Goal: Communication & Community: Answer question/provide support

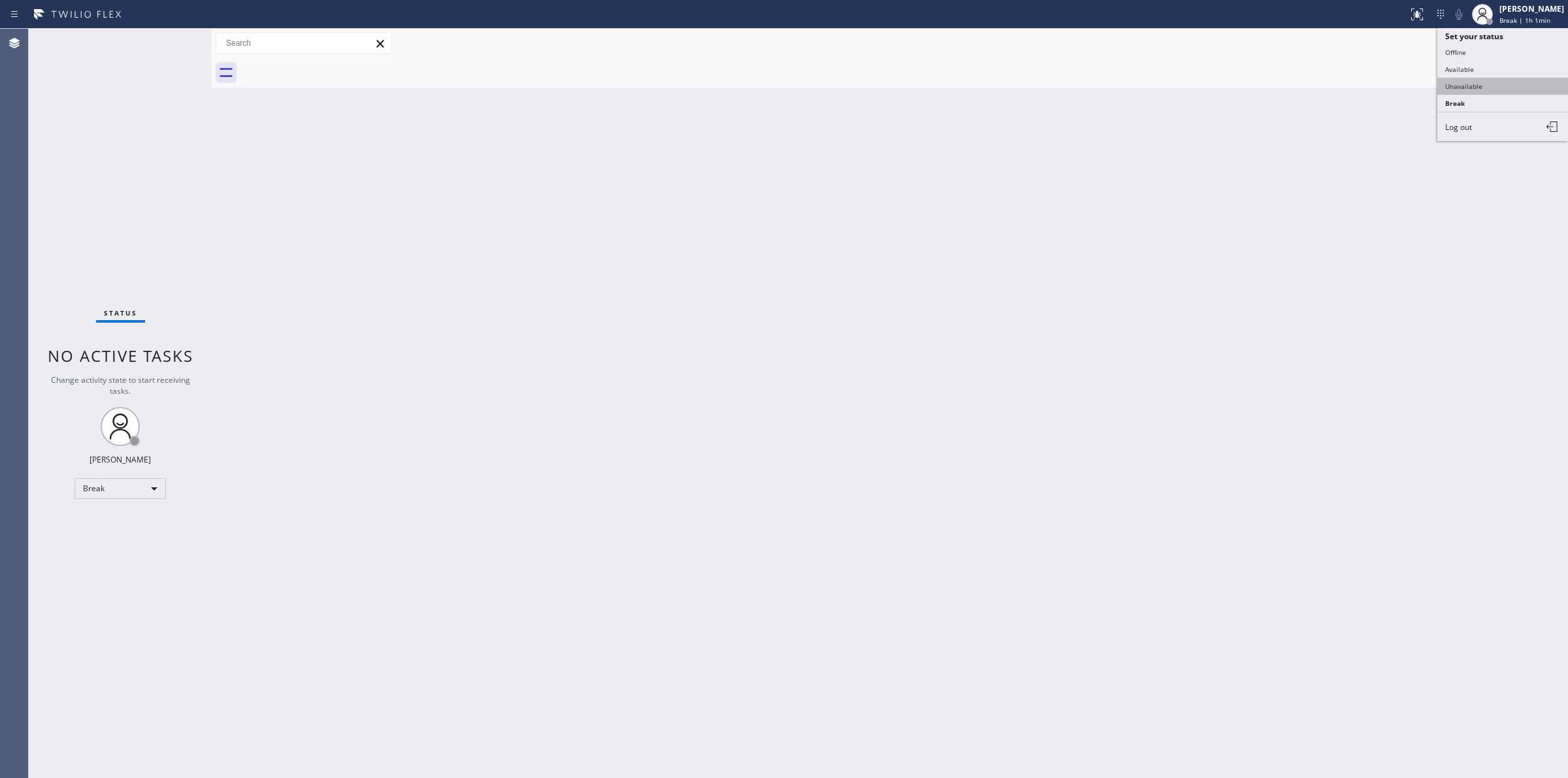
click at [1478, 80] on button "Unavailable" at bounding box center [1503, 87] width 131 height 17
drag, startPoint x: 1162, startPoint y: 299, endPoint x: 1277, endPoint y: 176, distance: 168.4
click at [1166, 289] on div "Back to Dashboard Change Sender ID Customers Technicians Select a contact Outbo…" at bounding box center [890, 402] width 1356 height 749
click at [1491, 44] on span "Call to Customer" at bounding box center [1511, 44] width 69 height 12
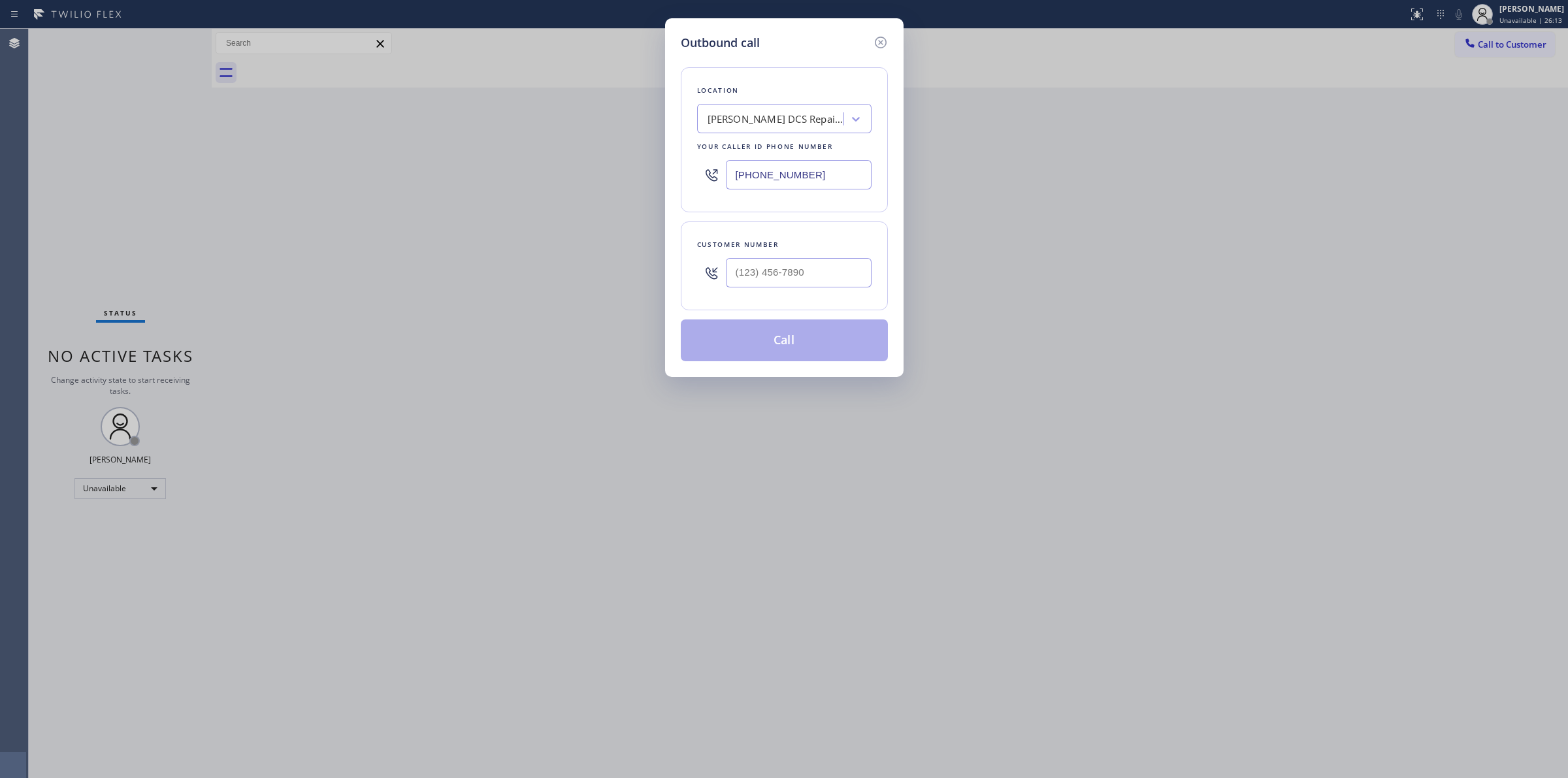
click at [799, 304] on div "Customer number" at bounding box center [784, 265] width 207 height 89
click at [798, 289] on div at bounding box center [798, 272] width 146 height 43
paste input "805) 593-3907"
click at [791, 266] on input "[PHONE_NUMBER]" at bounding box center [798, 272] width 146 height 29
type input "[PHONE_NUMBER]"
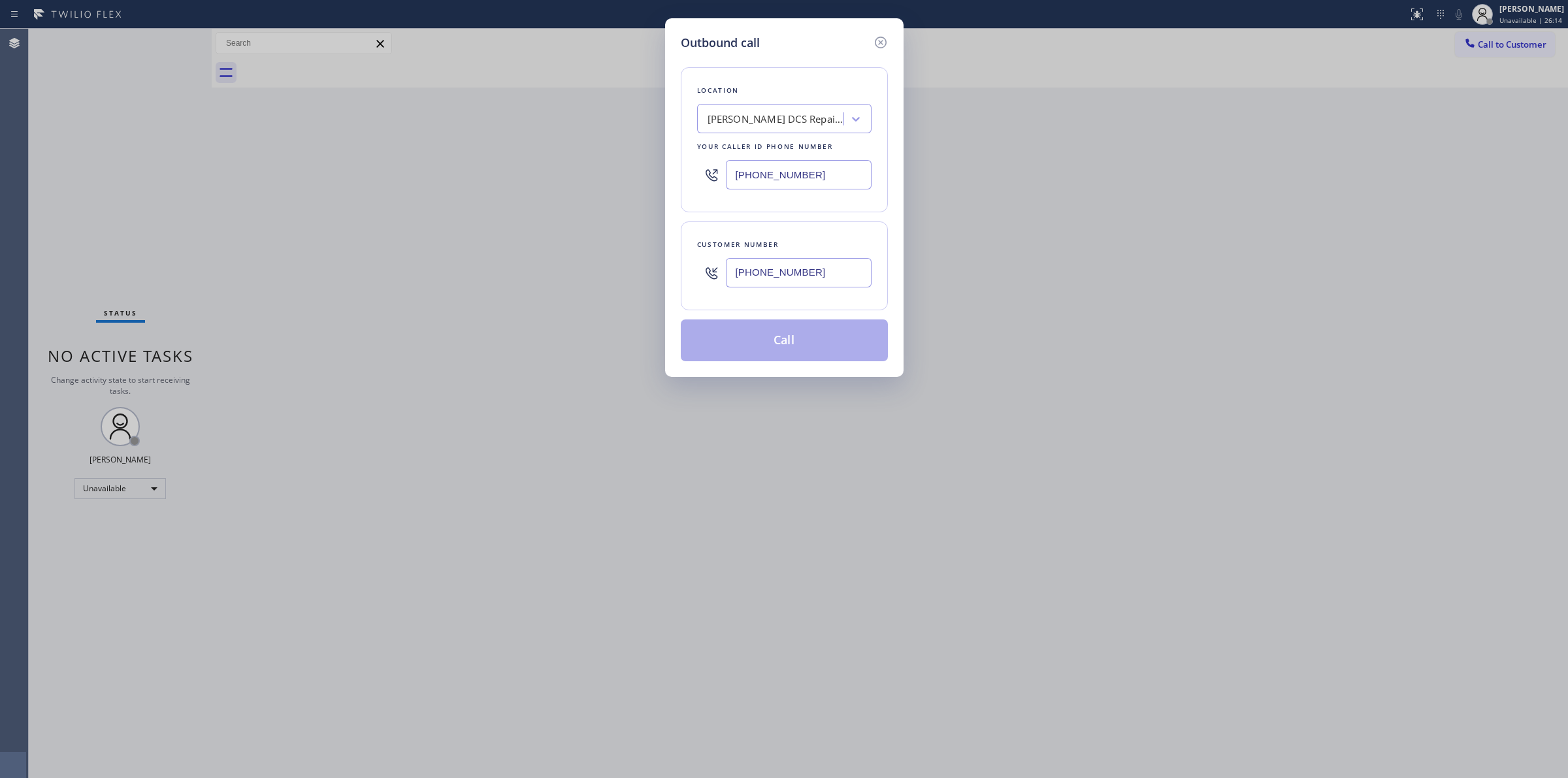
click at [787, 139] on div "Location [PERSON_NAME] DCS Repair Master Your caller id phone number [PHONE_NUM…" at bounding box center [784, 139] width 207 height 145
click at [787, 120] on div "[PERSON_NAME] DCS Repair Master" at bounding box center [776, 119] width 137 height 15
type input "dacor"
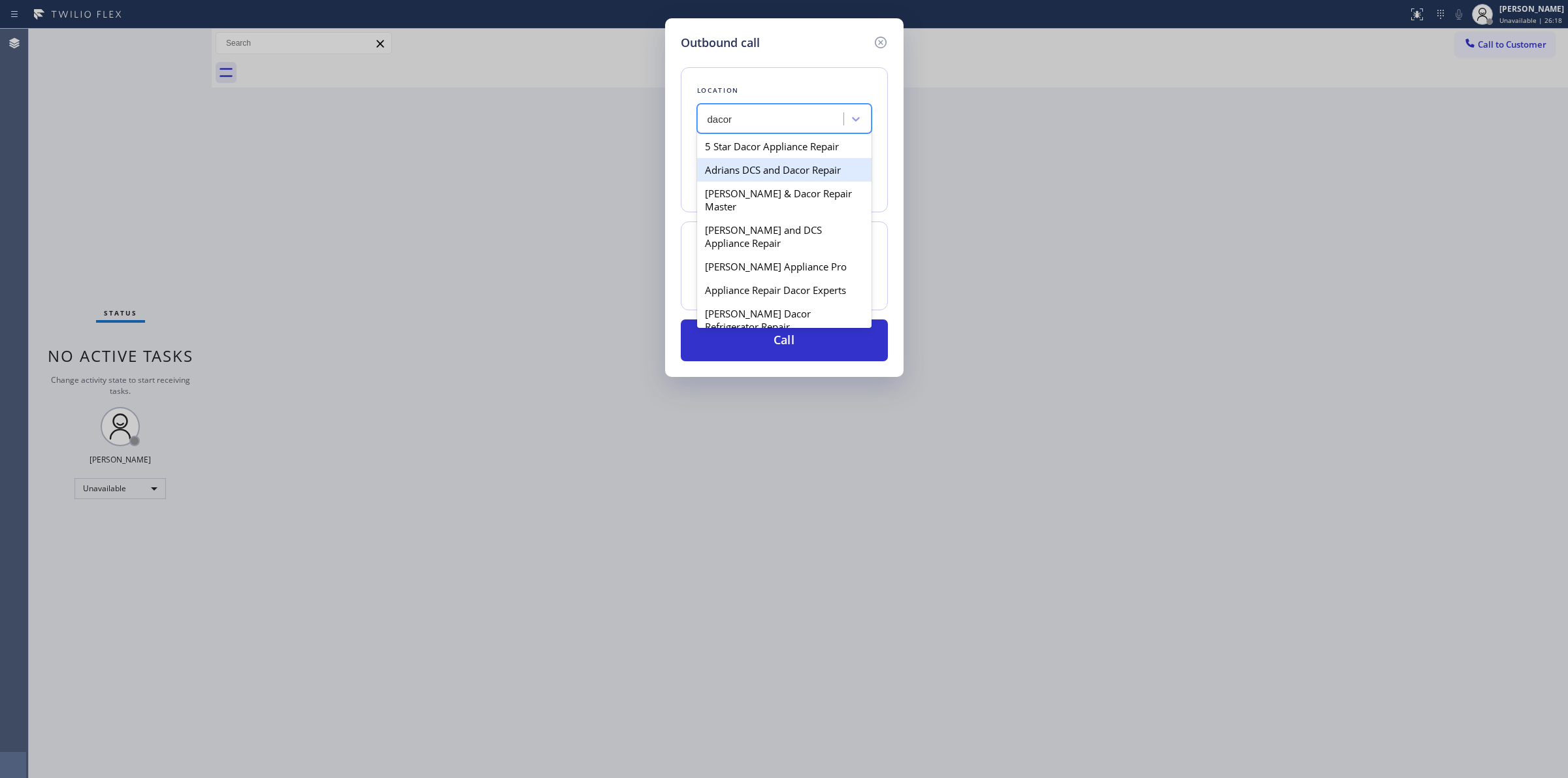
click at [743, 180] on div "Adrians DCS and Dacor Repair" at bounding box center [784, 170] width 174 height 24
type input "[PHONE_NUMBER]"
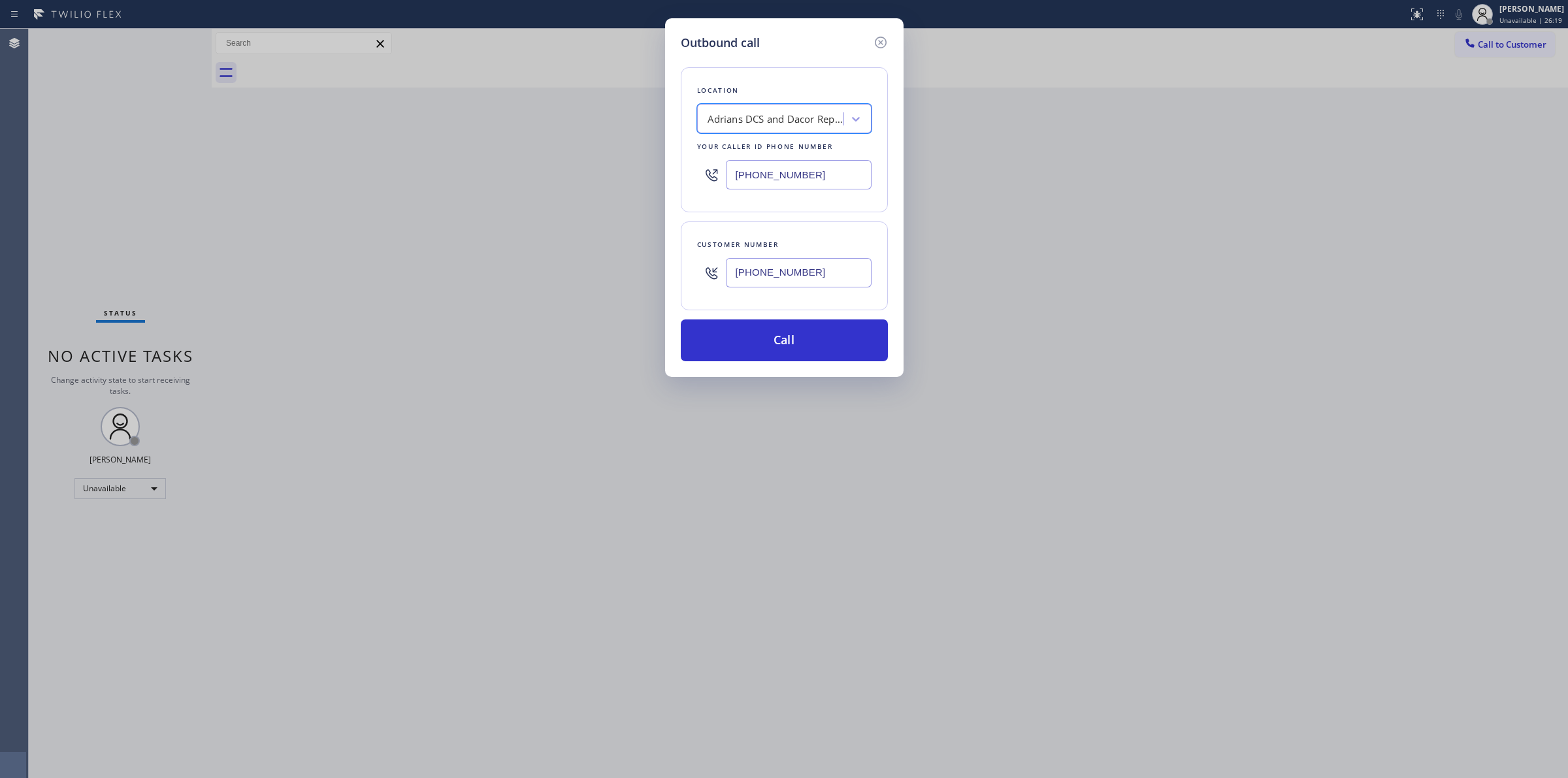
click at [776, 274] on input "[PHONE_NUMBER]" at bounding box center [798, 272] width 146 height 29
click at [778, 343] on button "Call" at bounding box center [784, 340] width 207 height 42
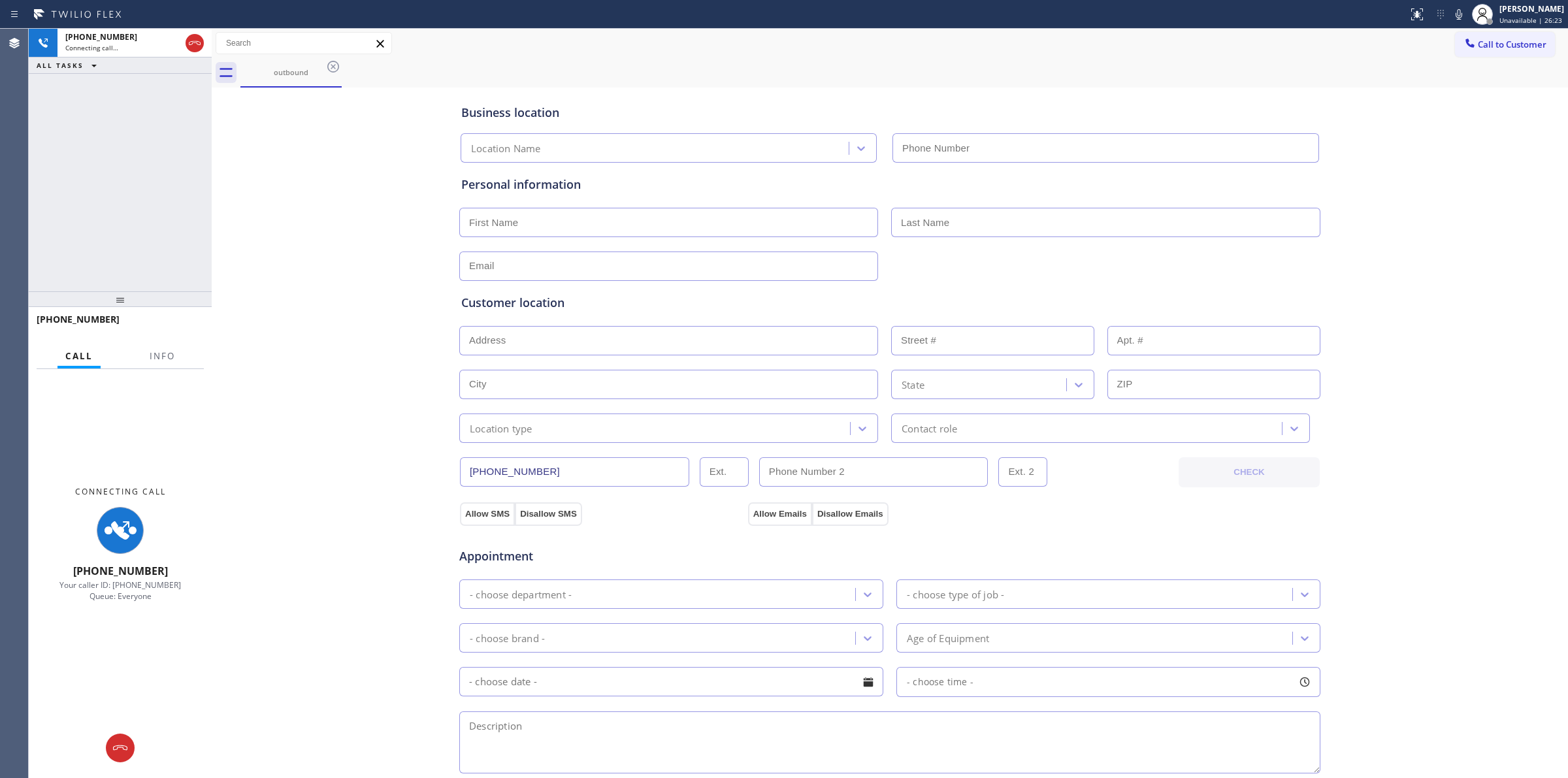
type input "[PHONE_NUMBER]"
click at [1337, 266] on div "Business location [PERSON_NAME] DCS and Dacor Repair [PHONE_NUMBER] Personal in…" at bounding box center [890, 536] width 1350 height 892
click at [1466, 15] on icon at bounding box center [1459, 14] width 16 height 16
click at [132, 40] on div "[PHONE_NUMBER]" at bounding box center [123, 37] width 115 height 11
click at [154, 57] on div "ALL TASKS ALL TASKS ACTIVE TASKS TASKS IN WRAP UP" at bounding box center [120, 65] width 183 height 17
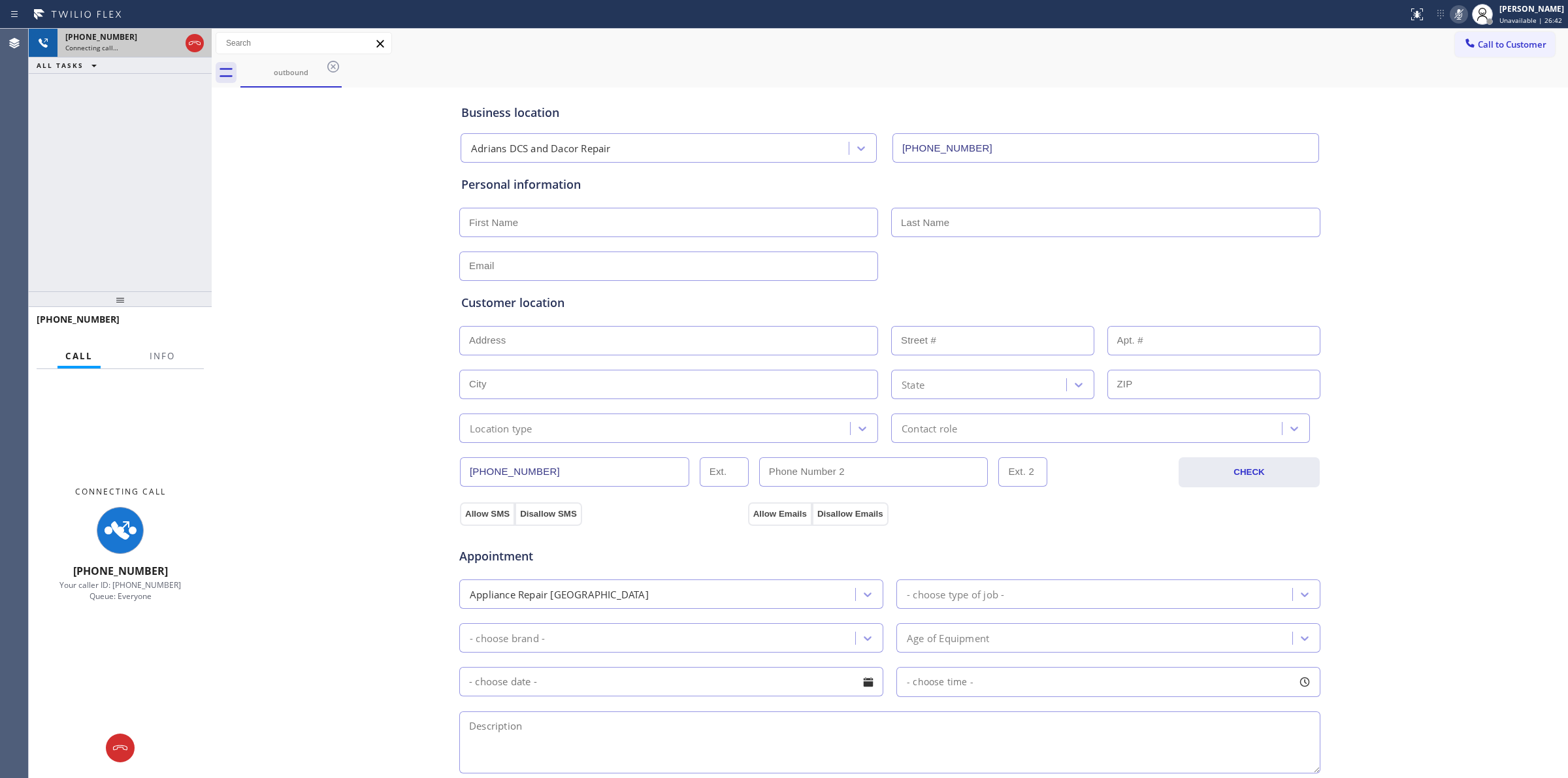
click at [154, 44] on div "Connecting call…" at bounding box center [123, 48] width 115 height 9
click at [115, 753] on icon at bounding box center [120, 748] width 16 height 16
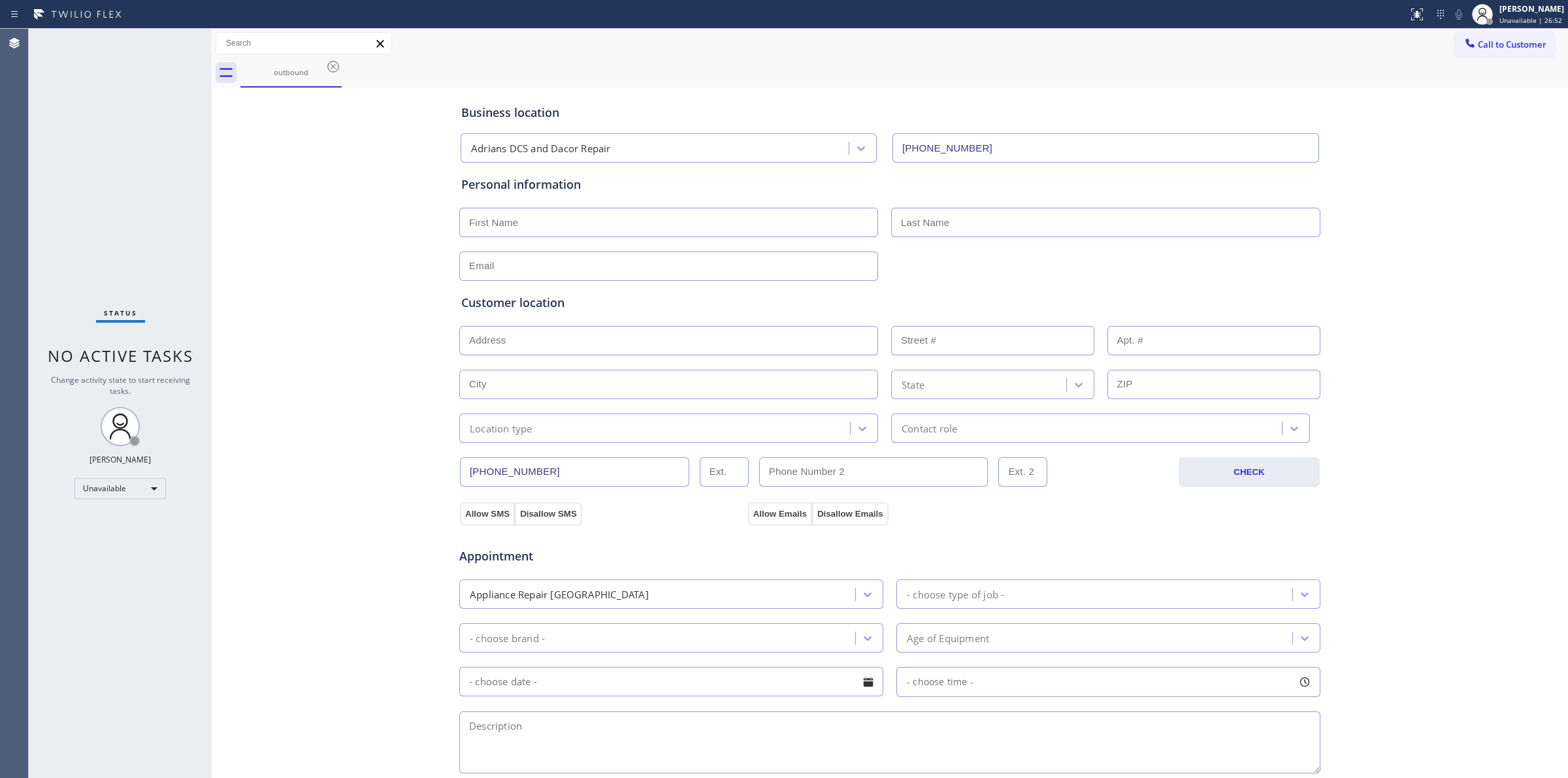
click at [1535, 54] on button "Call to Customer" at bounding box center [1504, 45] width 100 height 25
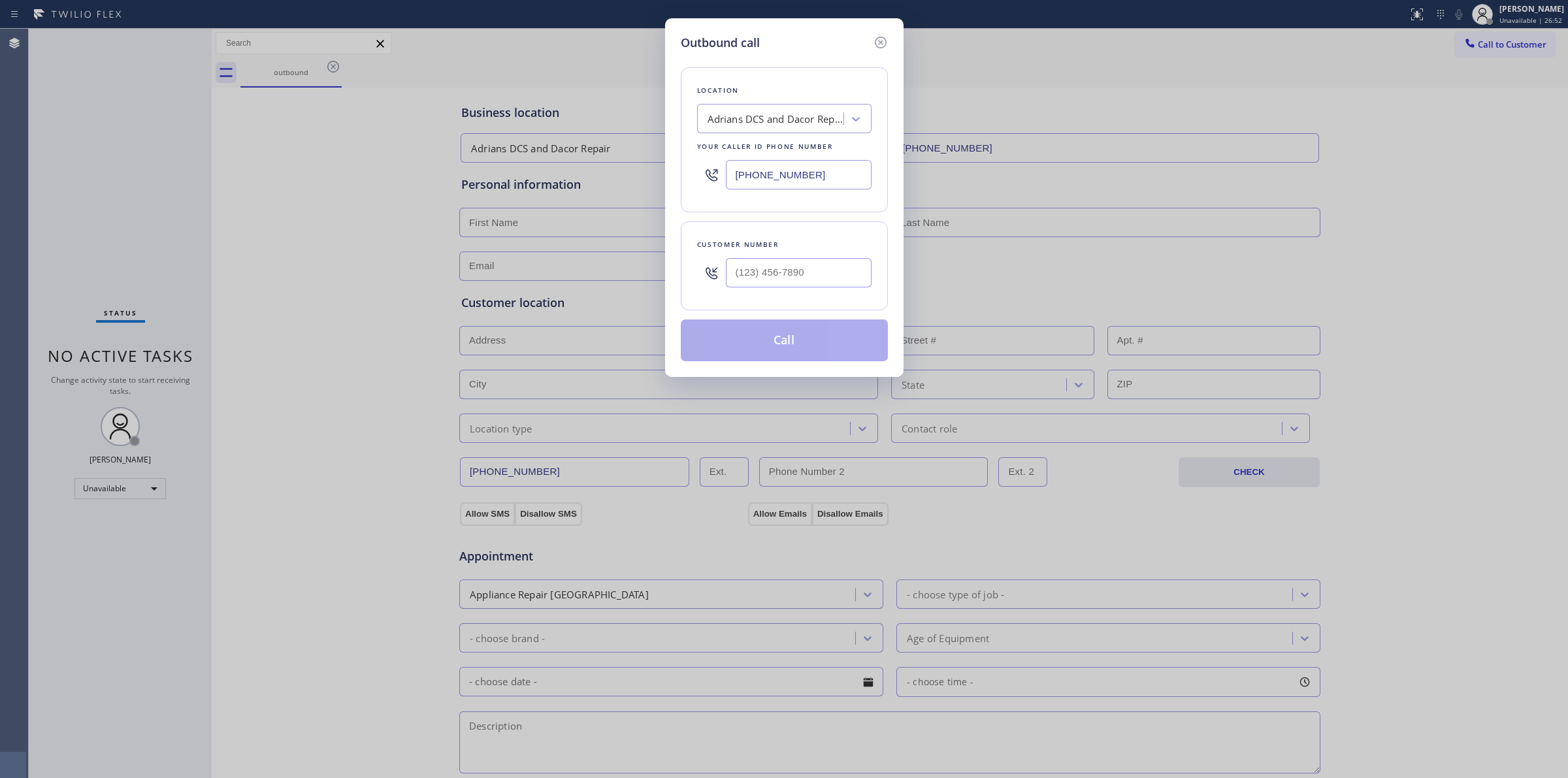
click at [1514, 46] on div "Outbound call Location Adrians DCS and Dacor Repair Your caller id phone number…" at bounding box center [784, 389] width 1568 height 778
paste input "6468"
click at [784, 281] on input "(___) ___-6468" at bounding box center [798, 272] width 146 height 29
drag, startPoint x: 821, startPoint y: 270, endPoint x: 448, endPoint y: 255, distance: 373.3
click at [450, 256] on div "Outbound call Location Adrians DCS and Dacor Repair Your caller id phone number…" at bounding box center [784, 389] width 1568 height 778
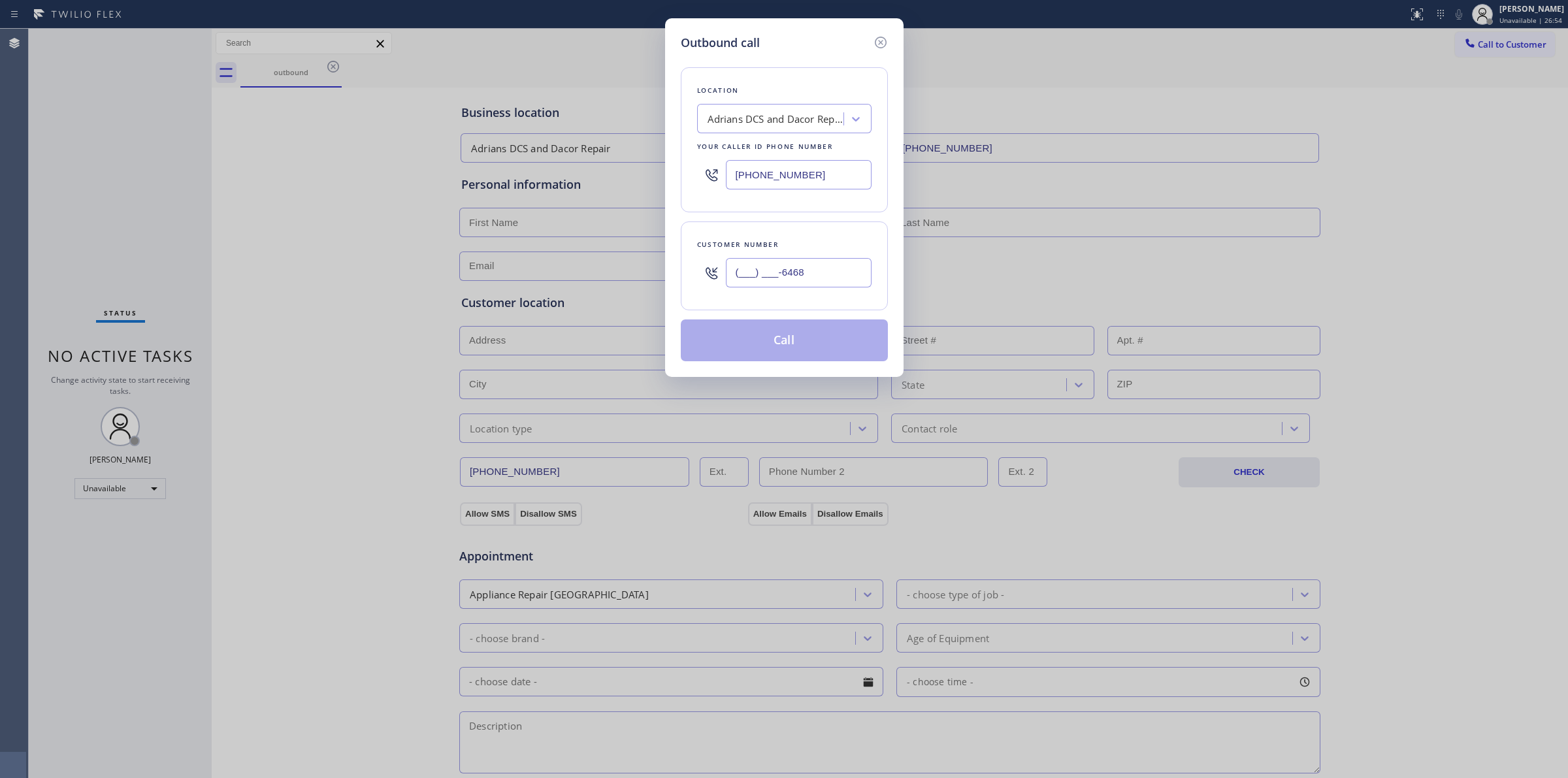
paste input "646) 889-9033"
type input "[PHONE_NUMBER]"
click at [801, 335] on button "Call" at bounding box center [784, 340] width 207 height 42
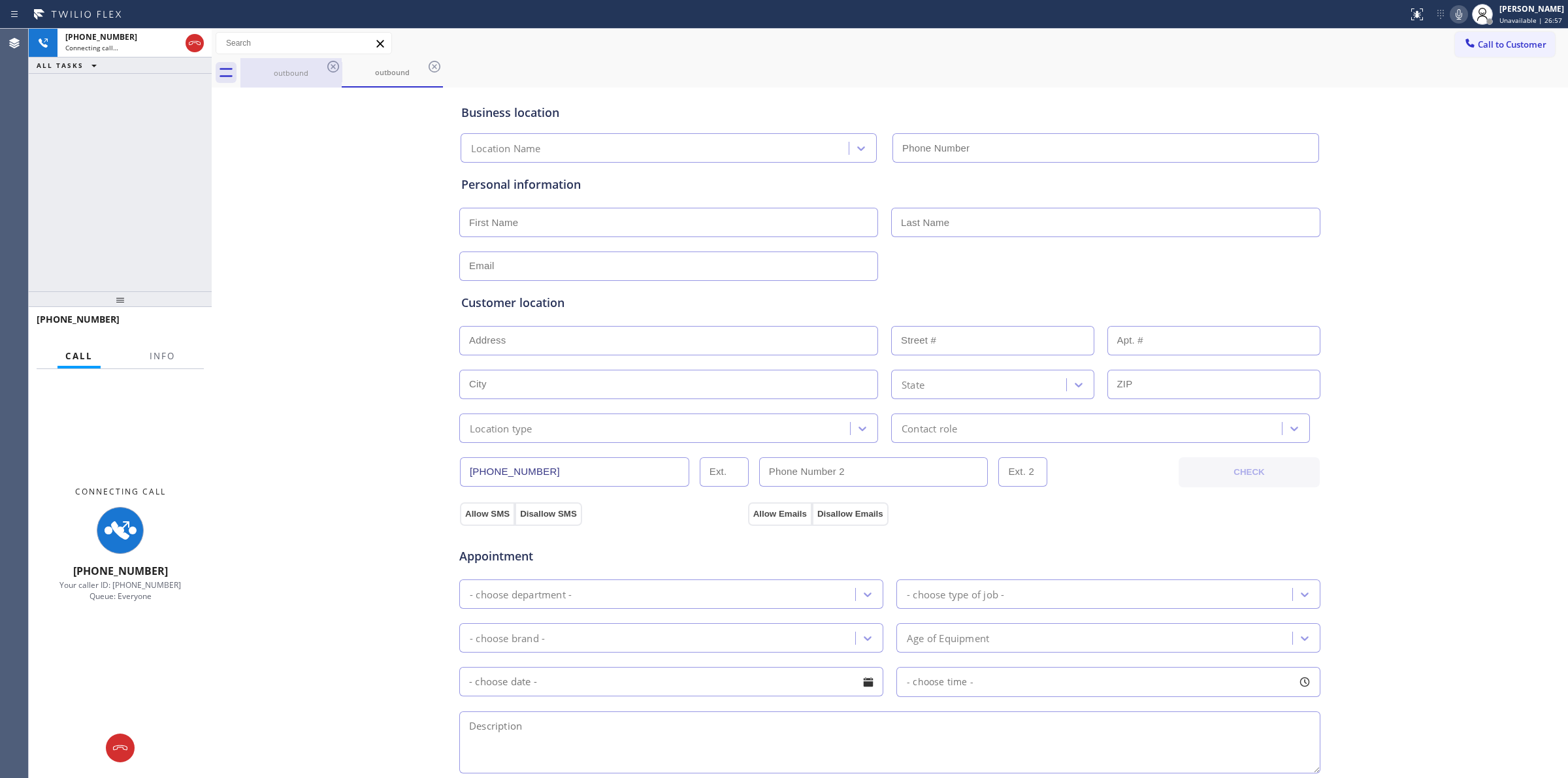
click at [291, 64] on div "outbound" at bounding box center [291, 72] width 98 height 29
click at [335, 72] on icon at bounding box center [333, 66] width 12 height 12
type input "[PHONE_NUMBER]"
click at [330, 66] on icon at bounding box center [333, 67] width 16 height 16
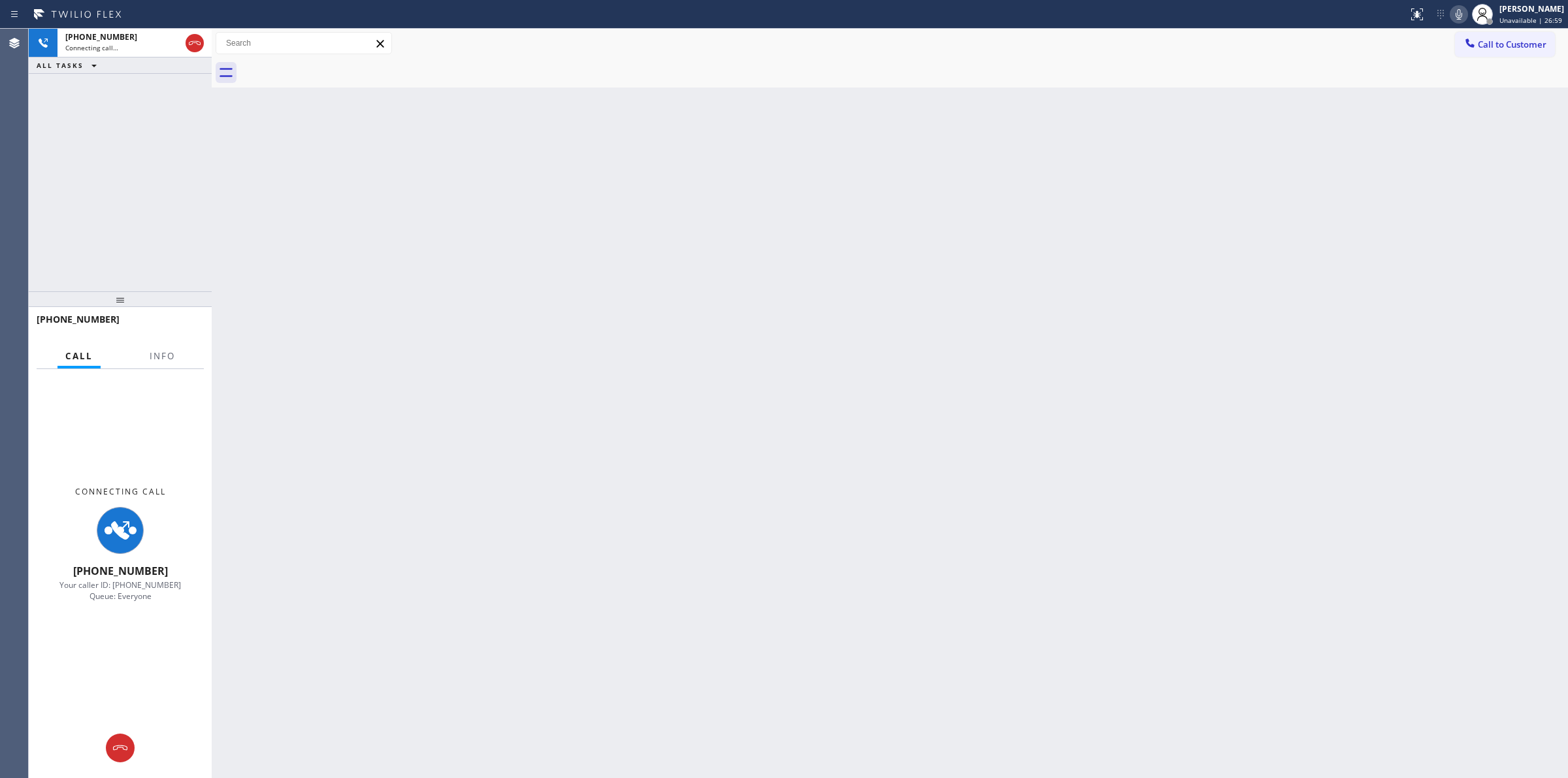
click at [1459, 9] on icon at bounding box center [1459, 14] width 16 height 16
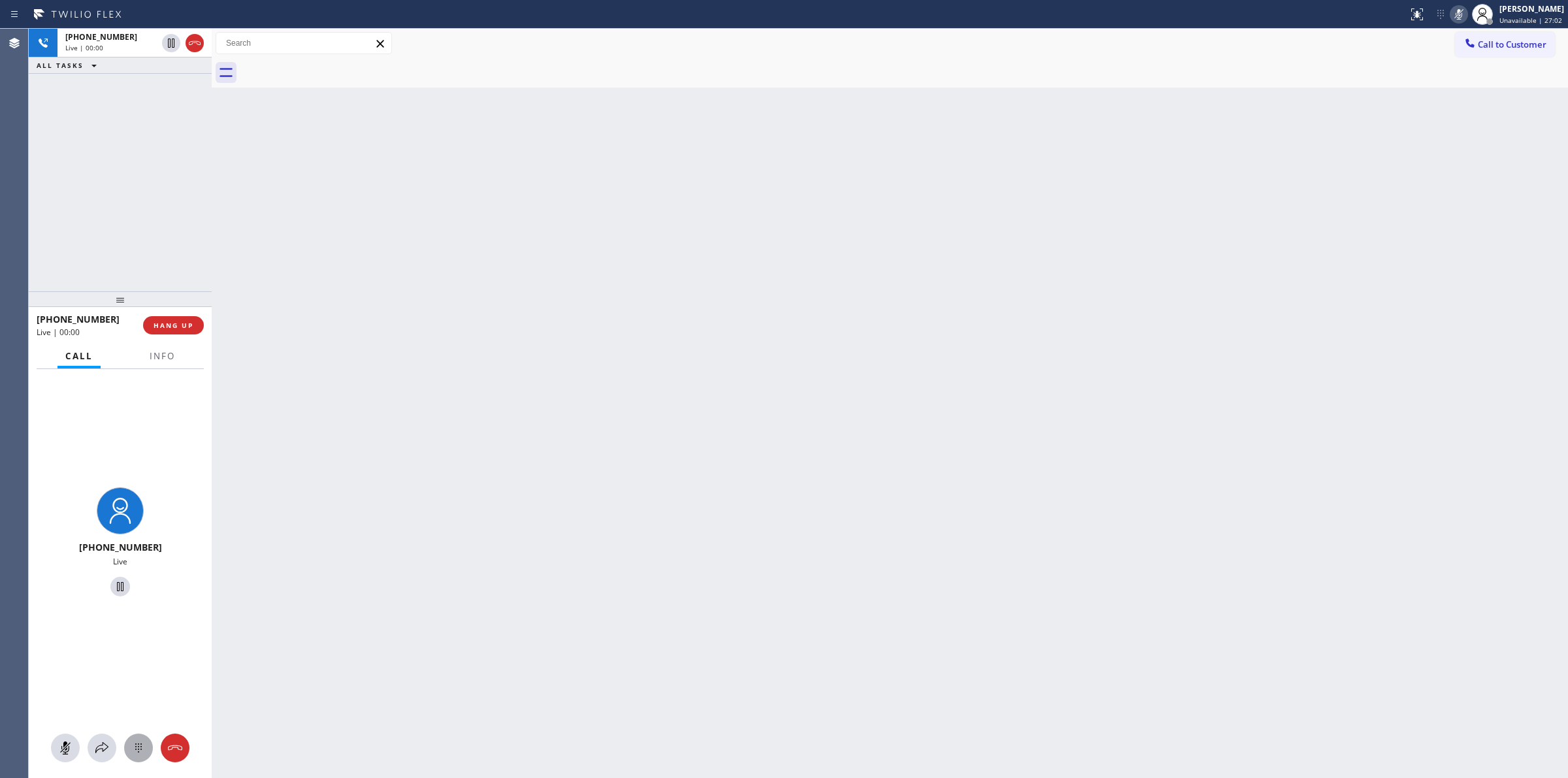
click at [131, 752] on icon at bounding box center [139, 748] width 16 height 16
click at [1516, 43] on span "Call to Customer" at bounding box center [1511, 44] width 69 height 12
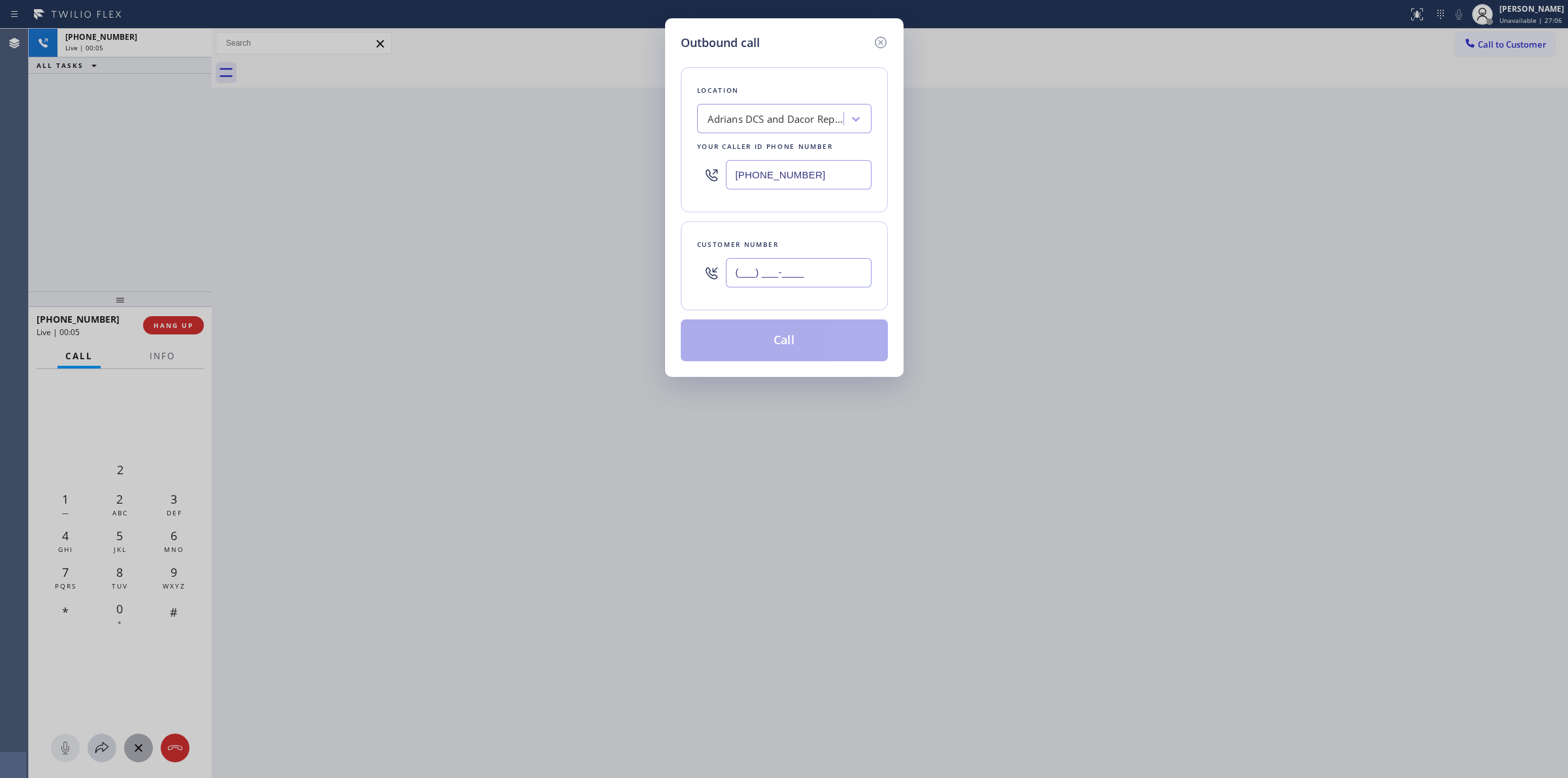
click at [817, 276] on input "(___) ___-____" at bounding box center [798, 272] width 146 height 29
paste input "646) 889-9033"
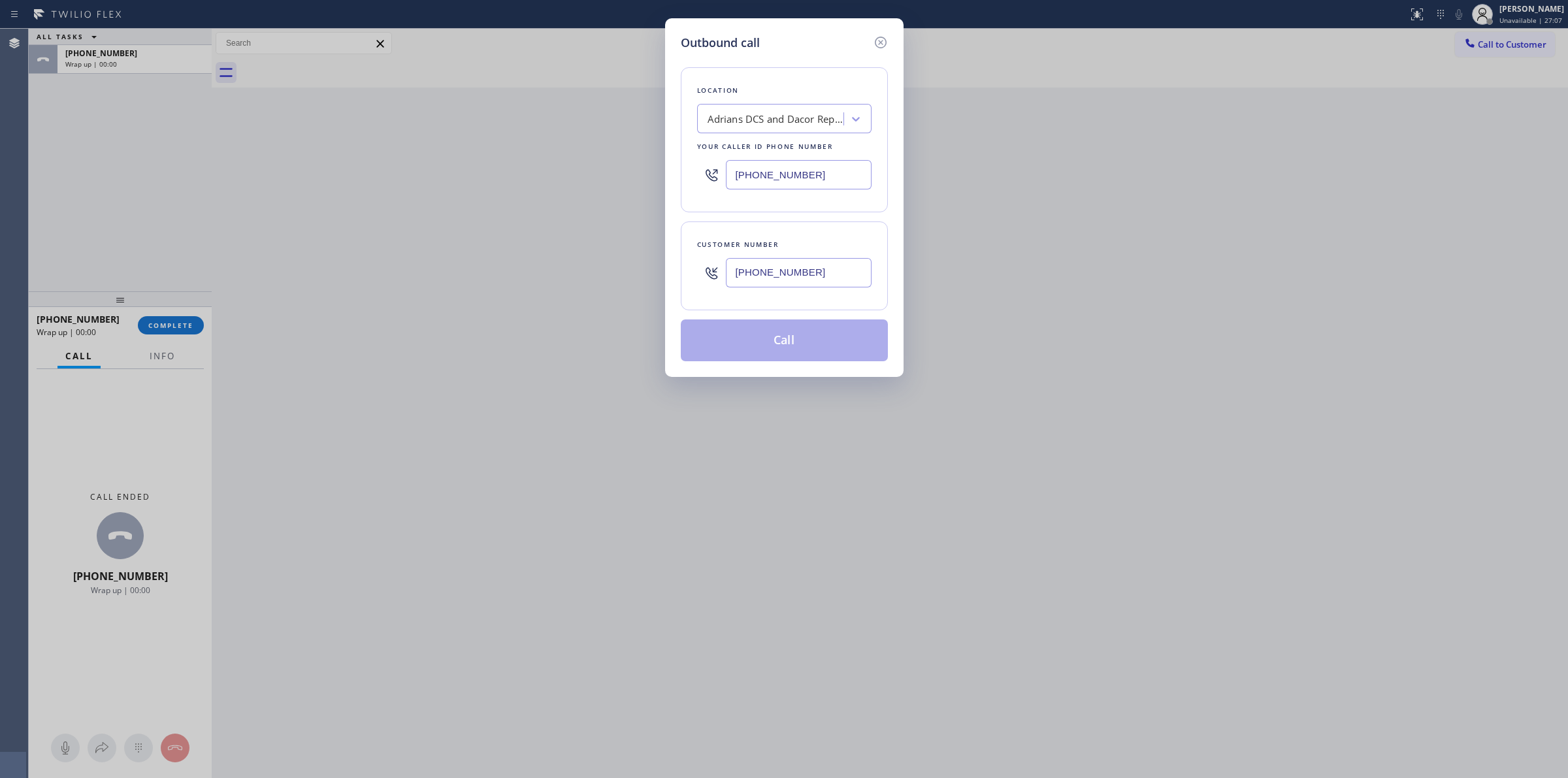
type input "[PHONE_NUMBER]"
click at [794, 345] on button "Call" at bounding box center [784, 340] width 207 height 42
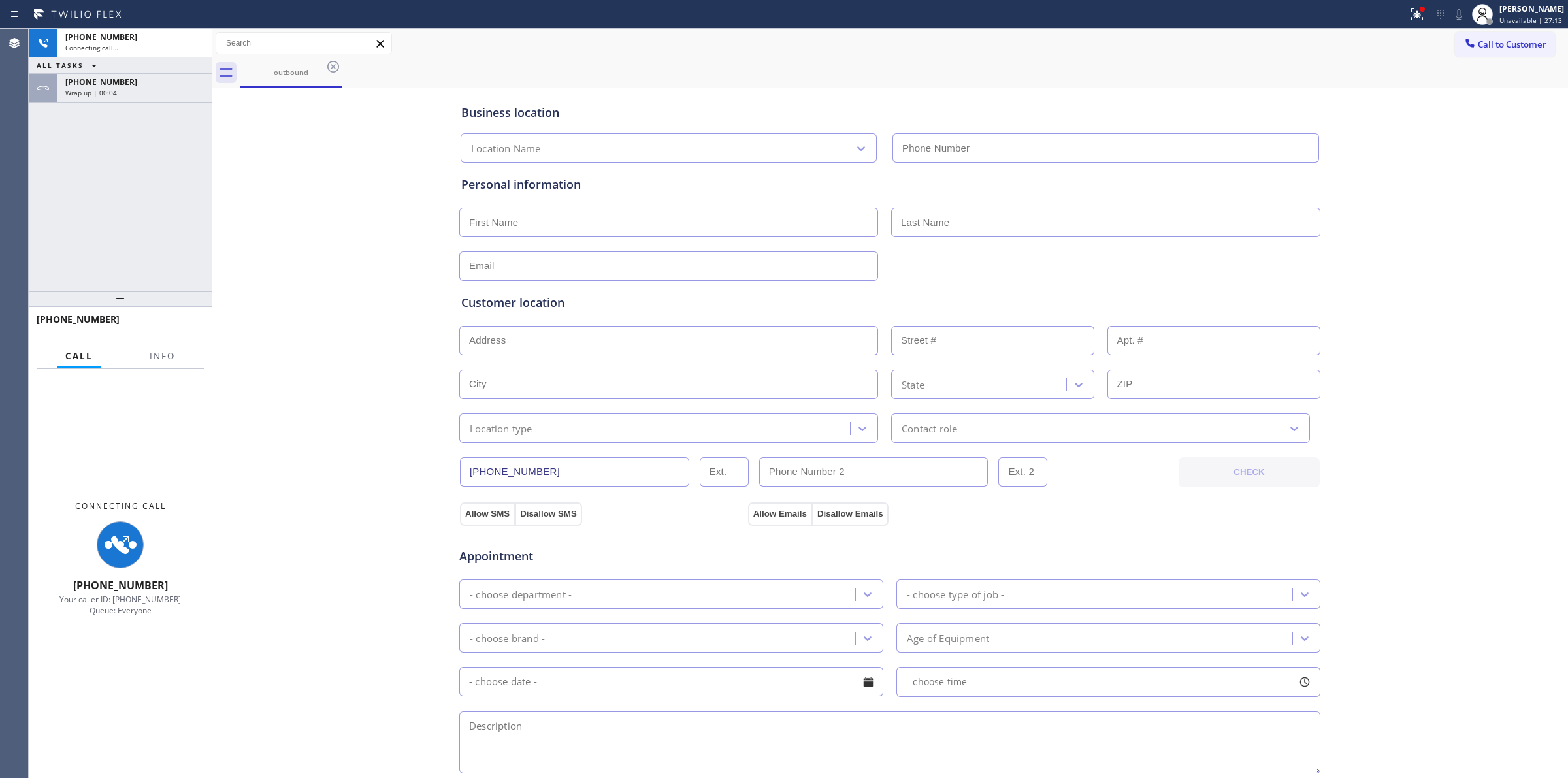
type input "[PHONE_NUMBER]"
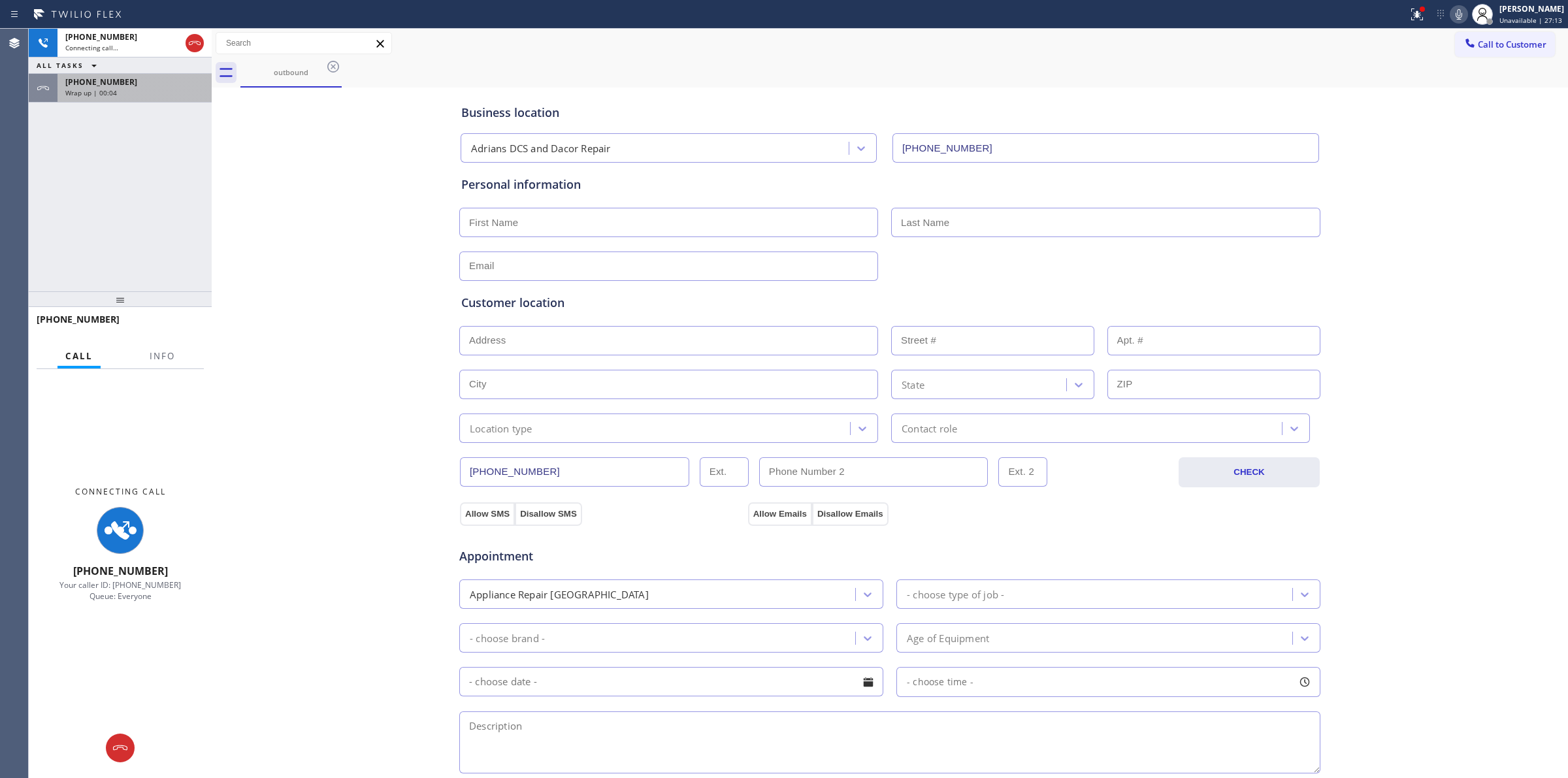
click at [166, 98] on div "[PHONE_NUMBER] Wrap up | 00:04" at bounding box center [132, 88] width 149 height 28
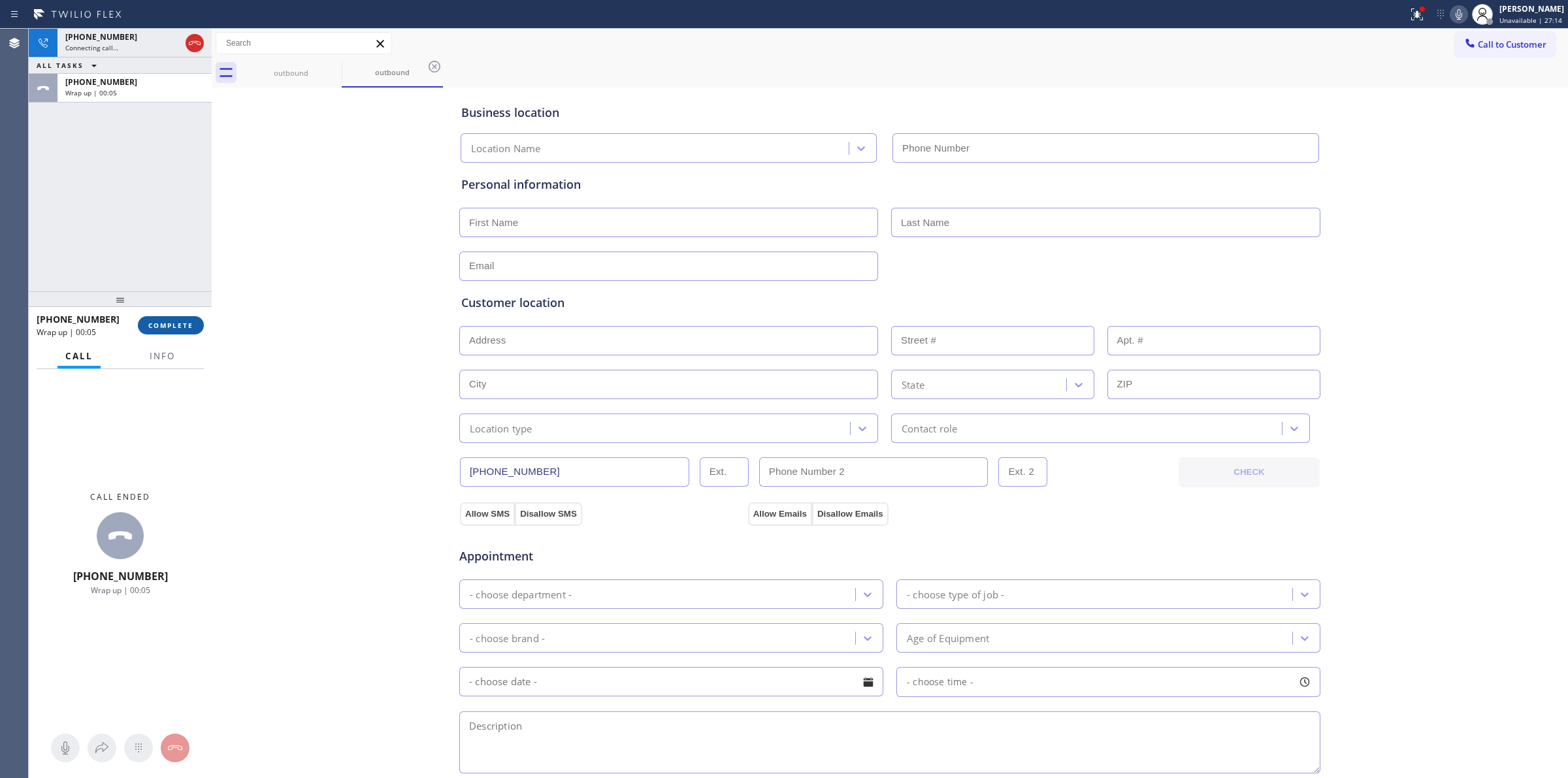
click at [178, 327] on span "COMPLETE" at bounding box center [170, 325] width 45 height 9
type input "[PHONE_NUMBER]"
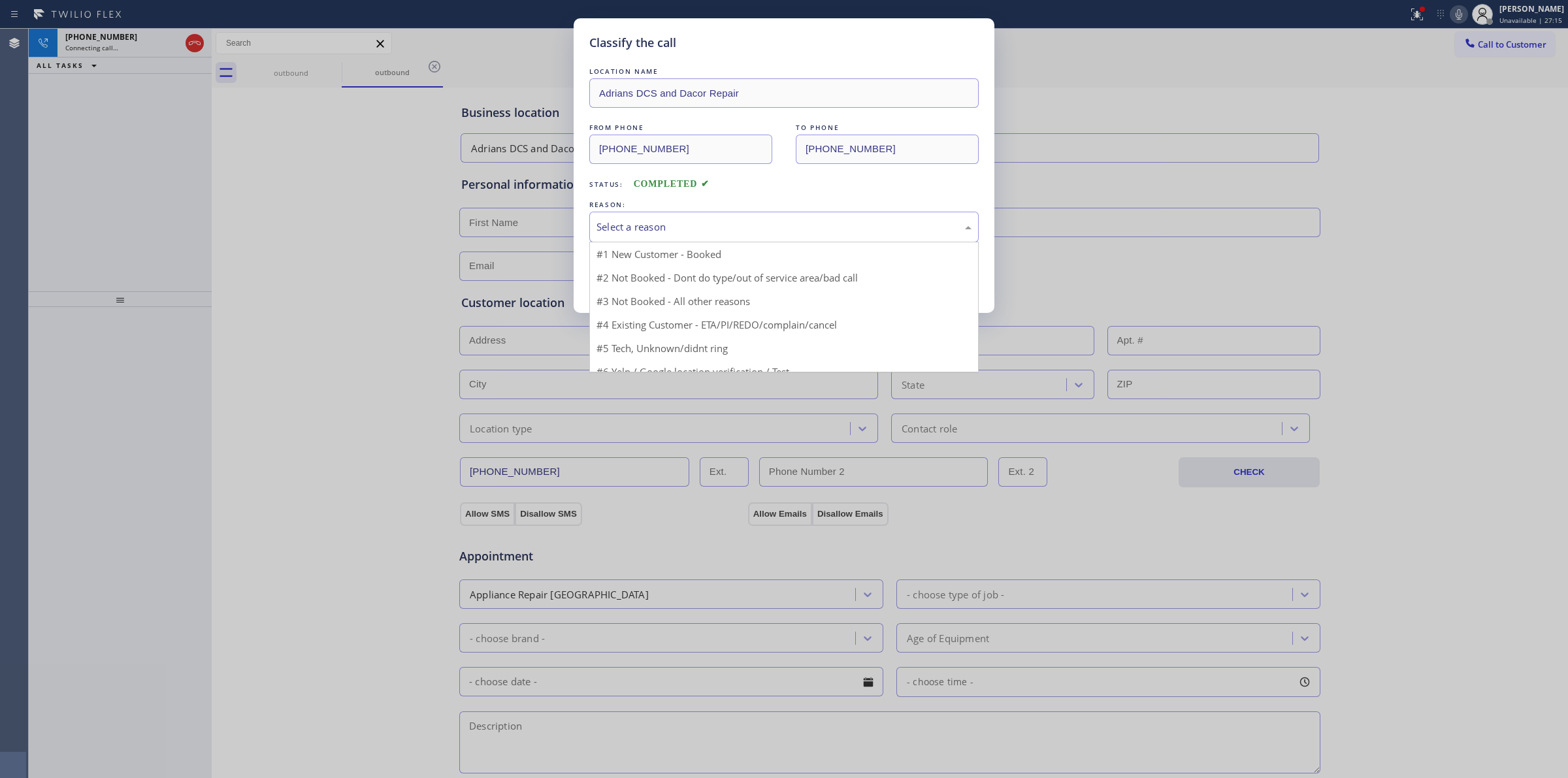
click at [668, 224] on div "Select a reason" at bounding box center [784, 227] width 375 height 15
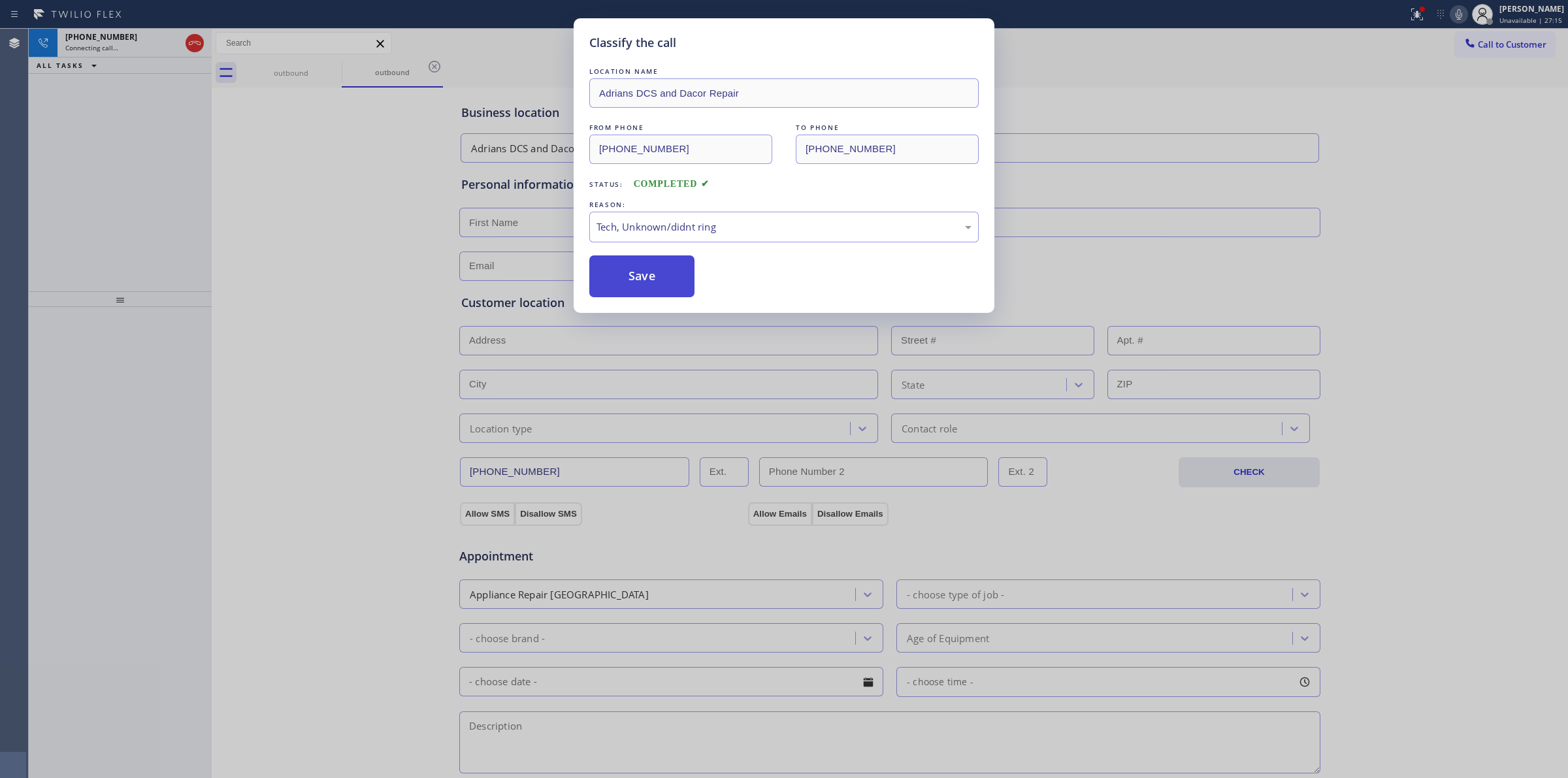
click at [644, 277] on button "Save" at bounding box center [642, 276] width 106 height 42
click at [1418, 219] on div "Classify the call LOCATION NAME Kenmore Appliance Repairs FROM PHONE [PHONE_NUM…" at bounding box center [798, 402] width 1539 height 749
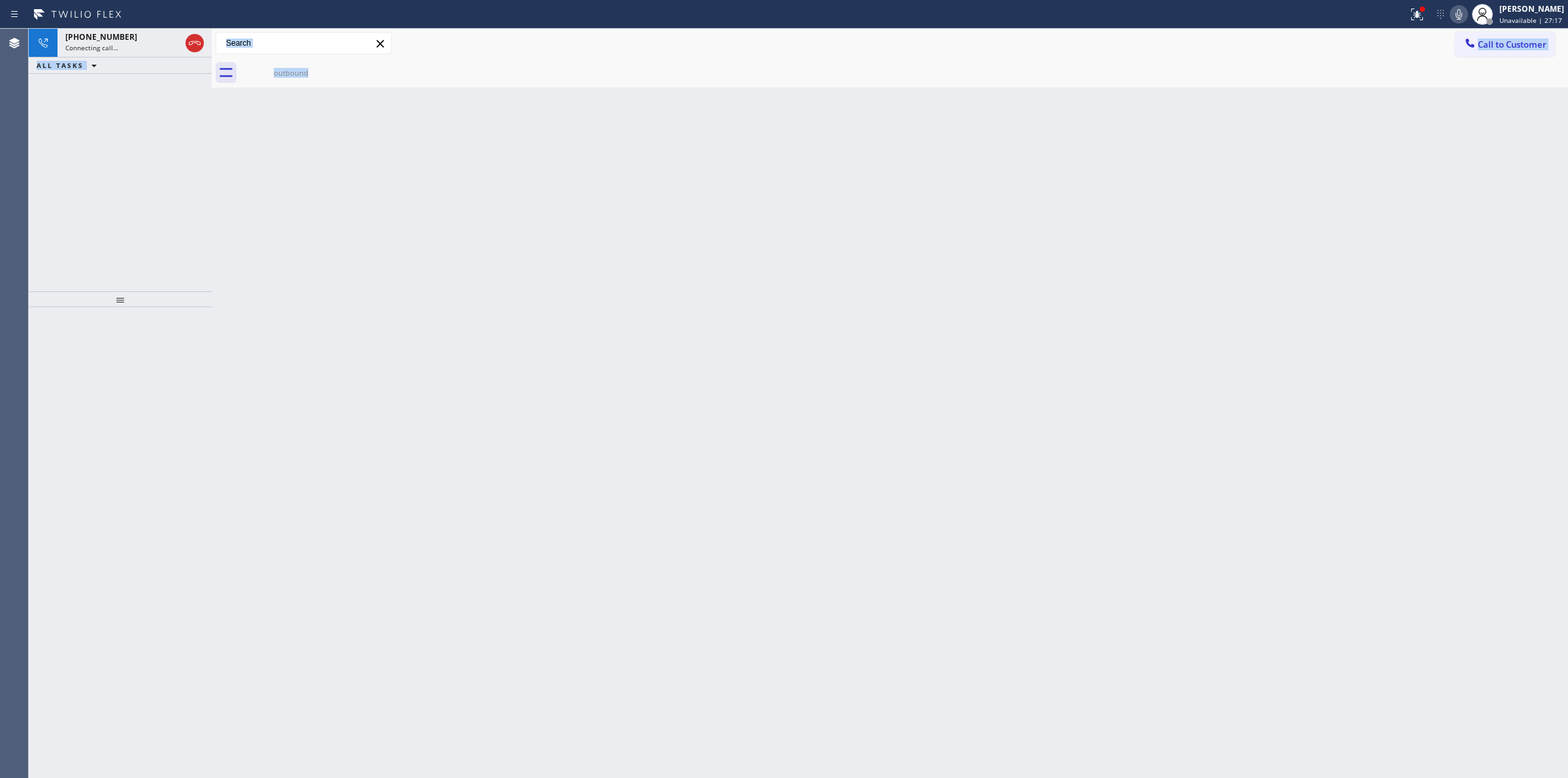
click at [1457, 13] on icon at bounding box center [1459, 14] width 16 height 16
click at [318, 69] on div "outbound" at bounding box center [291, 72] width 98 height 9
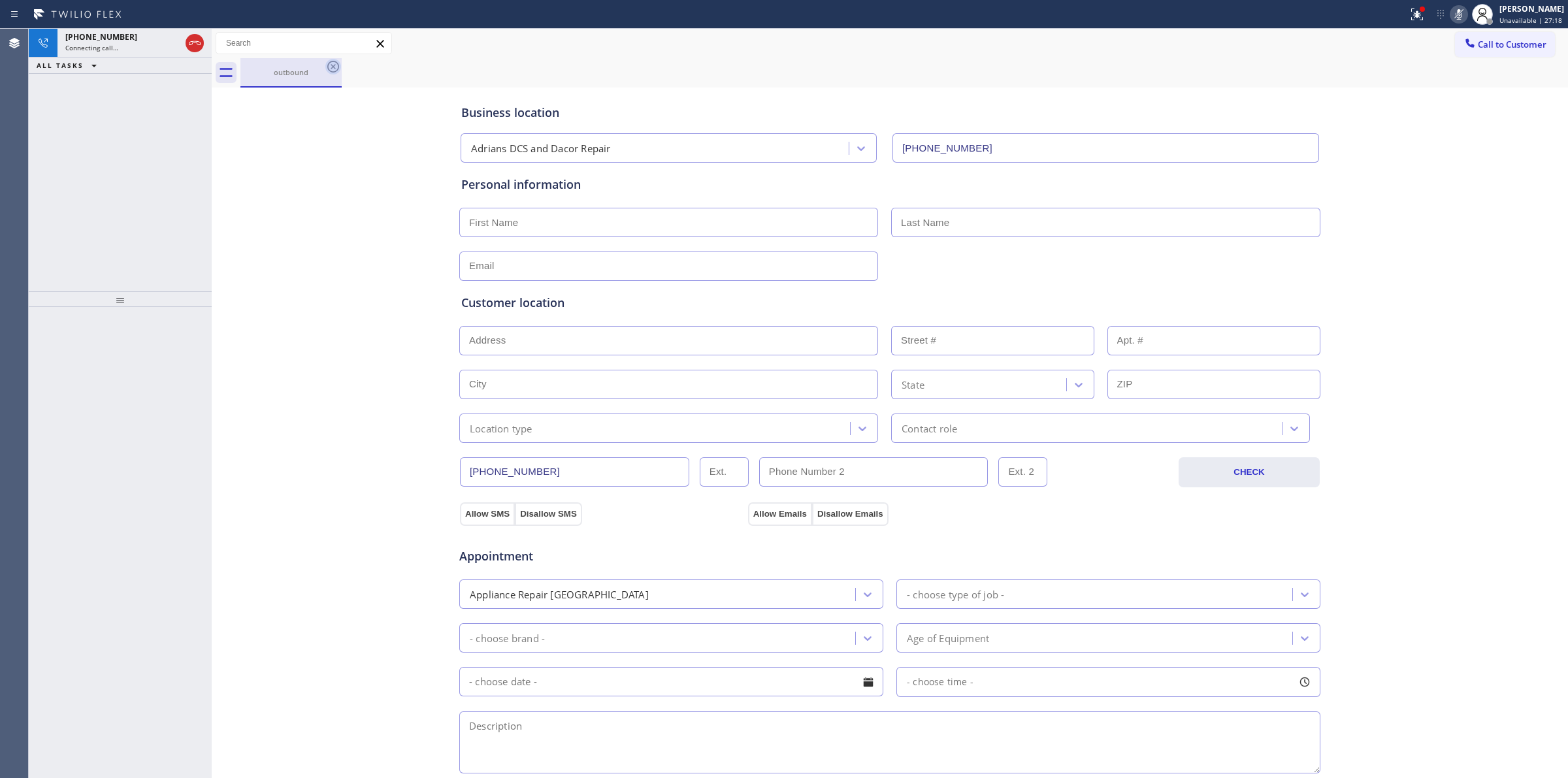
click at [332, 69] on icon at bounding box center [333, 67] width 16 height 16
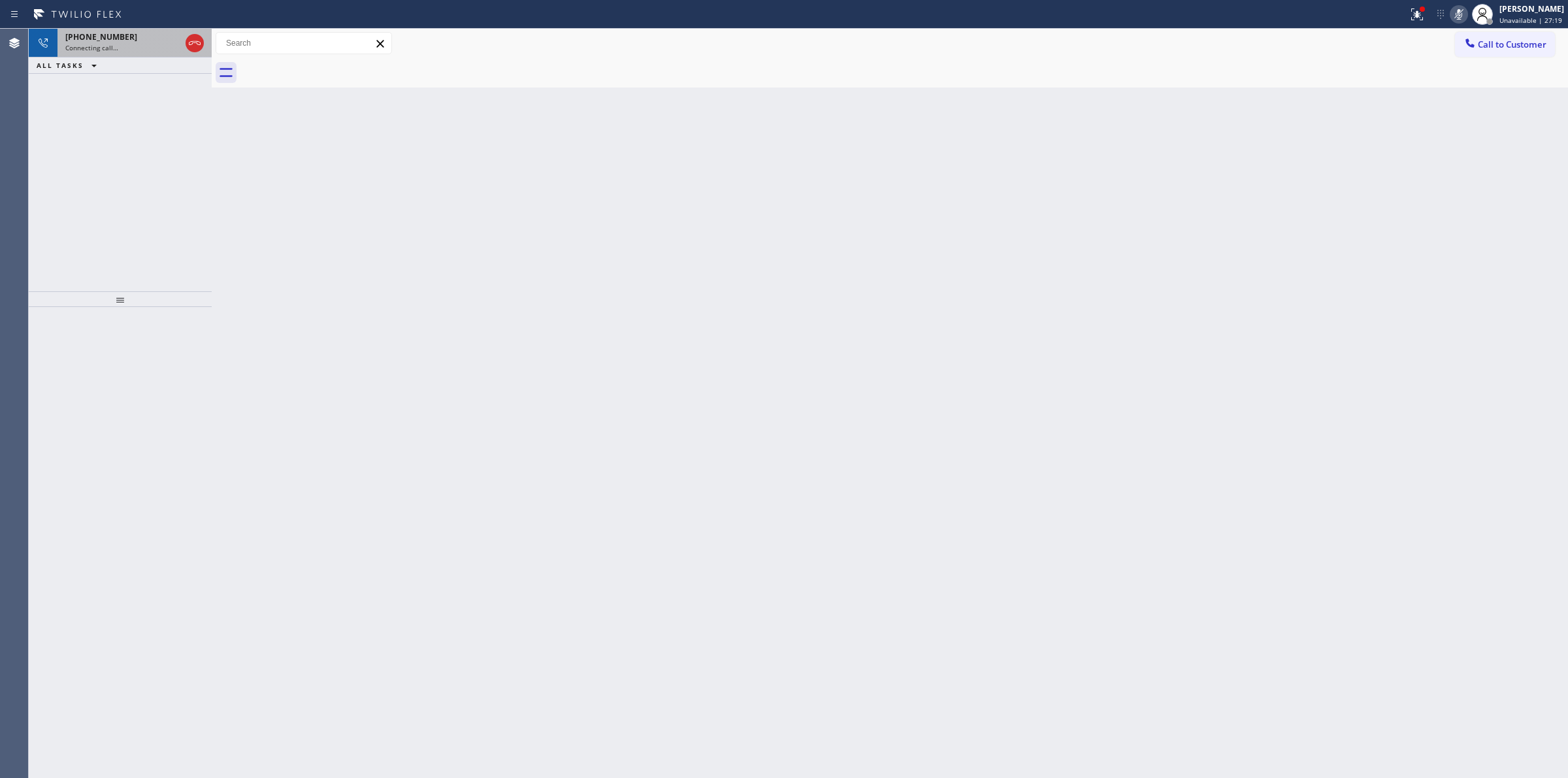
click at [161, 44] on div "Connecting call…" at bounding box center [123, 48] width 115 height 9
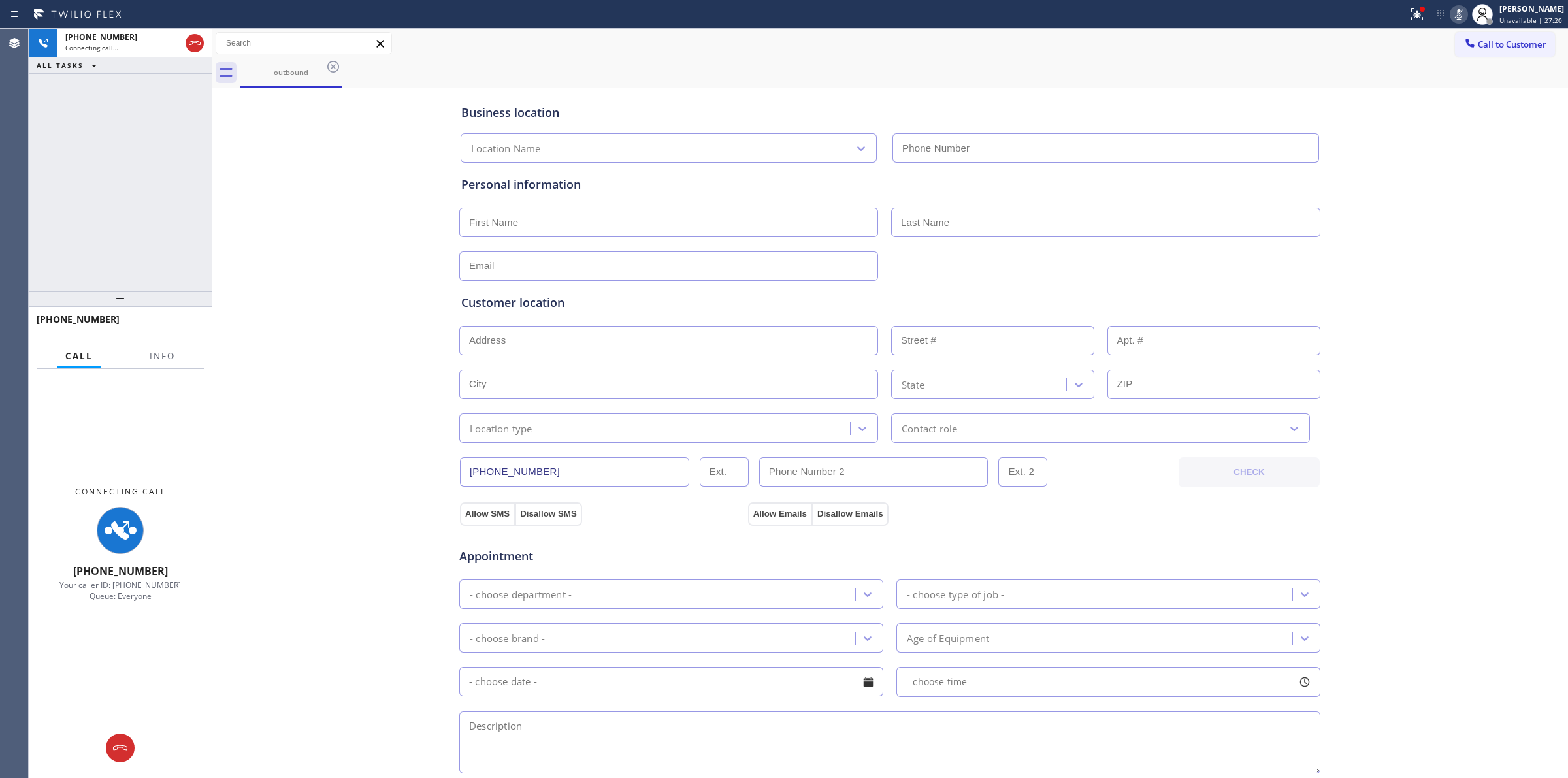
type input "[PHONE_NUMBER]"
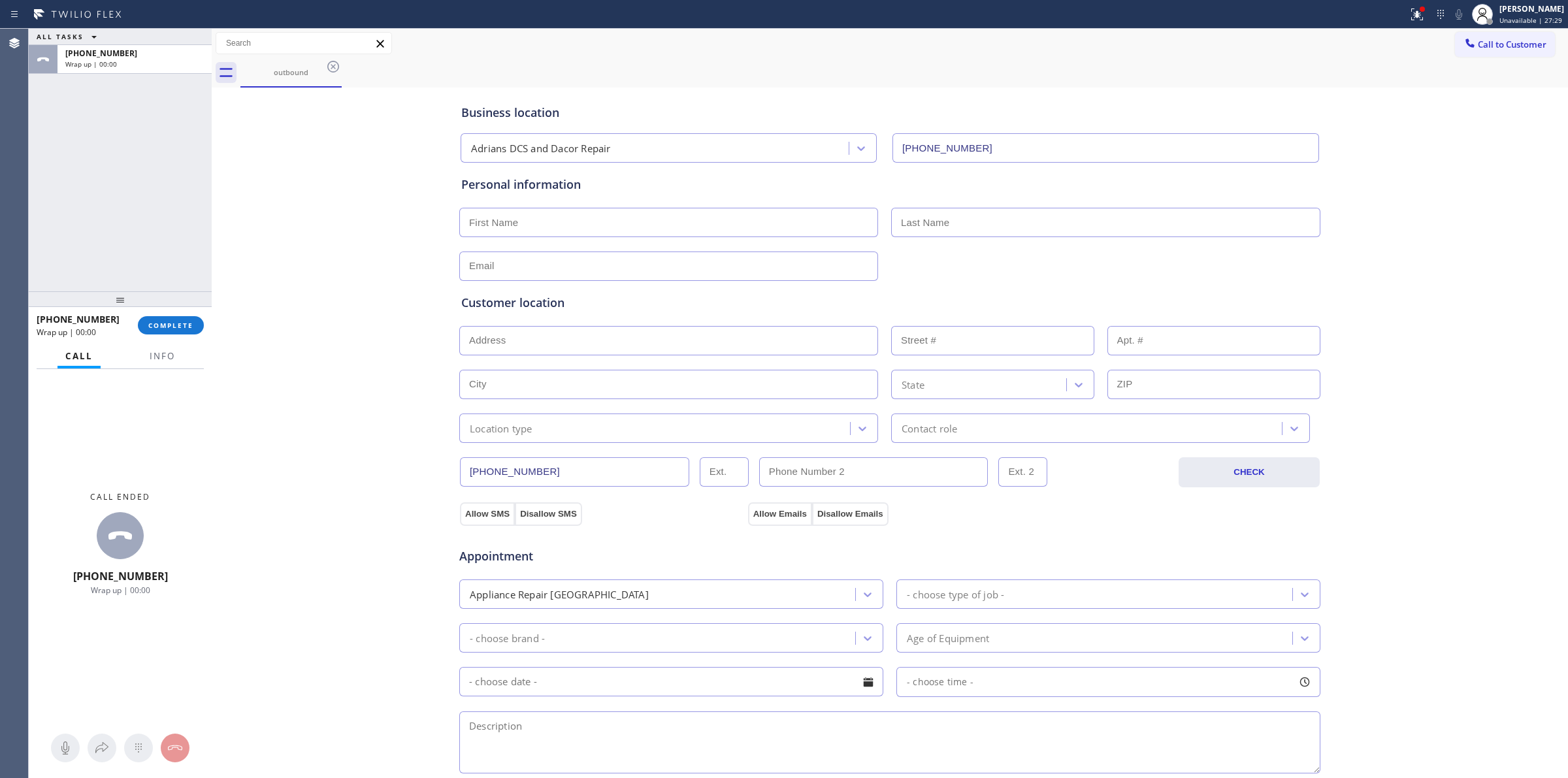
click at [154, 46] on div "ALL TASKS ALL TASKS ACTIVE TASKS TASKS IN WRAP UP [PHONE_NUMBER] Wrap up | 00:00" at bounding box center [120, 50] width 183 height 45
click at [152, 66] on div "Wrap up | 00:00" at bounding box center [135, 64] width 139 height 9
click at [177, 333] on button "COMPLETE" at bounding box center [171, 324] width 66 height 18
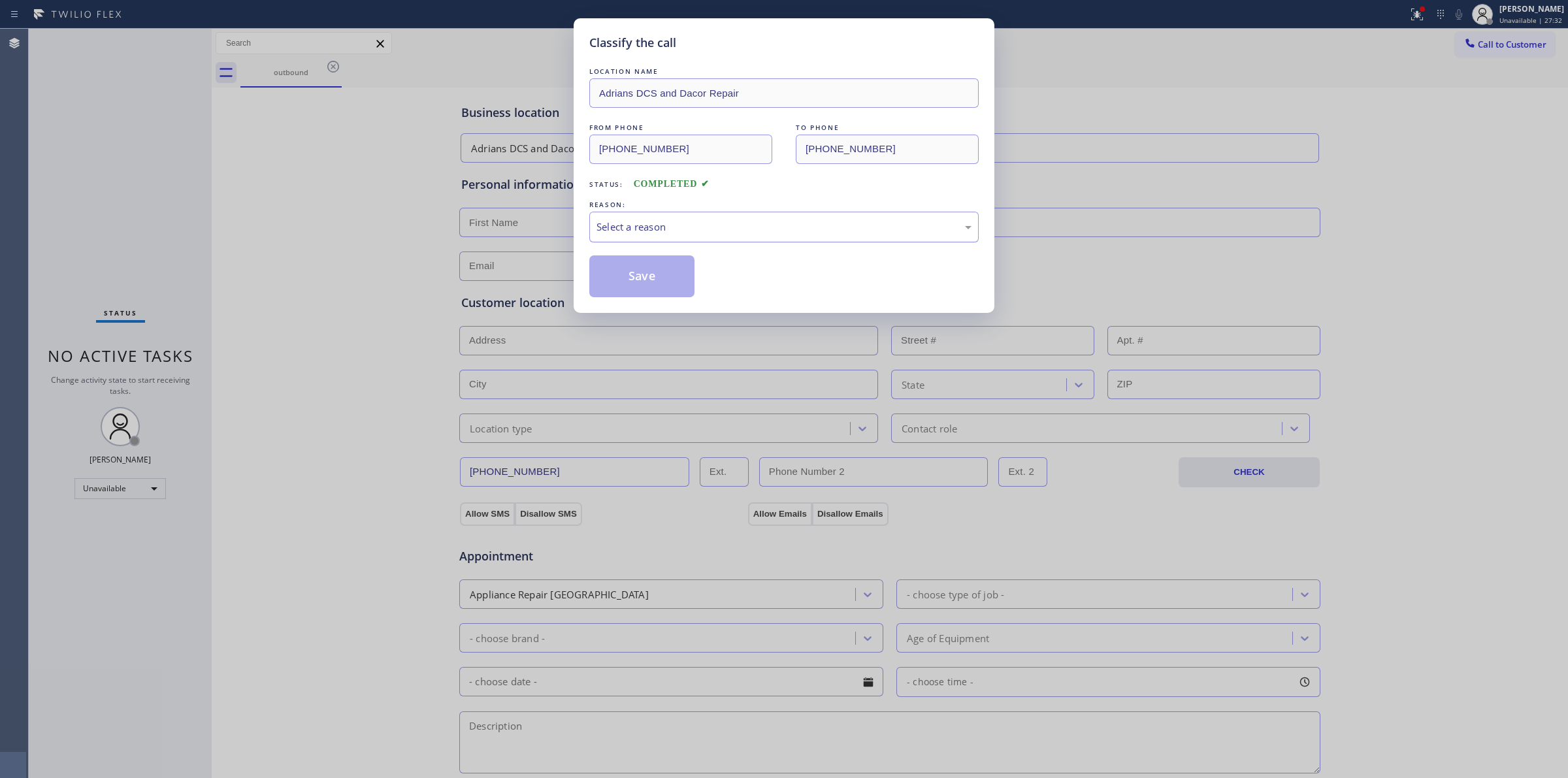
click at [754, 230] on div "Select a reason" at bounding box center [784, 227] width 375 height 15
click at [641, 301] on div "Classify the call LOCATION NAME [PERSON_NAME] DCS and Dacor Repair FROM PHONE […" at bounding box center [784, 165] width 421 height 295
click at [648, 282] on button "Save" at bounding box center [642, 276] width 106 height 42
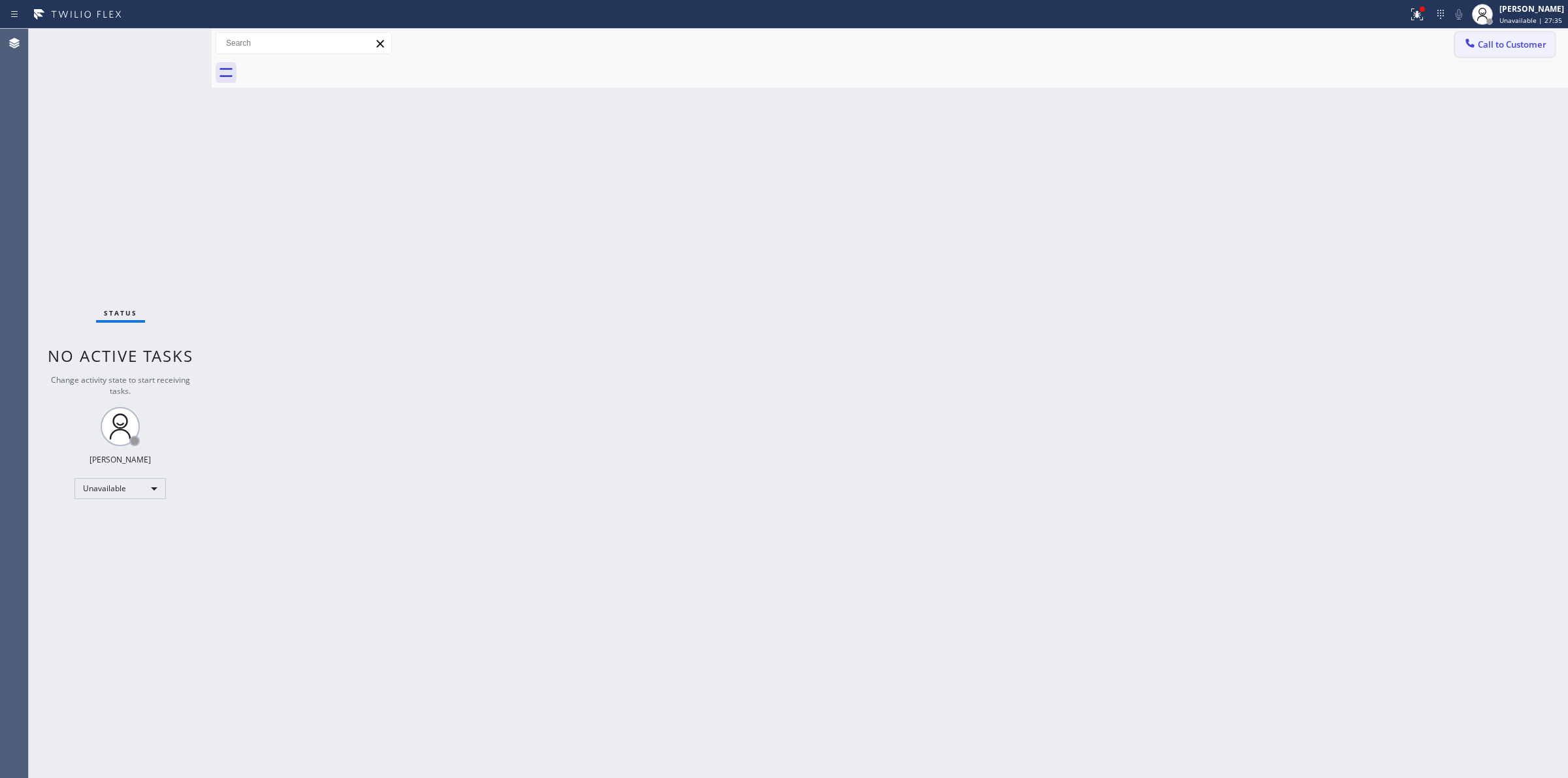
click at [1492, 50] on span "Call to Customer" at bounding box center [1511, 44] width 69 height 12
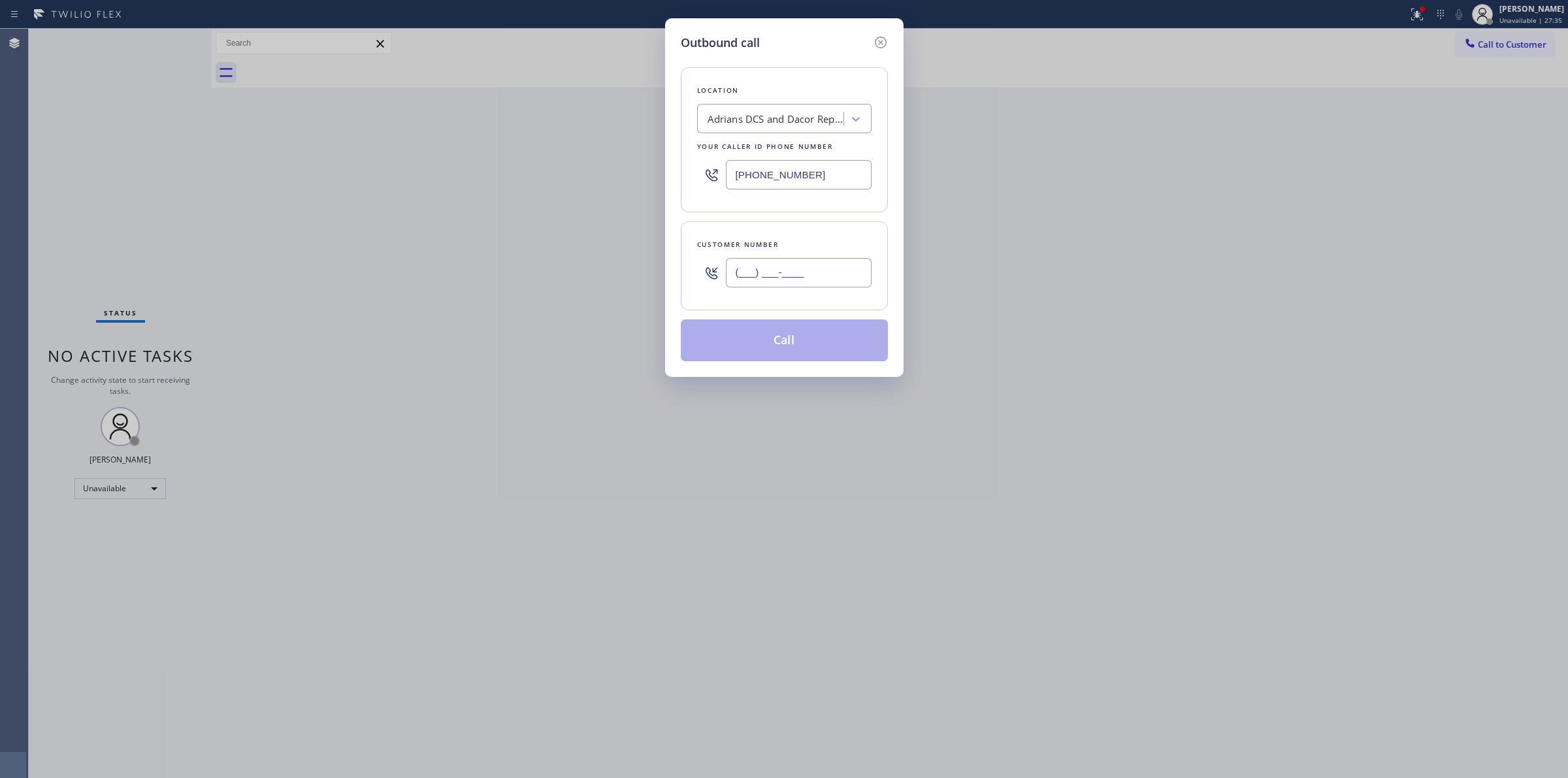
paste input "646) 889-9033"
click at [810, 269] on input "[PHONE_NUMBER]" at bounding box center [798, 272] width 146 height 29
type input "[PHONE_NUMBER]"
click at [807, 334] on button "Call" at bounding box center [784, 340] width 207 height 42
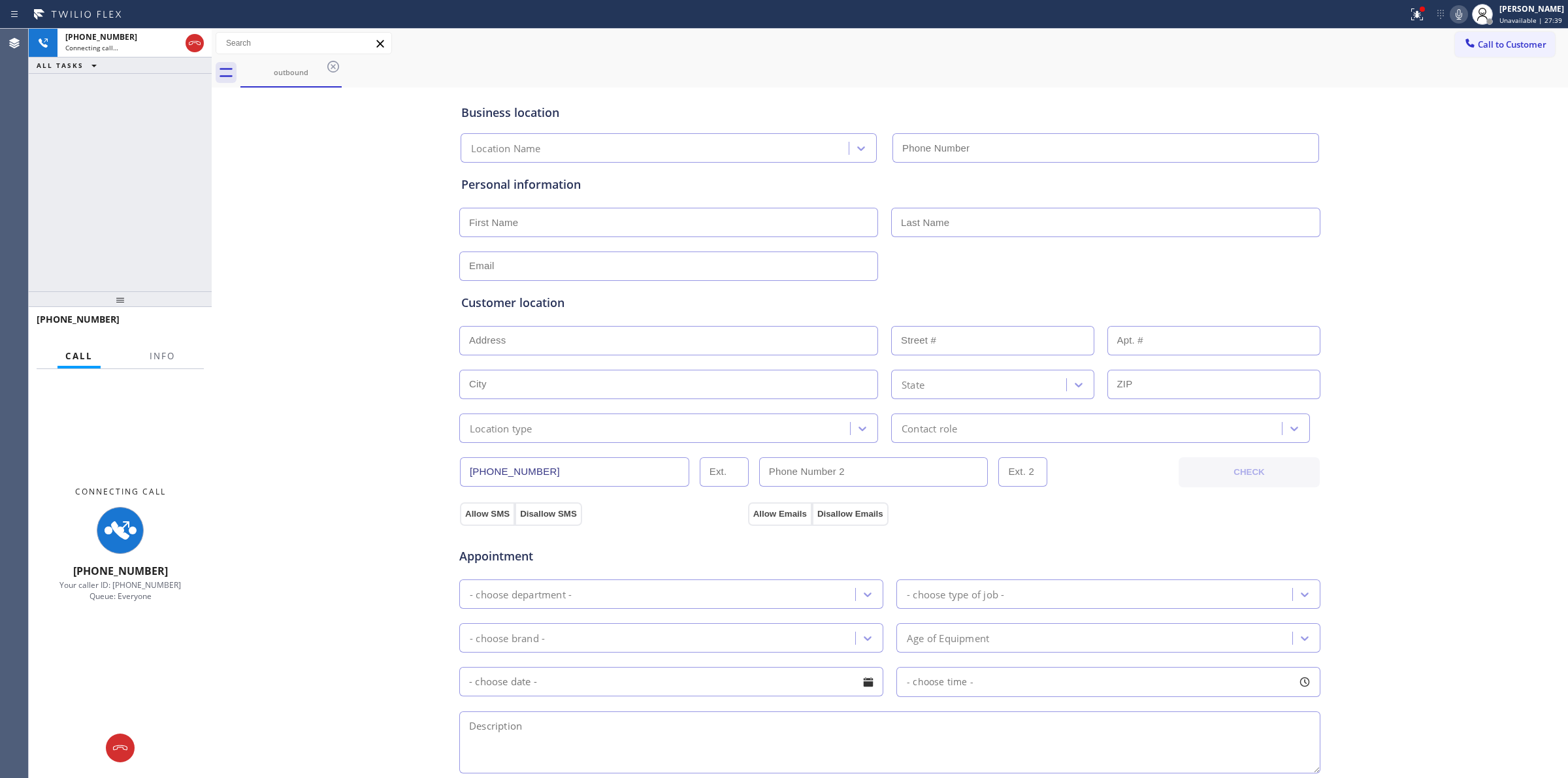
type input "[PHONE_NUMBER]"
drag, startPoint x: 1380, startPoint y: 83, endPoint x: 1351, endPoint y: 83, distance: 29.0
click at [1370, 83] on div "outbound" at bounding box center [903, 72] width 1327 height 29
click at [331, 64] on icon at bounding box center [333, 67] width 16 height 16
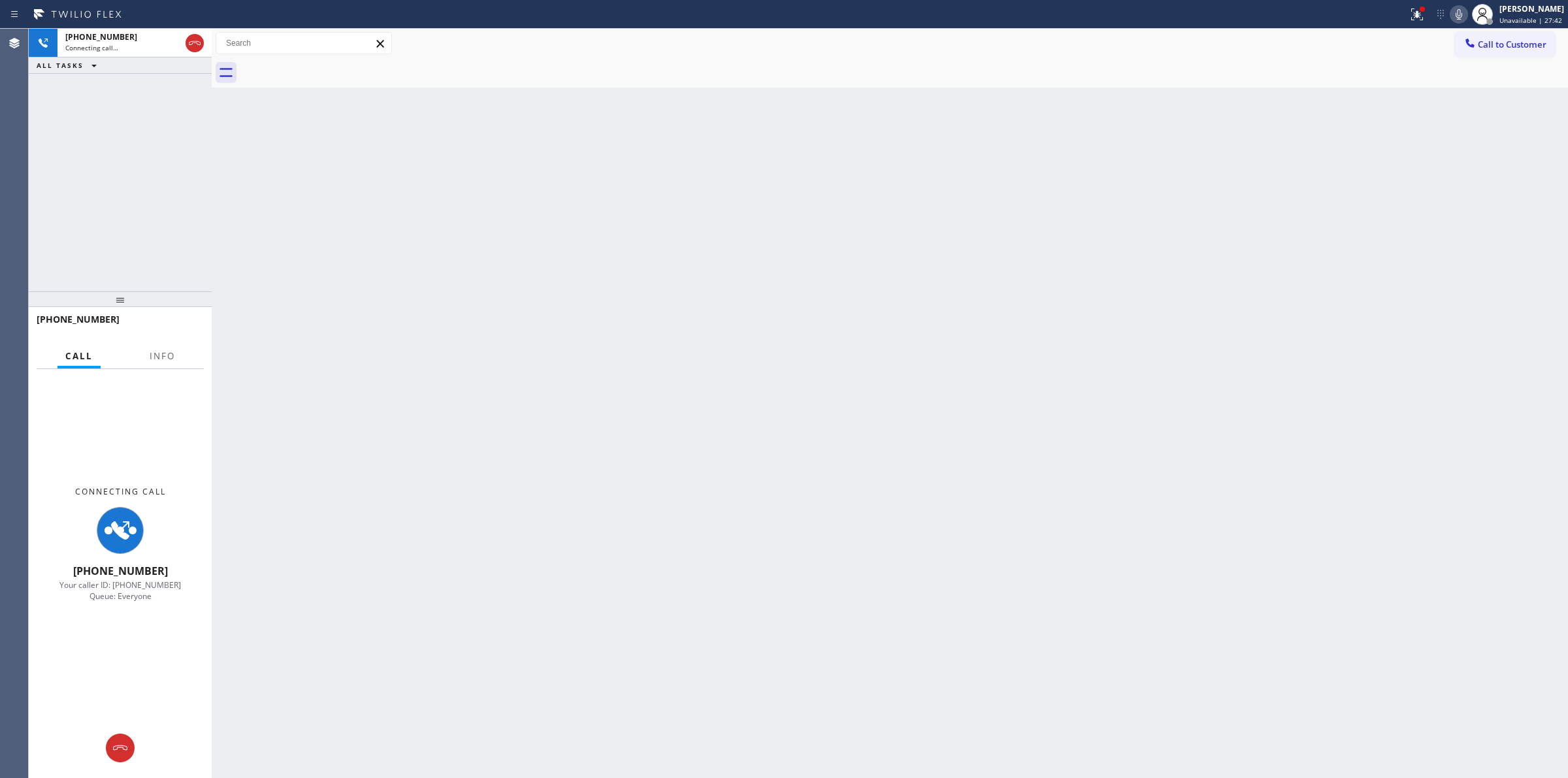
click at [1461, 15] on icon at bounding box center [1459, 14] width 16 height 16
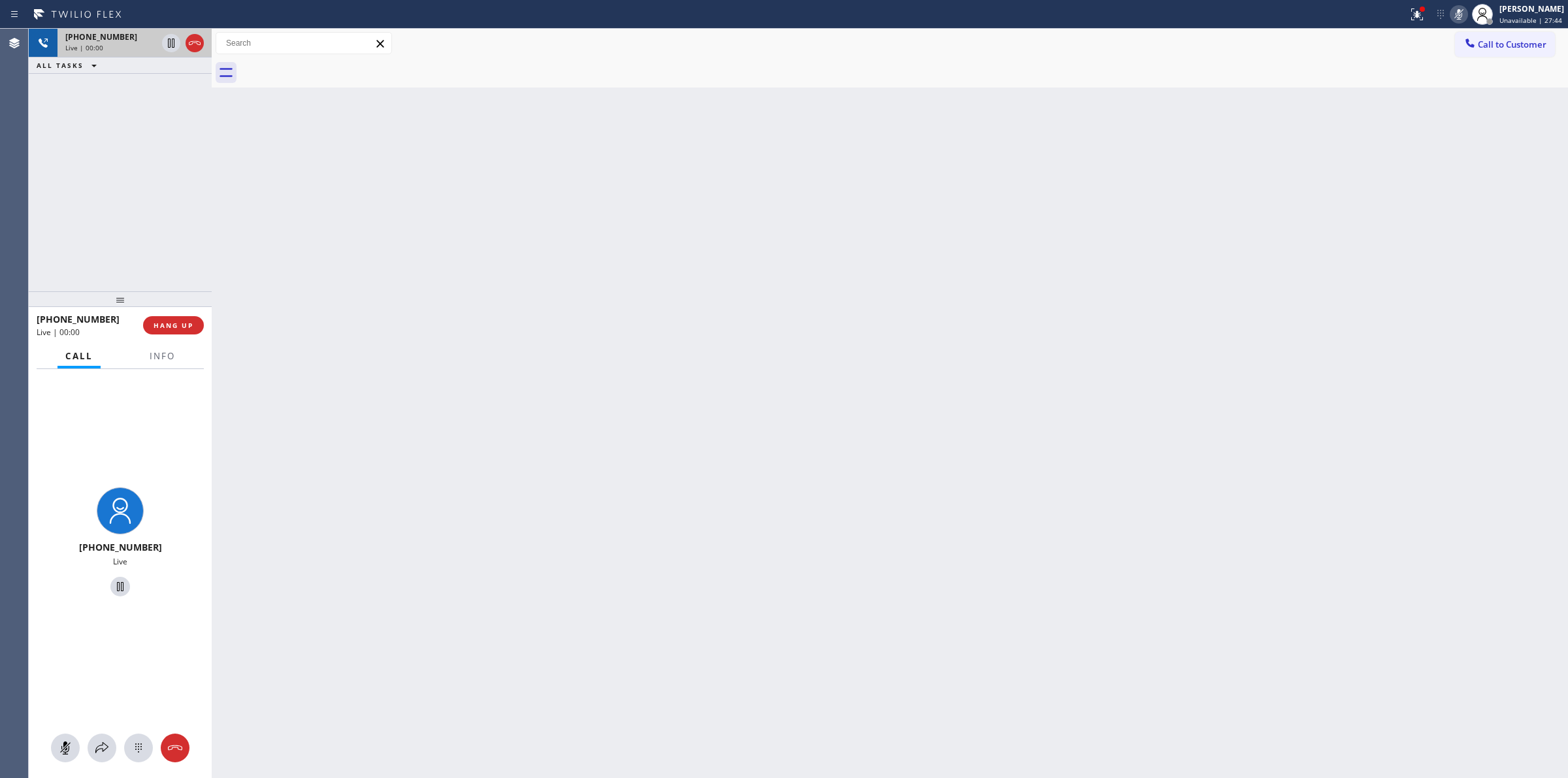
click at [123, 39] on div "[PHONE_NUMBER]" at bounding box center [111, 37] width 91 height 11
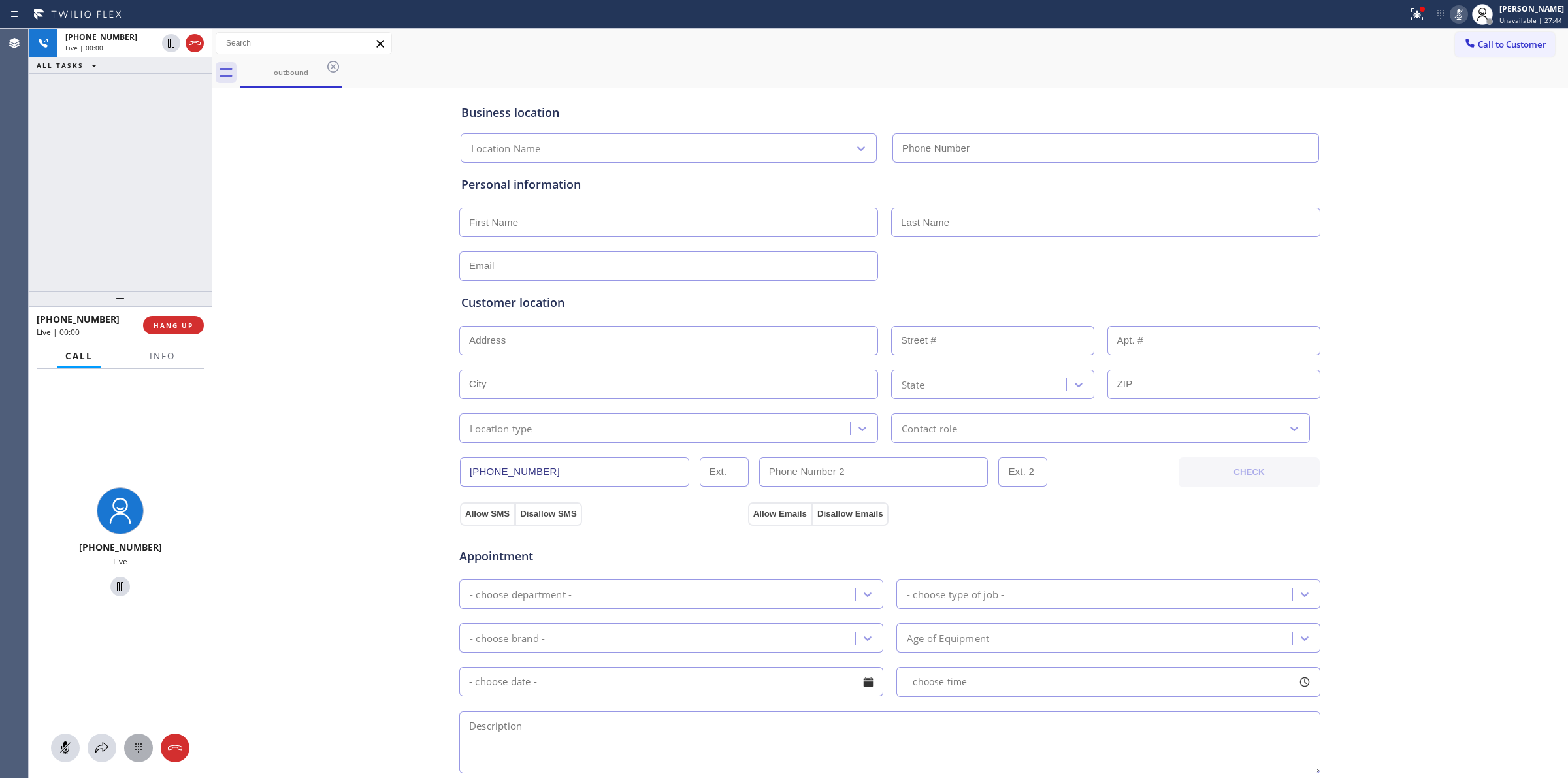
click at [146, 742] on icon at bounding box center [139, 748] width 16 height 16
click at [340, 557] on div "Business location Location Name Personal information Customer location >> ADD N…" at bounding box center [890, 536] width 1350 height 892
type input "[PHONE_NUMBER]"
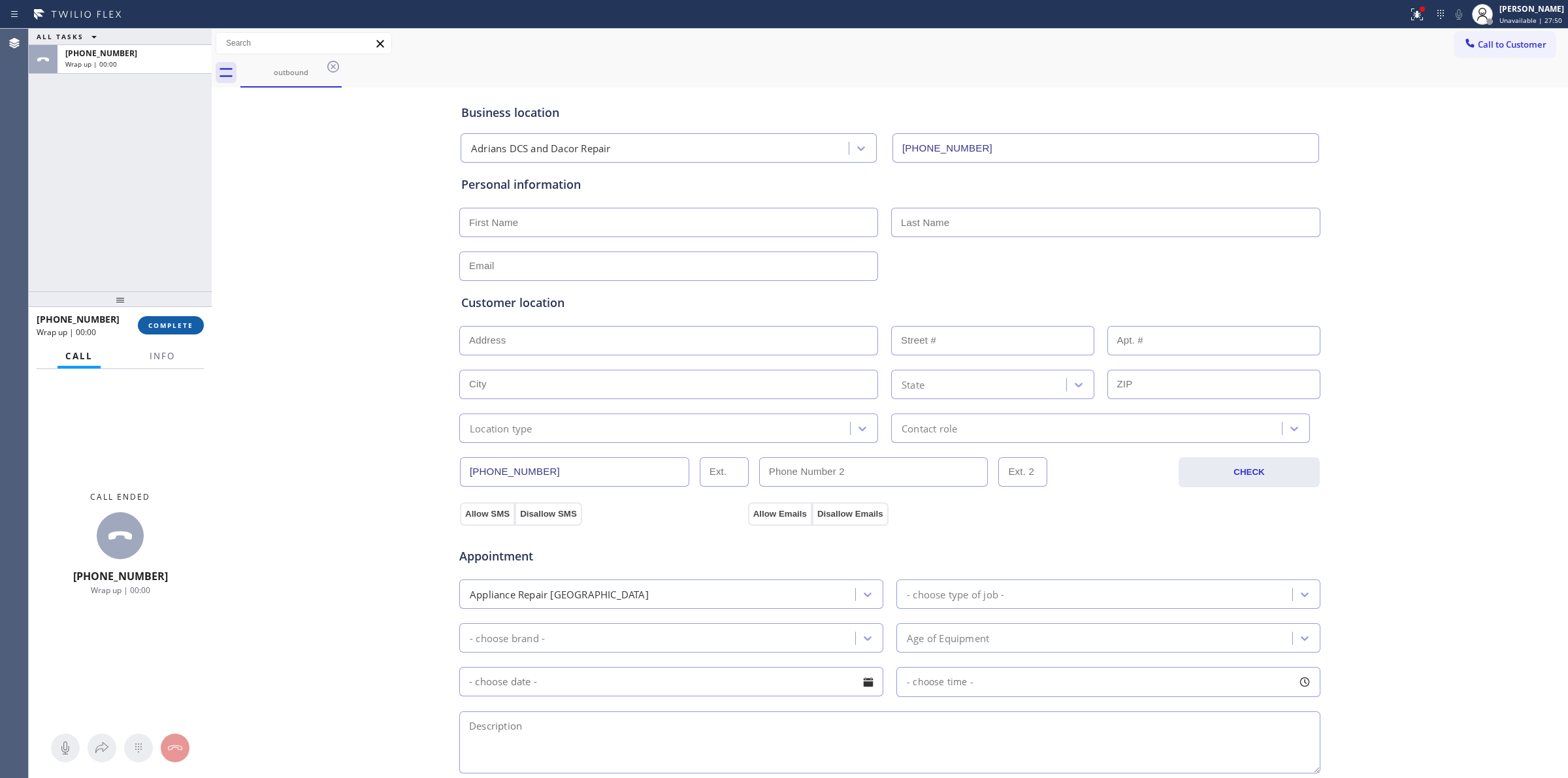
drag, startPoint x: 191, startPoint y: 315, endPoint x: 187, endPoint y: 321, distance: 7.2
click at [191, 316] on button "COMPLETE" at bounding box center [171, 324] width 66 height 18
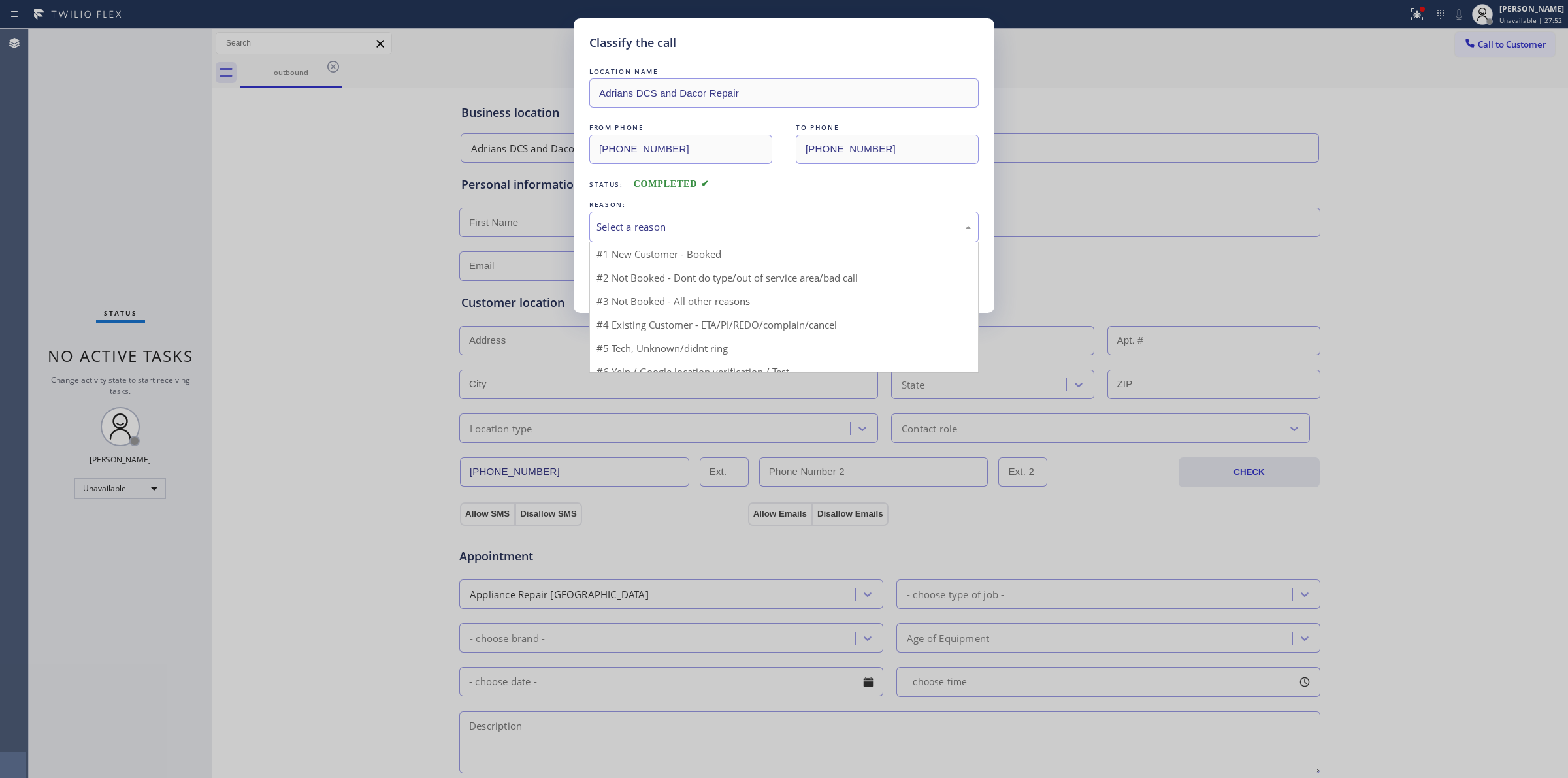
click at [721, 220] on div "Select a reason" at bounding box center [784, 227] width 375 height 15
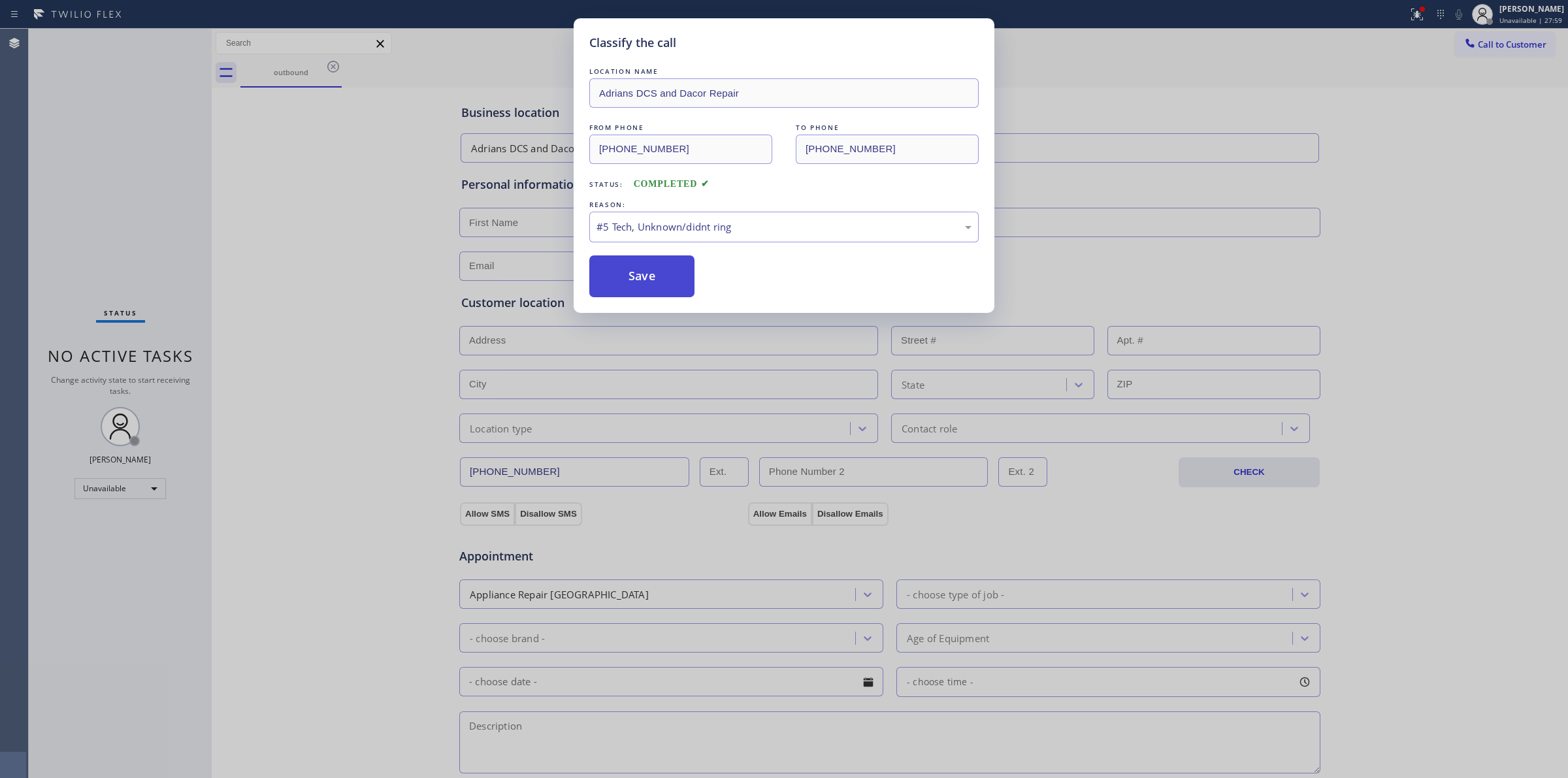
click at [661, 297] on button "Save" at bounding box center [642, 276] width 106 height 42
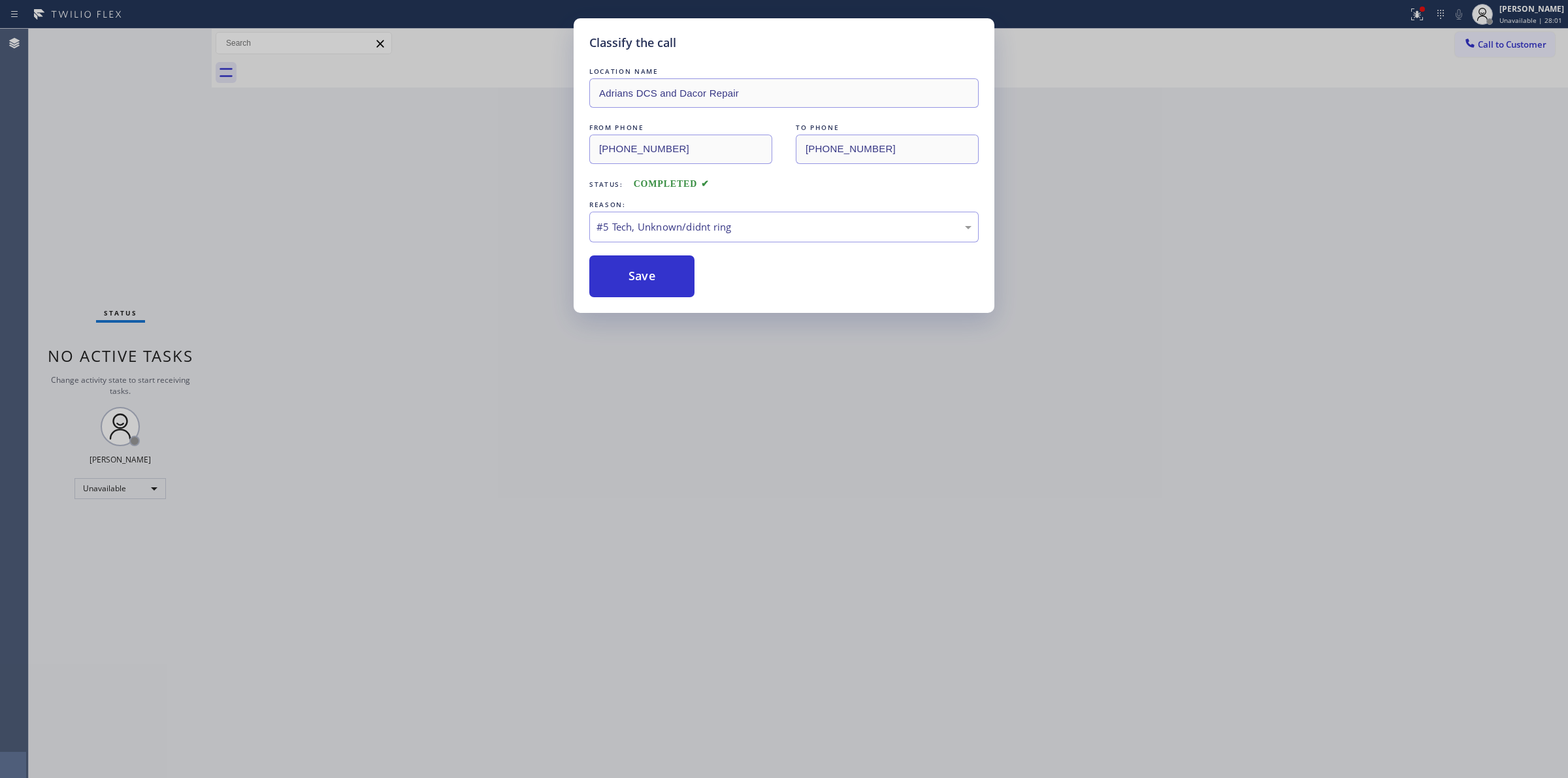
click at [1081, 164] on div "Classify the call LOCATION NAME [PERSON_NAME] DCS and Dacor Repair FROM PHONE […" at bounding box center [784, 389] width 1568 height 778
drag, startPoint x: 625, startPoint y: 295, endPoint x: 628, endPoint y: 283, distance: 12.4
click at [624, 294] on button "Save" at bounding box center [642, 276] width 106 height 42
click at [628, 283] on button "Save" at bounding box center [642, 276] width 106 height 42
click at [1252, 120] on div "Classify the call LOCATION NAME [PERSON_NAME] DCS and Dacor Repair FROM PHONE […" at bounding box center [784, 389] width 1568 height 778
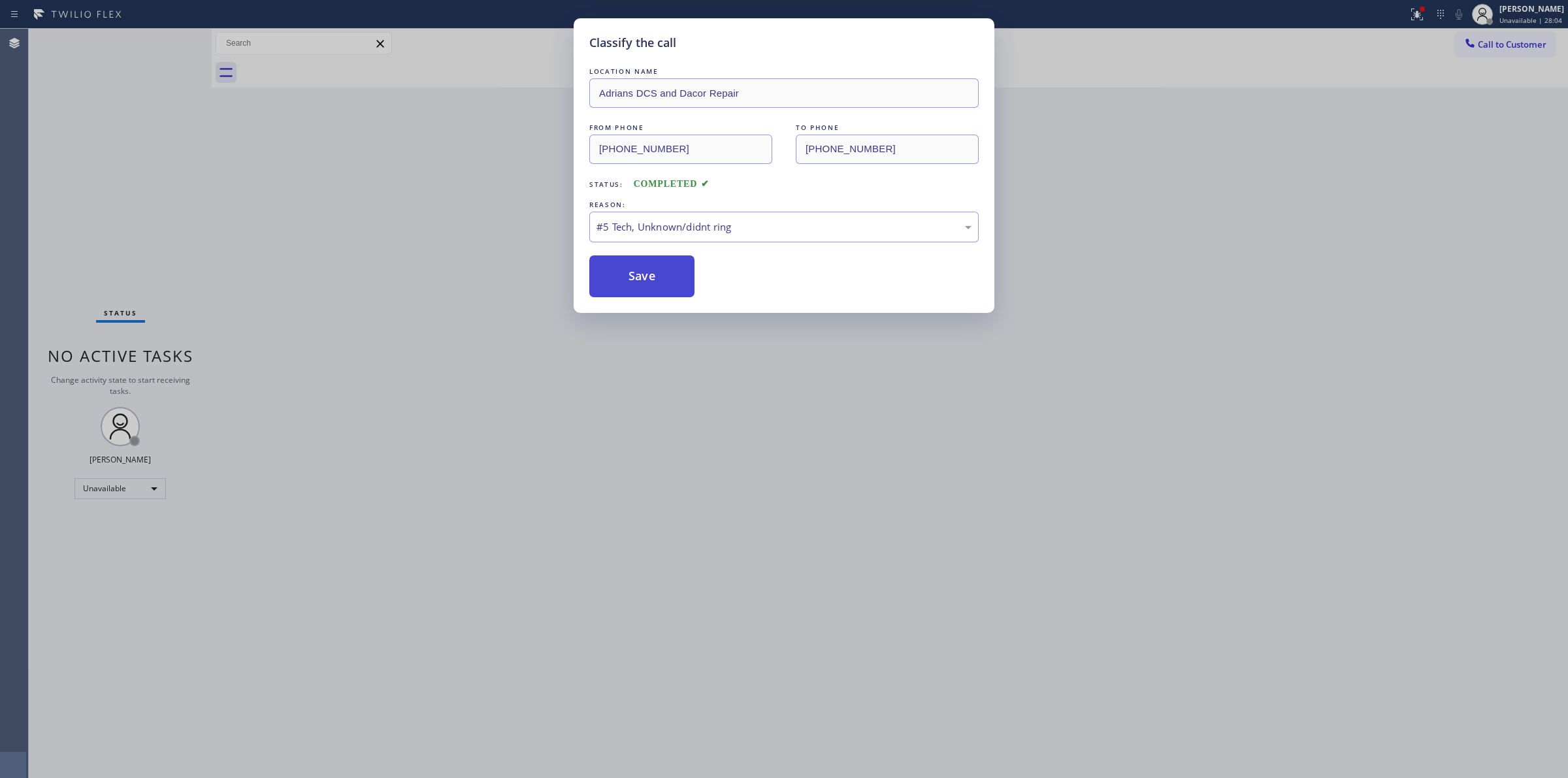
click at [658, 282] on button "Save" at bounding box center [642, 276] width 106 height 42
click at [657, 292] on button "Save" at bounding box center [642, 276] width 106 height 42
drag, startPoint x: 657, startPoint y: 291, endPoint x: 657, endPoint y: 275, distance: 16.0
click at [657, 279] on button "Save" at bounding box center [642, 276] width 106 height 42
drag, startPoint x: 820, startPoint y: 21, endPoint x: 771, endPoint y: 43, distance: 53.7
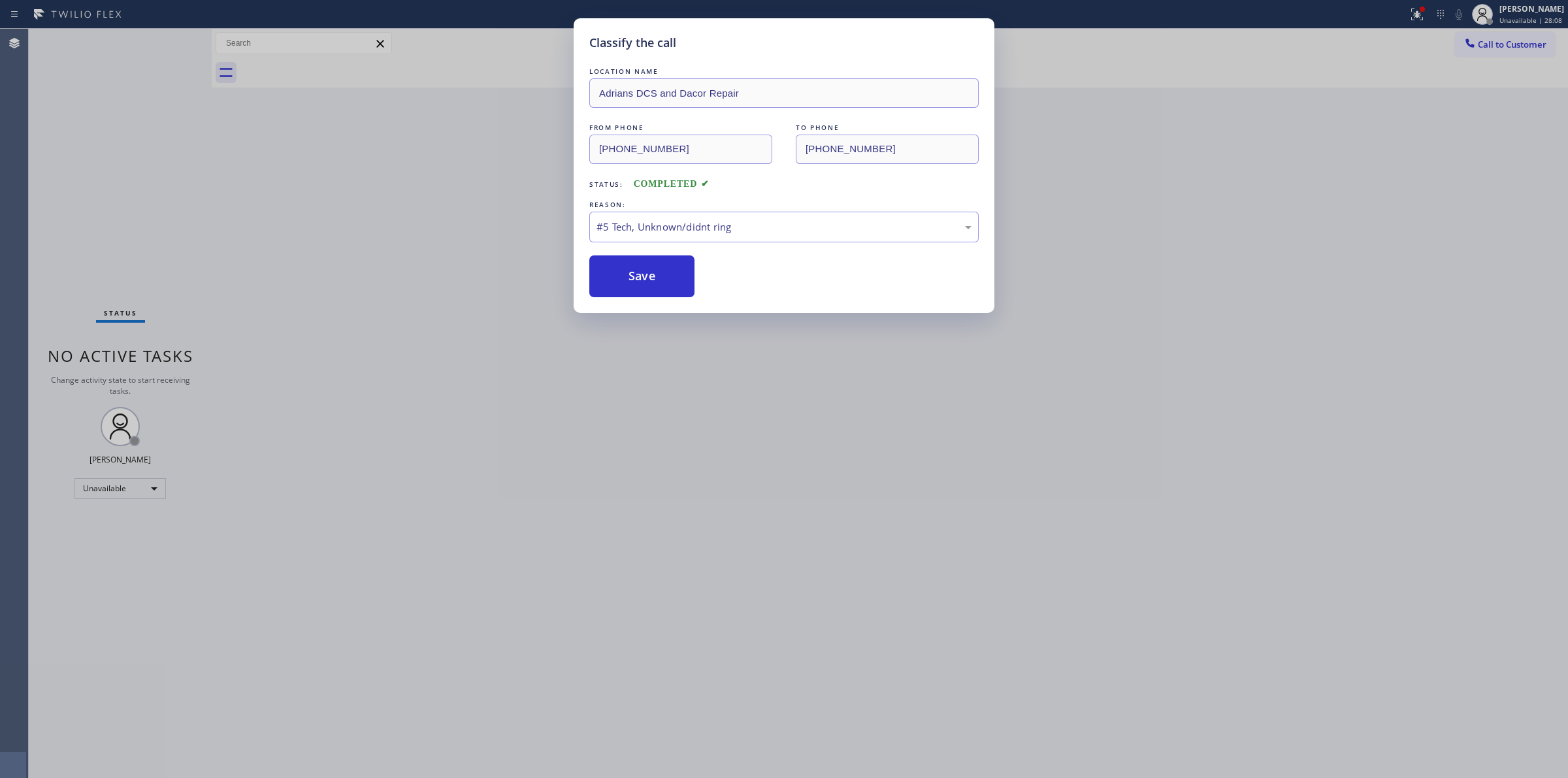
click at [779, 40] on div "Classify the call LOCATION NAME [PERSON_NAME] DCS and Dacor Repair FROM PHONE […" at bounding box center [784, 165] width 421 height 295
click at [768, 79] on div "Classify the call LOCATION NAME [PERSON_NAME] DCS and Dacor Repair FROM PHONE […" at bounding box center [784, 165] width 421 height 295
click at [632, 283] on button "Save" at bounding box center [642, 276] width 106 height 42
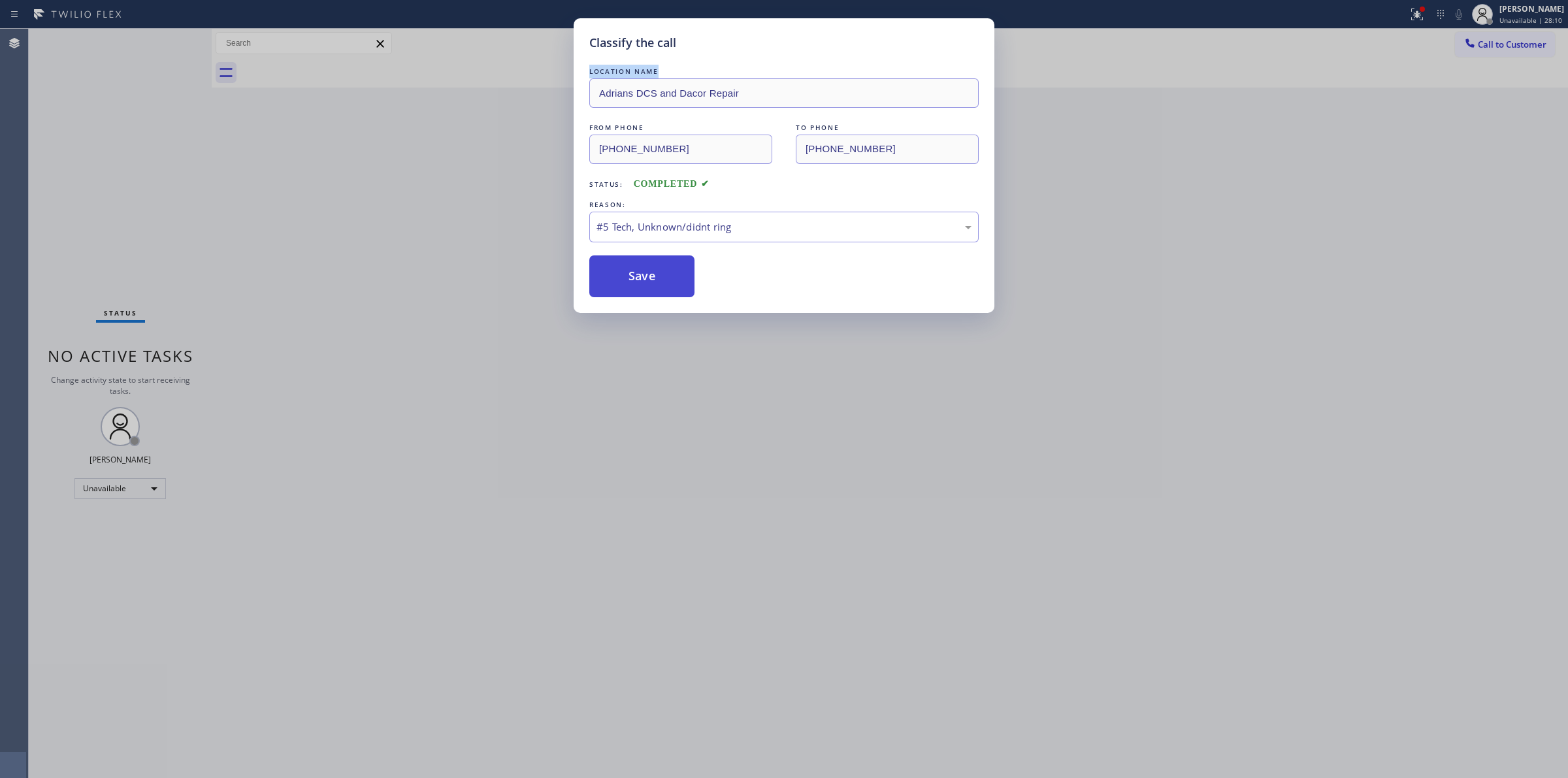
click at [632, 283] on button "Save" at bounding box center [642, 276] width 106 height 42
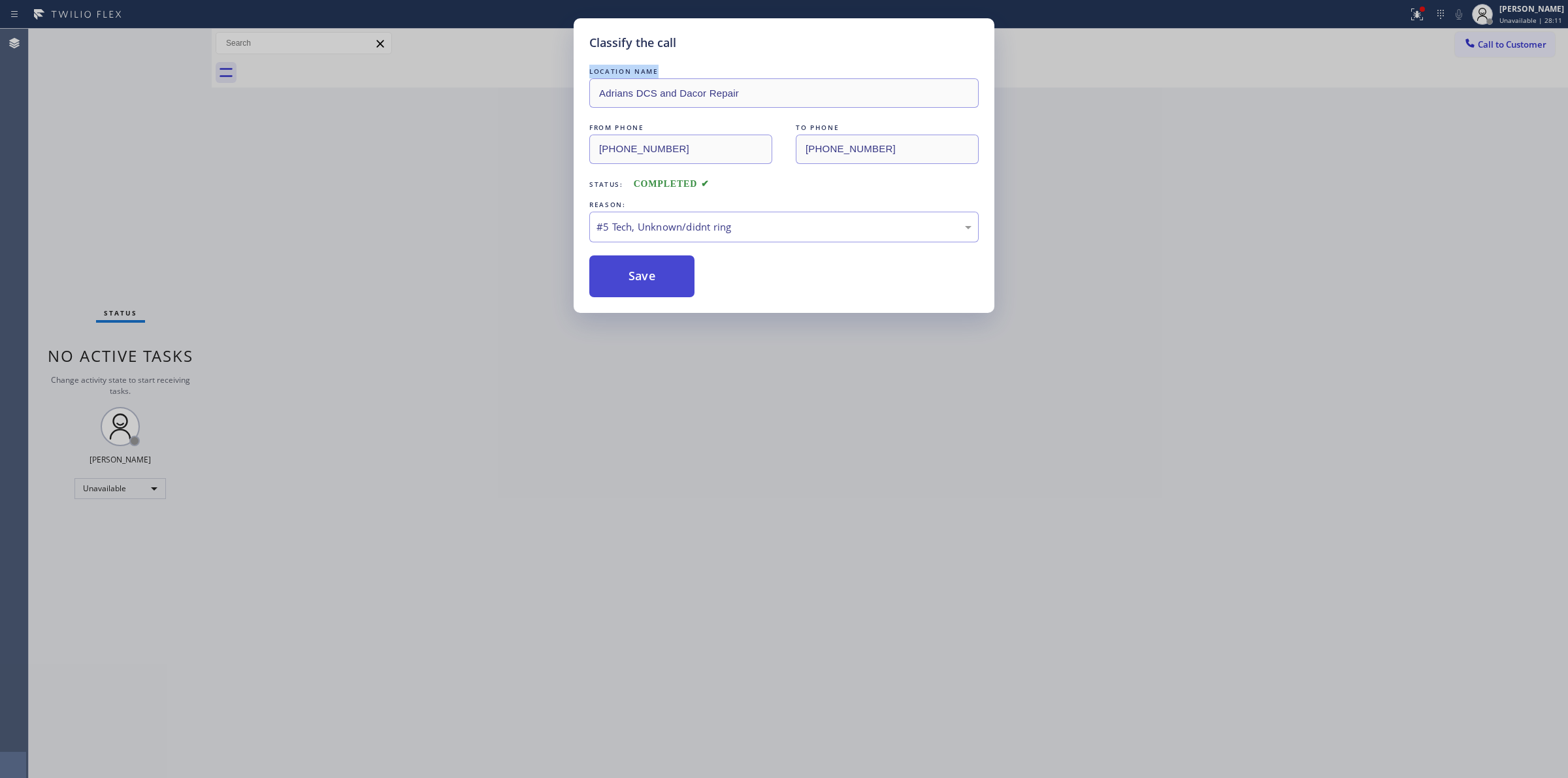
click at [632, 283] on button "Save" at bounding box center [642, 276] width 106 height 42
drag, startPoint x: 647, startPoint y: 285, endPoint x: 654, endPoint y: 286, distance: 7.1
click at [651, 286] on button "Save" at bounding box center [642, 276] width 106 height 42
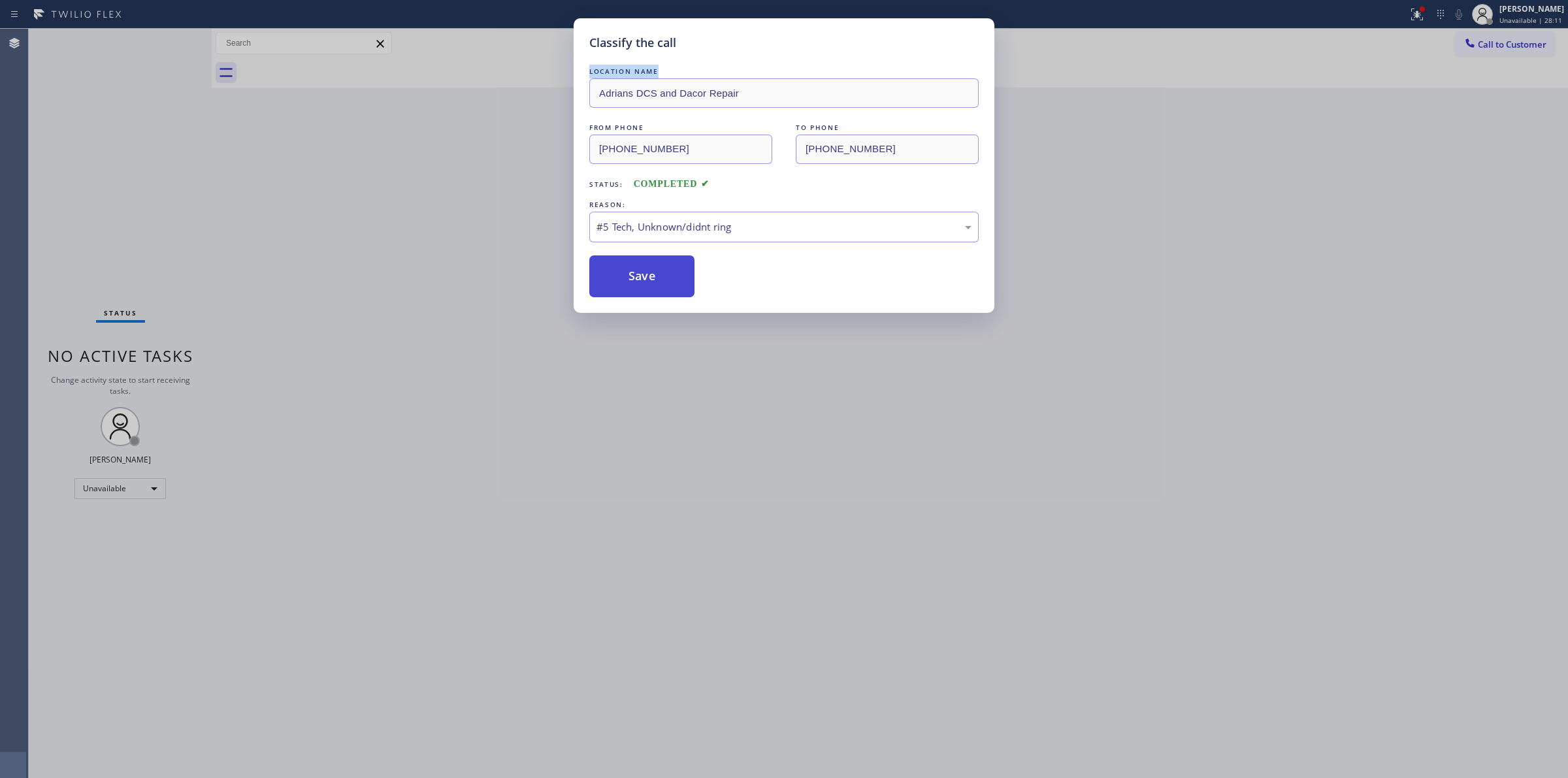
click at [658, 286] on button "Save" at bounding box center [642, 276] width 106 height 42
click at [680, 281] on button "Save" at bounding box center [642, 276] width 106 height 42
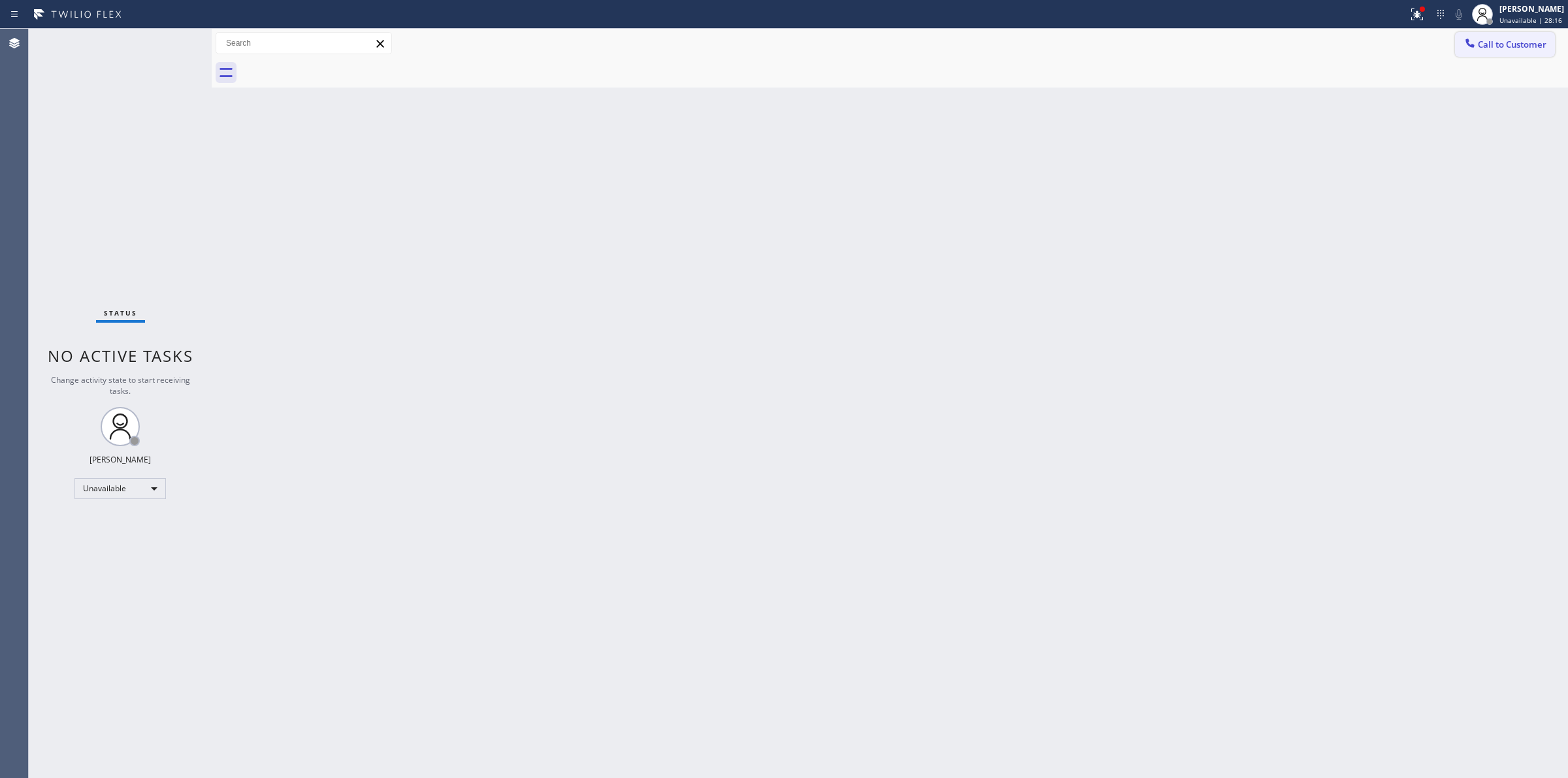
click at [1535, 37] on button "Call to Customer" at bounding box center [1504, 45] width 100 height 25
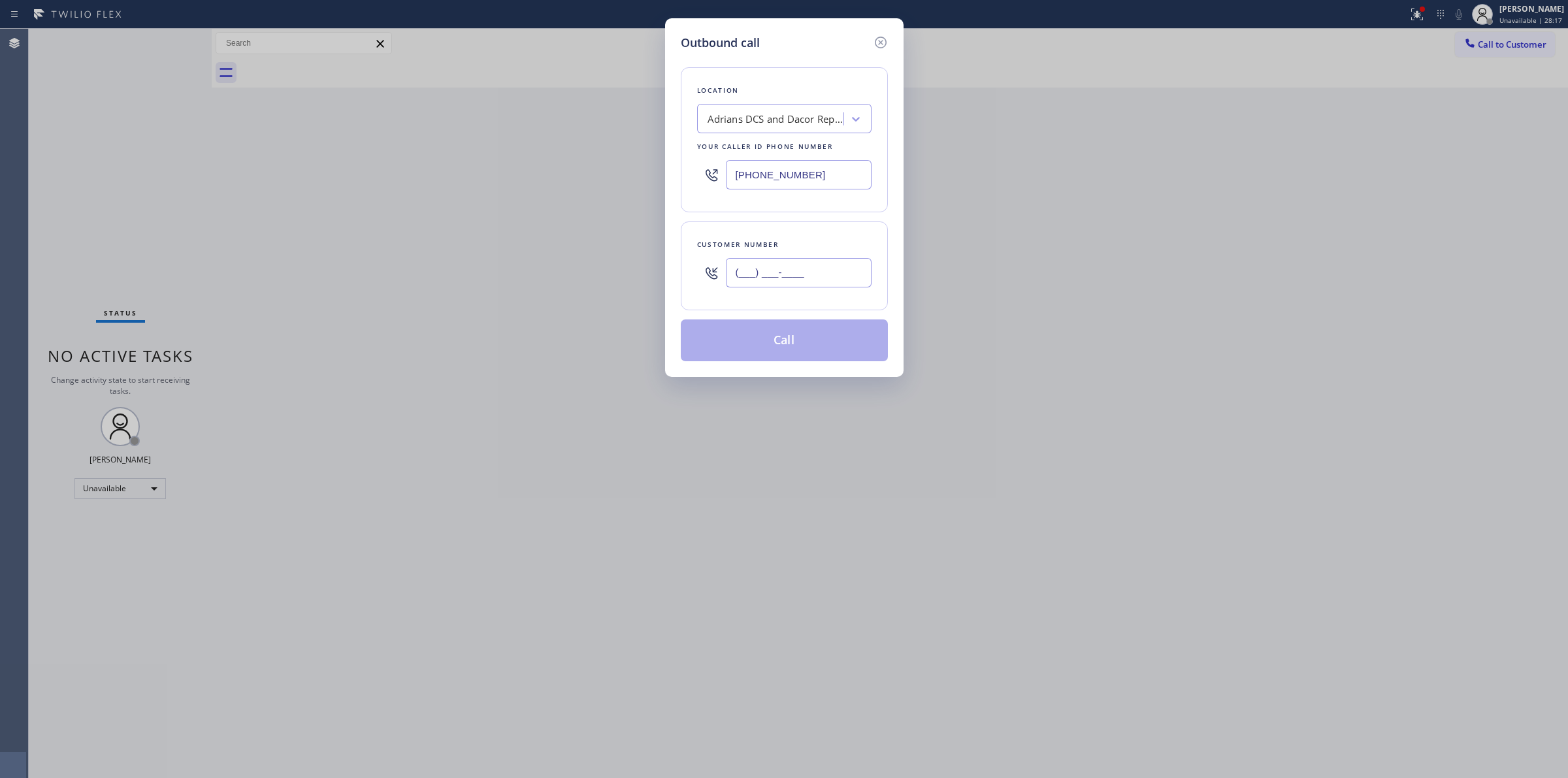
paste input "510) 686-4295"
click at [824, 270] on input "(___) ___-____" at bounding box center [798, 272] width 146 height 29
type input "[PHONE_NUMBER]"
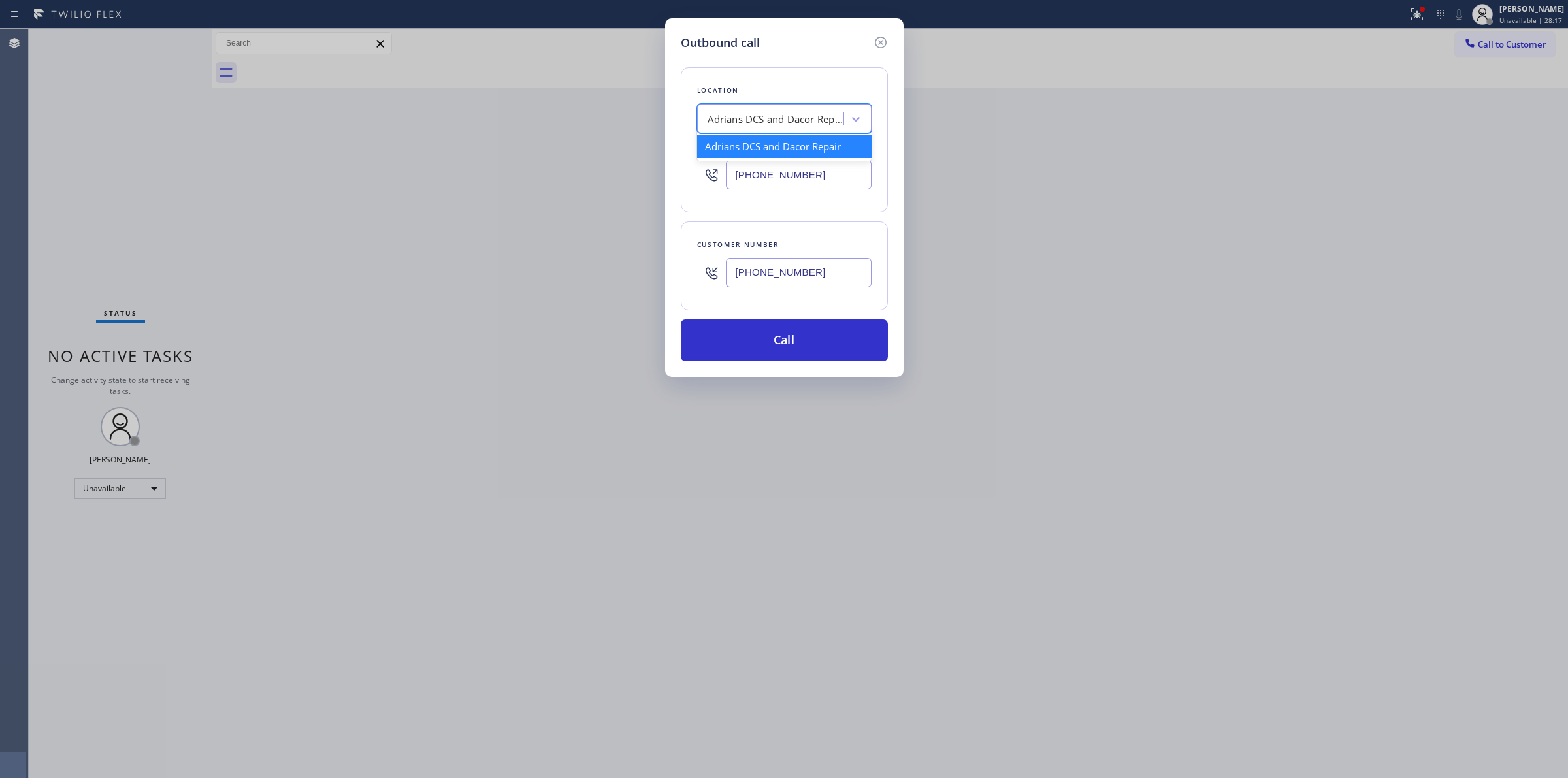
click at [792, 117] on div "Adrians DCS and Dacor Repair" at bounding box center [776, 119] width 137 height 15
type input "quality"
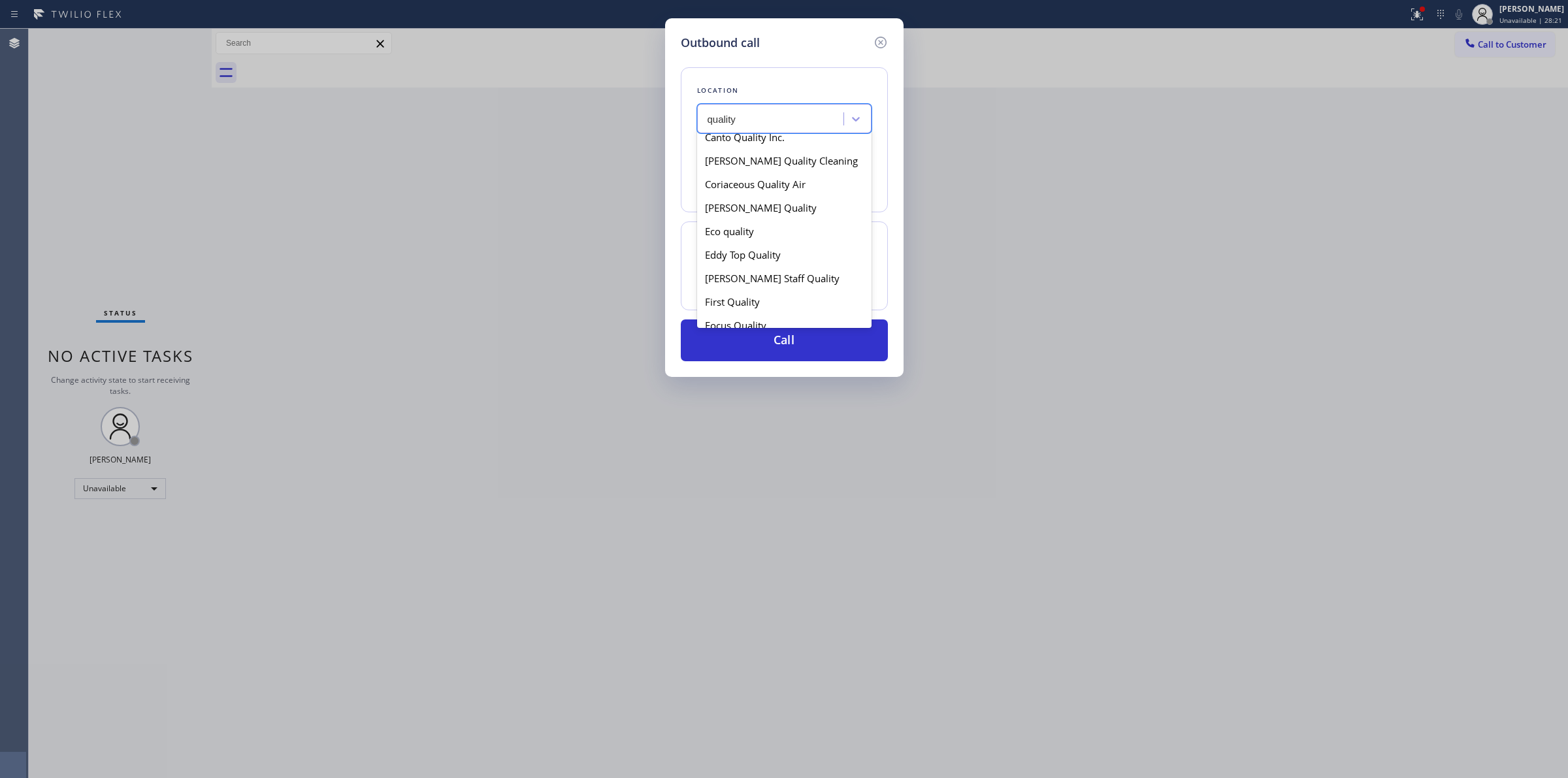
scroll to position [408, 0]
click at [756, 197] on div "High Quality Appliance Repair 1" at bounding box center [784, 185] width 174 height 24
type input "[PHONE_NUMBER]"
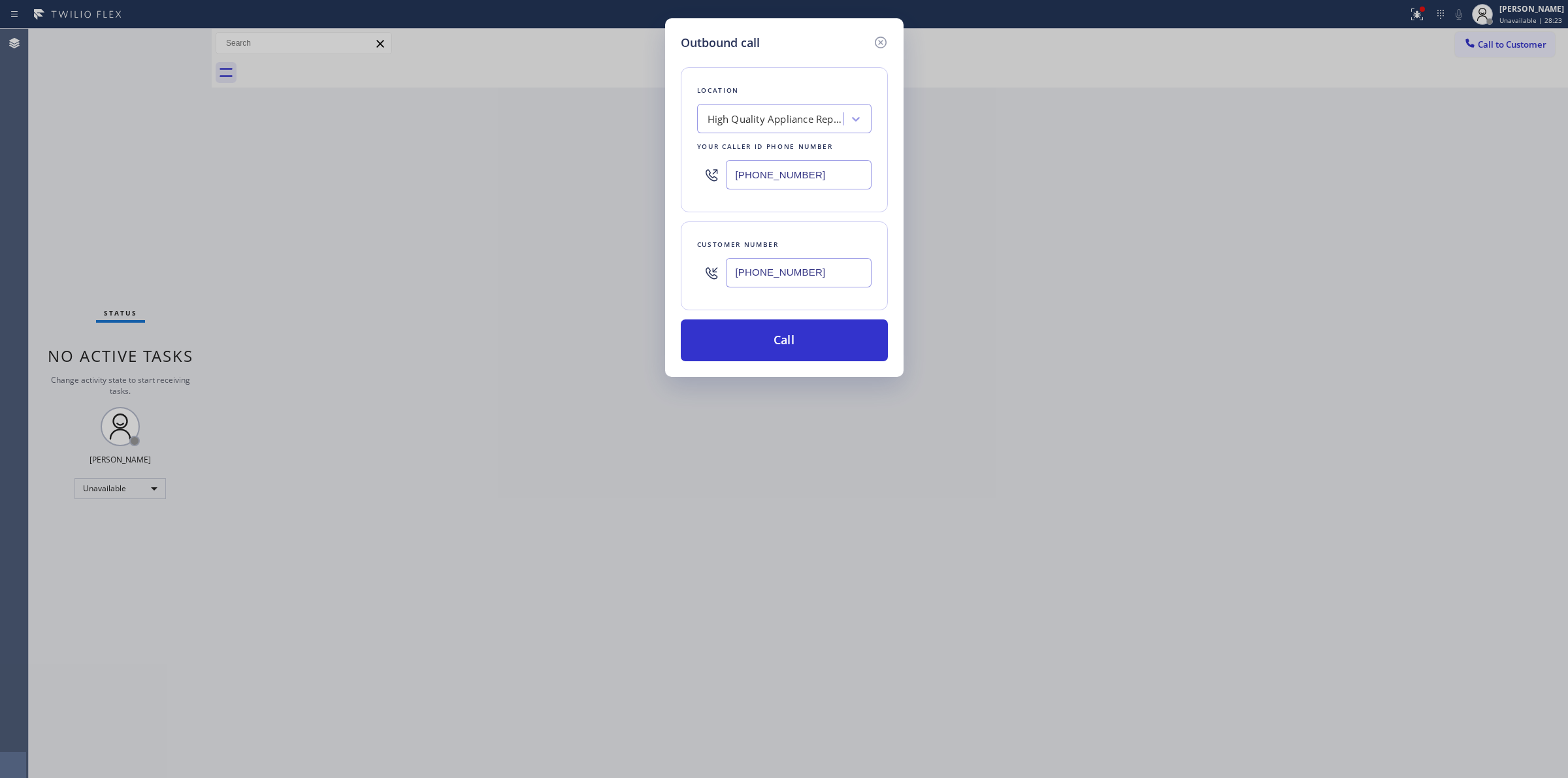
click at [795, 268] on input "[PHONE_NUMBER]" at bounding box center [798, 272] width 146 height 29
click at [777, 347] on button "Call" at bounding box center [784, 340] width 207 height 42
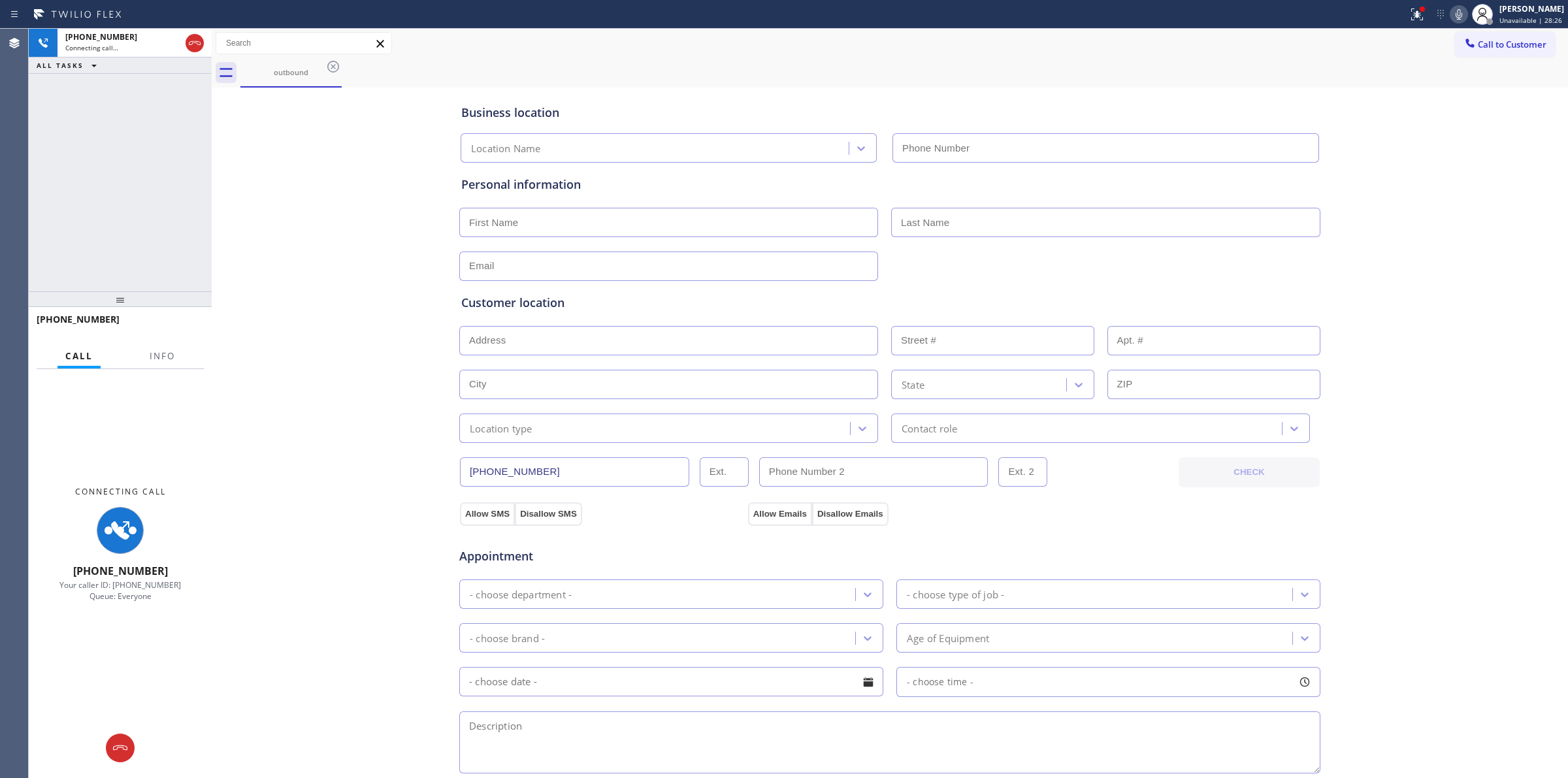
click at [1114, 93] on div "Business location Location Name" at bounding box center [889, 126] width 862 height 72
click at [1464, 13] on icon at bounding box center [1459, 14] width 16 height 16
click at [284, 77] on div "outbound" at bounding box center [291, 72] width 98 height 28
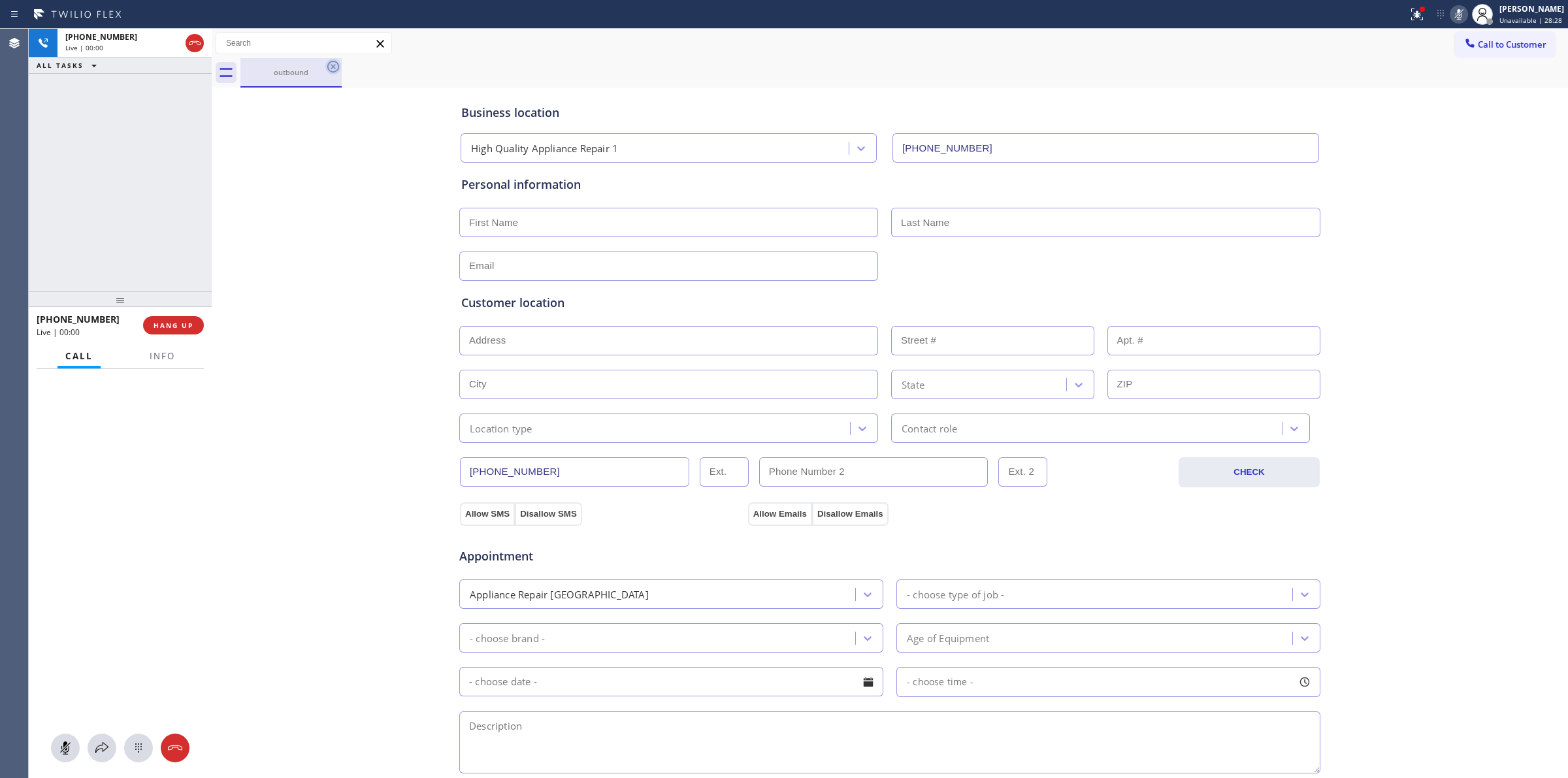
type input "[PHONE_NUMBER]"
click at [336, 72] on icon at bounding box center [333, 67] width 16 height 16
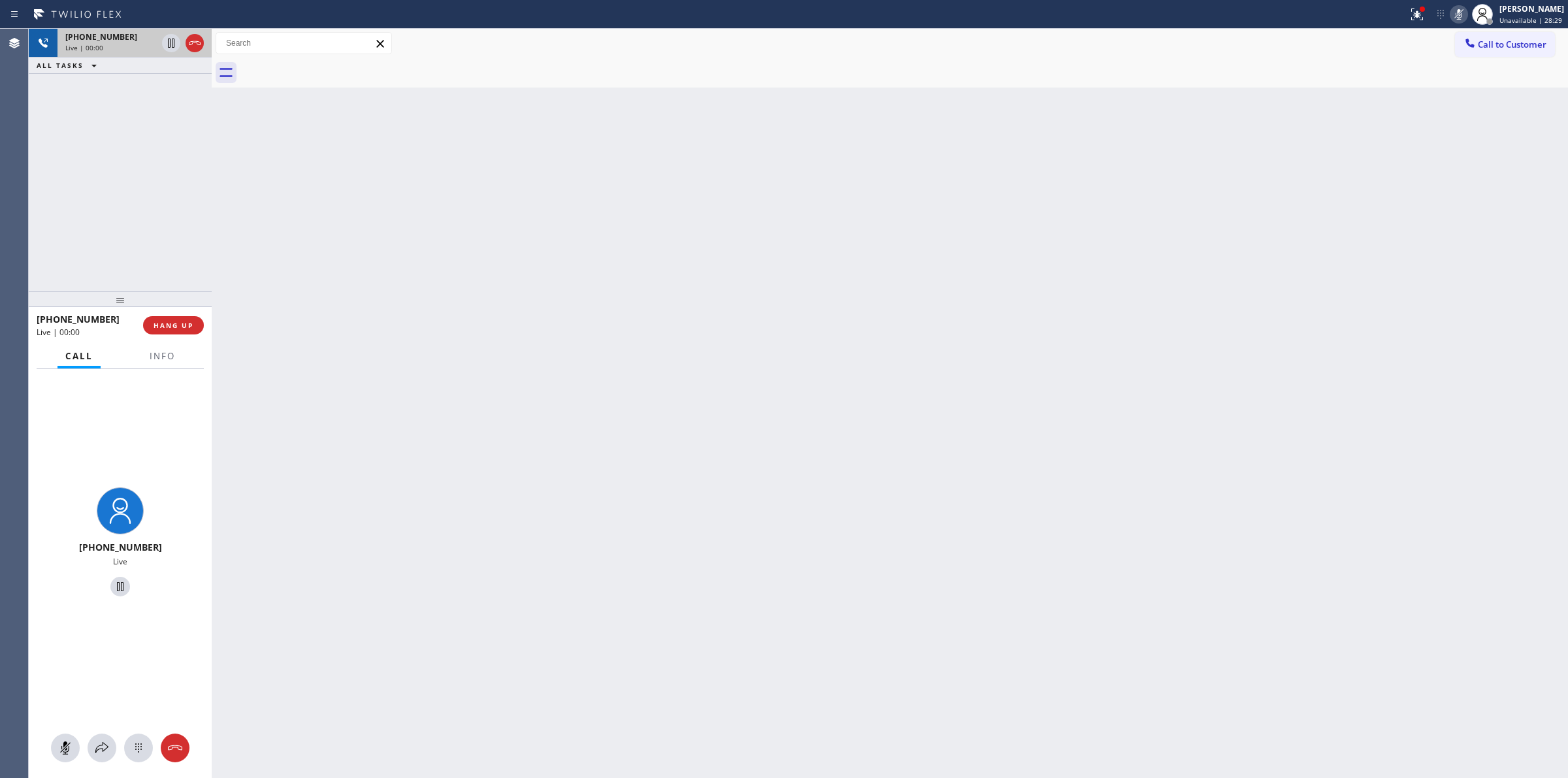
click at [95, 40] on span "[PHONE_NUMBER]" at bounding box center [101, 37] width 72 height 11
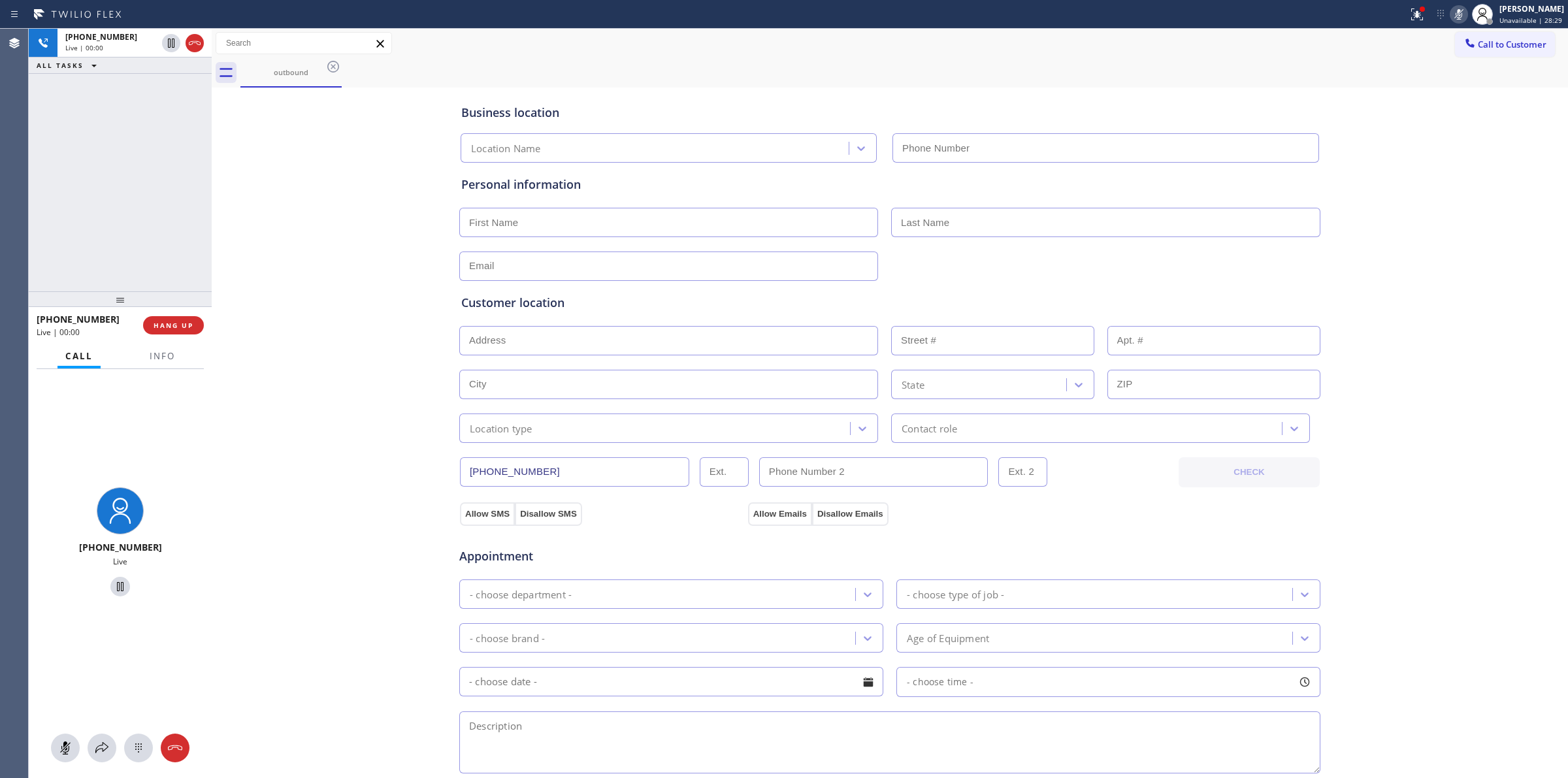
type input "[PHONE_NUMBER]"
click at [134, 762] on div "[PHONE_NUMBER] Live" at bounding box center [120, 573] width 183 height 409
click at [140, 752] on icon at bounding box center [139, 748] width 16 height 16
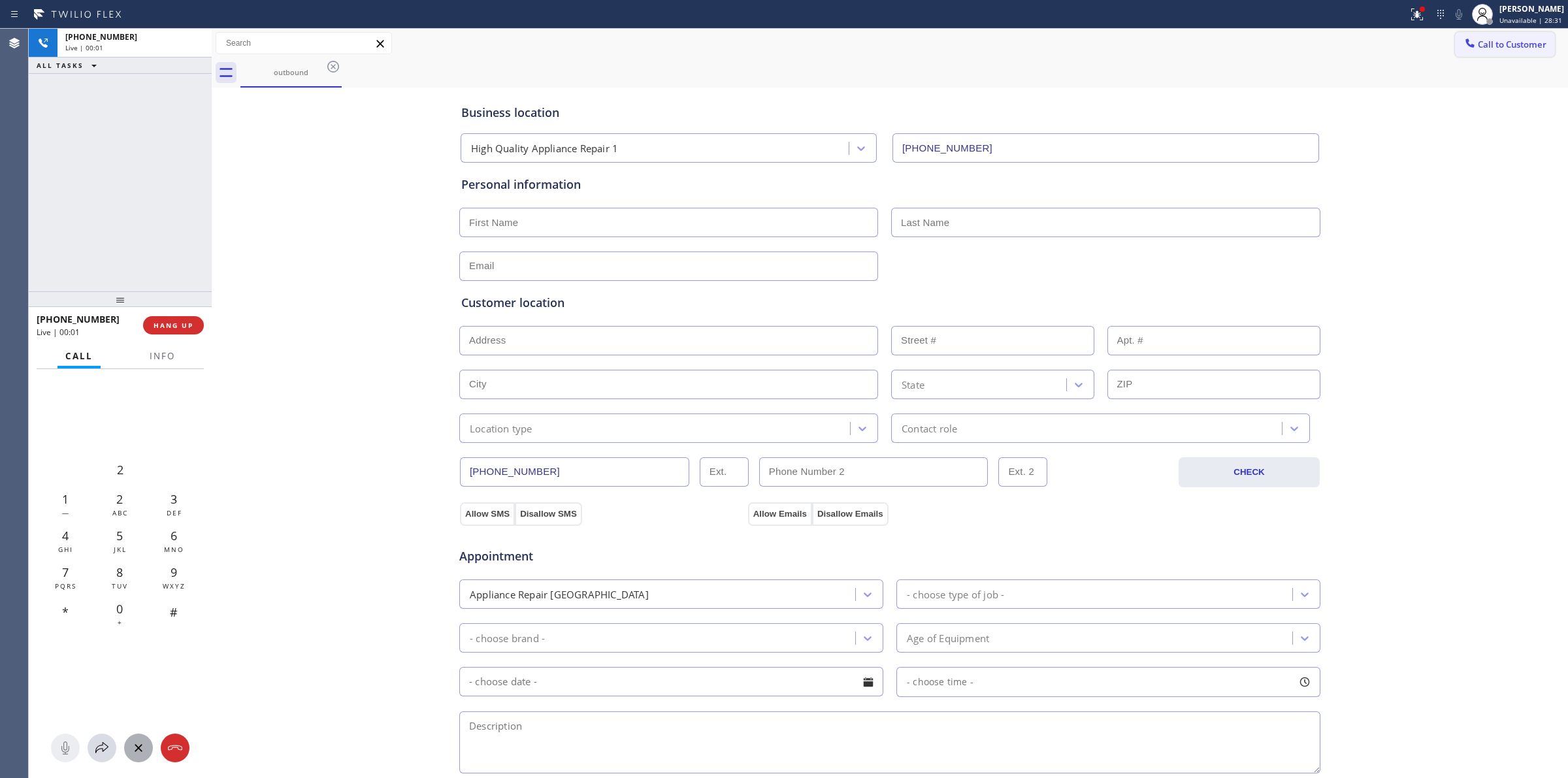
click at [1514, 52] on button "Call to Customer" at bounding box center [1504, 45] width 100 height 25
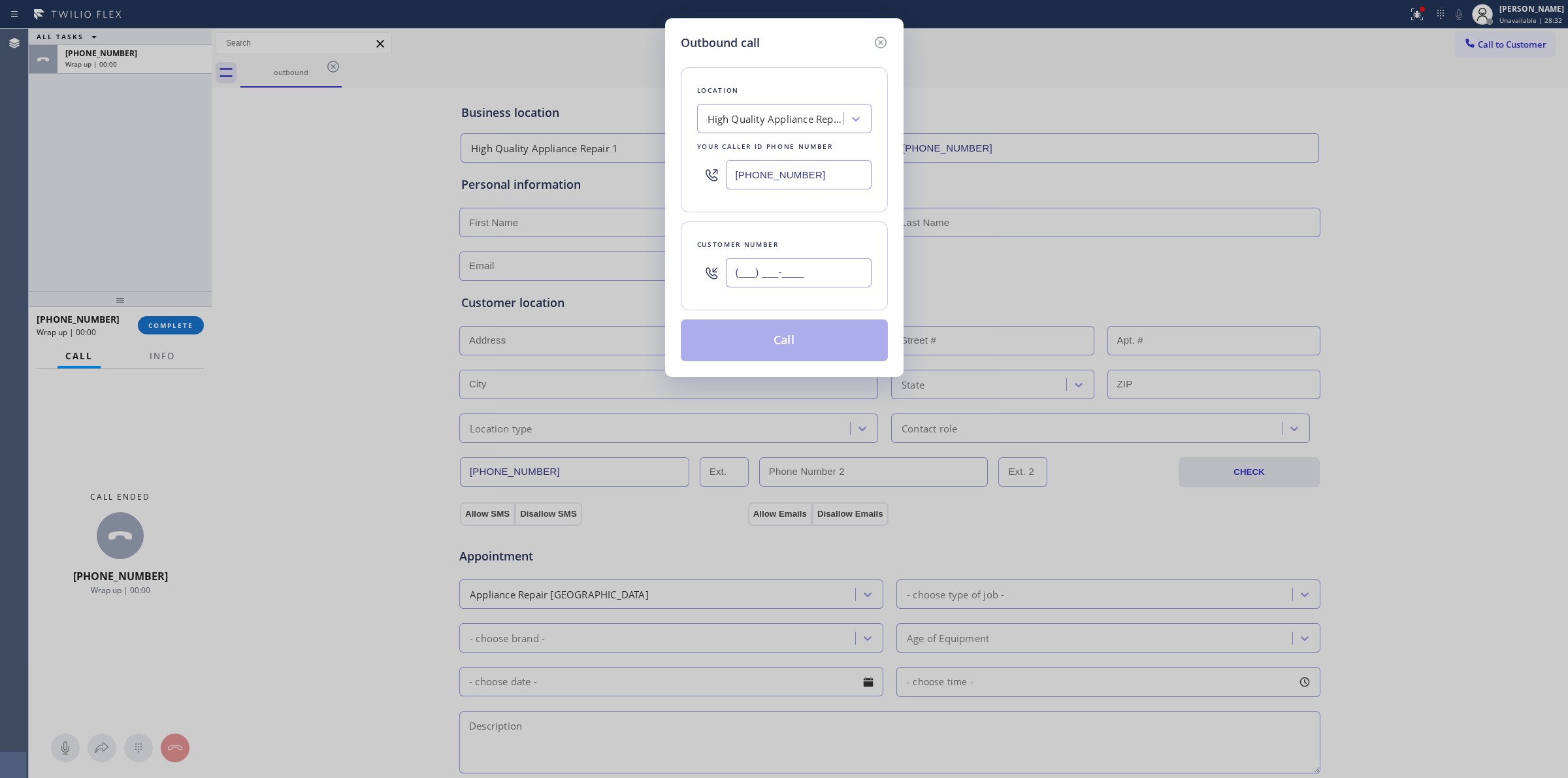
paste input "510) 686-4295"
click at [801, 273] on input "(___) ___-____" at bounding box center [798, 272] width 146 height 29
type input "[PHONE_NUMBER]"
click at [775, 324] on button "Call" at bounding box center [784, 340] width 207 height 42
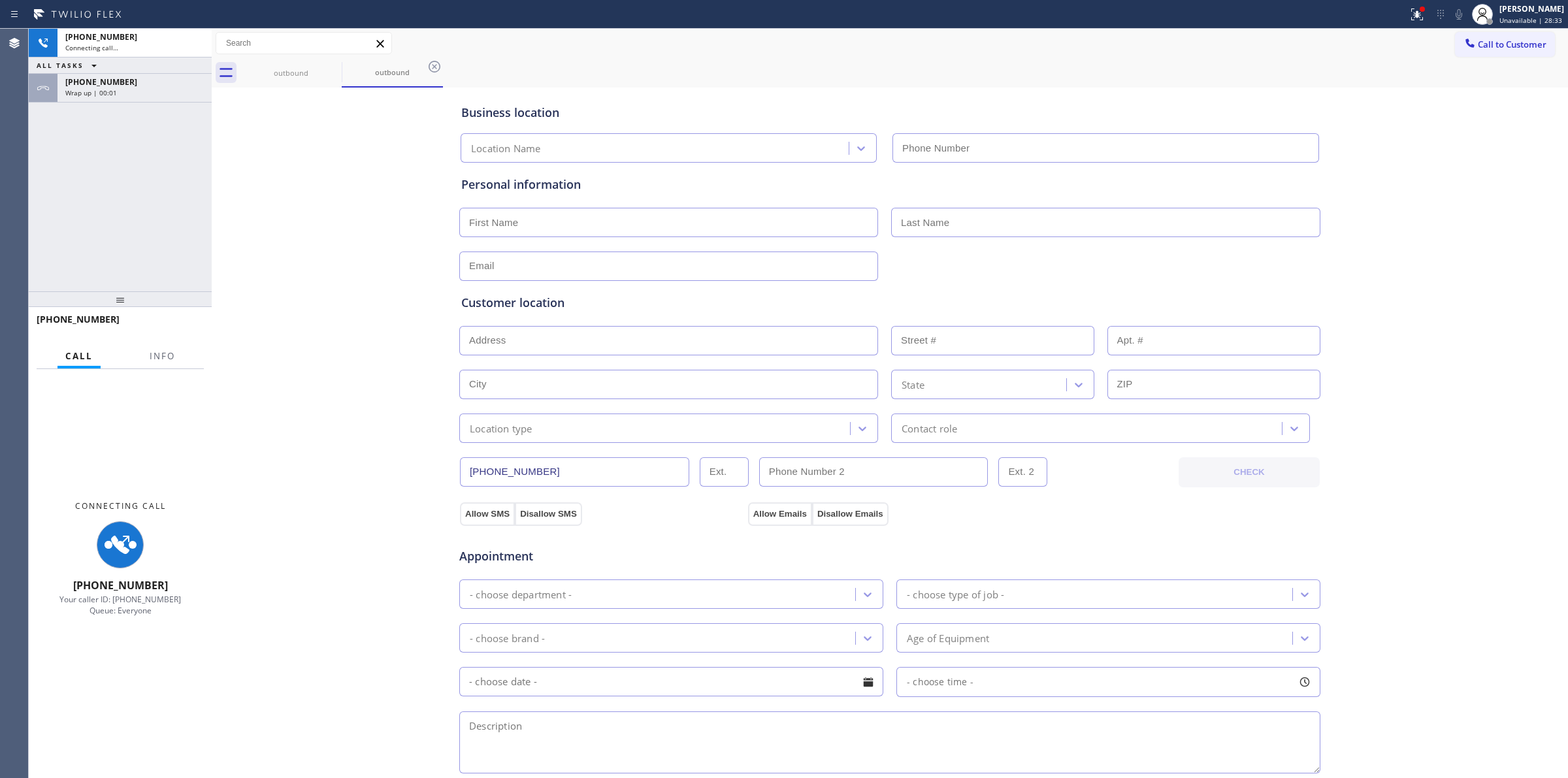
type input "[PHONE_NUMBER]"
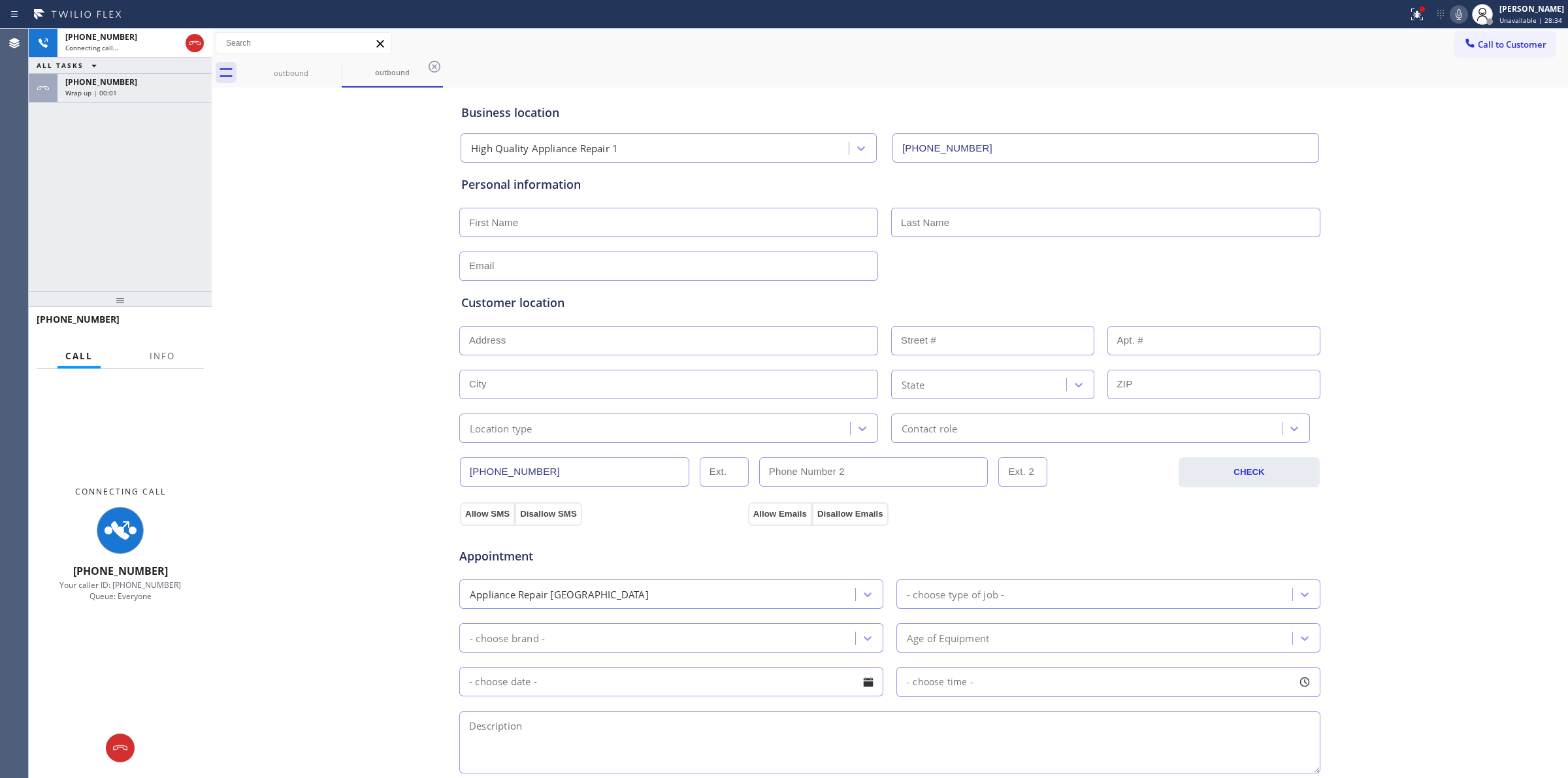
drag, startPoint x: 122, startPoint y: 76, endPoint x: 155, endPoint y: 181, distance: 110.1
click at [122, 76] on div "[PHONE_NUMBER]" at bounding box center [135, 82] width 139 height 11
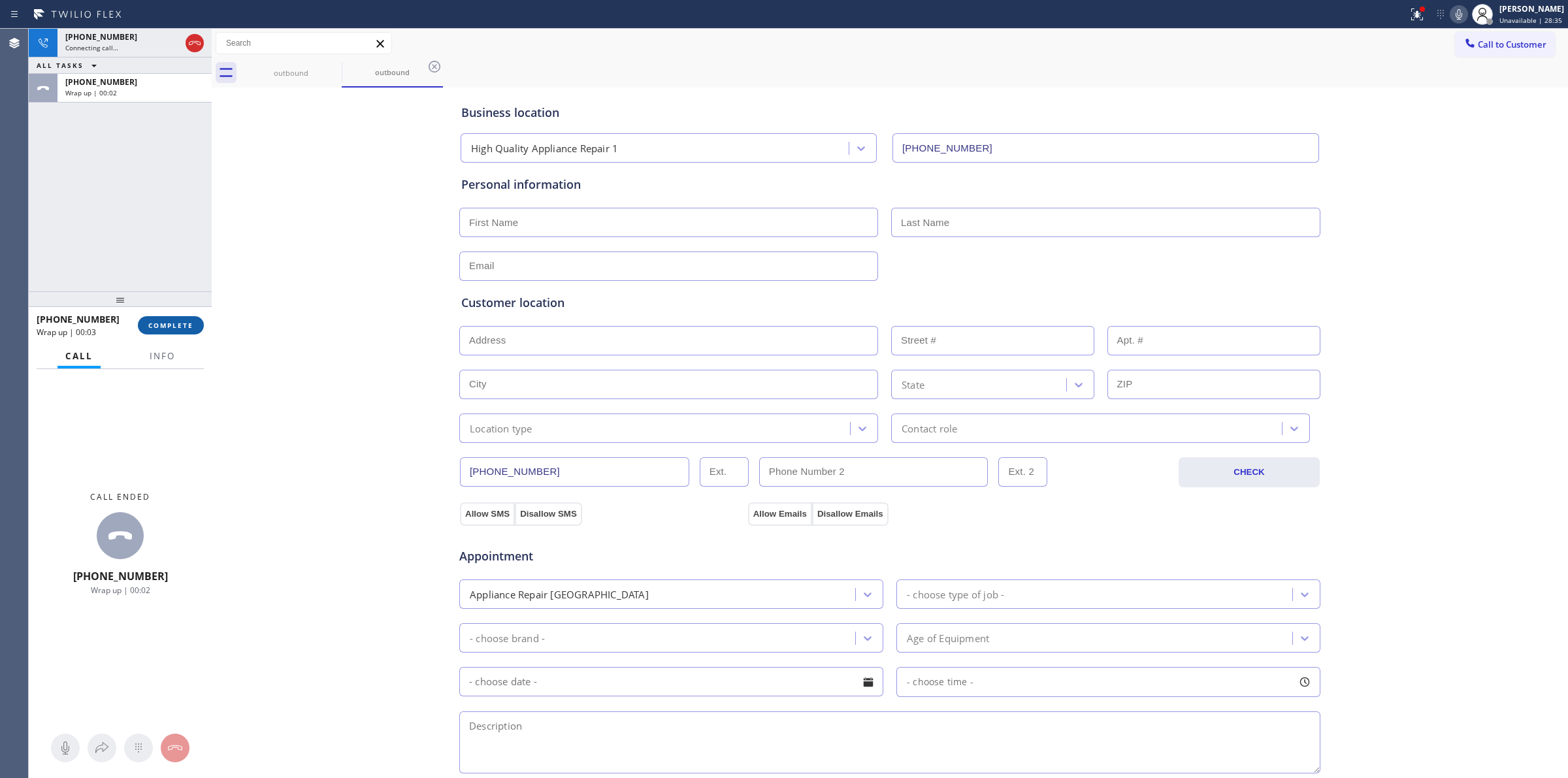
click at [180, 322] on span "COMPLETE" at bounding box center [170, 325] width 45 height 9
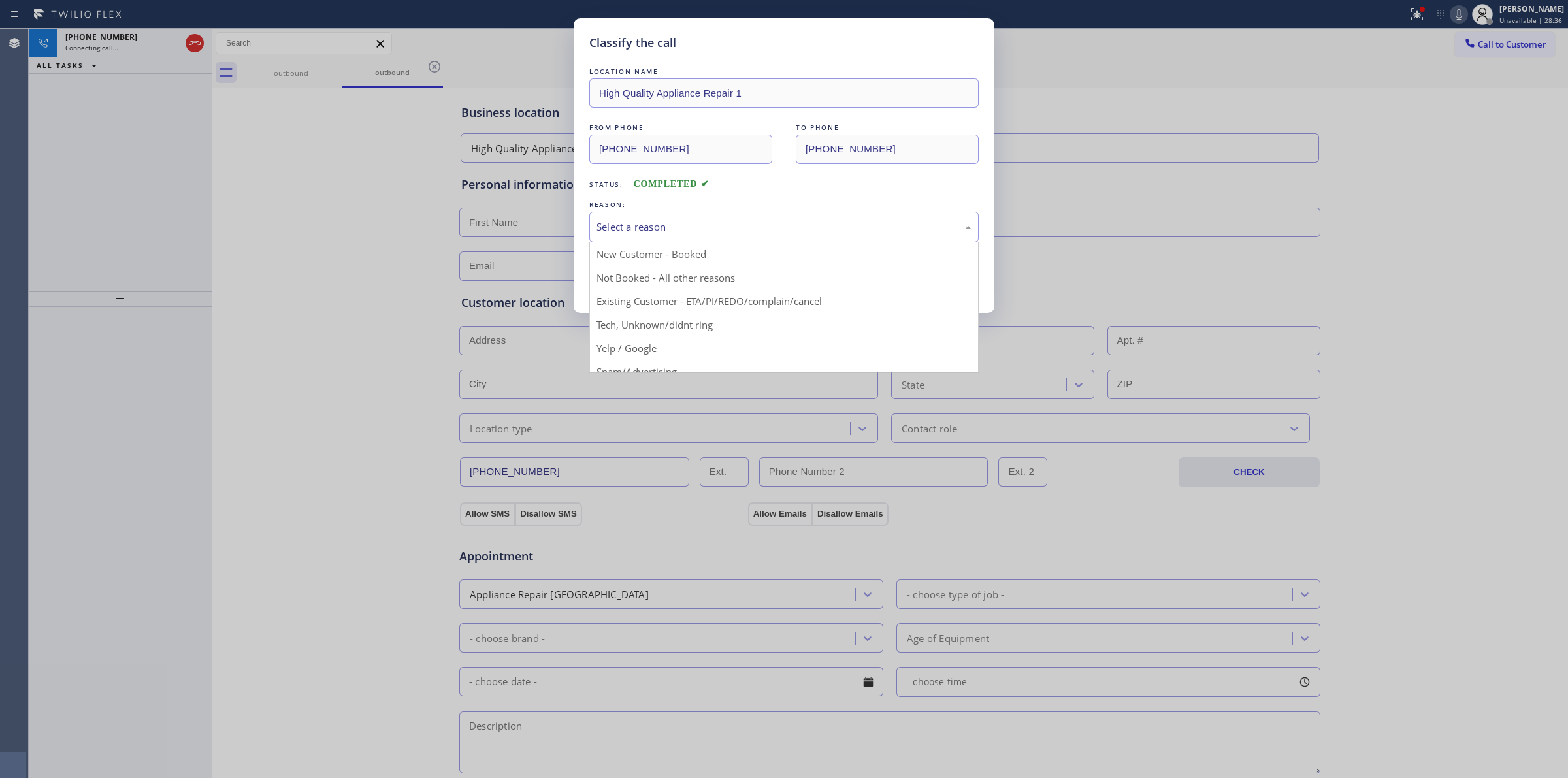
click at [733, 234] on div "Select a reason" at bounding box center [784, 227] width 375 height 15
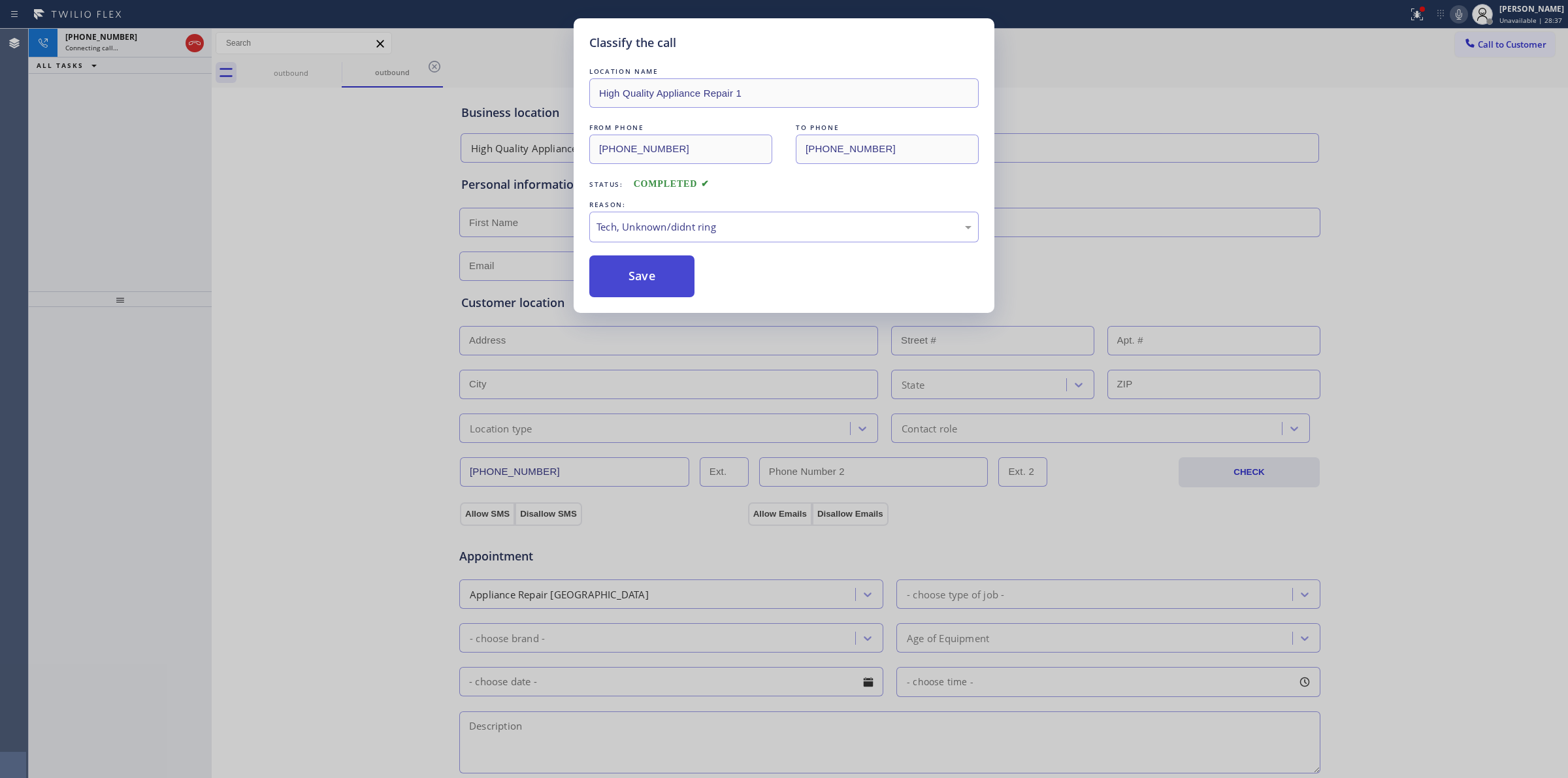
click at [652, 281] on button "Save" at bounding box center [642, 276] width 106 height 42
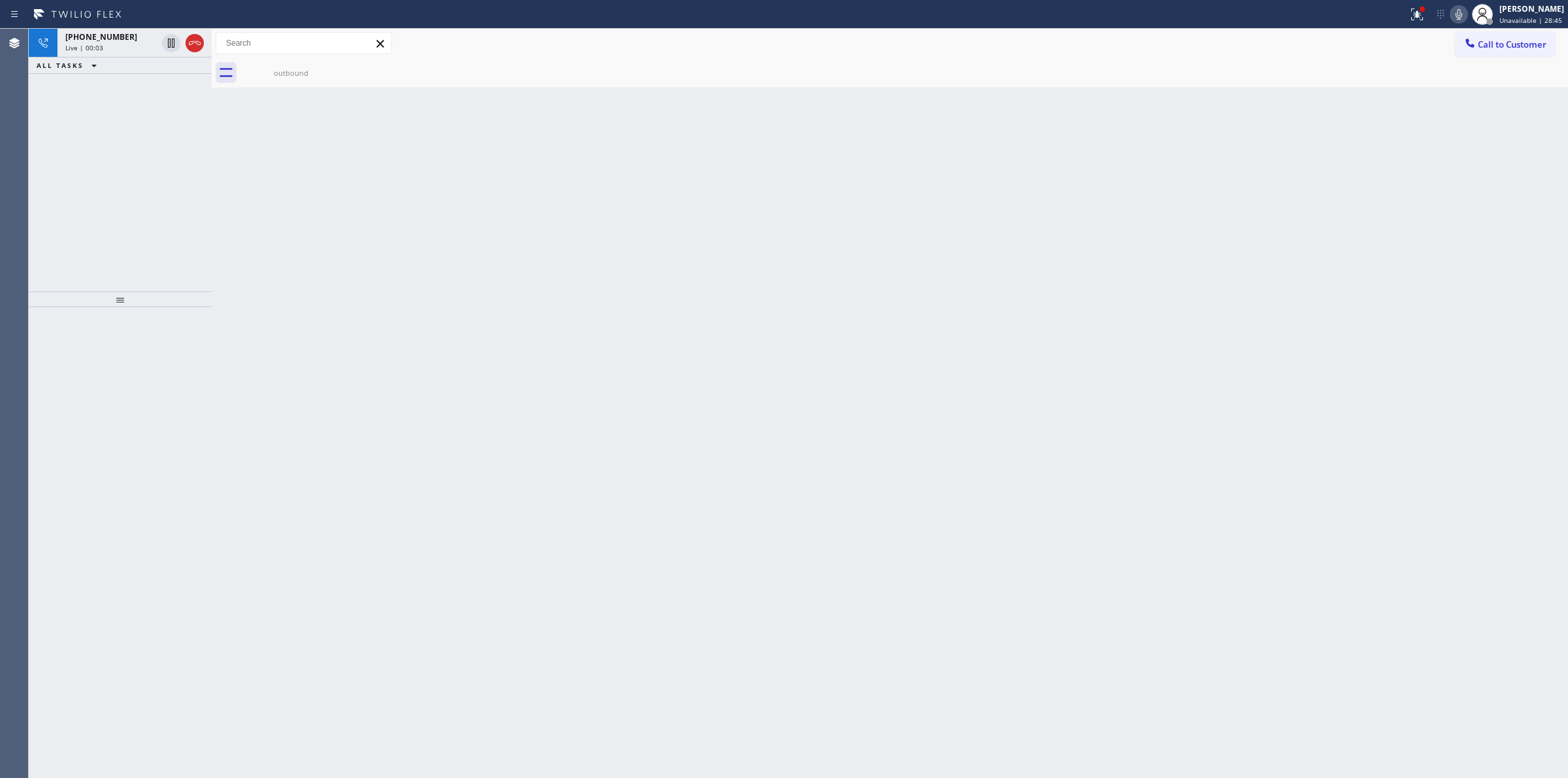
drag, startPoint x: 1473, startPoint y: 250, endPoint x: 1438, endPoint y: 248, distance: 35.1
click at [1470, 249] on div "Back to Dashboard Change Sender ID Customers Technicians Select a contact Outbo…" at bounding box center [890, 402] width 1356 height 749
click at [121, 54] on div "[PHONE_NUMBER] Live | 00:05" at bounding box center [108, 43] width 102 height 28
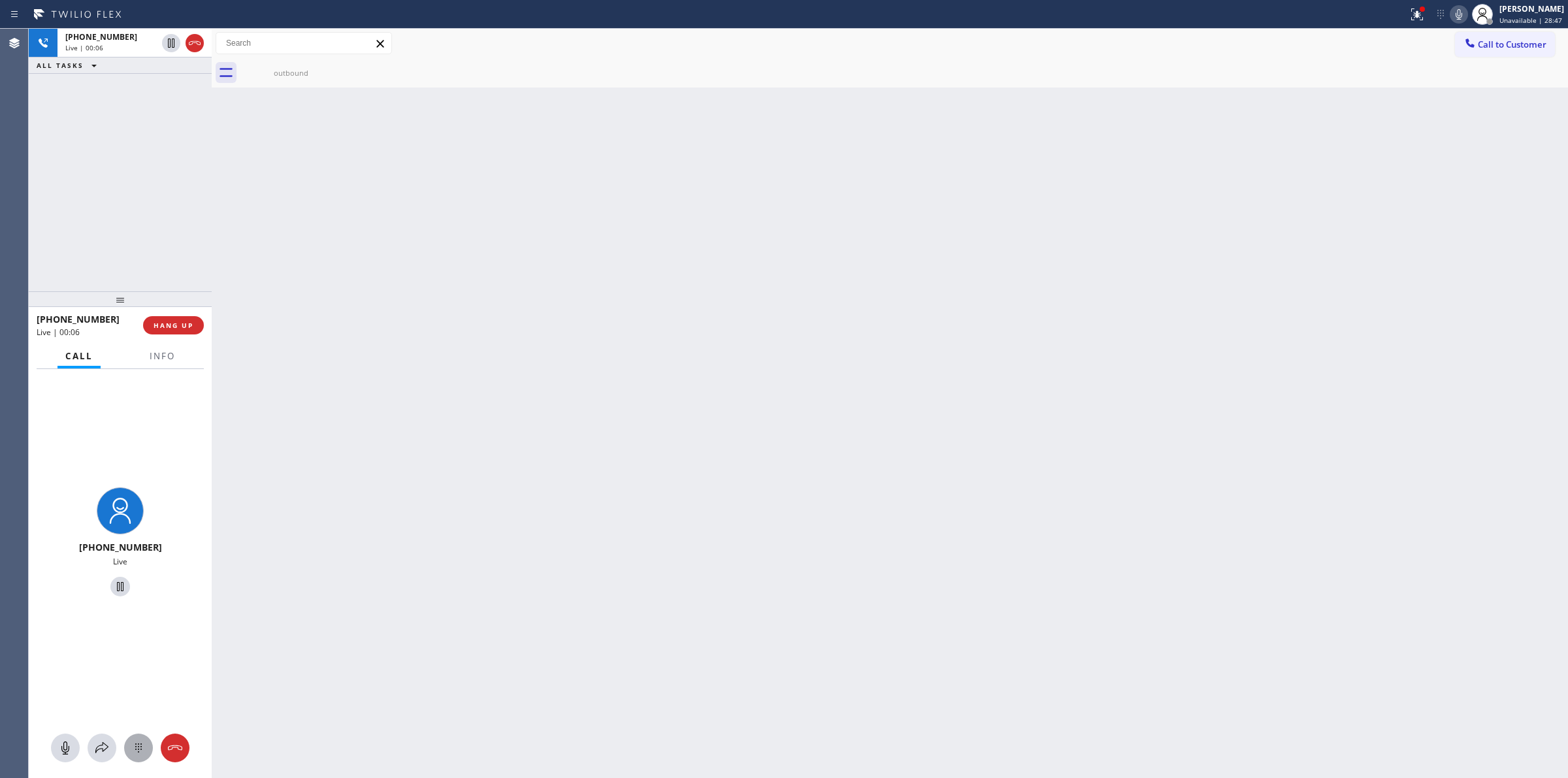
click at [136, 743] on icon at bounding box center [139, 748] width 6 height 9
click at [1495, 54] on button "Call to Customer" at bounding box center [1504, 45] width 100 height 25
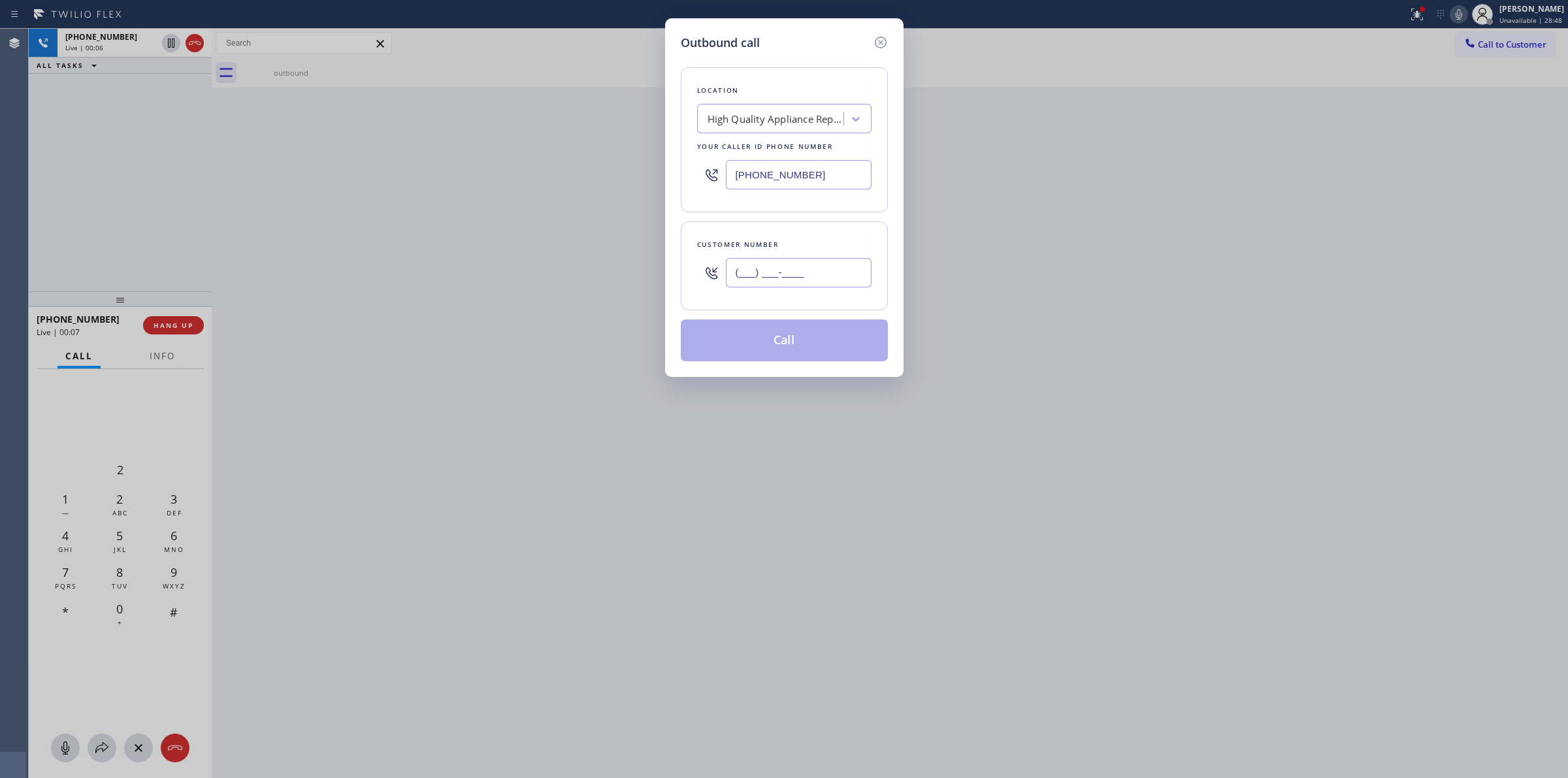
paste input "510) 686-4295"
click at [762, 283] on input "[PHONE_NUMBER]" at bounding box center [798, 272] width 146 height 29
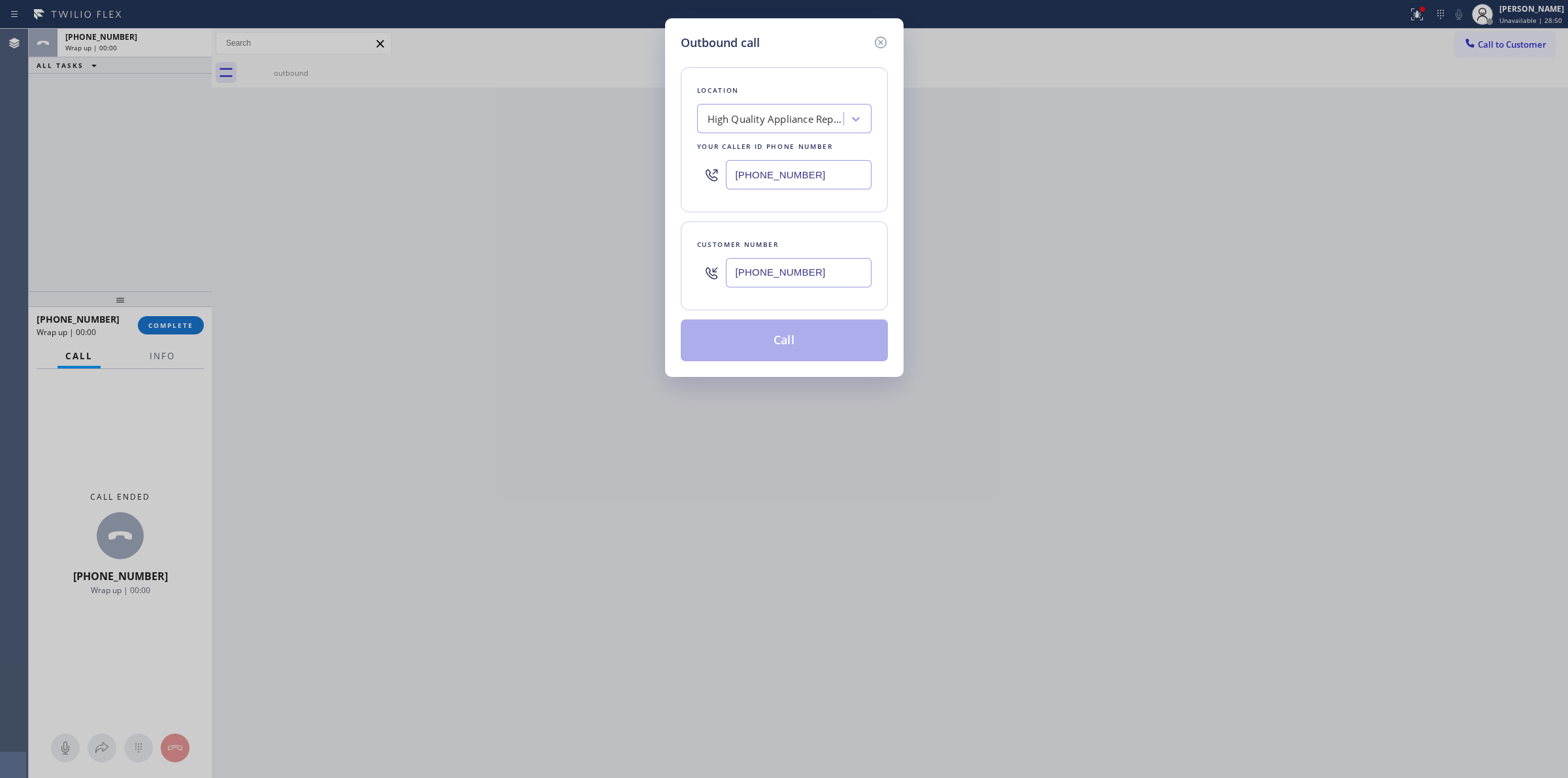
type input "[PHONE_NUMBER]"
click at [780, 350] on button "Call" at bounding box center [784, 340] width 207 height 42
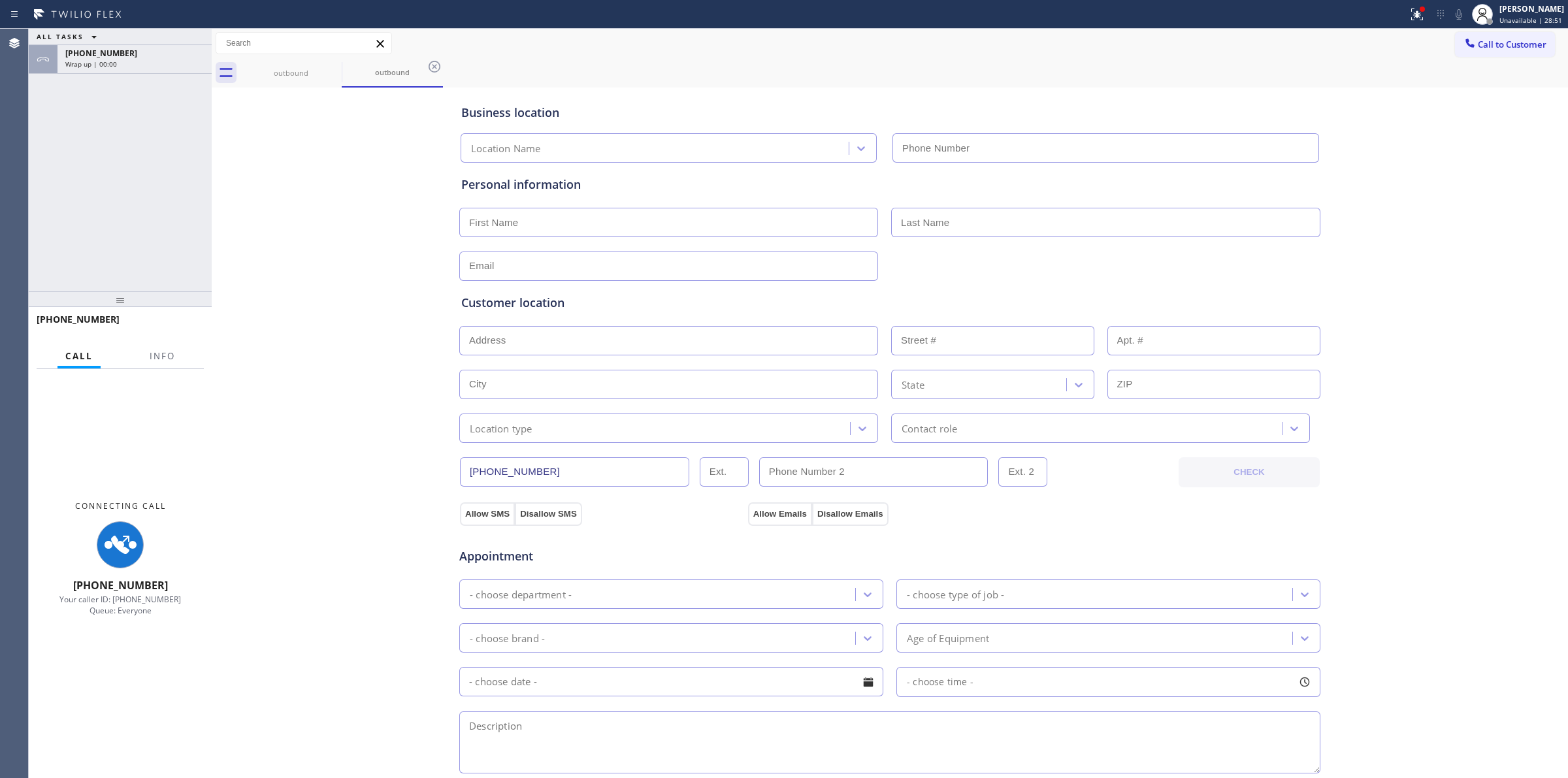
type input "[PHONE_NUMBER]"
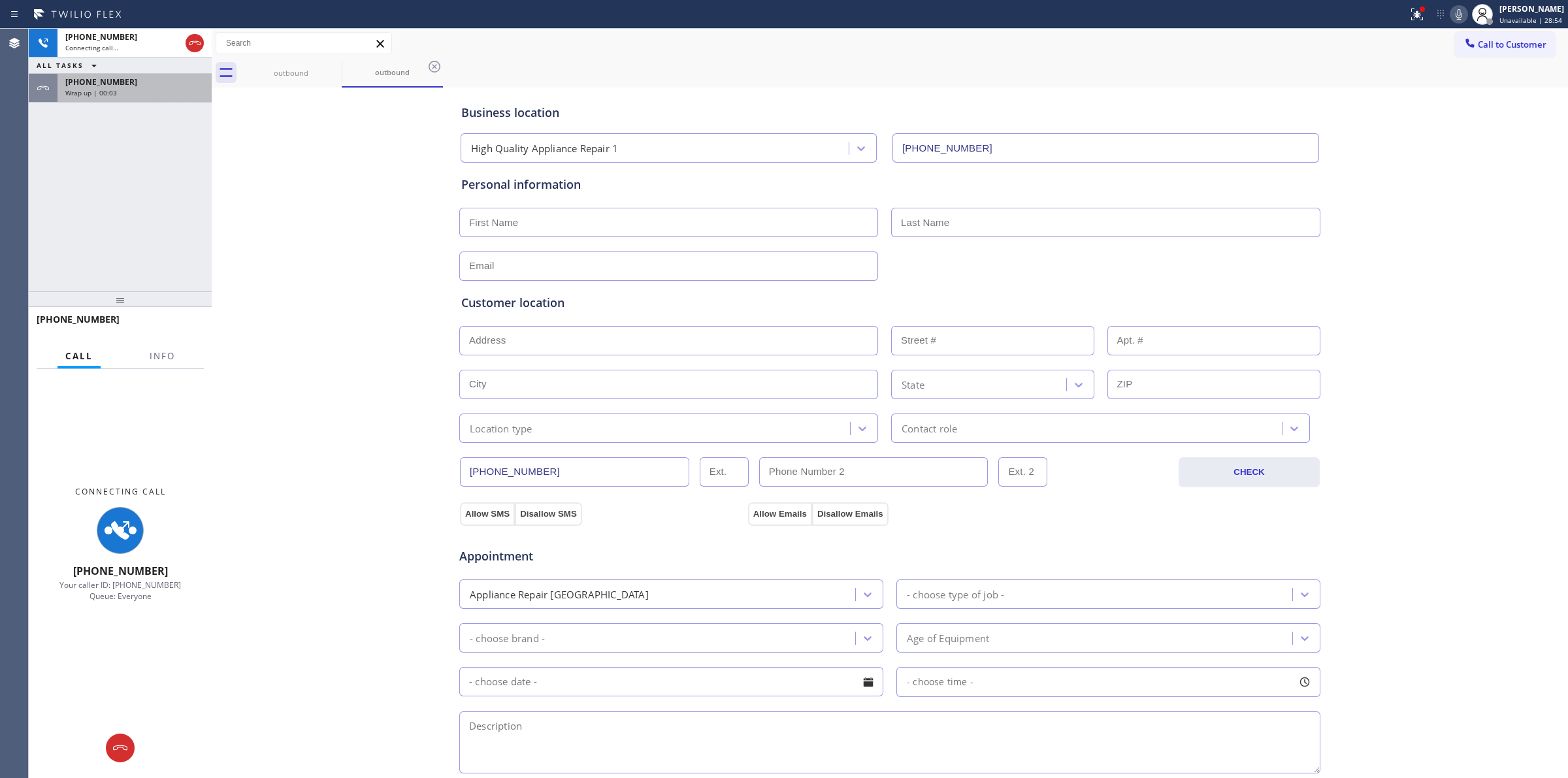
click at [118, 98] on div "[PHONE_NUMBER] Wrap up | 00:03" at bounding box center [132, 88] width 149 height 28
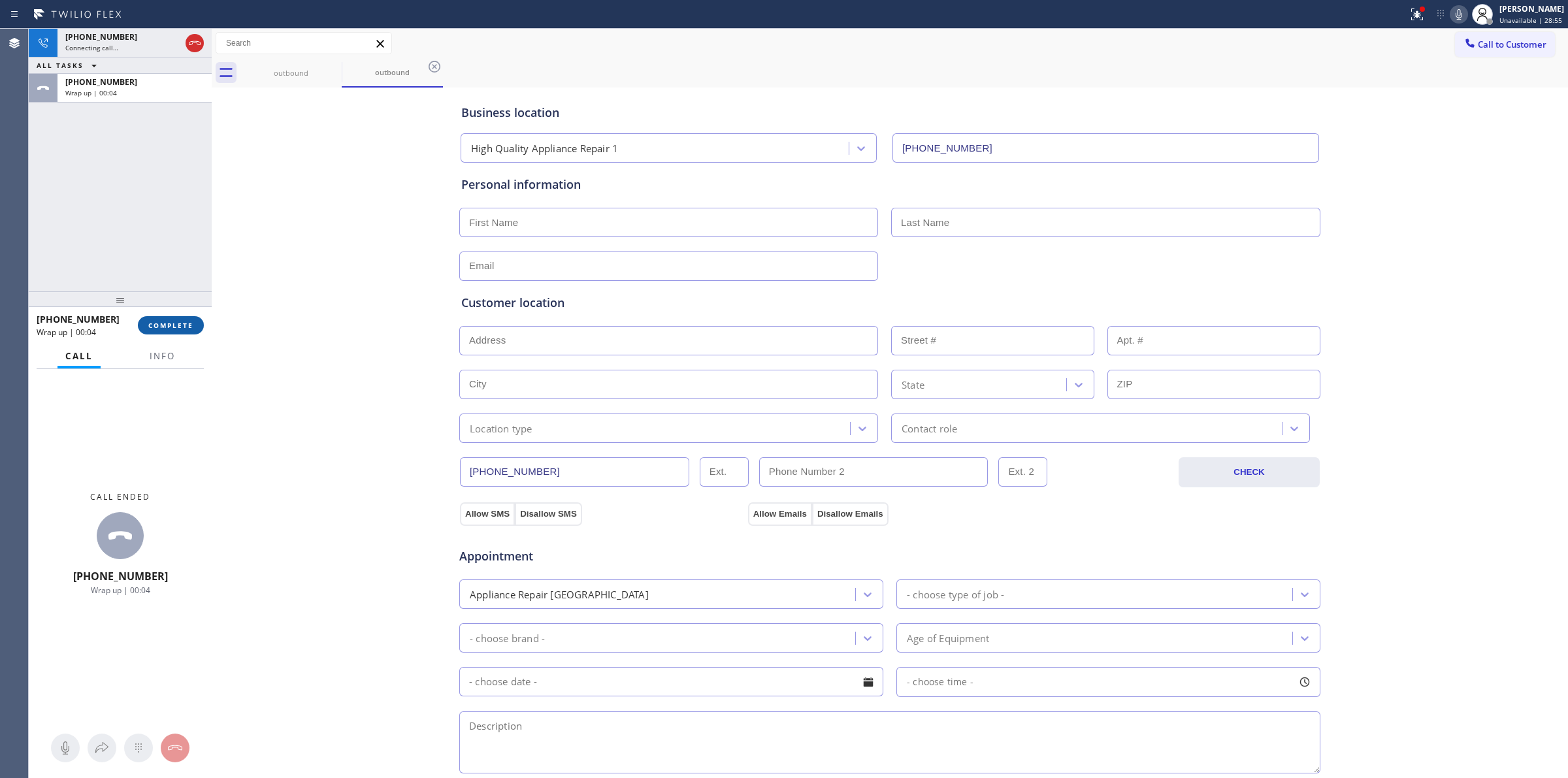
click at [186, 316] on button "COMPLETE" at bounding box center [171, 324] width 66 height 18
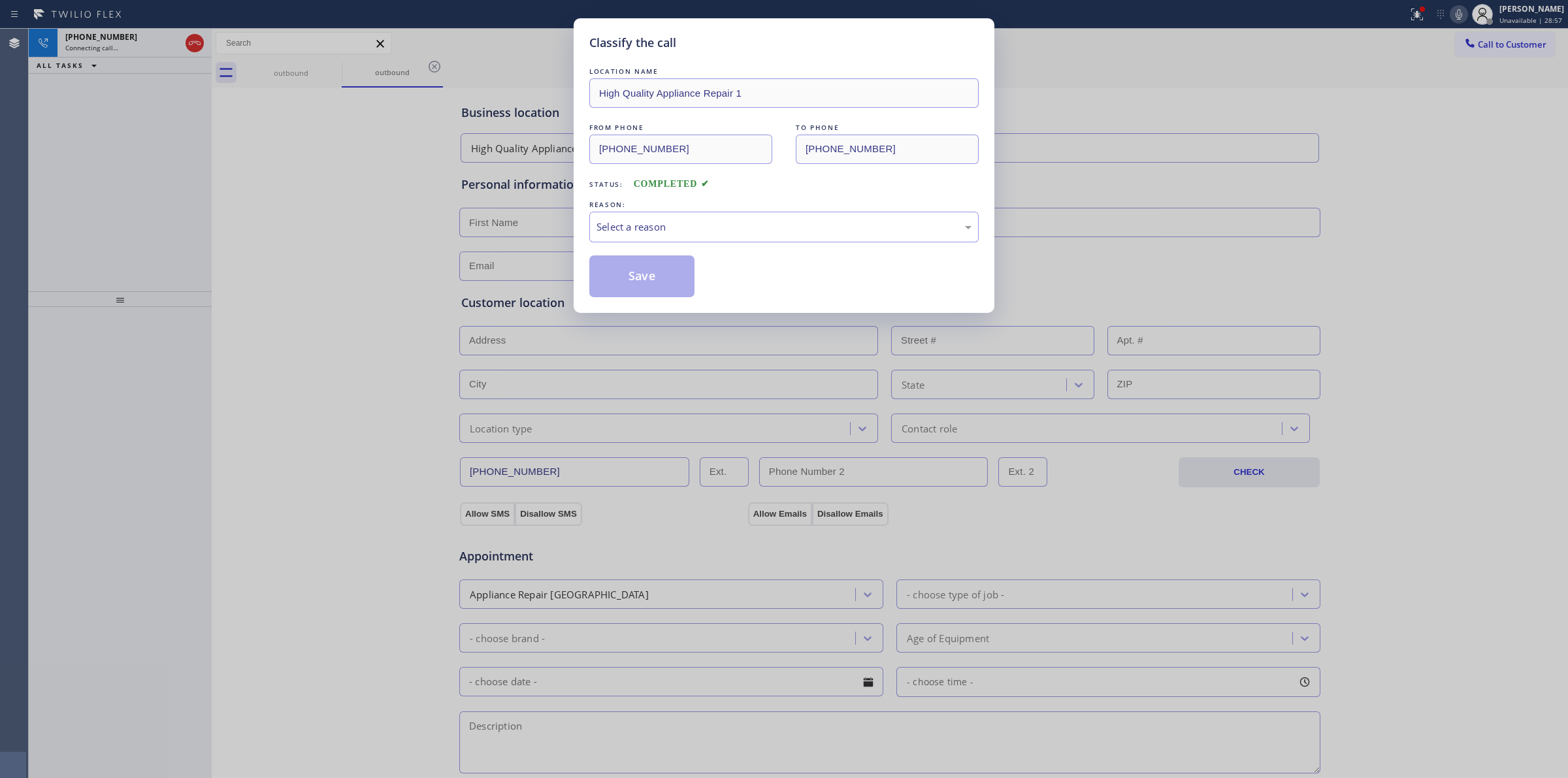
click at [775, 234] on div "Select a reason" at bounding box center [784, 227] width 375 height 15
drag, startPoint x: 723, startPoint y: 336, endPoint x: 702, endPoint y: 265, distance: 74.0
click at [694, 230] on div "#4 Existing Customer - ETA/PI/REDO/complain/cancel" at bounding box center [784, 227] width 375 height 15
drag, startPoint x: 667, startPoint y: 340, endPoint x: 668, endPoint y: 333, distance: 7.1
click at [673, 247] on div "LOCATION NAME High Quality Appliance Repair 1 FROM PHONE [PHONE_NUMBER] TO PHON…" at bounding box center [784, 180] width 389 height 232
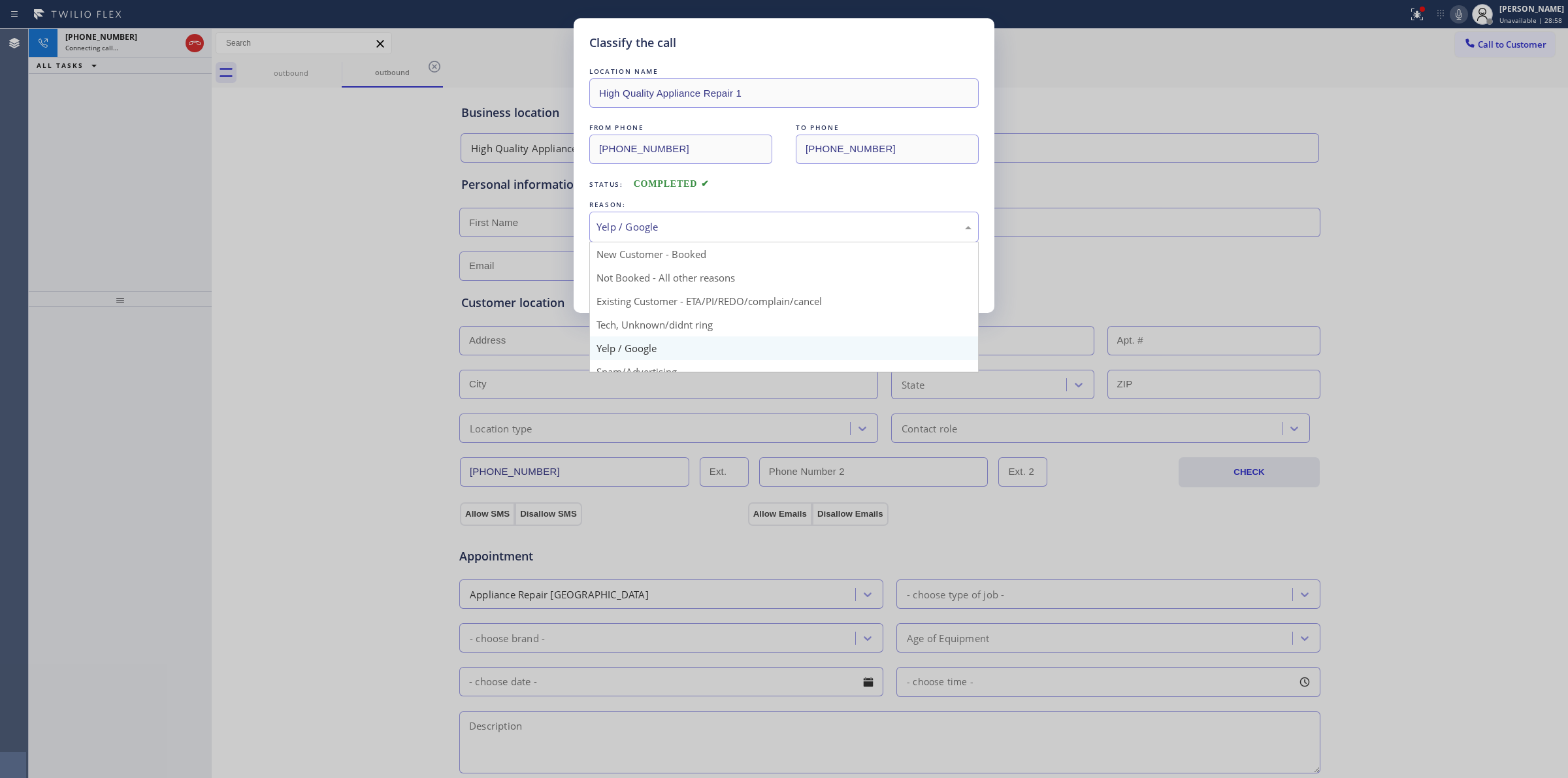
click at [676, 228] on div "Yelp / Google" at bounding box center [784, 227] width 375 height 15
drag, startPoint x: 668, startPoint y: 335, endPoint x: 648, endPoint y: 278, distance: 60.4
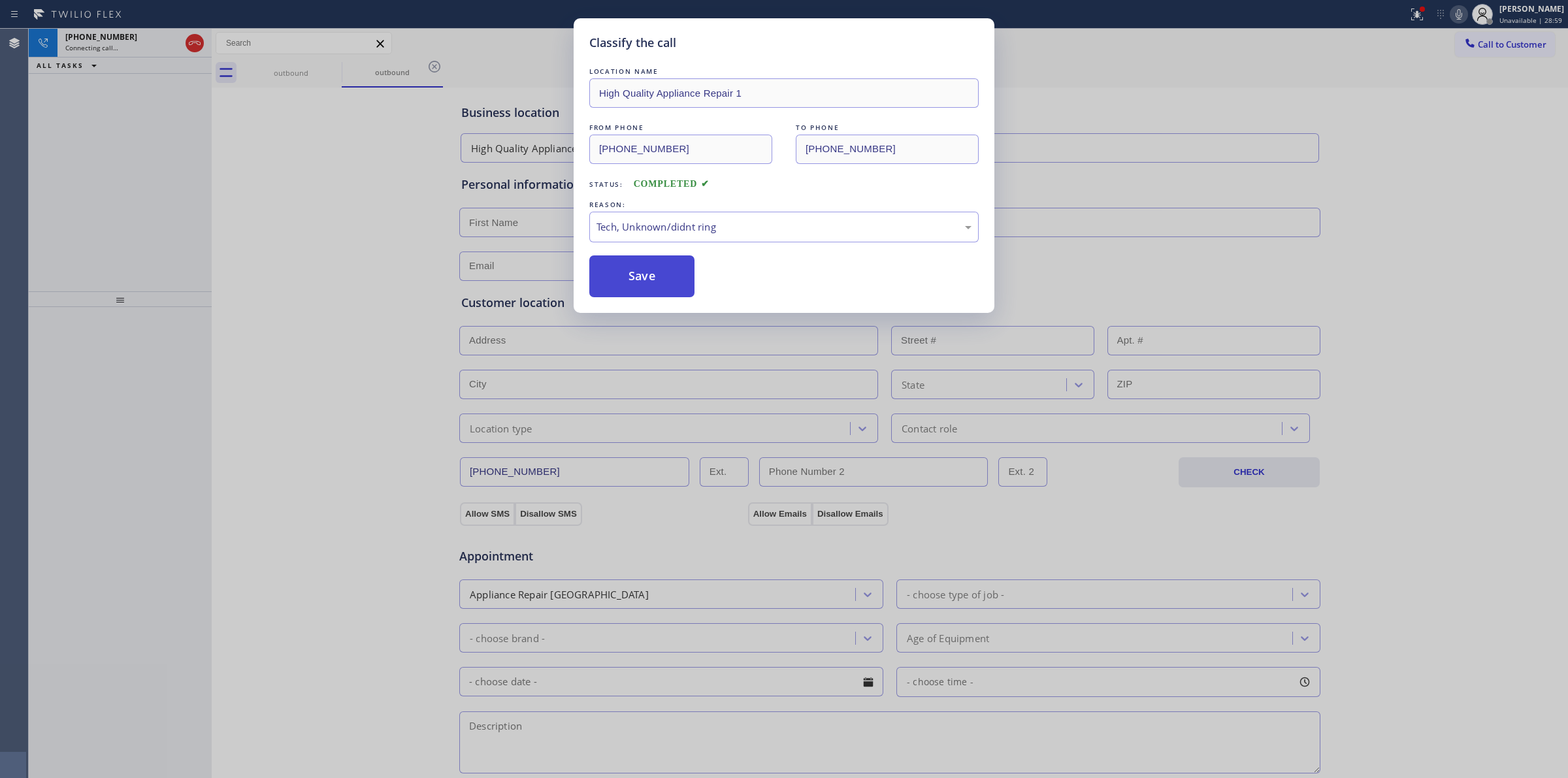
click at [648, 272] on button "Save" at bounding box center [642, 276] width 106 height 42
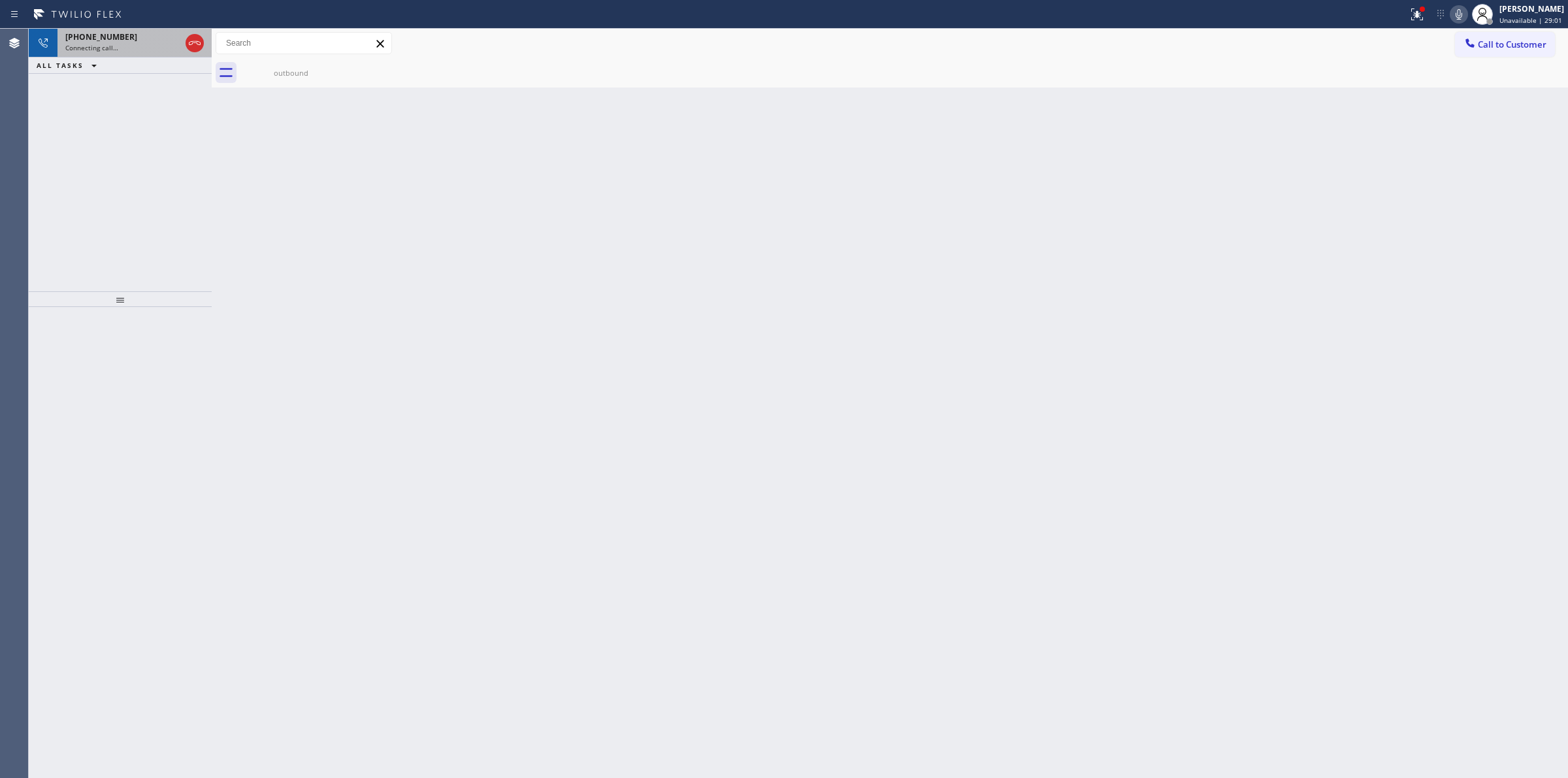
click at [135, 41] on div "[PHONE_NUMBER]" at bounding box center [123, 37] width 115 height 11
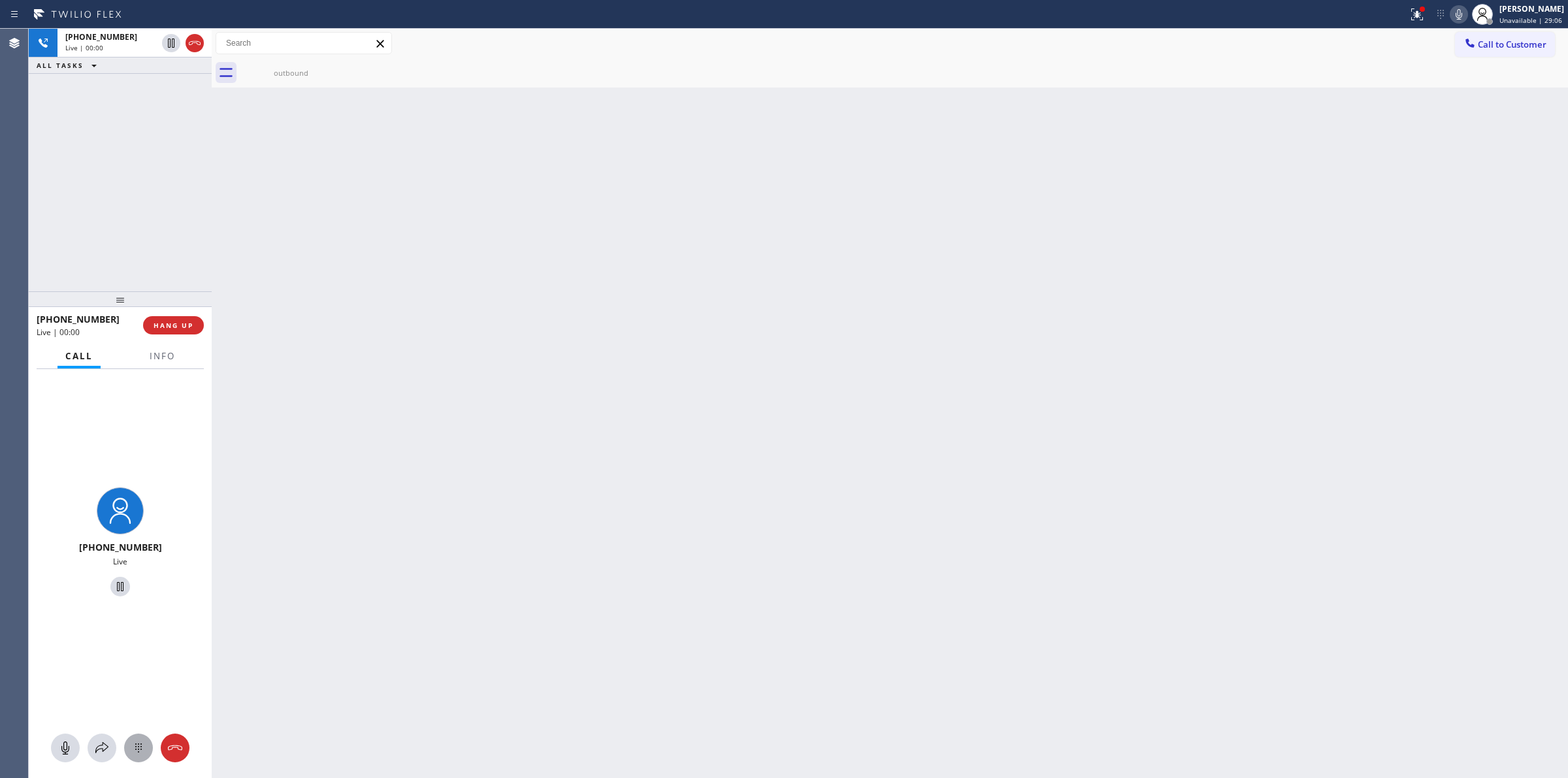
click at [126, 749] on div at bounding box center [139, 748] width 28 height 16
click at [178, 325] on span "HANG UP" at bounding box center [173, 325] width 40 height 9
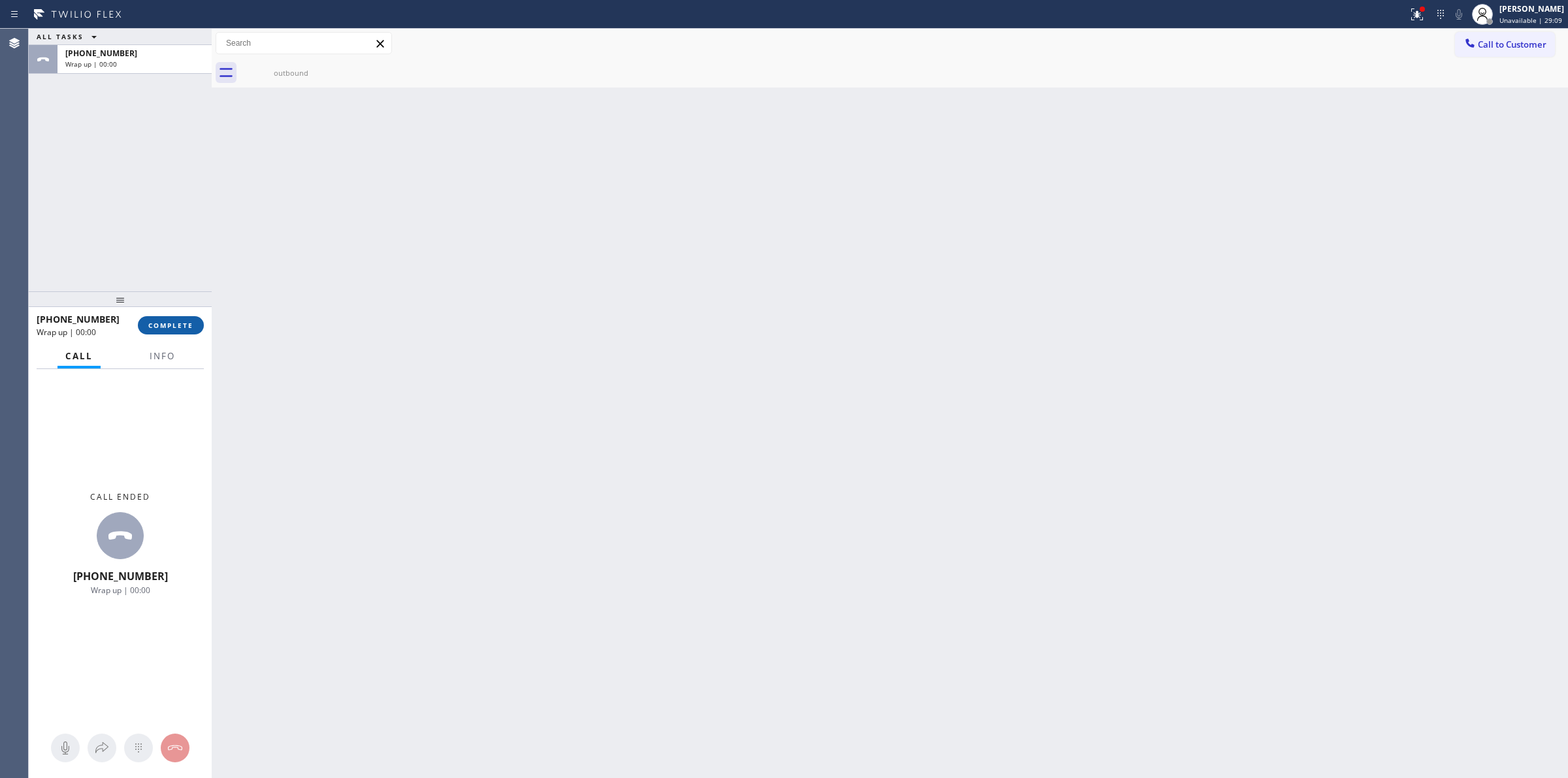
drag, startPoint x: 178, startPoint y: 325, endPoint x: 197, endPoint y: 312, distance: 23.0
click at [190, 317] on button "COMPLETE" at bounding box center [171, 324] width 66 height 18
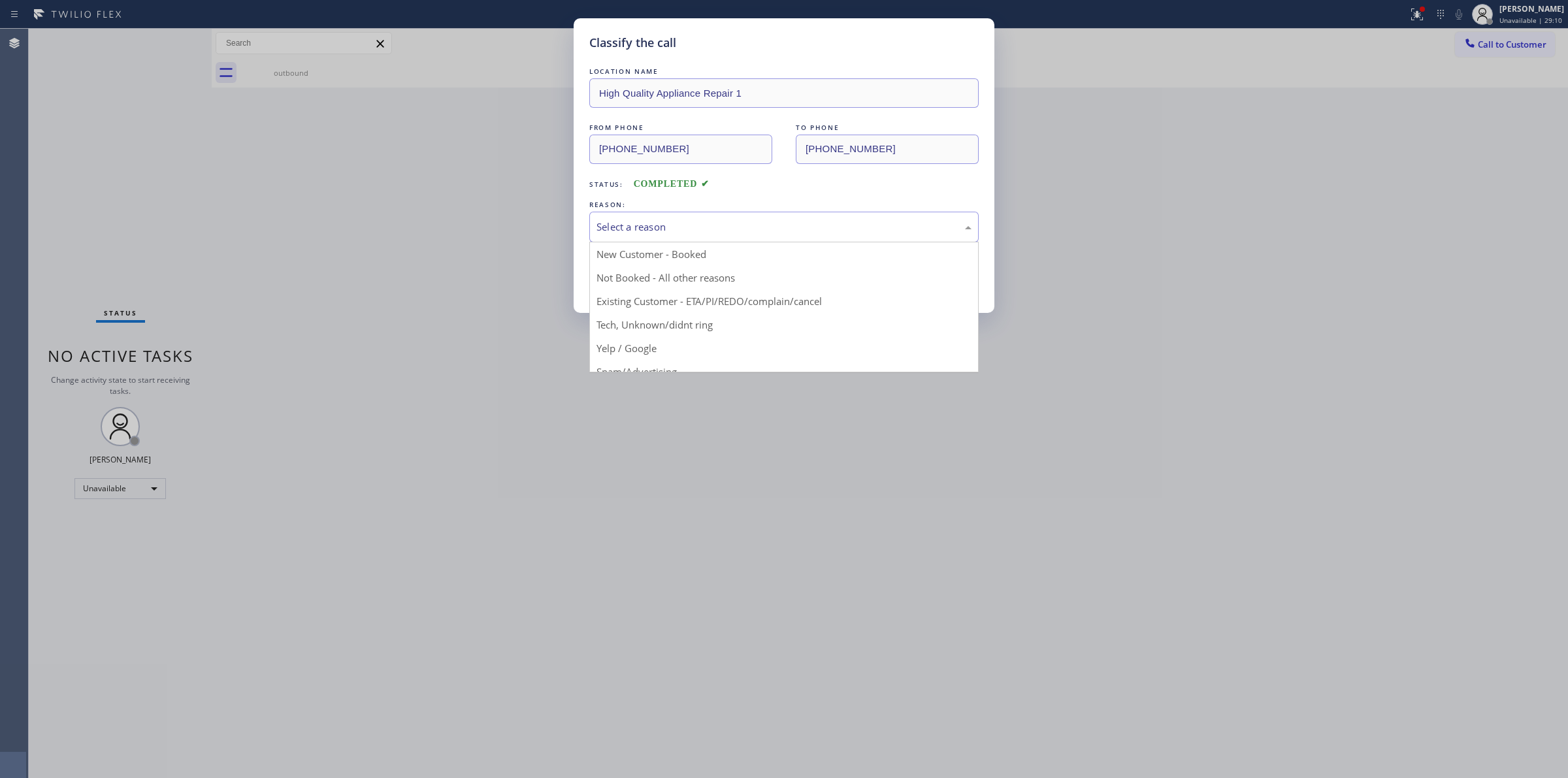
click at [713, 225] on div "Select a reason" at bounding box center [784, 227] width 375 height 15
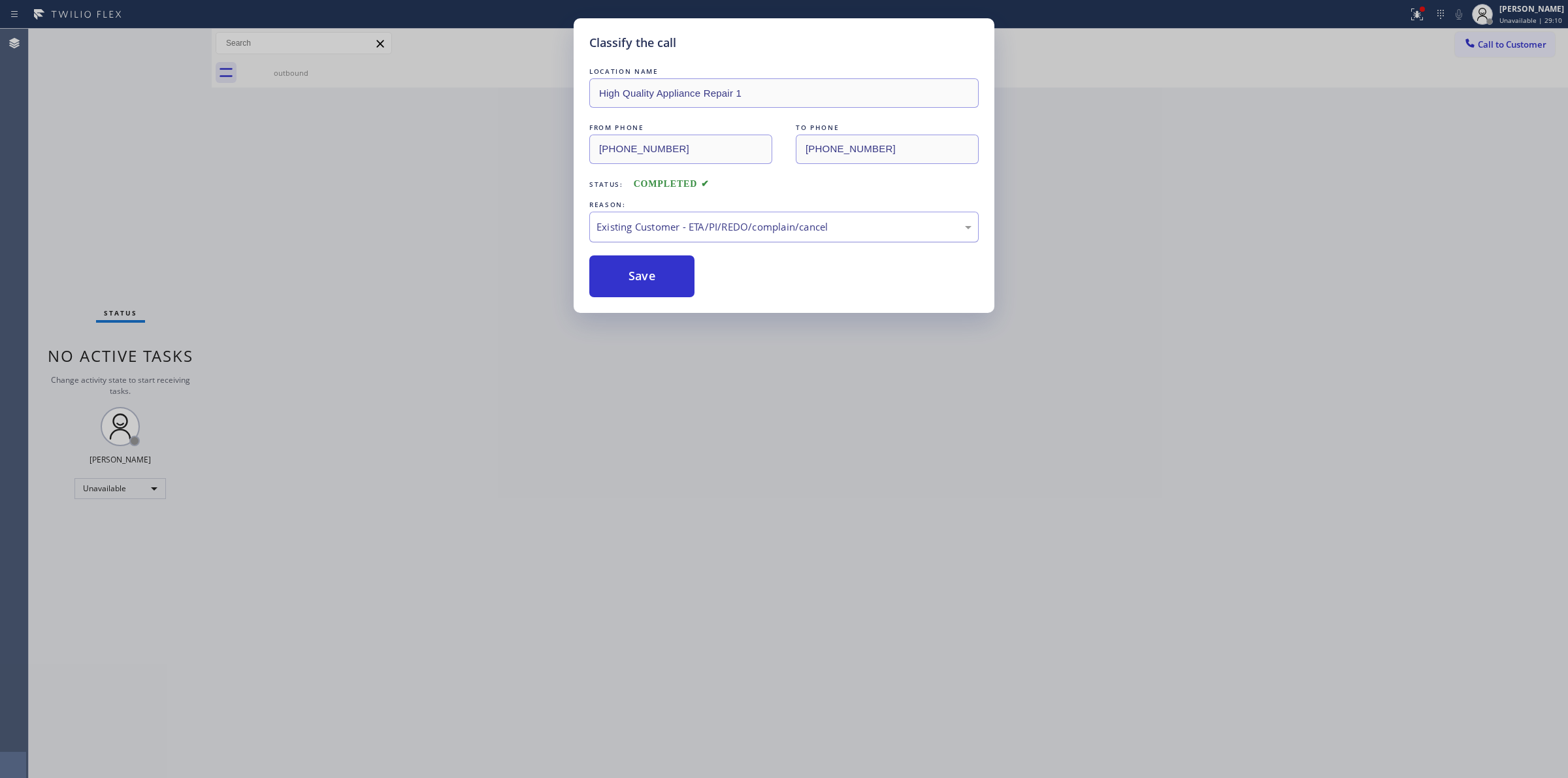
drag, startPoint x: 676, startPoint y: 313, endPoint x: 684, endPoint y: 220, distance: 93.3
click at [688, 213] on div "Existing Customer - ETA/PI/REDO/complain/cancel" at bounding box center [784, 227] width 389 height 31
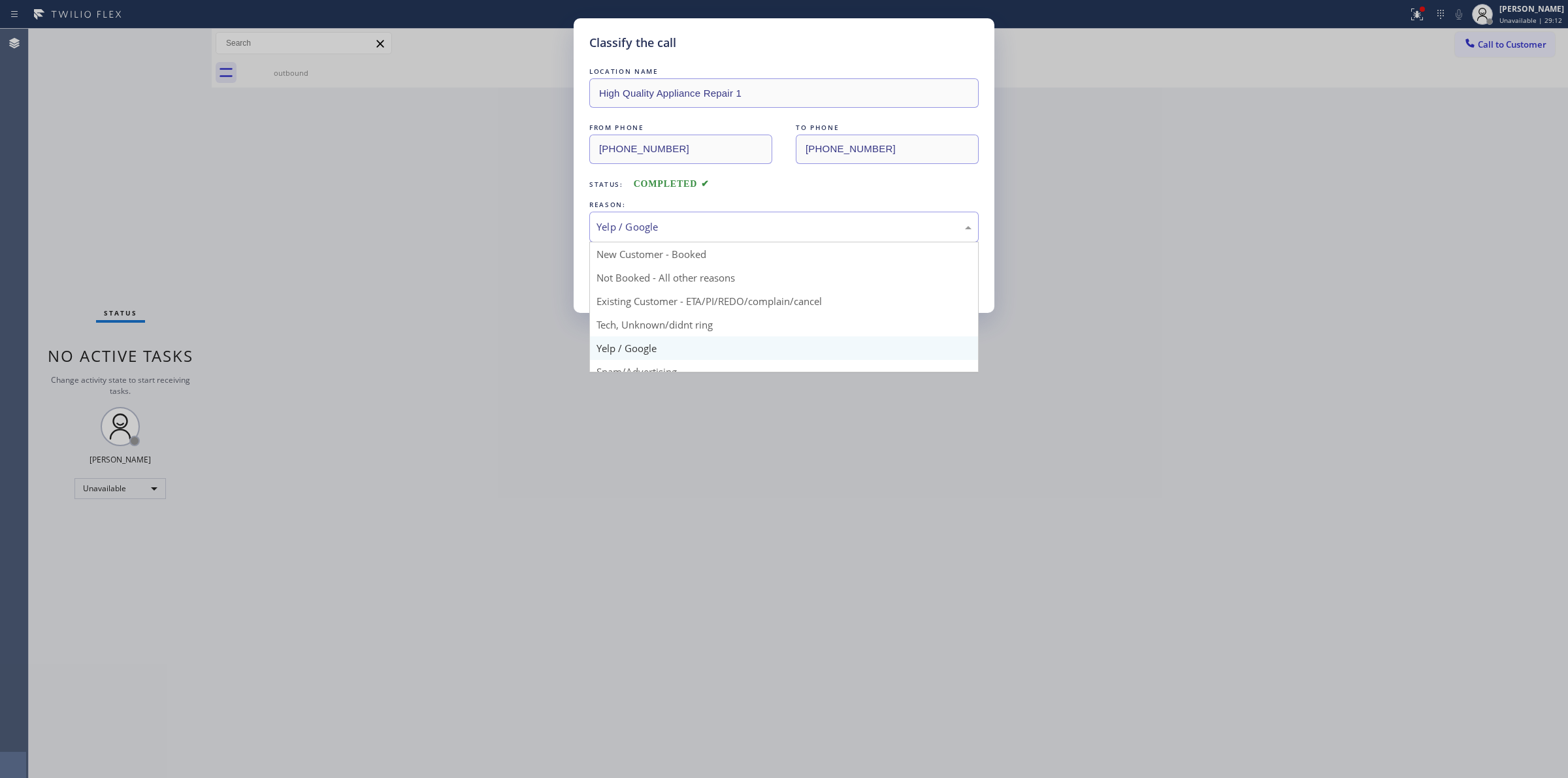
click at [677, 225] on div "Yelp / Google" at bounding box center [784, 227] width 375 height 15
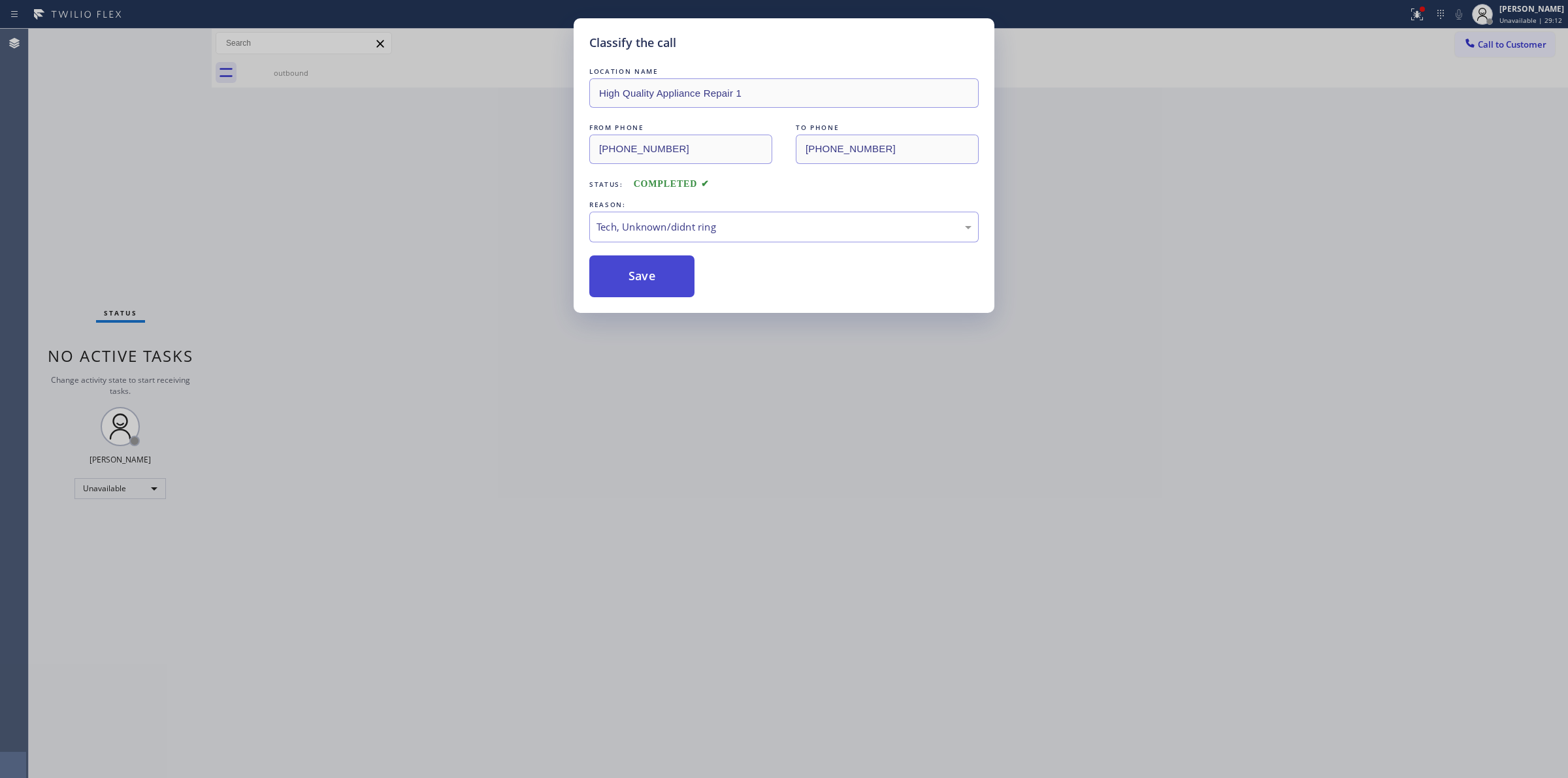
click at [654, 276] on button "Save" at bounding box center [642, 276] width 106 height 42
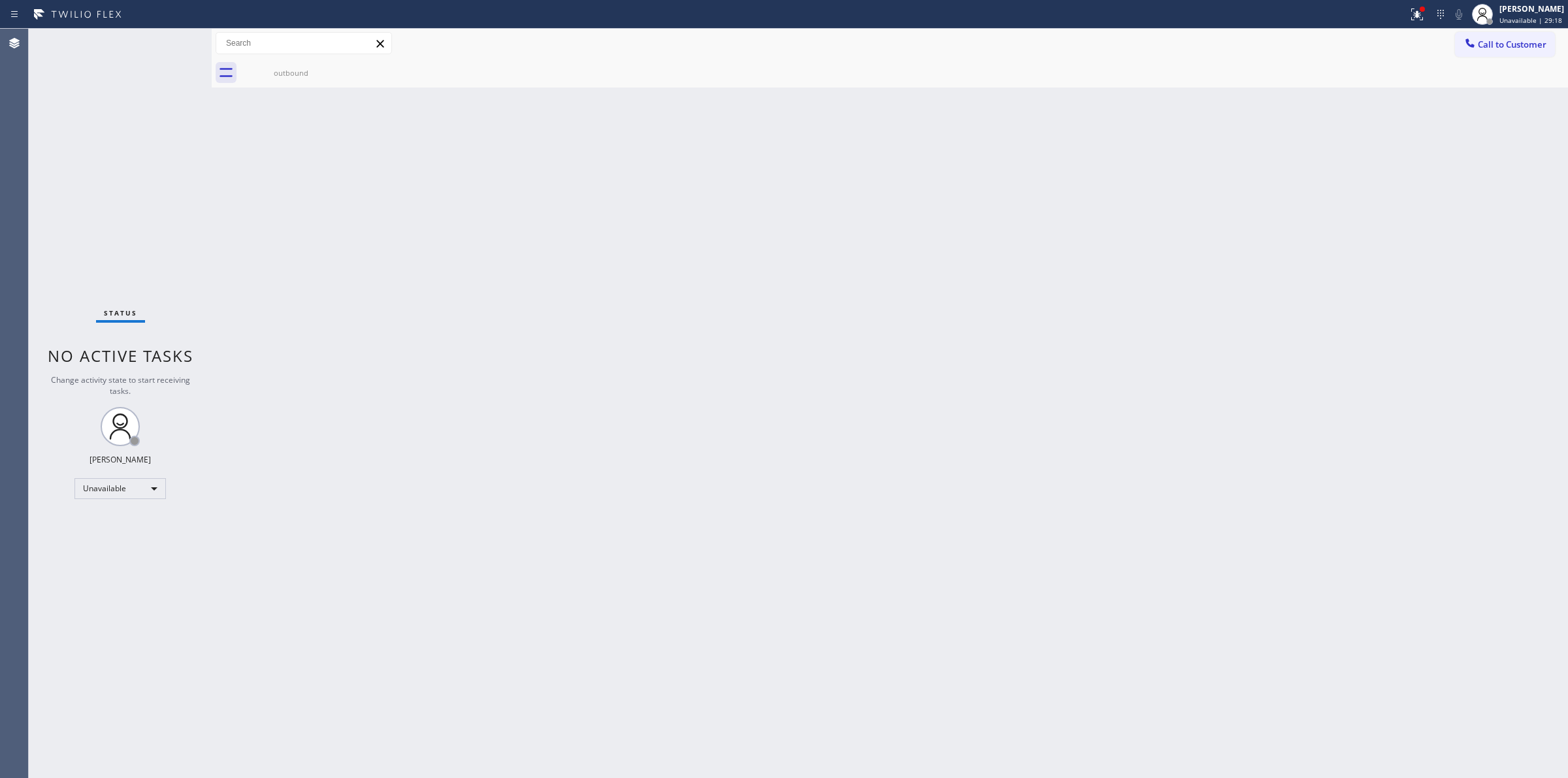
drag, startPoint x: 1247, startPoint y: 366, endPoint x: 1268, endPoint y: 345, distance: 29.7
click at [1261, 350] on div "Back to Dashboard Change Sender ID Customers Technicians Select a contact Outbo…" at bounding box center [890, 402] width 1356 height 749
click at [1466, 37] on icon at bounding box center [1470, 43] width 13 height 13
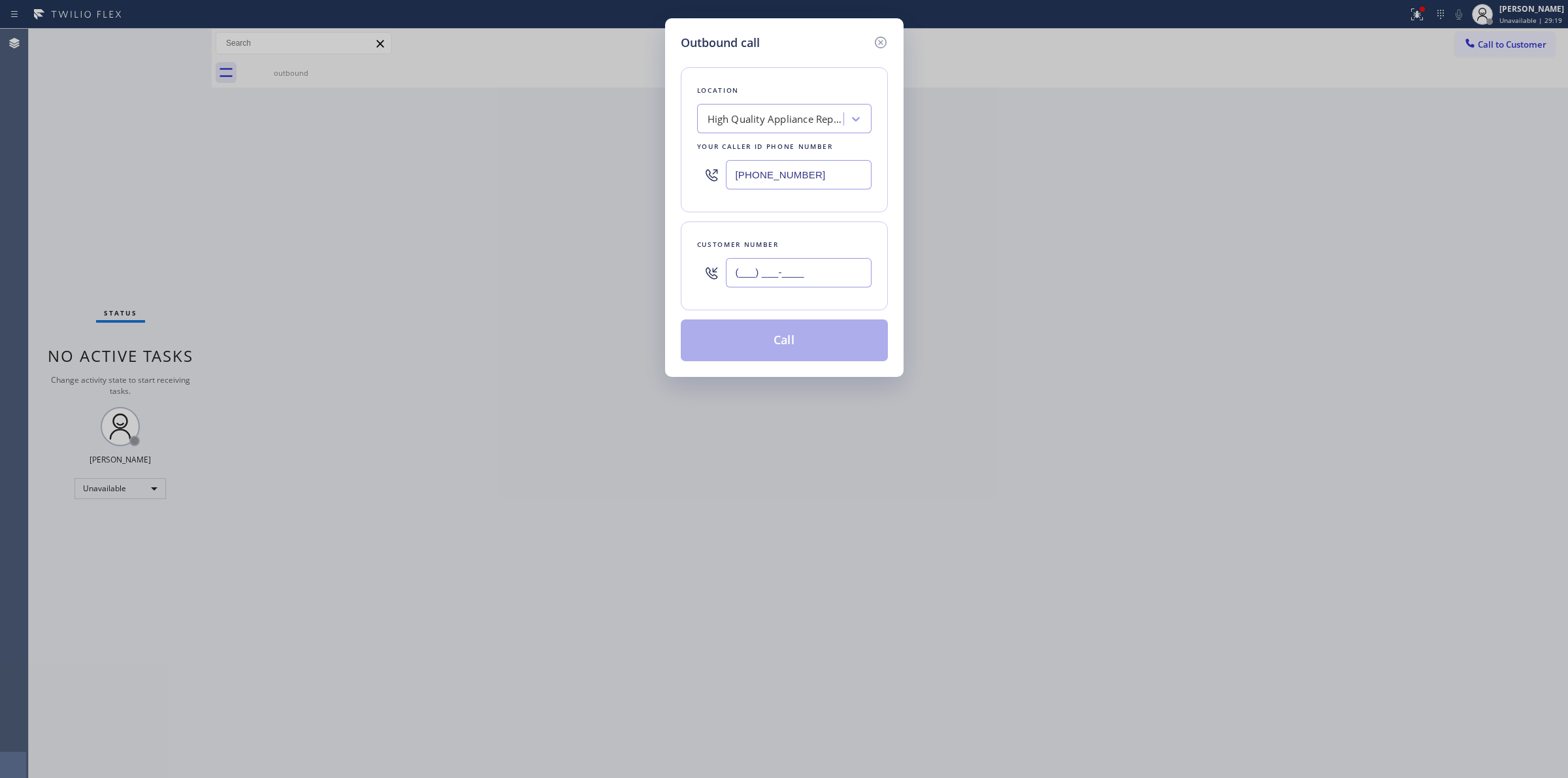
paste input "573) 861-9465"
click at [824, 281] on input "(___) ___-____" at bounding box center [798, 272] width 146 height 29
type input "[PHONE_NUMBER]"
click at [786, 122] on div "High Quality Appliance Repair 1" at bounding box center [776, 119] width 137 height 15
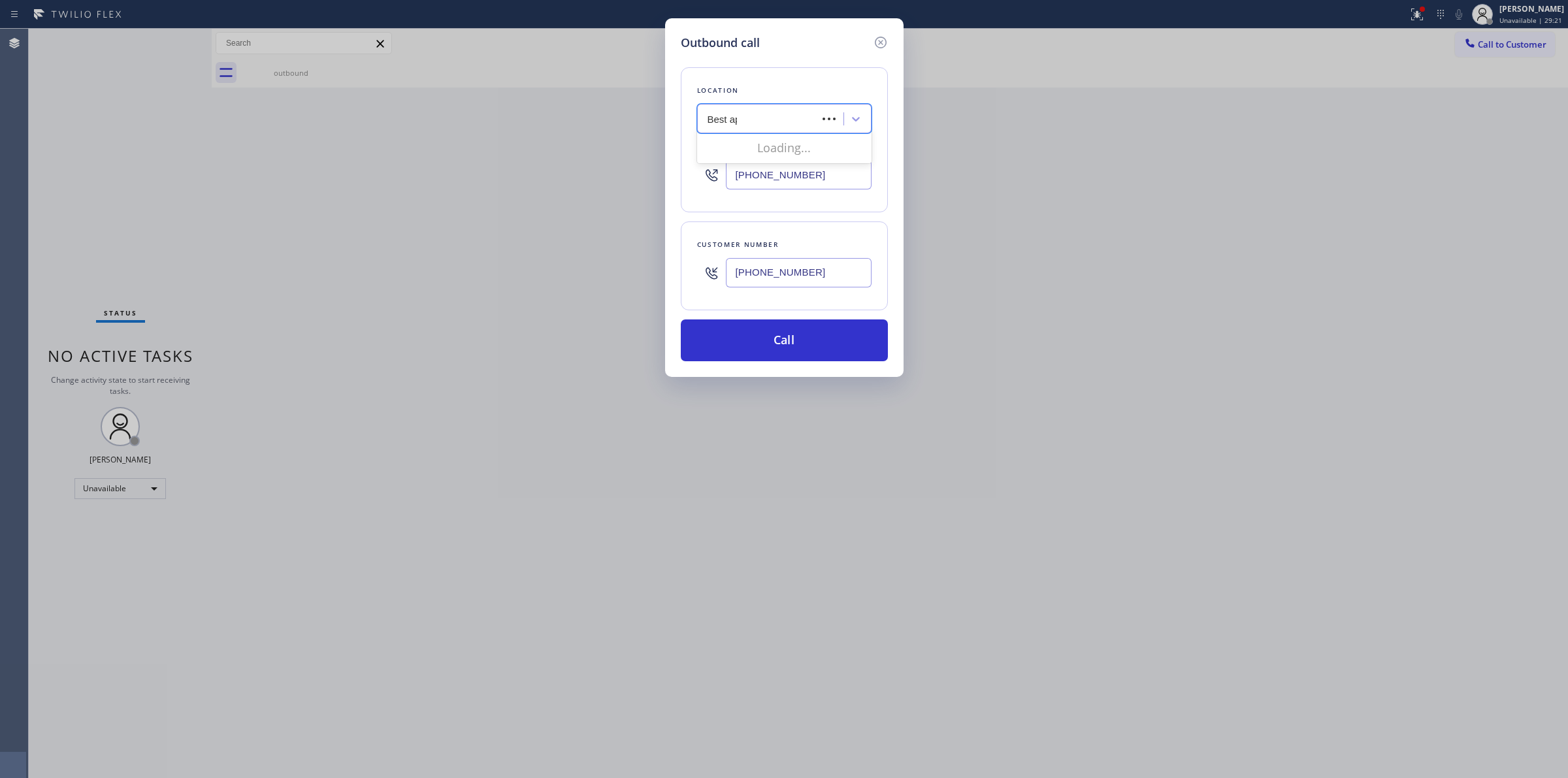
type input "Best appl"
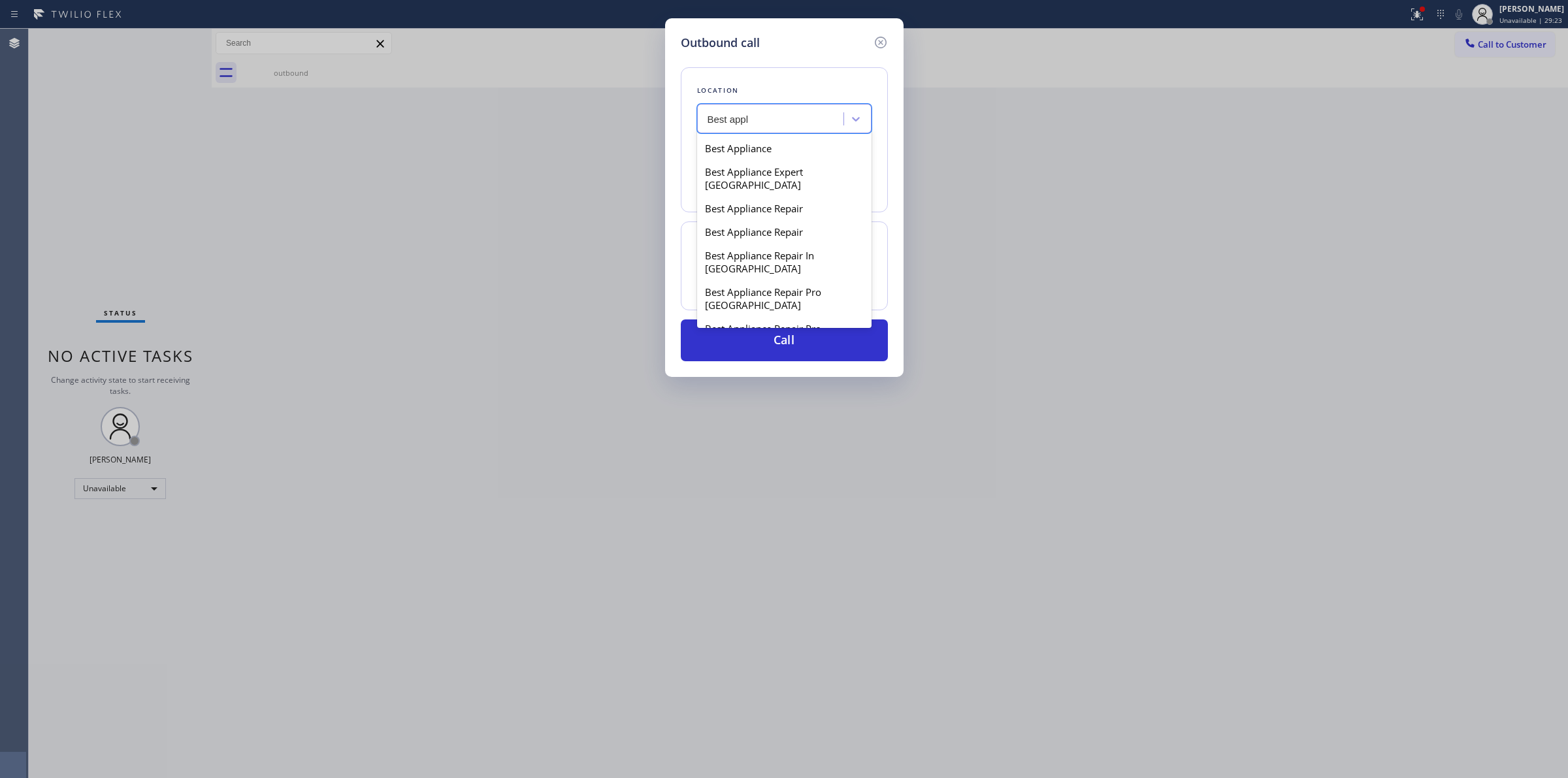
scroll to position [245, 0]
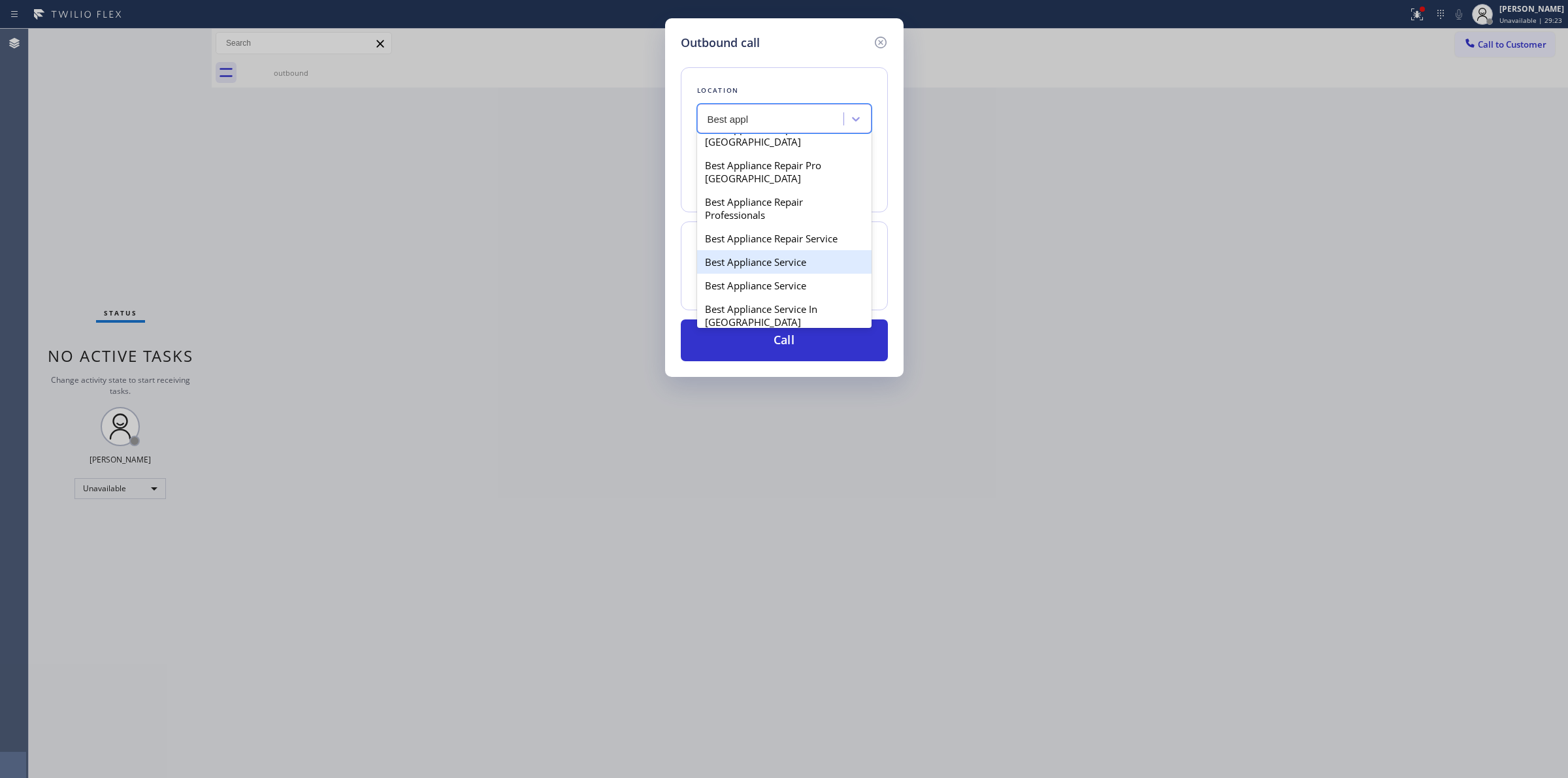
click at [750, 262] on div "Best Appliance Service" at bounding box center [784, 262] width 174 height 24
type input "[PHONE_NUMBER]"
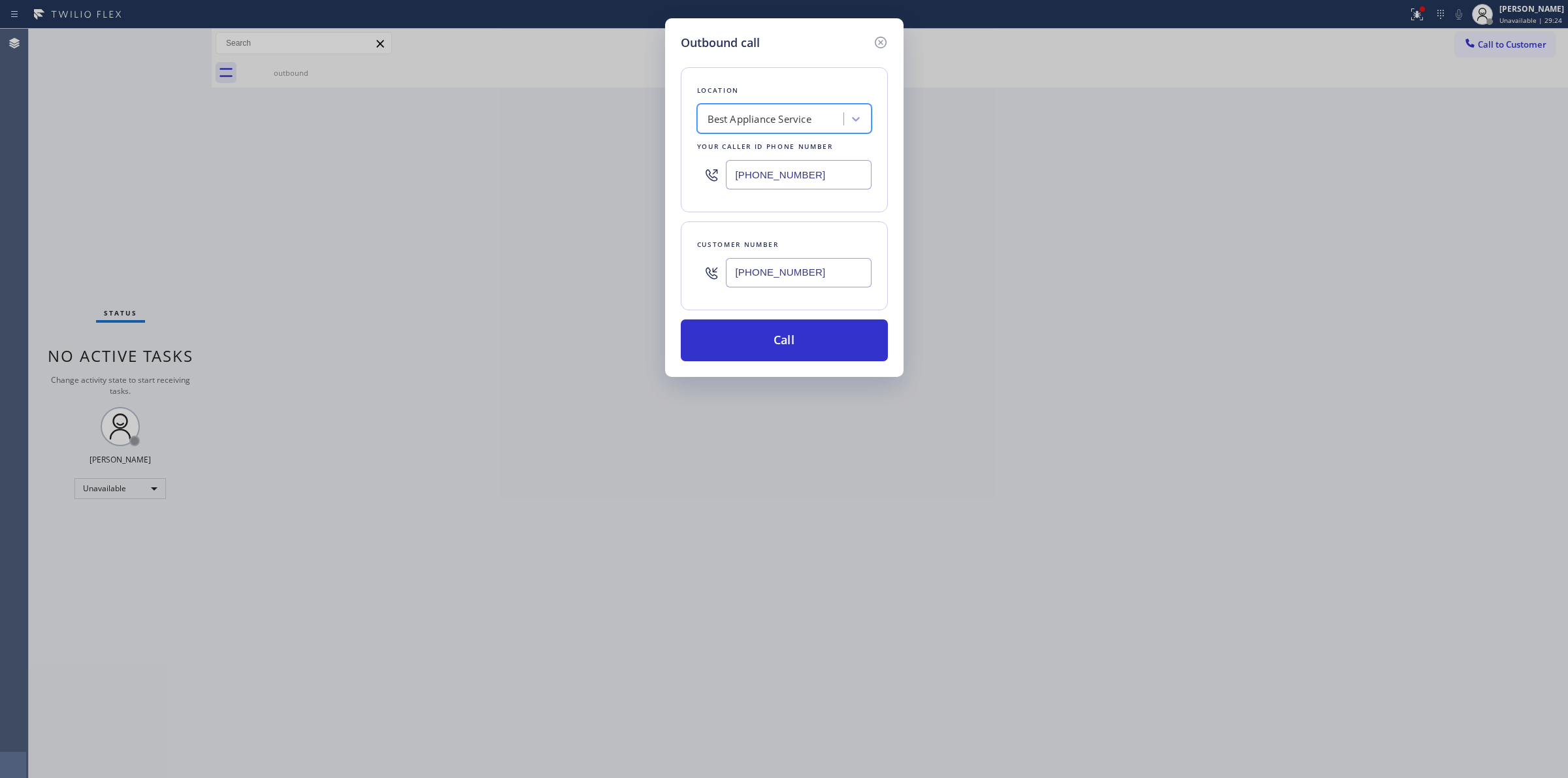
click at [778, 281] on input "[PHONE_NUMBER]" at bounding box center [798, 272] width 146 height 29
click at [777, 340] on button "Call" at bounding box center [784, 340] width 207 height 42
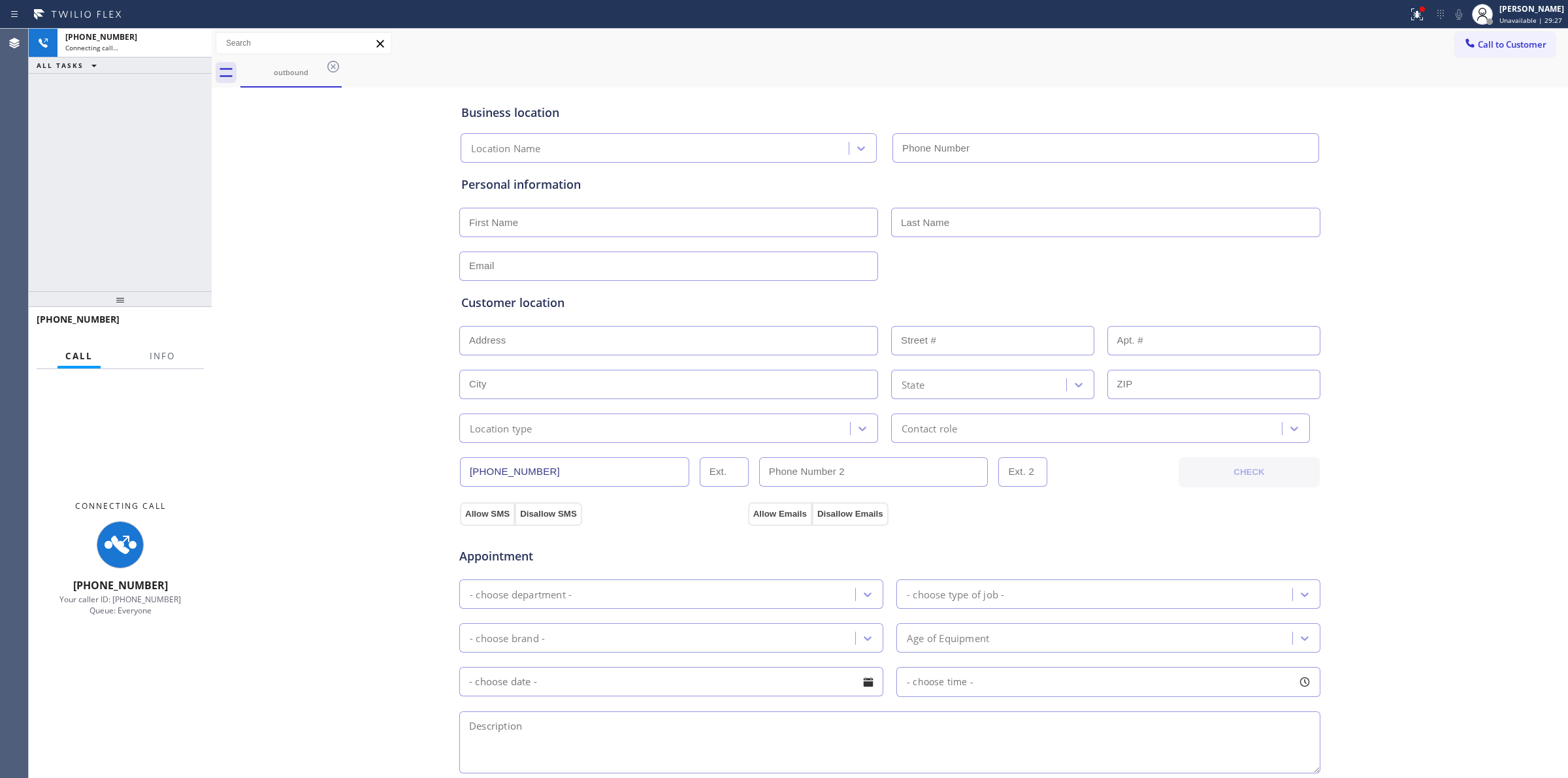
type input "[PHONE_NUMBER]"
drag, startPoint x: 973, startPoint y: 32, endPoint x: 951, endPoint y: 49, distance: 27.8
click at [974, 36] on div "Call to Customer Outbound call Location Best Appliance Service Your caller id p…" at bounding box center [890, 43] width 1356 height 23
click at [325, 57] on div "Call to Customer Outbound call Location Best Appliance Service Your caller id p…" at bounding box center [890, 43] width 1356 height 29
click at [328, 66] on icon at bounding box center [333, 66] width 12 height 12
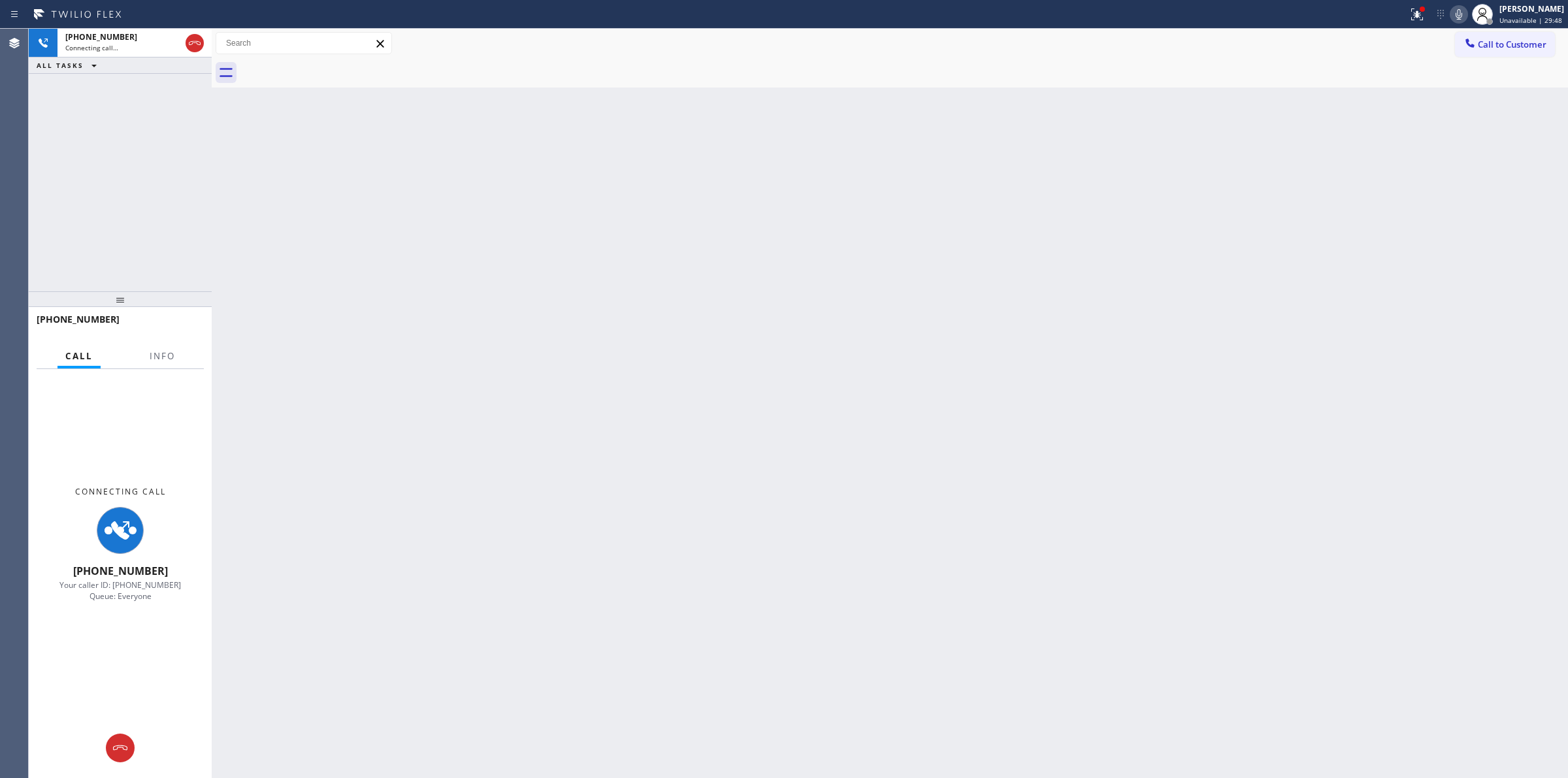
click at [1465, 9] on icon at bounding box center [1459, 14] width 16 height 16
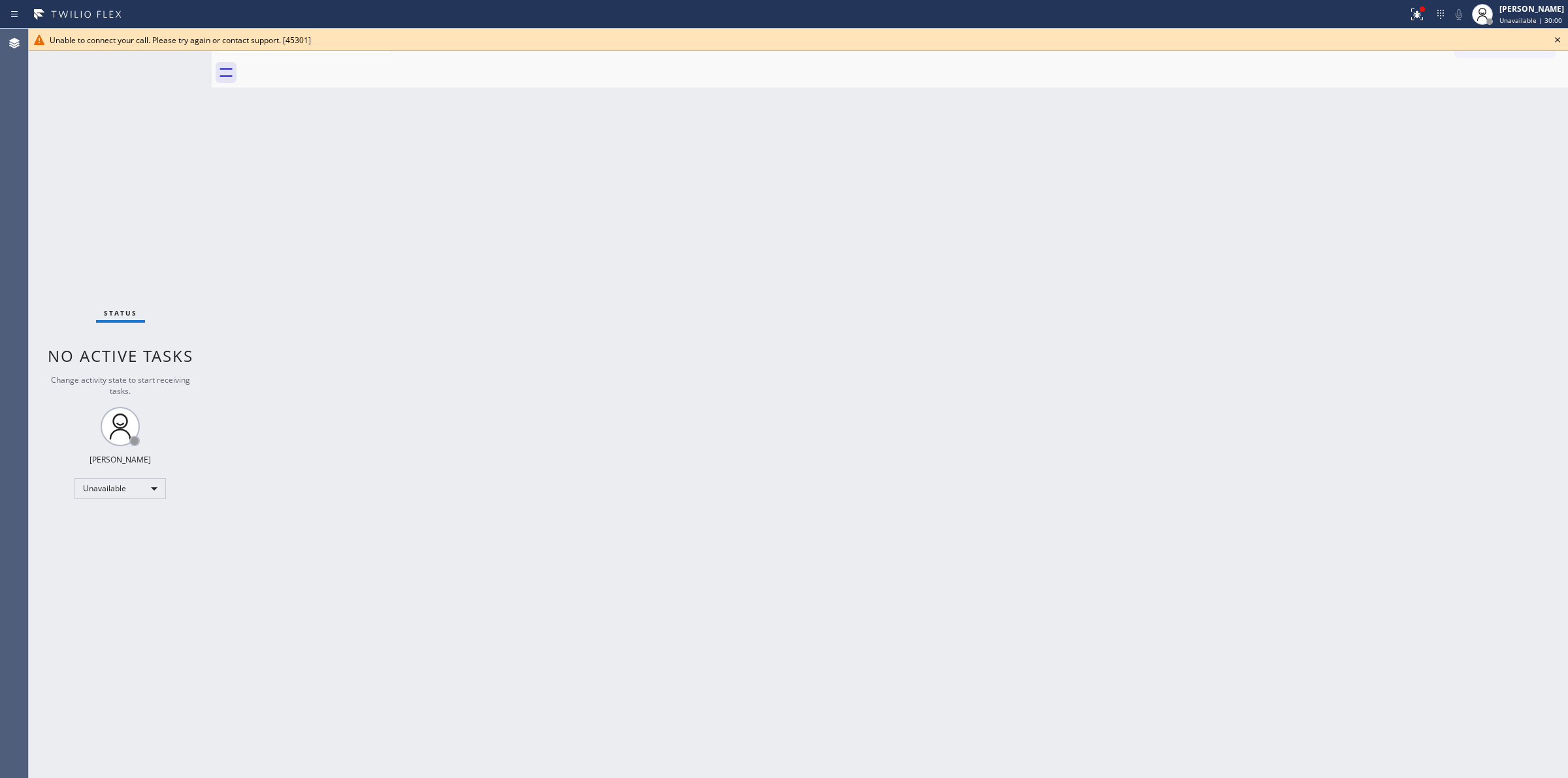
click at [1556, 37] on icon at bounding box center [1557, 40] width 16 height 16
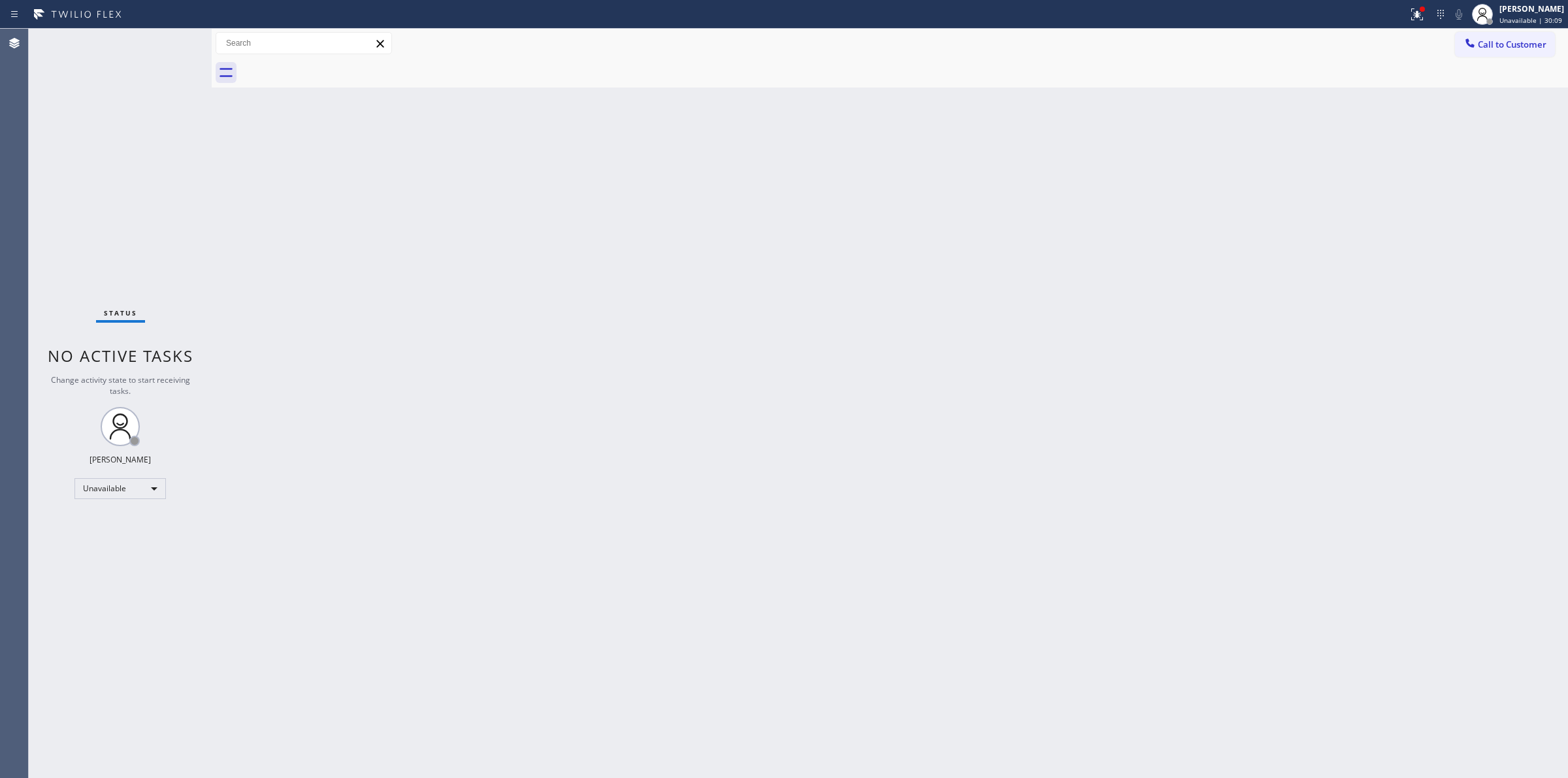
click at [1076, 324] on div "Back to Dashboard Change Sender ID Customers Technicians Select a contact Outbo…" at bounding box center [890, 402] width 1356 height 749
click at [1475, 48] on icon at bounding box center [1470, 43] width 13 height 13
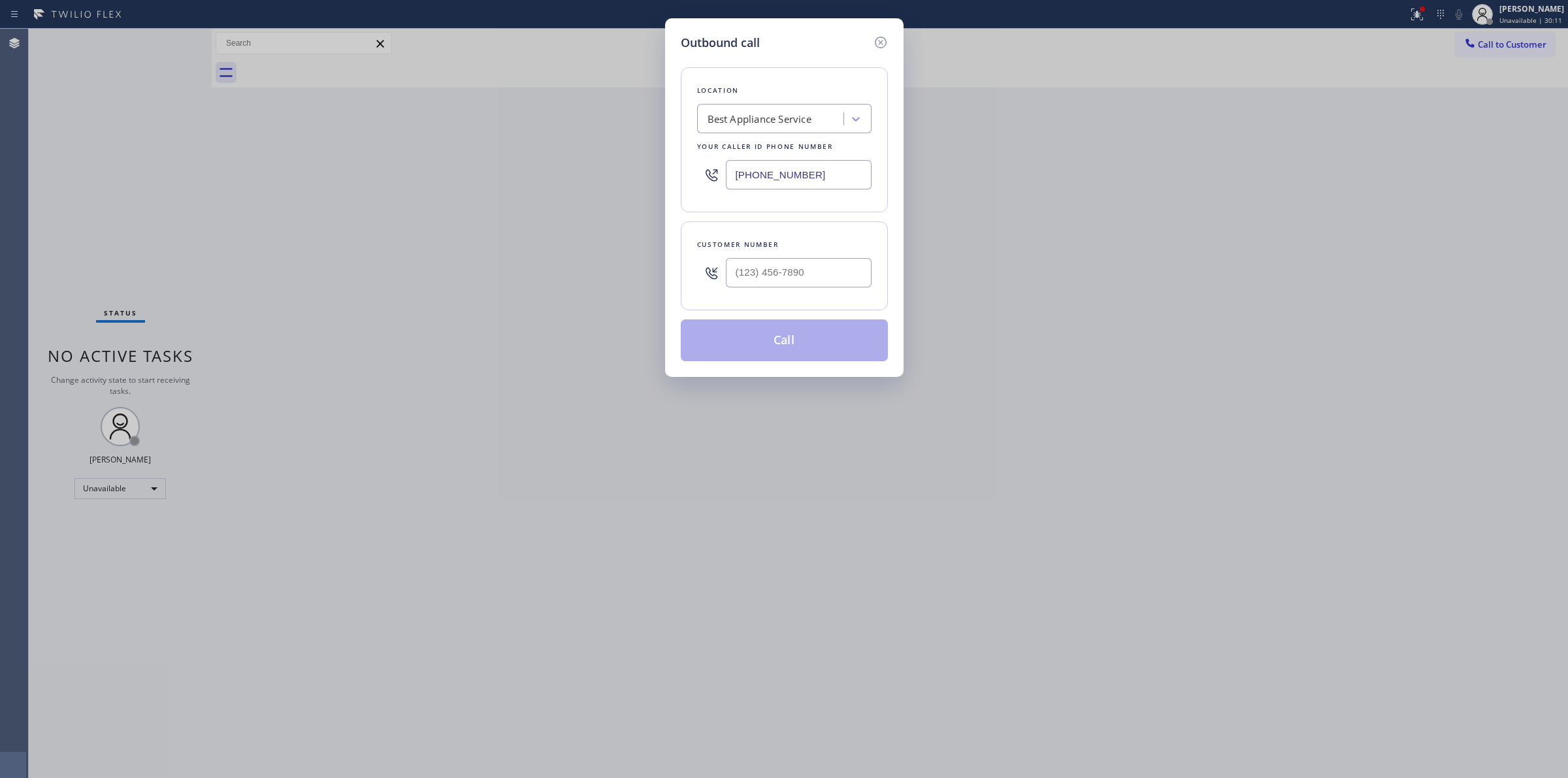
drag, startPoint x: 814, startPoint y: 296, endPoint x: 802, endPoint y: 279, distance: 20.8
click at [812, 296] on div "Customer number" at bounding box center [784, 265] width 207 height 89
paste input "920) 896-8082"
click at [802, 279] on input "(___) ___-____" at bounding box center [798, 272] width 146 height 29
type input "[PHONE_NUMBER]"
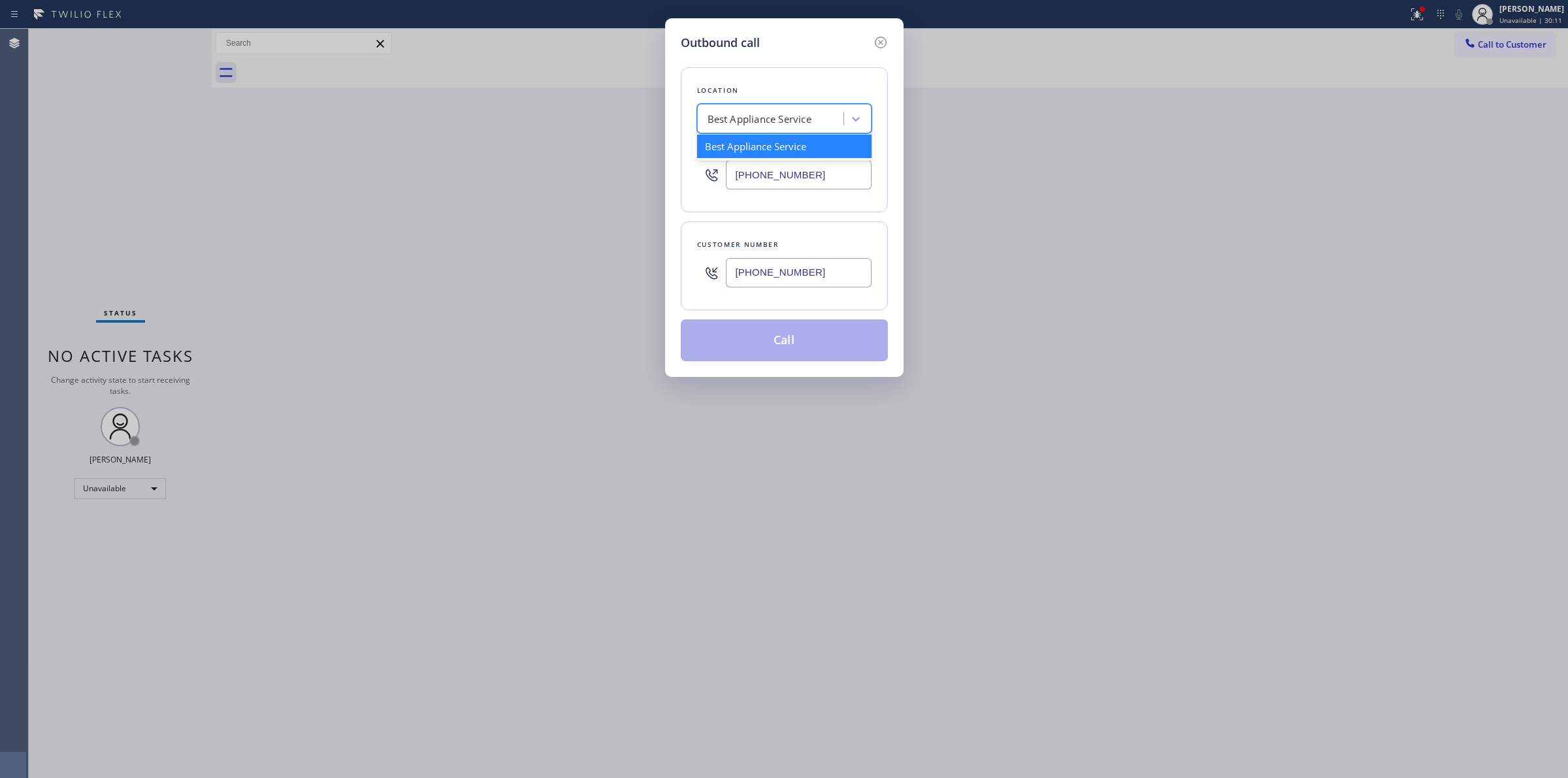
click at [772, 112] on div "Best Appliance Service" at bounding box center [759, 119] width 104 height 15
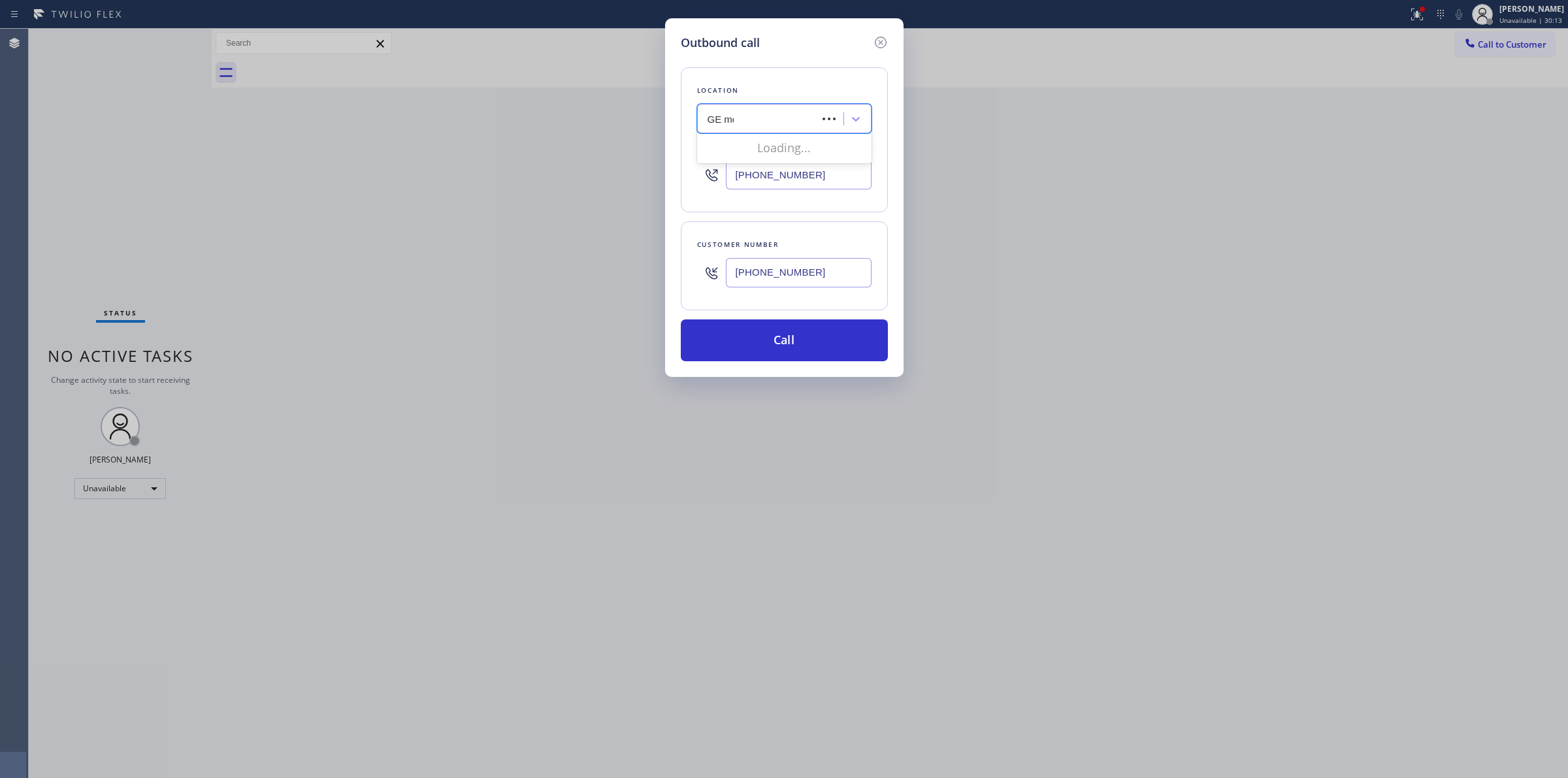
type input "GE mono"
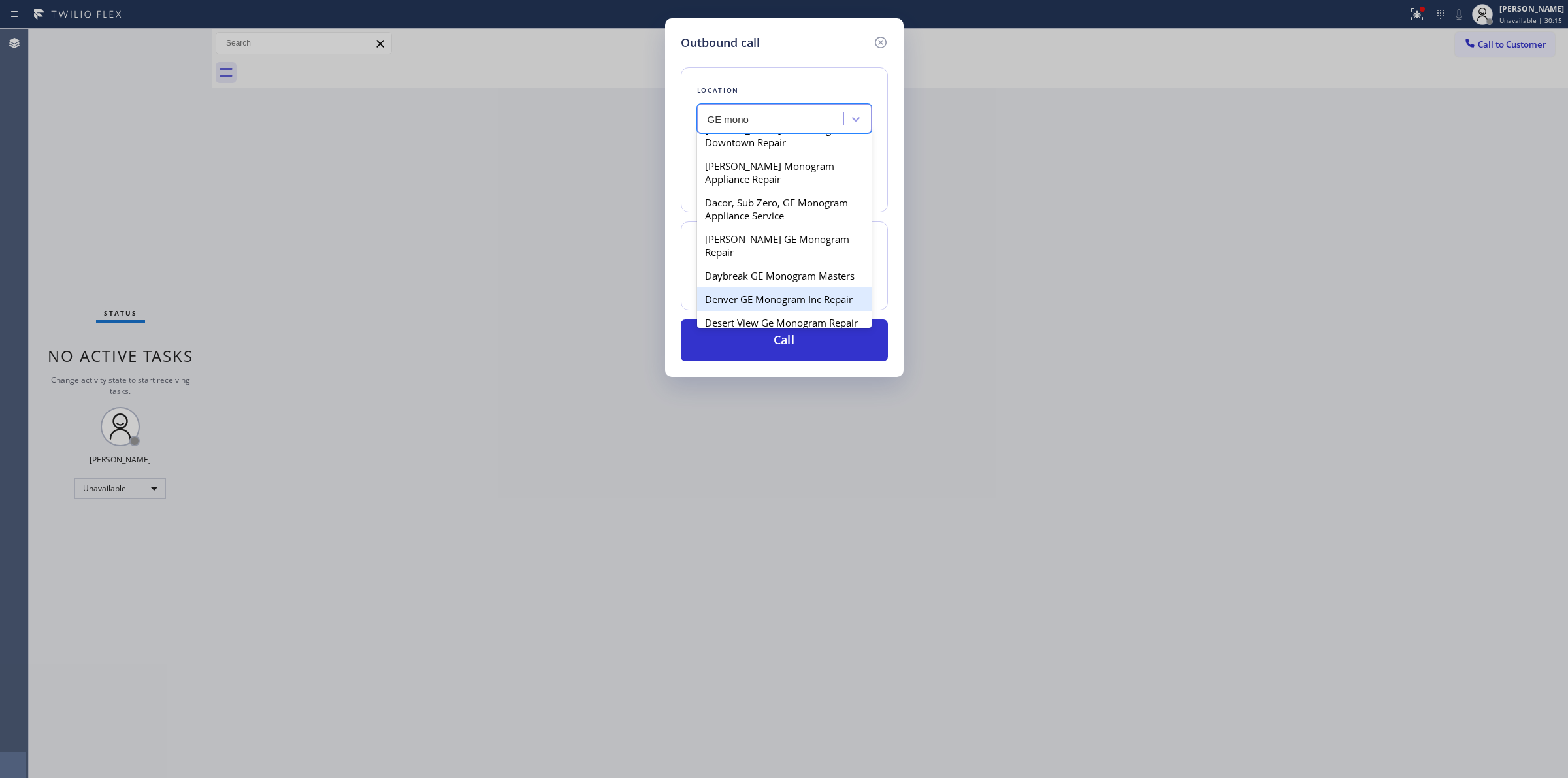
scroll to position [490, 0]
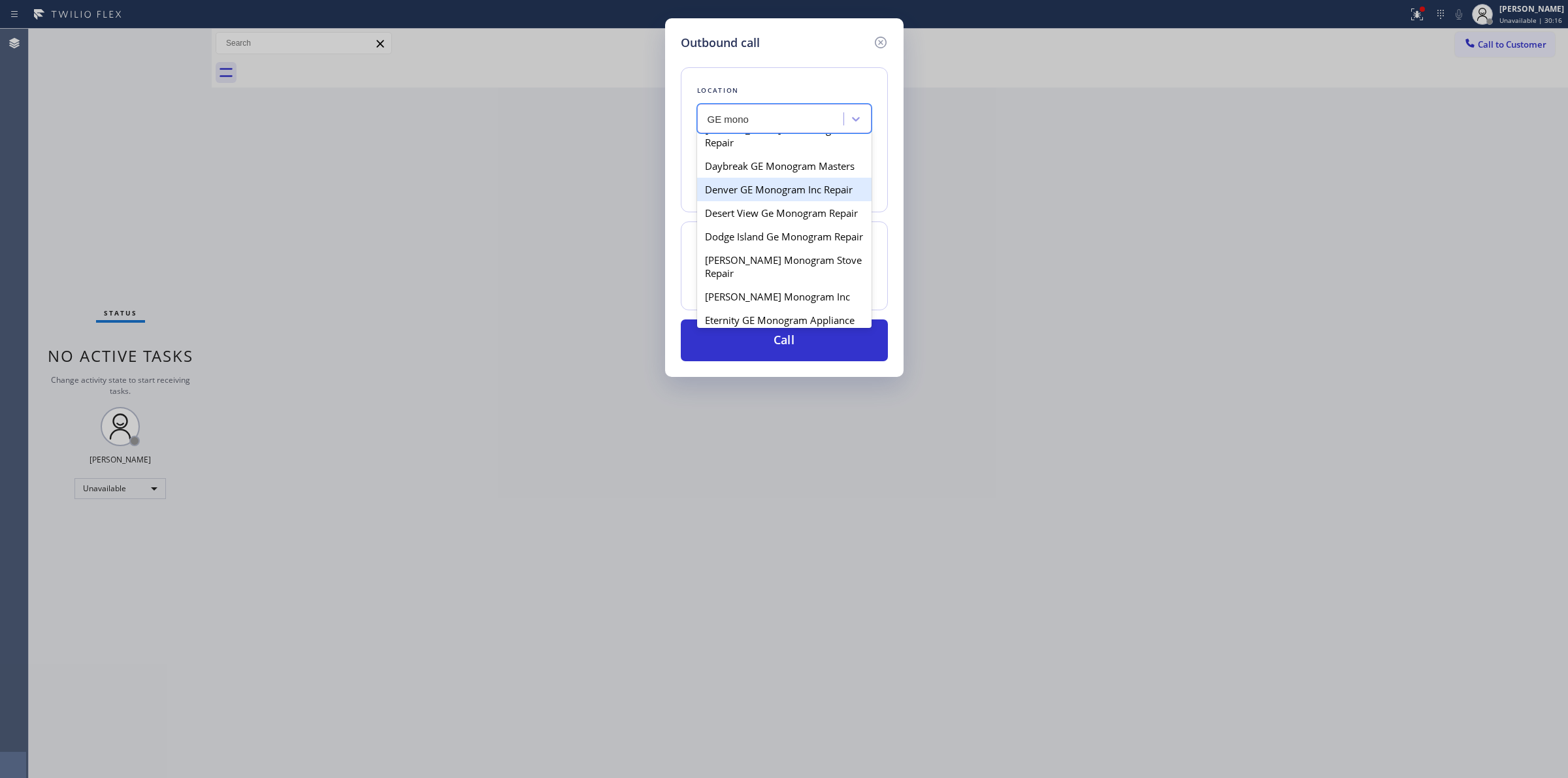
click at [745, 201] on div "Denver GE Monogram Inc Repair" at bounding box center [784, 190] width 174 height 24
type input "[PHONE_NUMBER]"
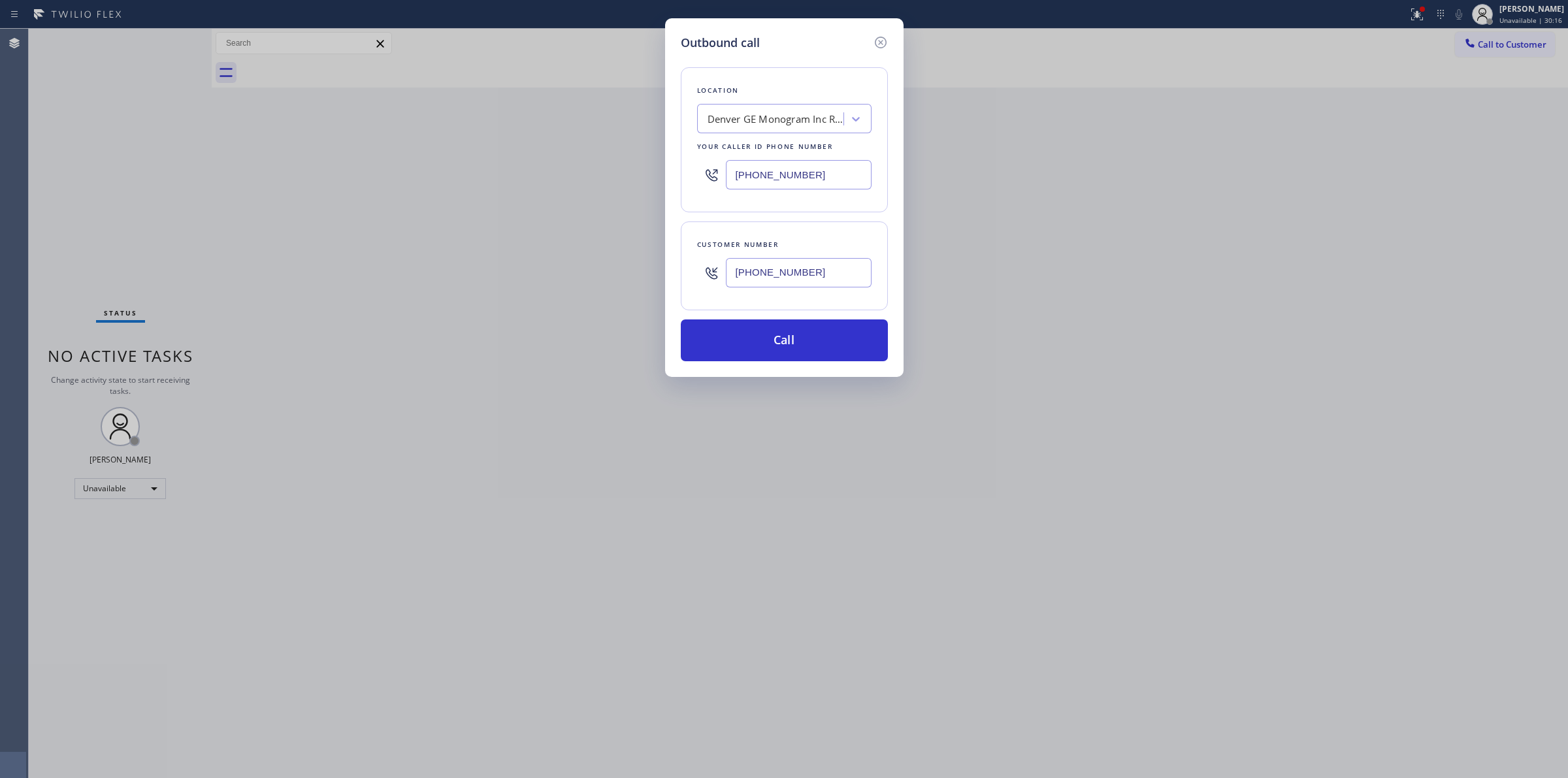
click at [745, 263] on input "[PHONE_NUMBER]" at bounding box center [798, 272] width 146 height 29
click at [747, 354] on button "Call" at bounding box center [784, 340] width 207 height 42
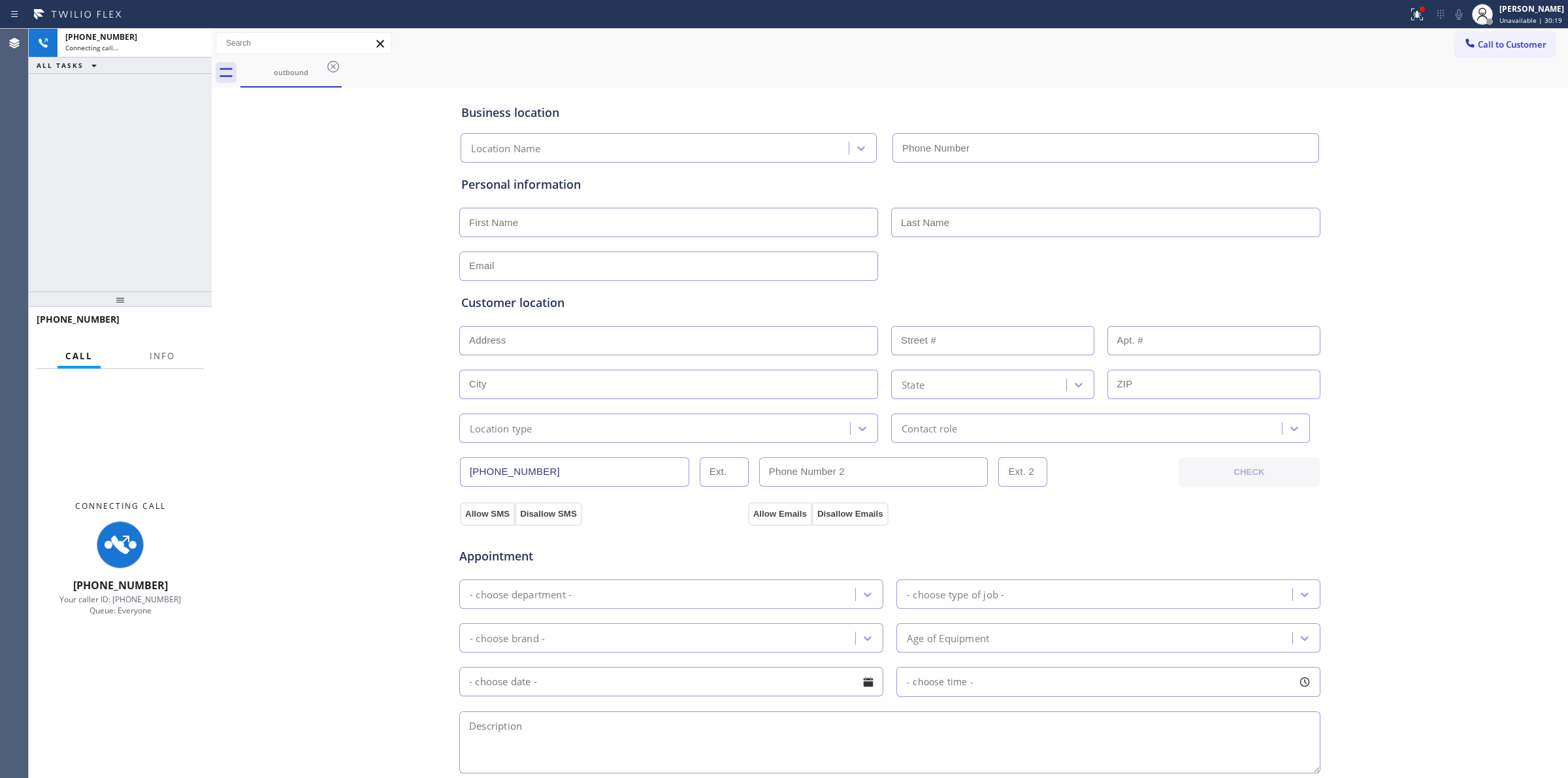
type input "[PHONE_NUMBER]"
click at [1407, 154] on div "Business location [GEOGRAPHIC_DATA] GE Monogram Inc Repair [PHONE_NUMBER] Perso…" at bounding box center [890, 536] width 1350 height 892
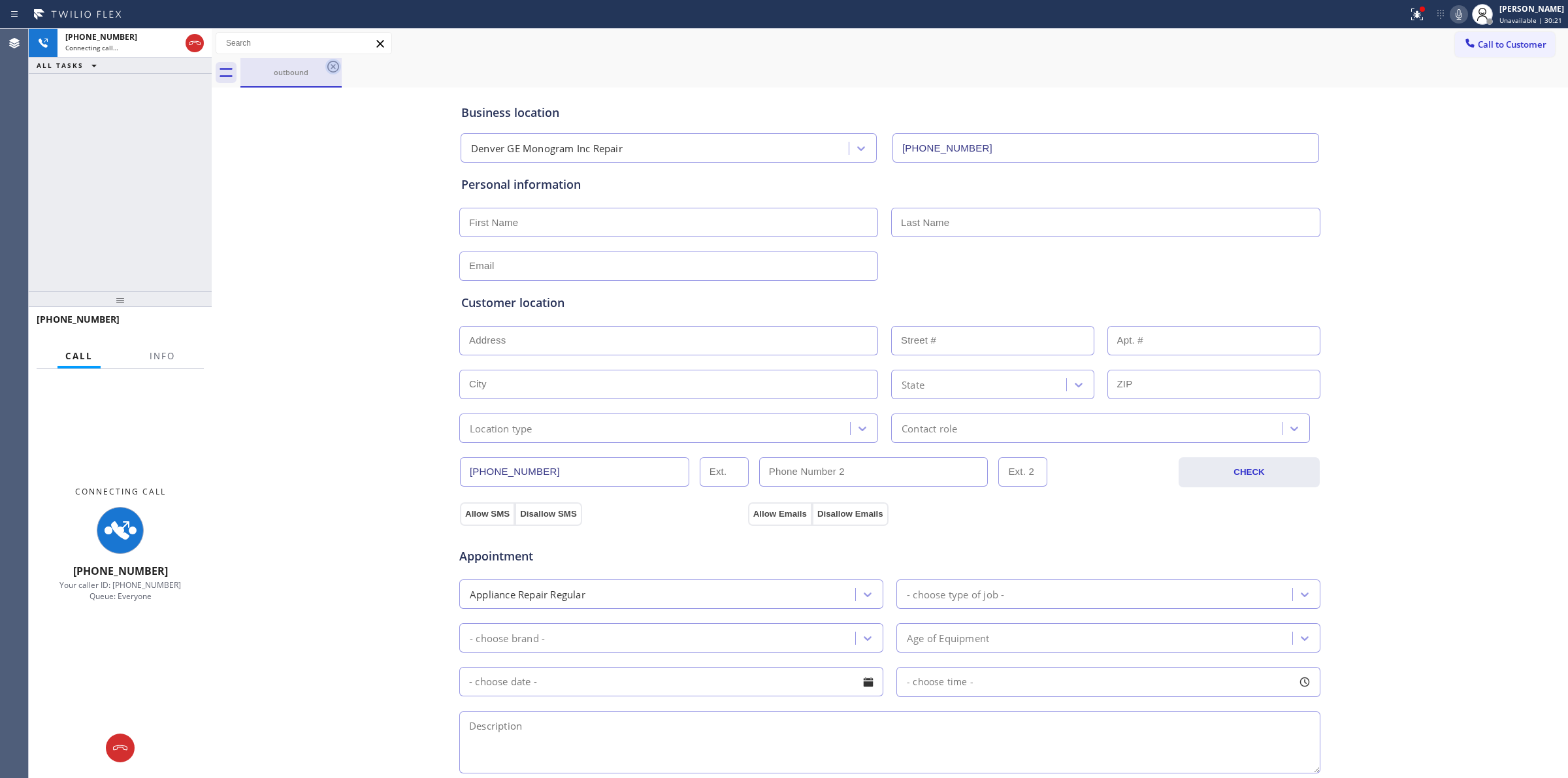
click at [332, 63] on icon at bounding box center [333, 67] width 16 height 16
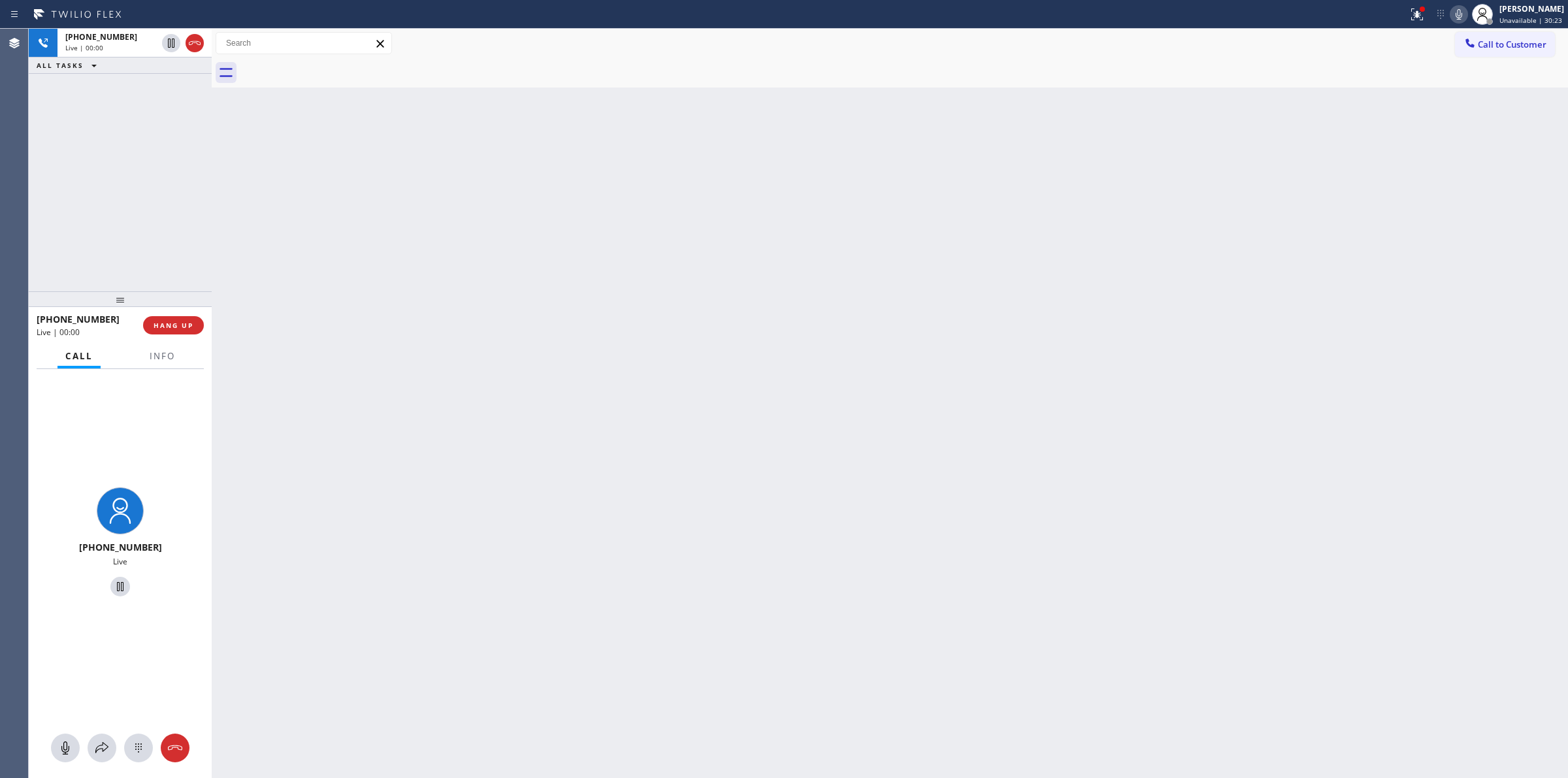
click at [1460, 15] on icon at bounding box center [1459, 14] width 16 height 16
click at [138, 755] on icon at bounding box center [139, 748] width 16 height 16
click at [1484, 50] on span "Call to Customer" at bounding box center [1511, 44] width 69 height 12
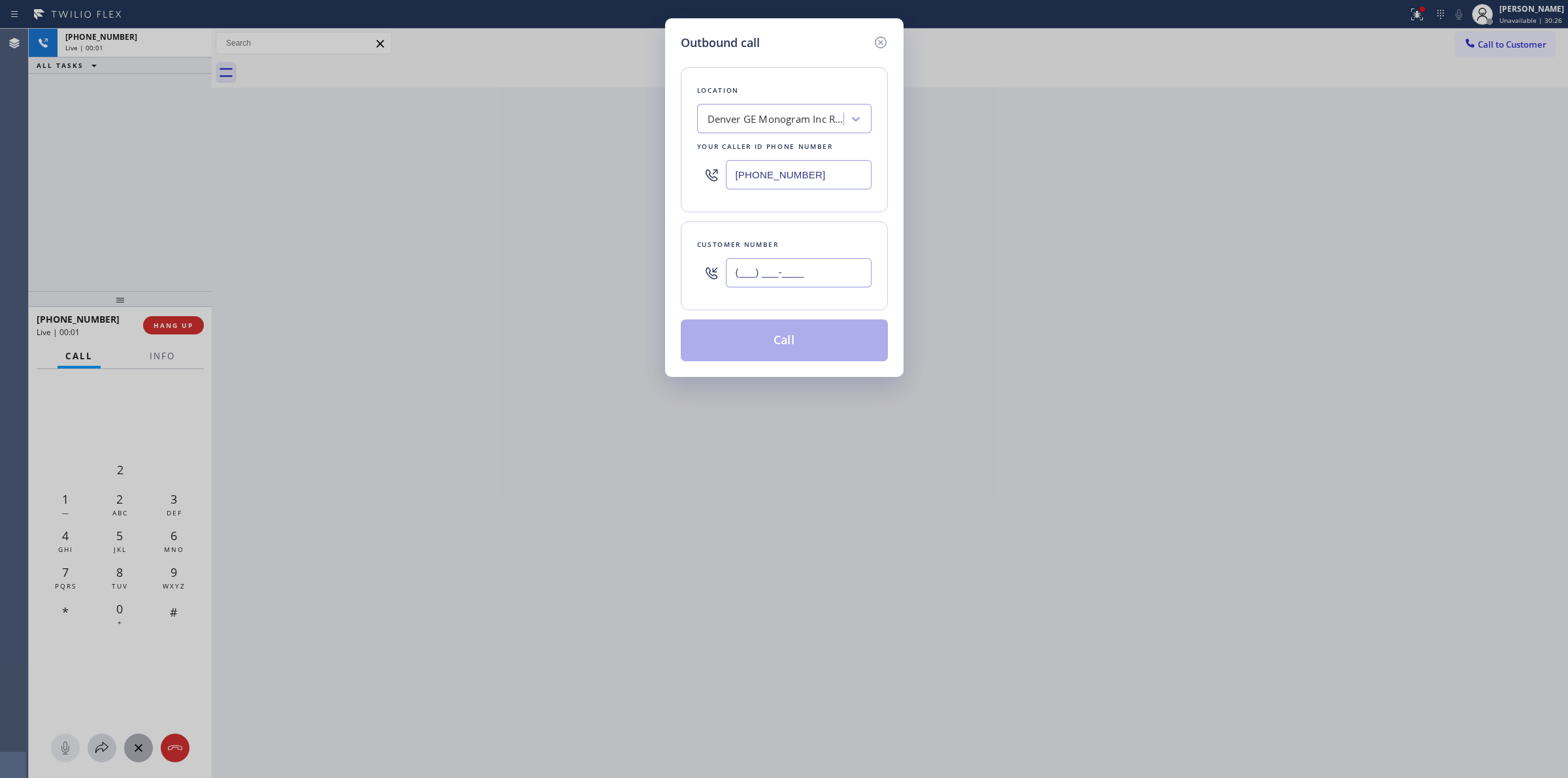
paste input "920) 896-8082"
click at [733, 287] on input "(___) ___-____" at bounding box center [798, 272] width 146 height 29
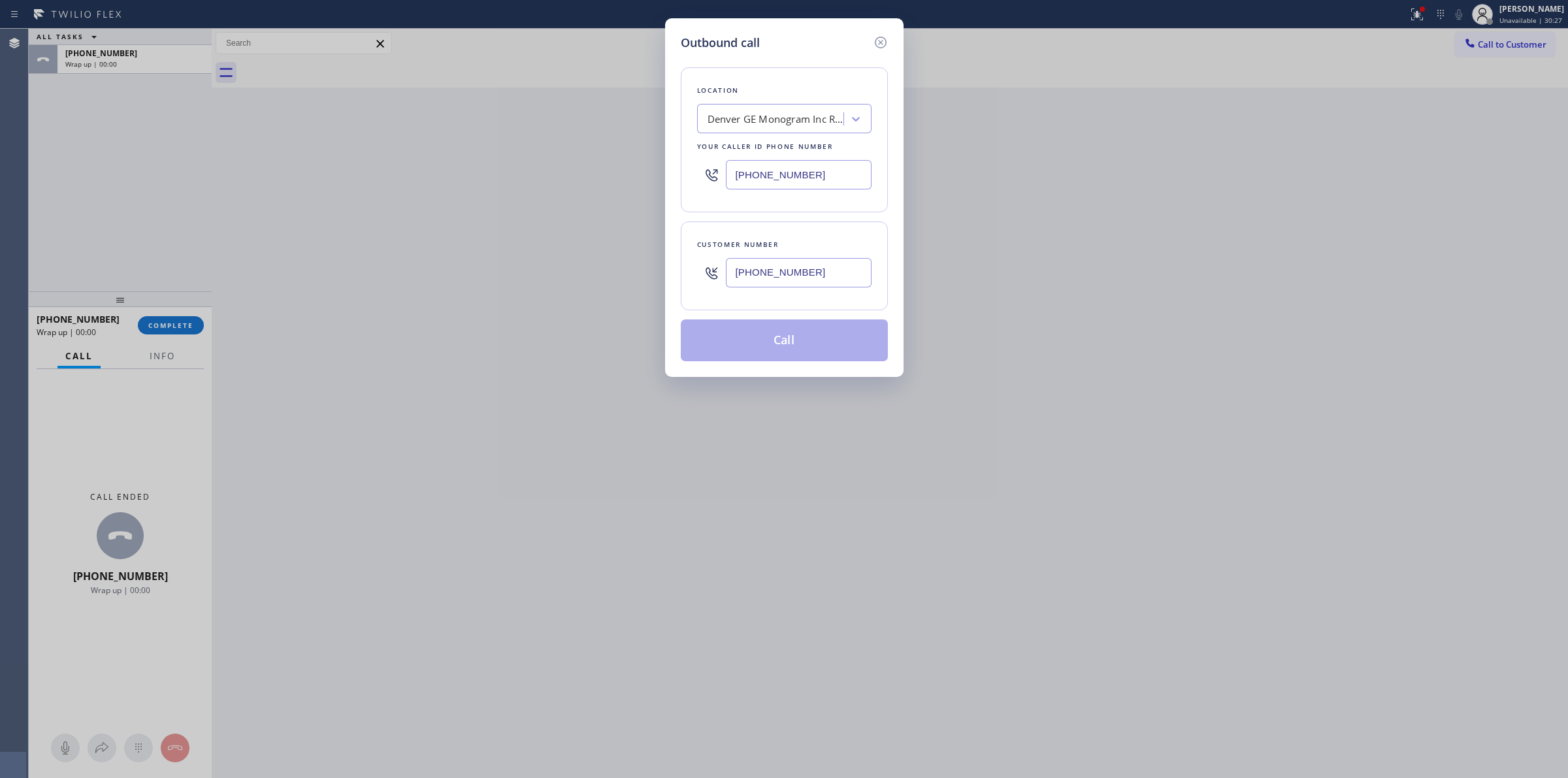
paste input "9) 208-9680"
click at [748, 281] on input "[PHONE_NUMBER]" at bounding box center [798, 272] width 146 height 29
drag, startPoint x: 661, startPoint y: 278, endPoint x: 599, endPoint y: 278, distance: 62.0
click at [599, 278] on div "Outbound call Location [GEOGRAPHIC_DATA] GE Monogram Inc Repair Your caller id …" at bounding box center [784, 389] width 1568 height 778
paste input "0) 896-8082"
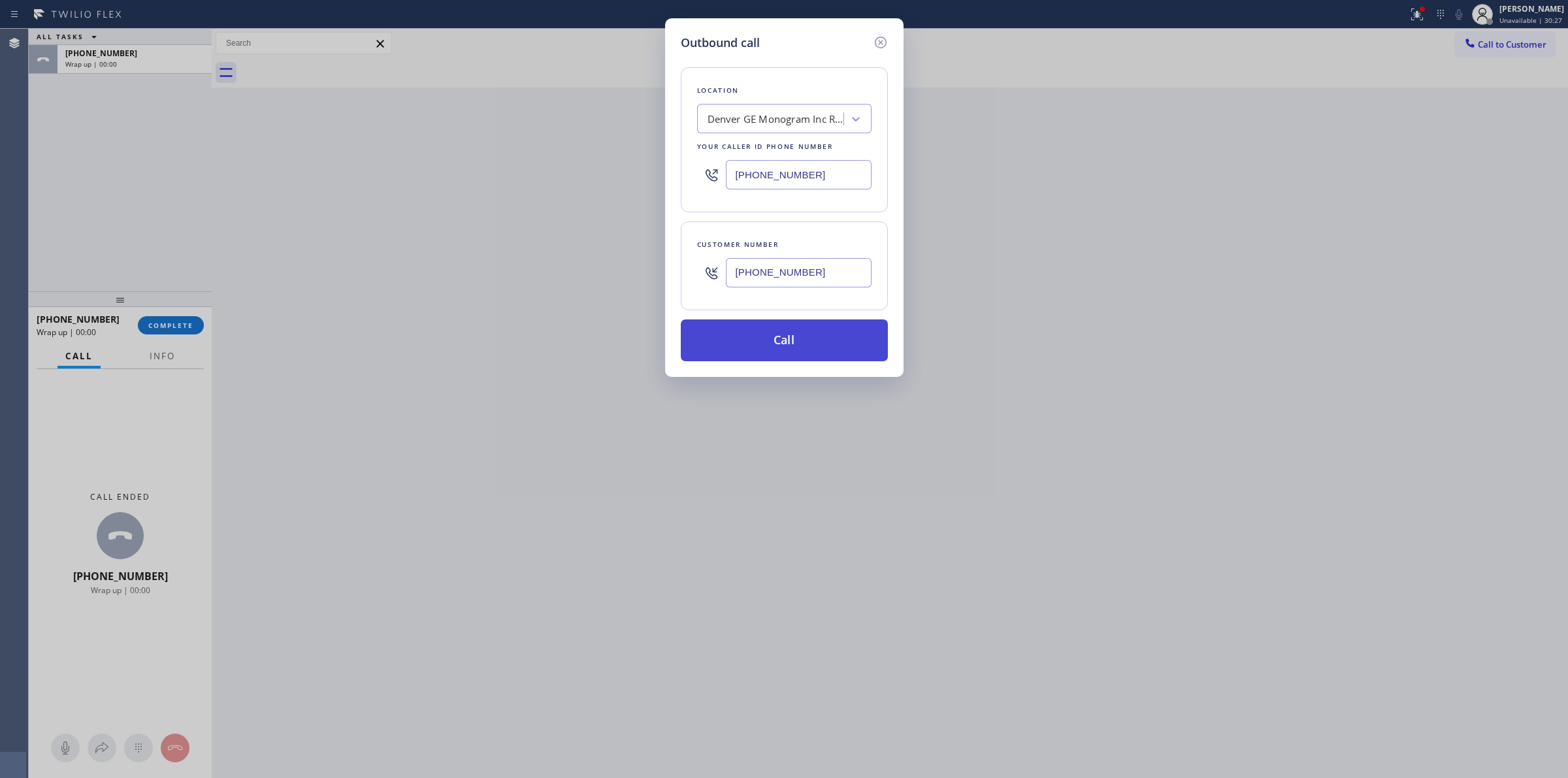
type input "[PHONE_NUMBER]"
click at [755, 338] on button "Call" at bounding box center [784, 340] width 207 height 42
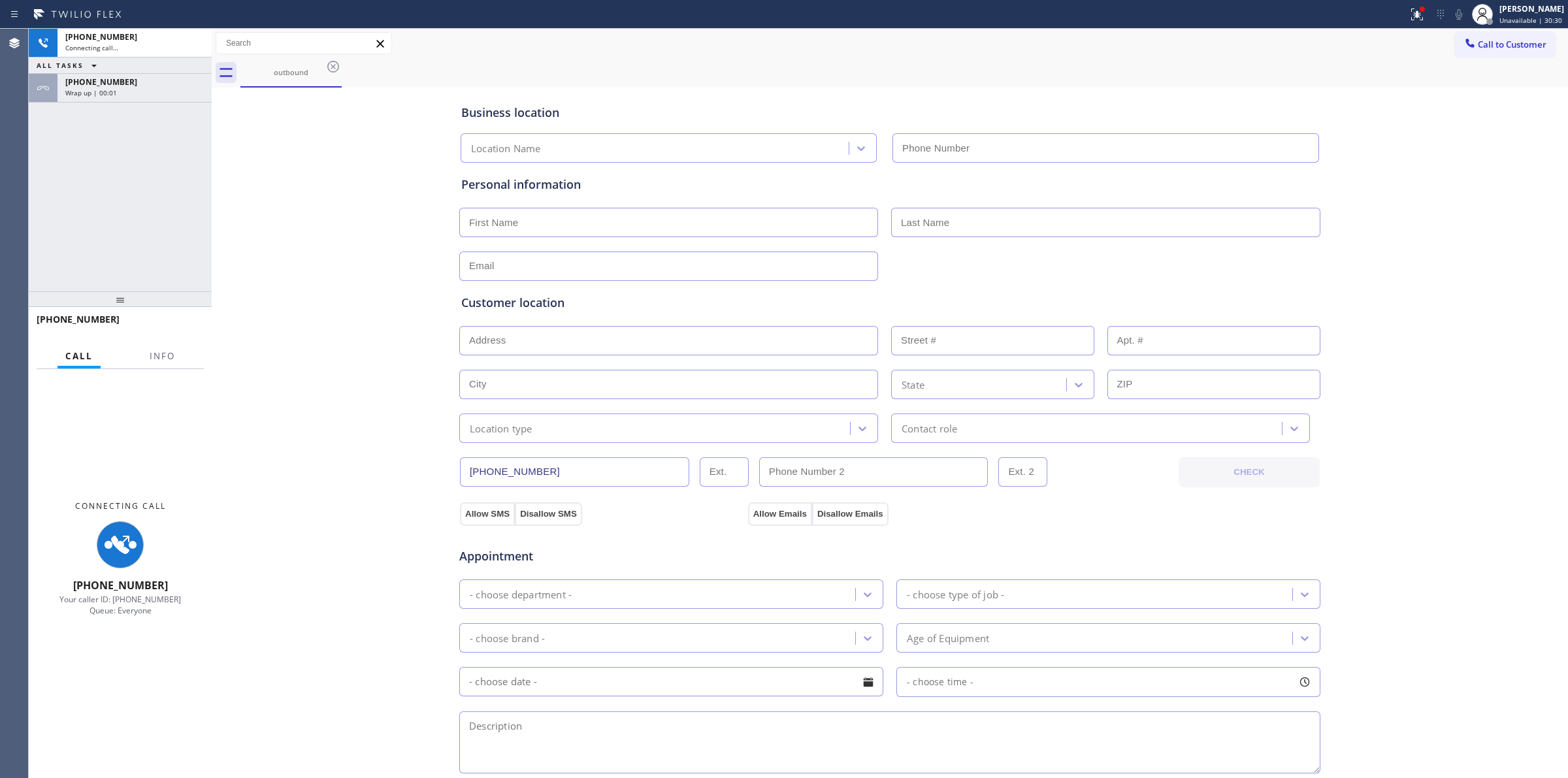
type input "[PHONE_NUMBER]"
click at [357, 140] on div "Business location [GEOGRAPHIC_DATA] GE Monogram Inc Repair [PHONE_NUMBER] Perso…" at bounding box center [890, 536] width 1350 height 892
click at [327, 67] on icon at bounding box center [333, 67] width 16 height 16
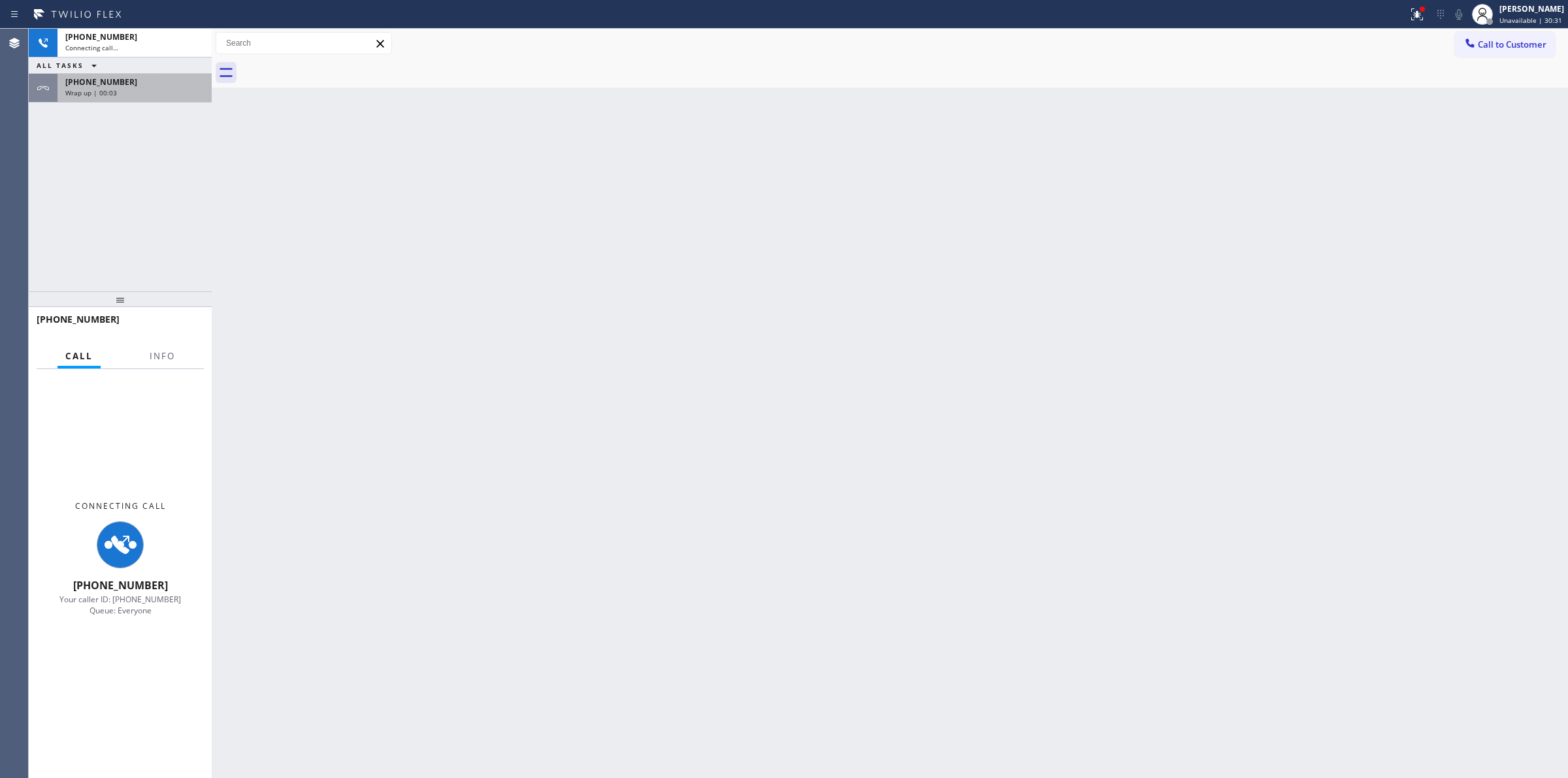
click at [152, 76] on div "[PHONE_NUMBER]" at bounding box center [135, 82] width 139 height 11
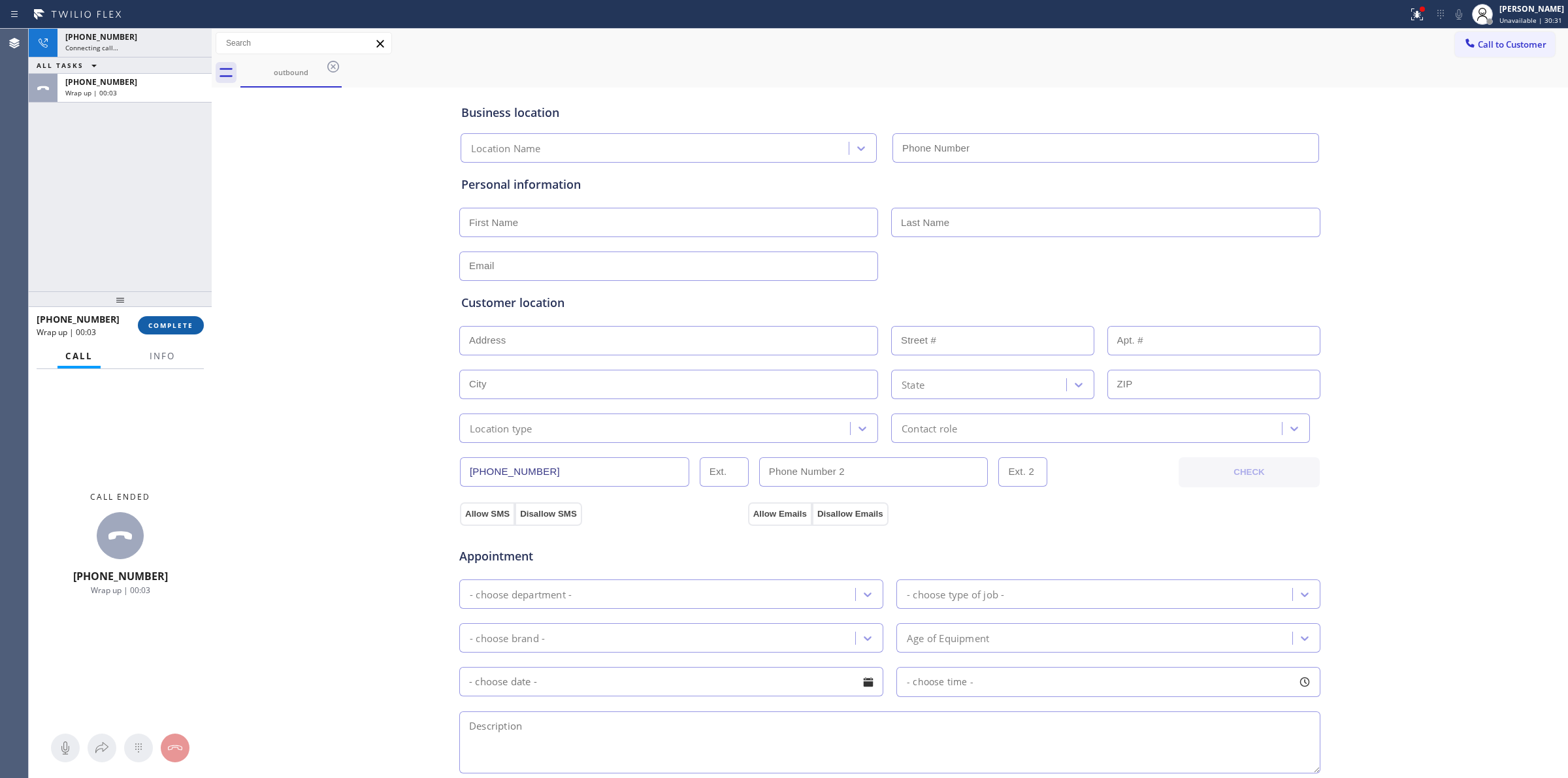
click at [159, 324] on span "COMPLETE" at bounding box center [170, 325] width 45 height 9
type input "[PHONE_NUMBER]"
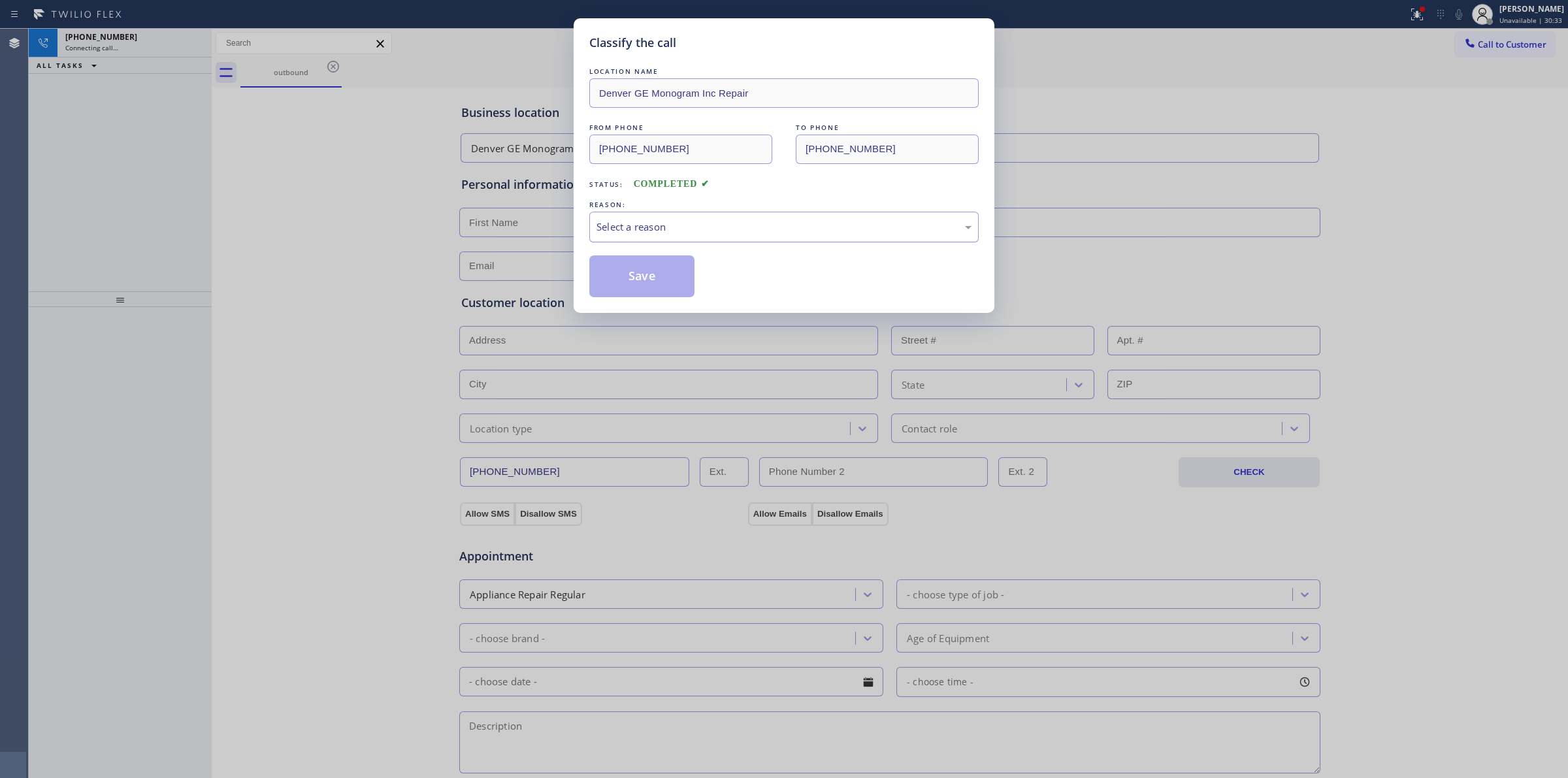
click at [702, 219] on div "Select a reason" at bounding box center [784, 227] width 389 height 31
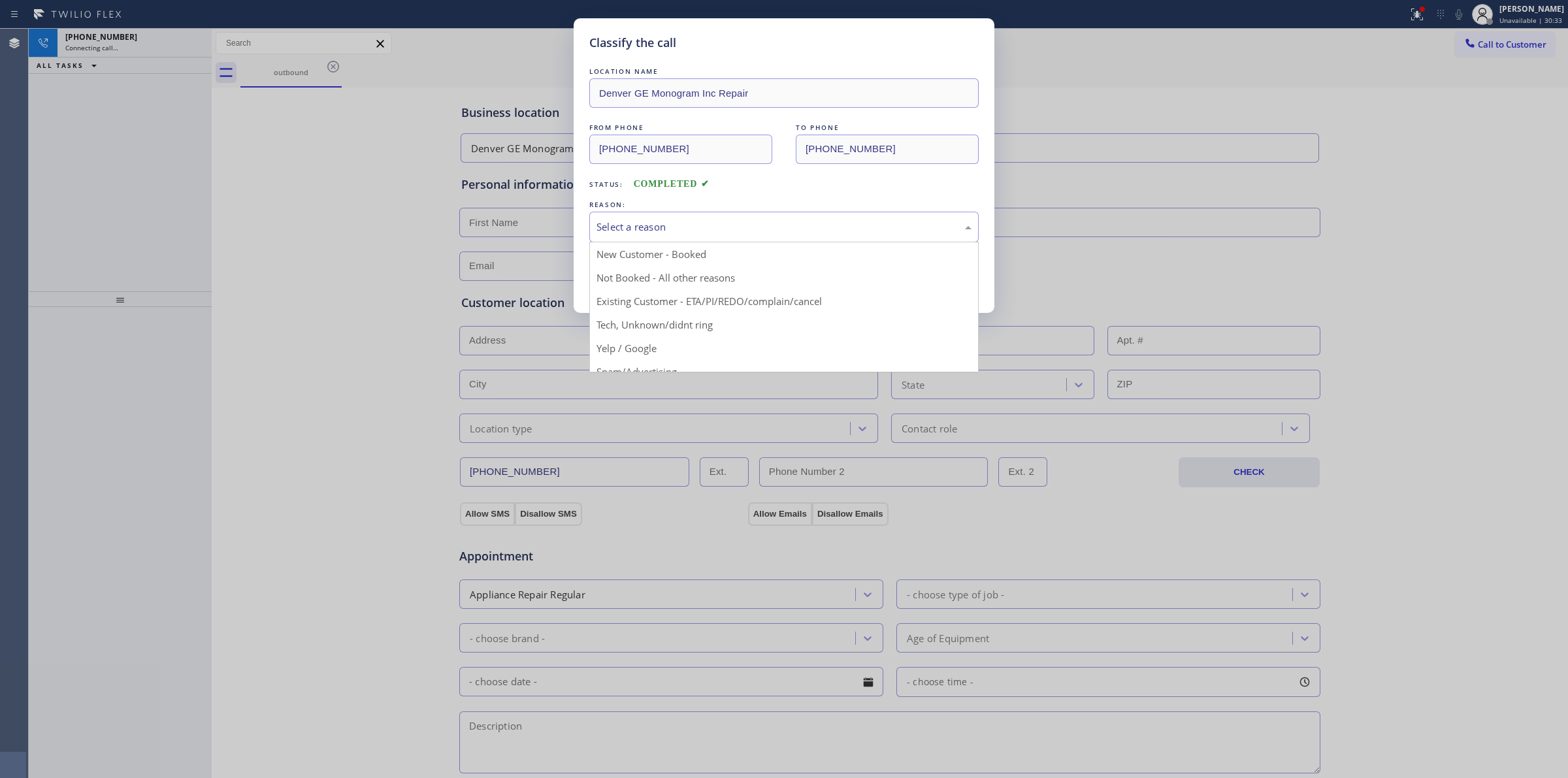
drag, startPoint x: 688, startPoint y: 328, endPoint x: 652, endPoint y: 284, distance: 56.9
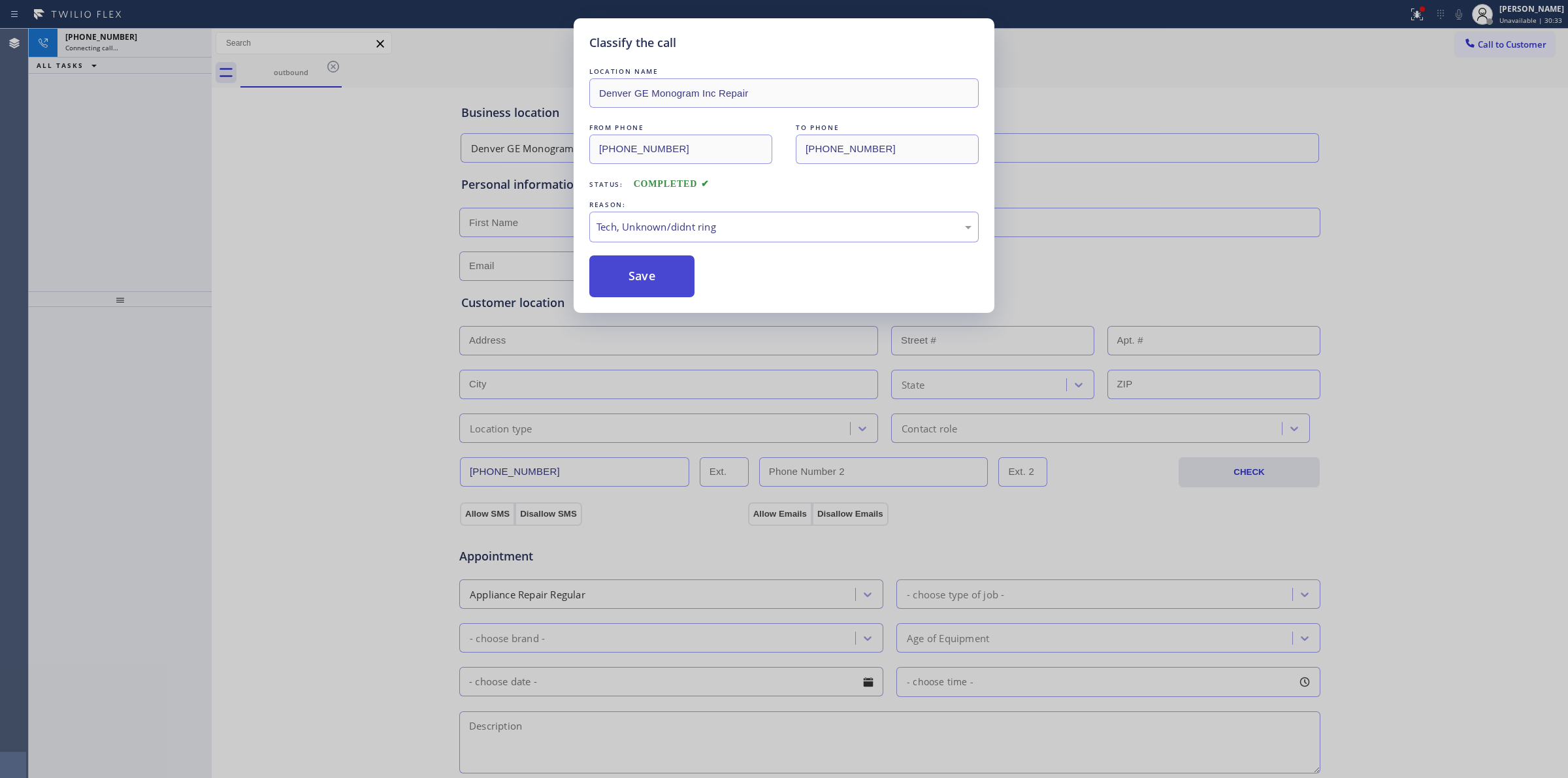
click at [651, 281] on button "Save" at bounding box center [642, 276] width 106 height 42
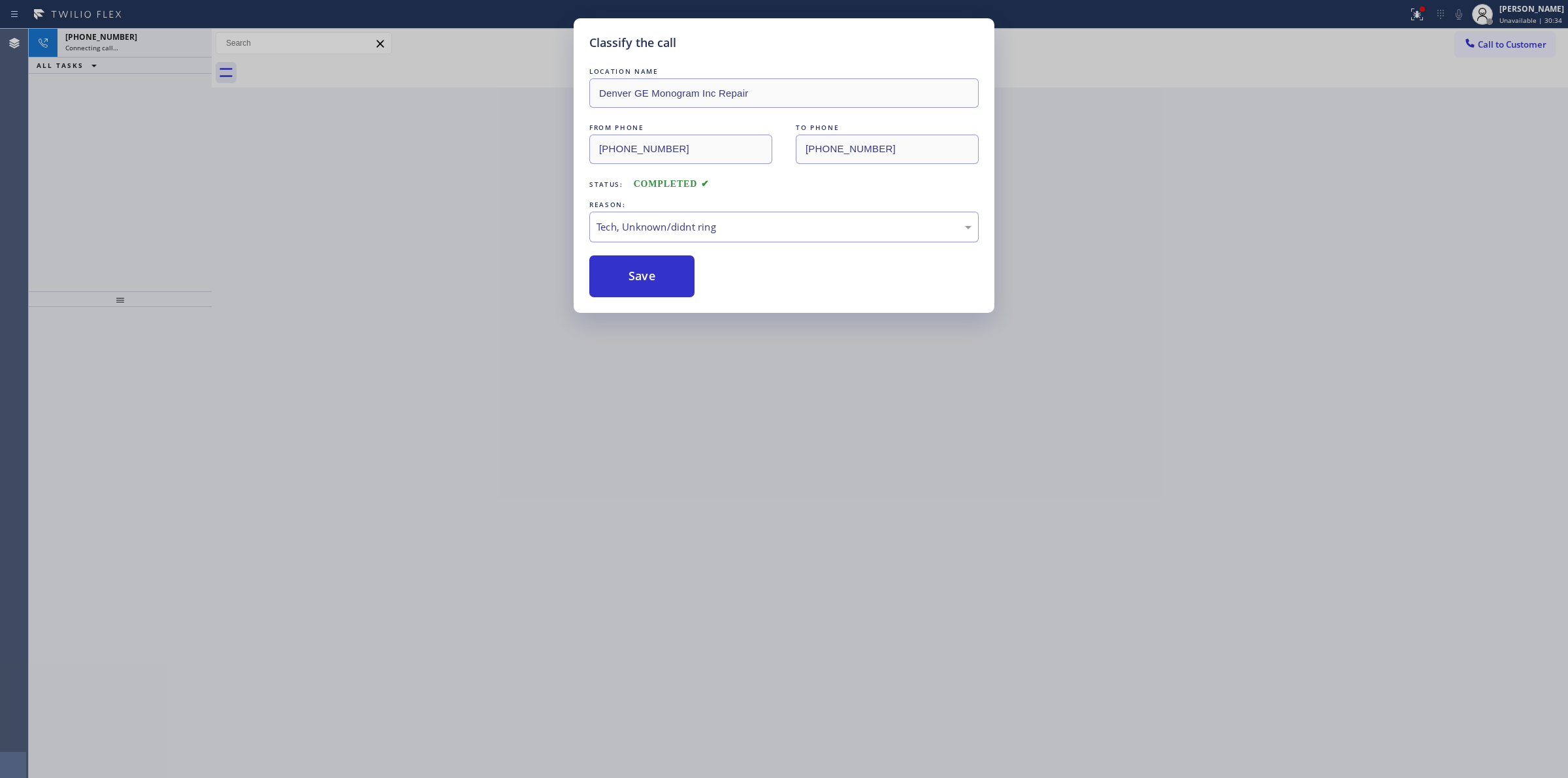
click at [1449, 151] on div "Classify the call LOCATION NAME [GEOGRAPHIC_DATA] GE Monogram Inc Repair FROM P…" at bounding box center [784, 389] width 1568 height 778
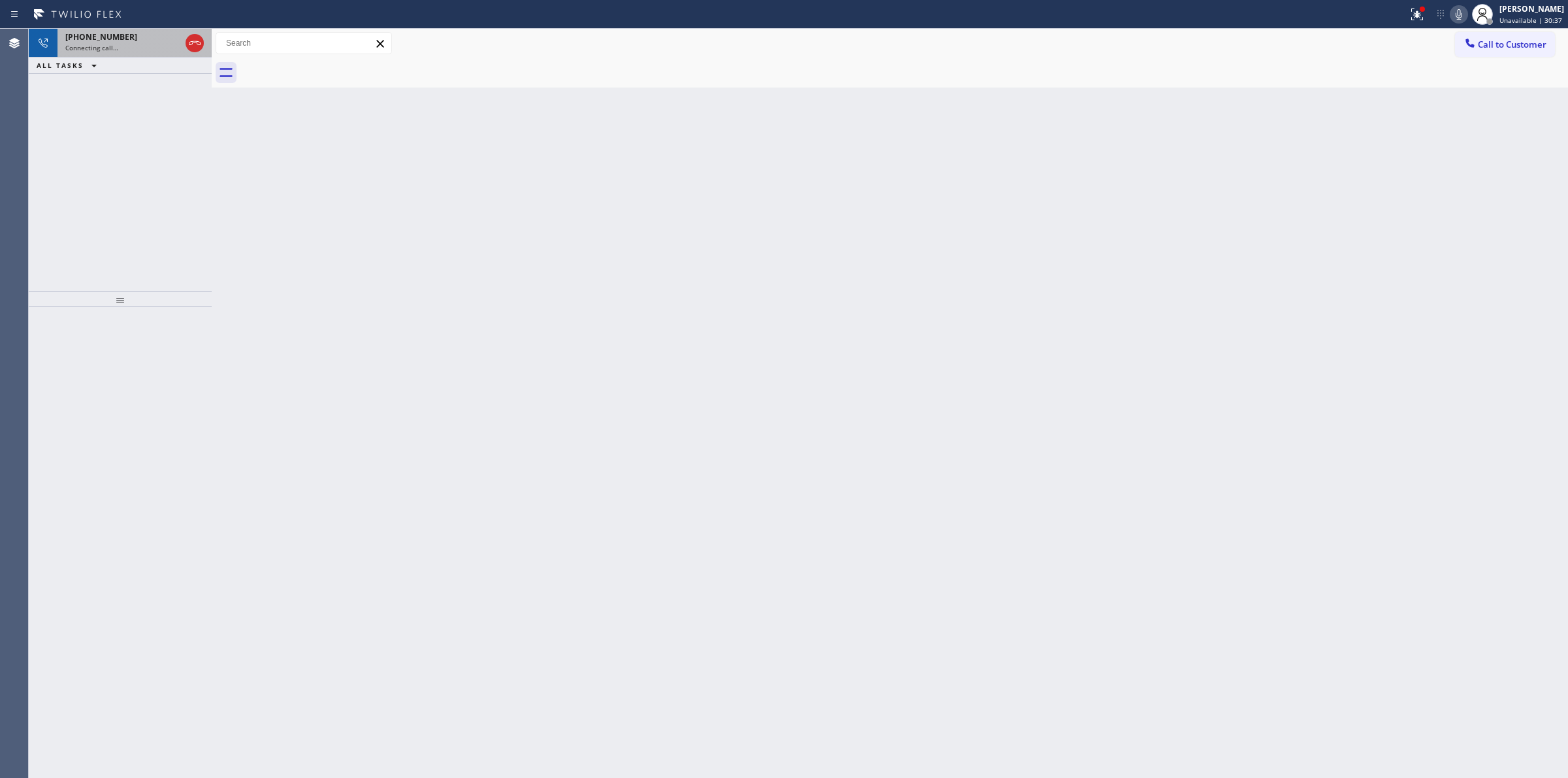
click at [124, 36] on div "[PHONE_NUMBER]" at bounding box center [123, 37] width 115 height 11
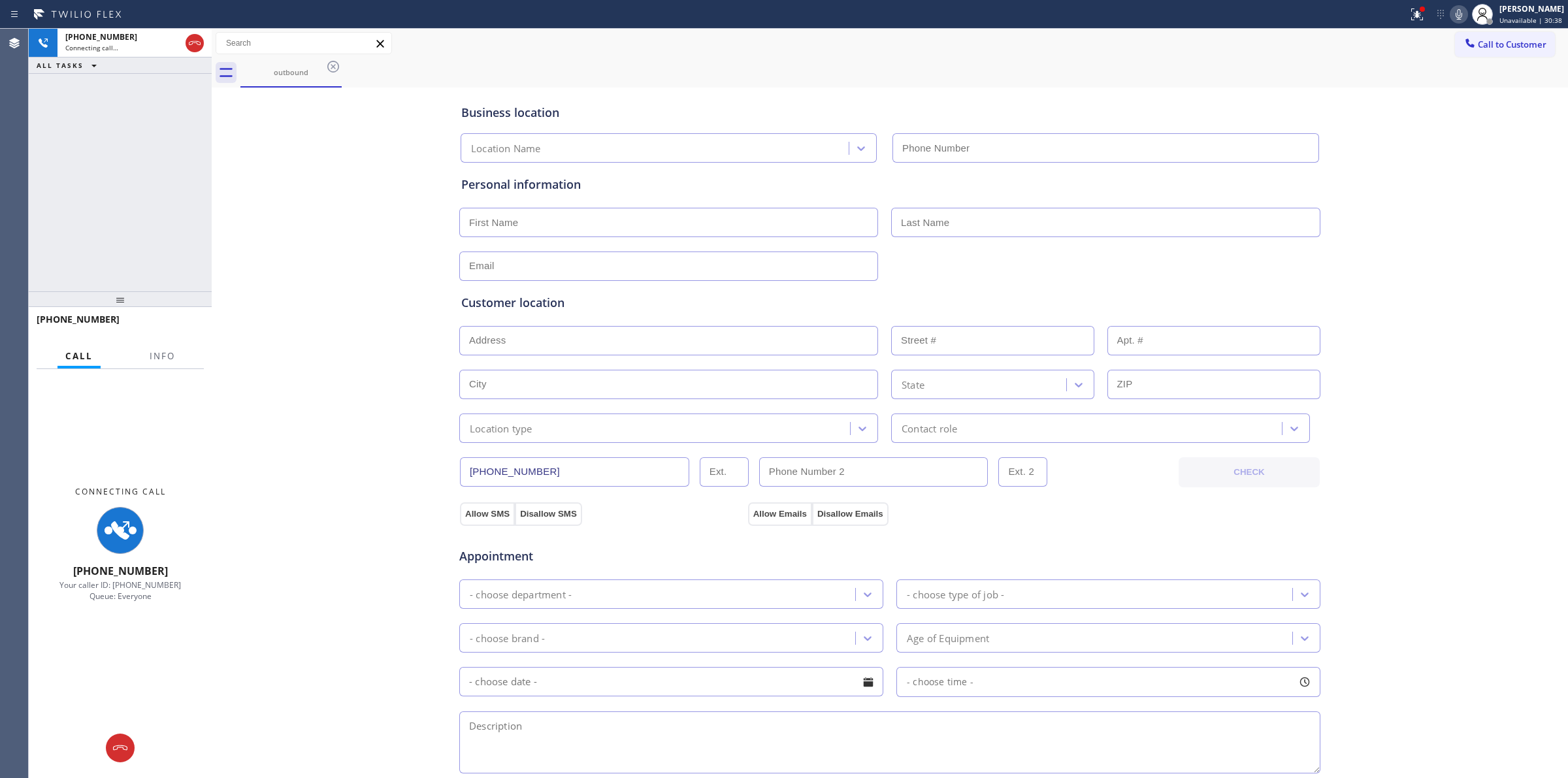
click at [1462, 21] on icon at bounding box center [1459, 14] width 16 height 16
type input "[PHONE_NUMBER]"
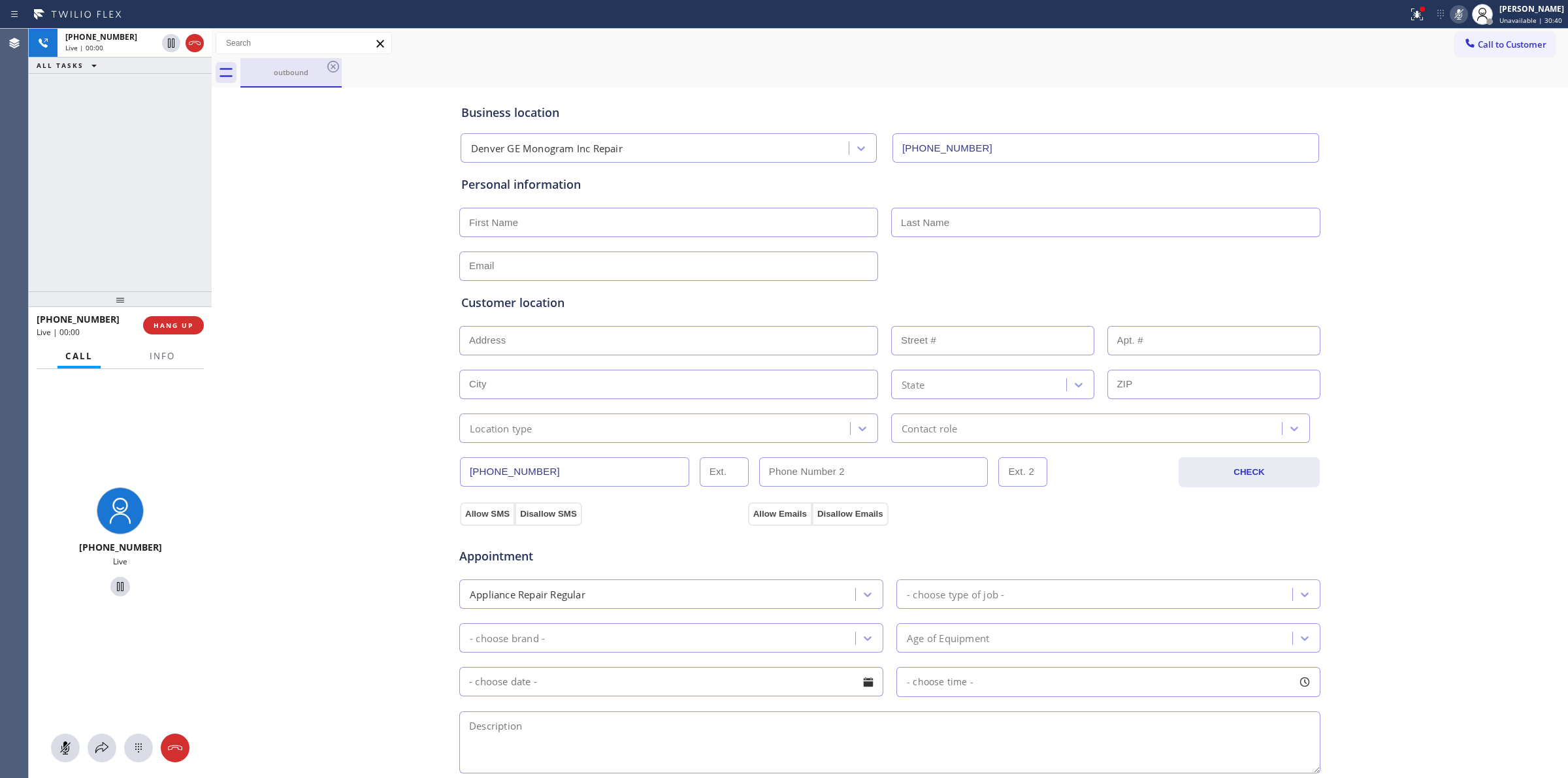
click at [289, 67] on div "outbound" at bounding box center [291, 72] width 98 height 9
click at [135, 44] on div "Live | 00:00" at bounding box center [111, 48] width 91 height 9
click at [143, 747] on icon at bounding box center [139, 748] width 16 height 16
click at [1481, 43] on span "Call to Customer" at bounding box center [1511, 44] width 69 height 12
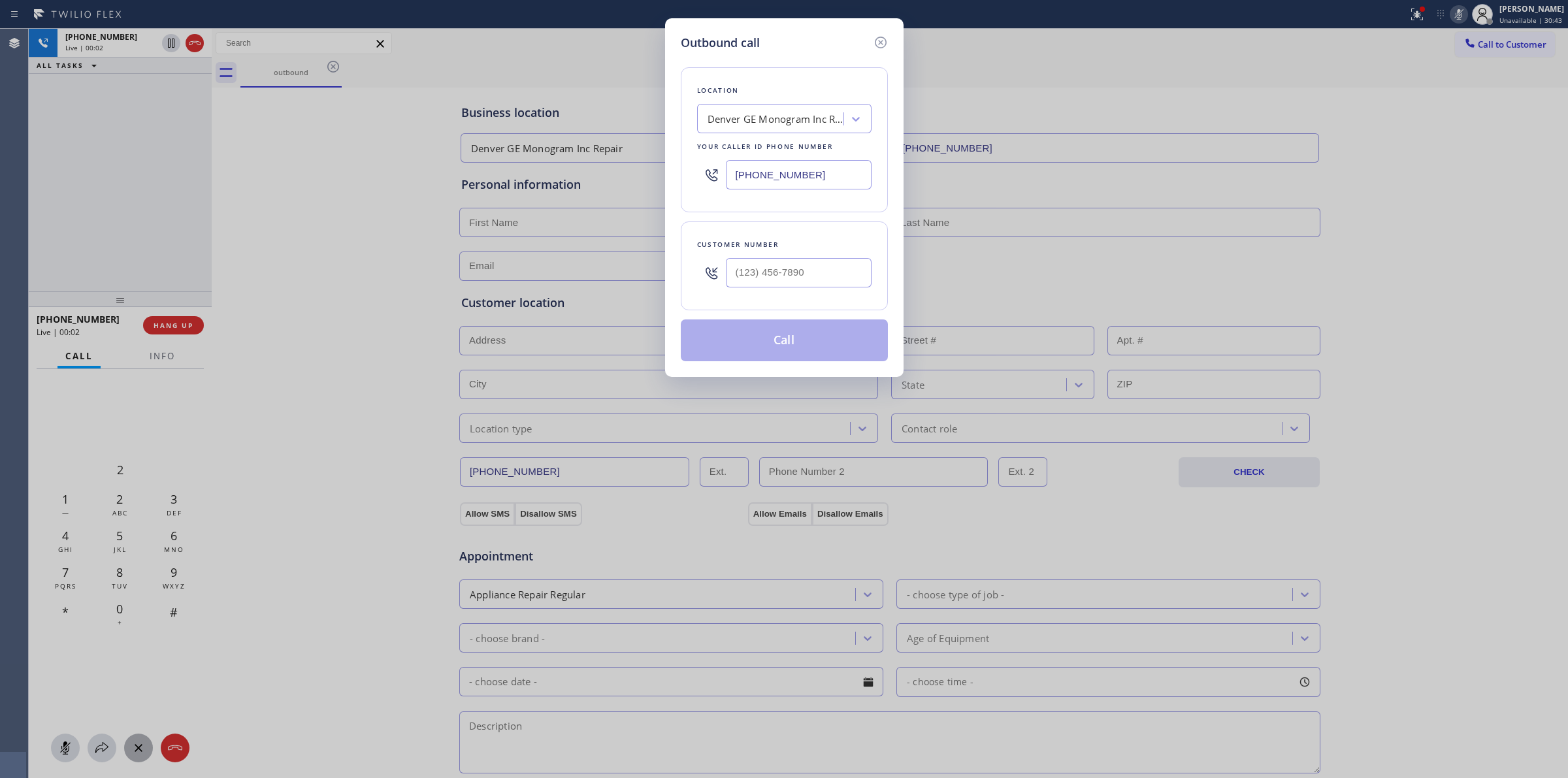
click at [835, 294] on div at bounding box center [798, 272] width 146 height 43
paste input "920) 896-8082"
click at [821, 276] on input "[PHONE_NUMBER]" at bounding box center [798, 272] width 146 height 29
click at [882, 40] on icon at bounding box center [880, 43] width 16 height 16
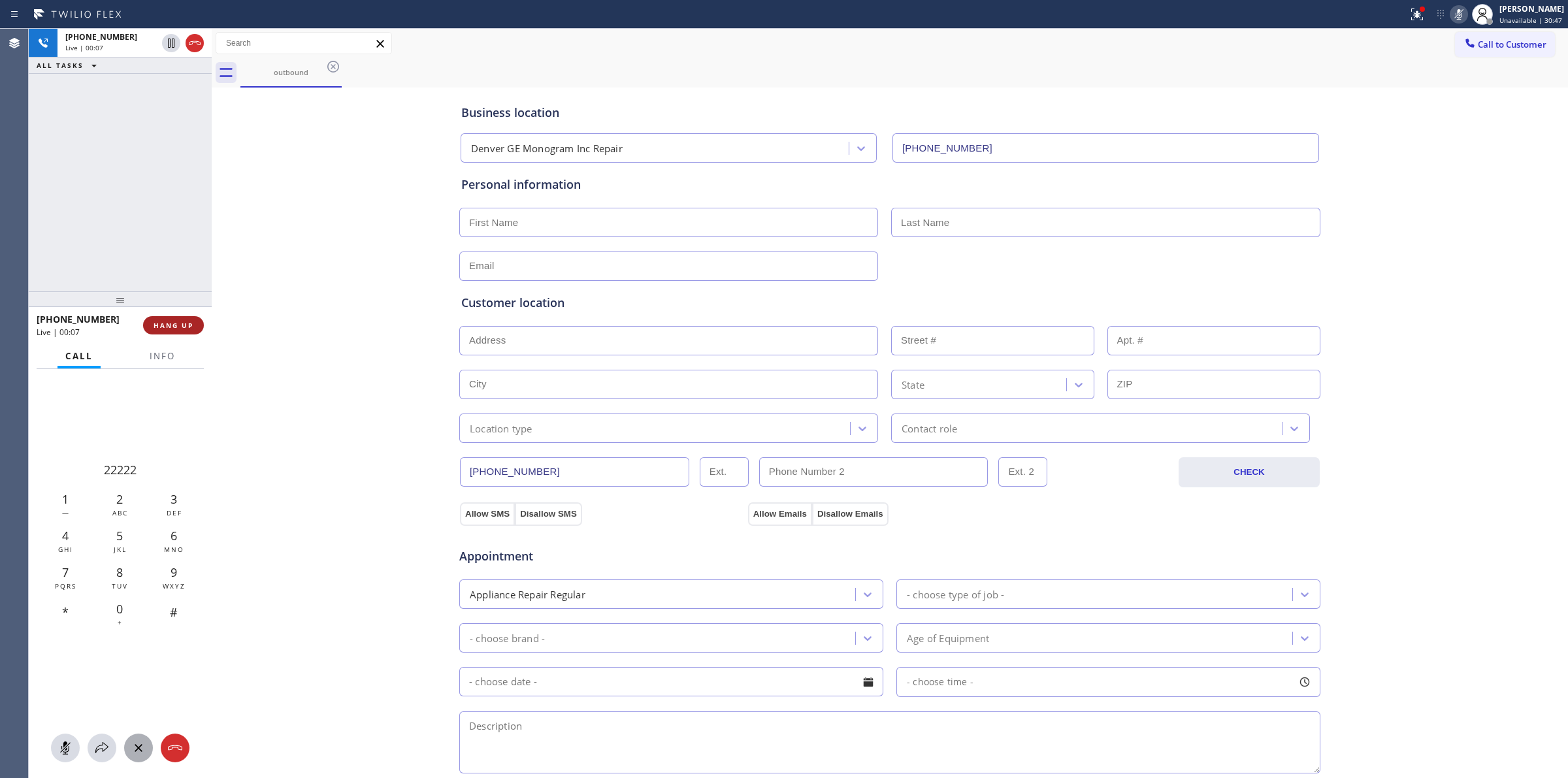
click at [160, 322] on span "HANG UP" at bounding box center [173, 325] width 40 height 9
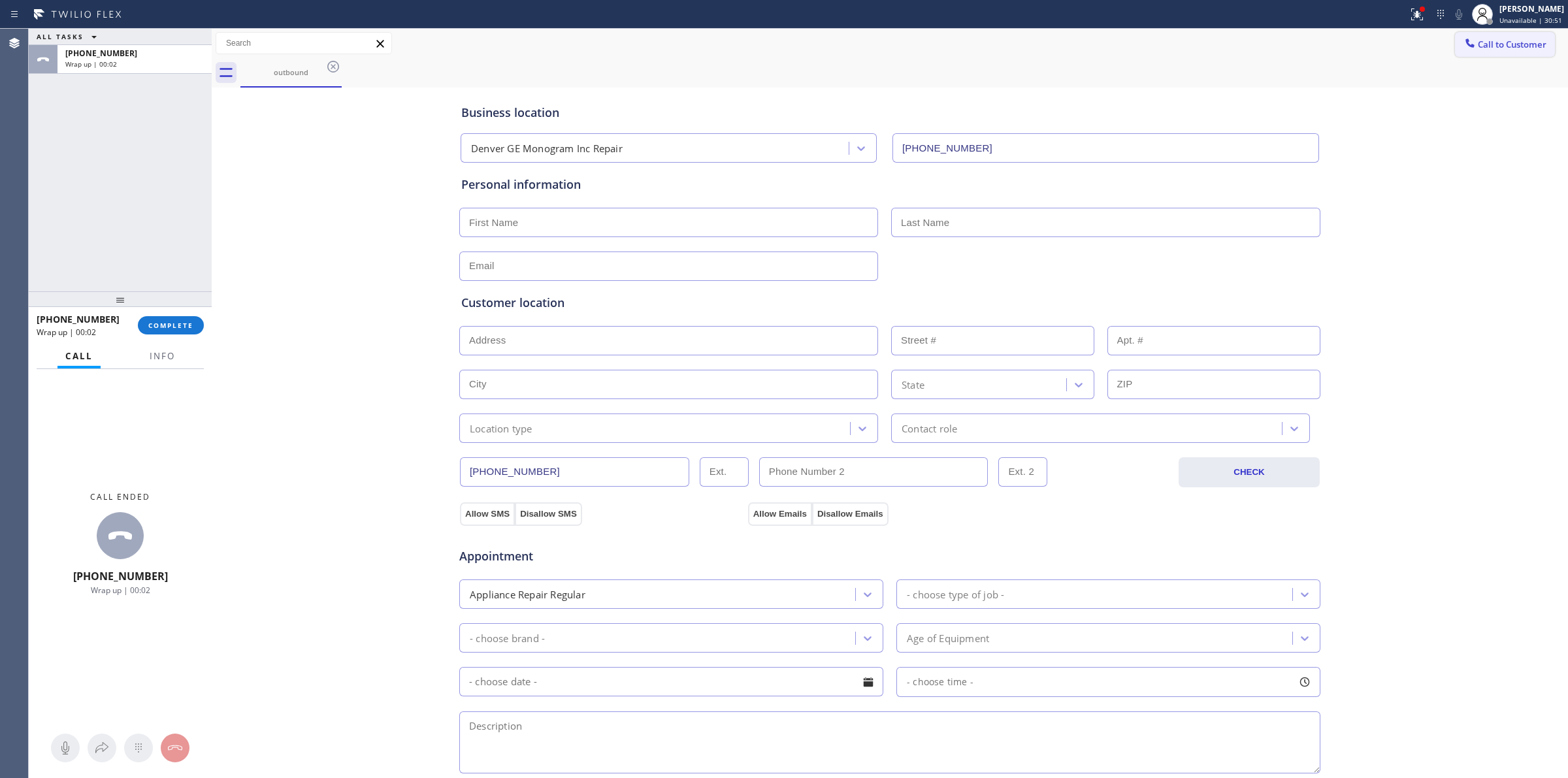
click at [1477, 43] on span "Call to Customer" at bounding box center [1511, 44] width 69 height 12
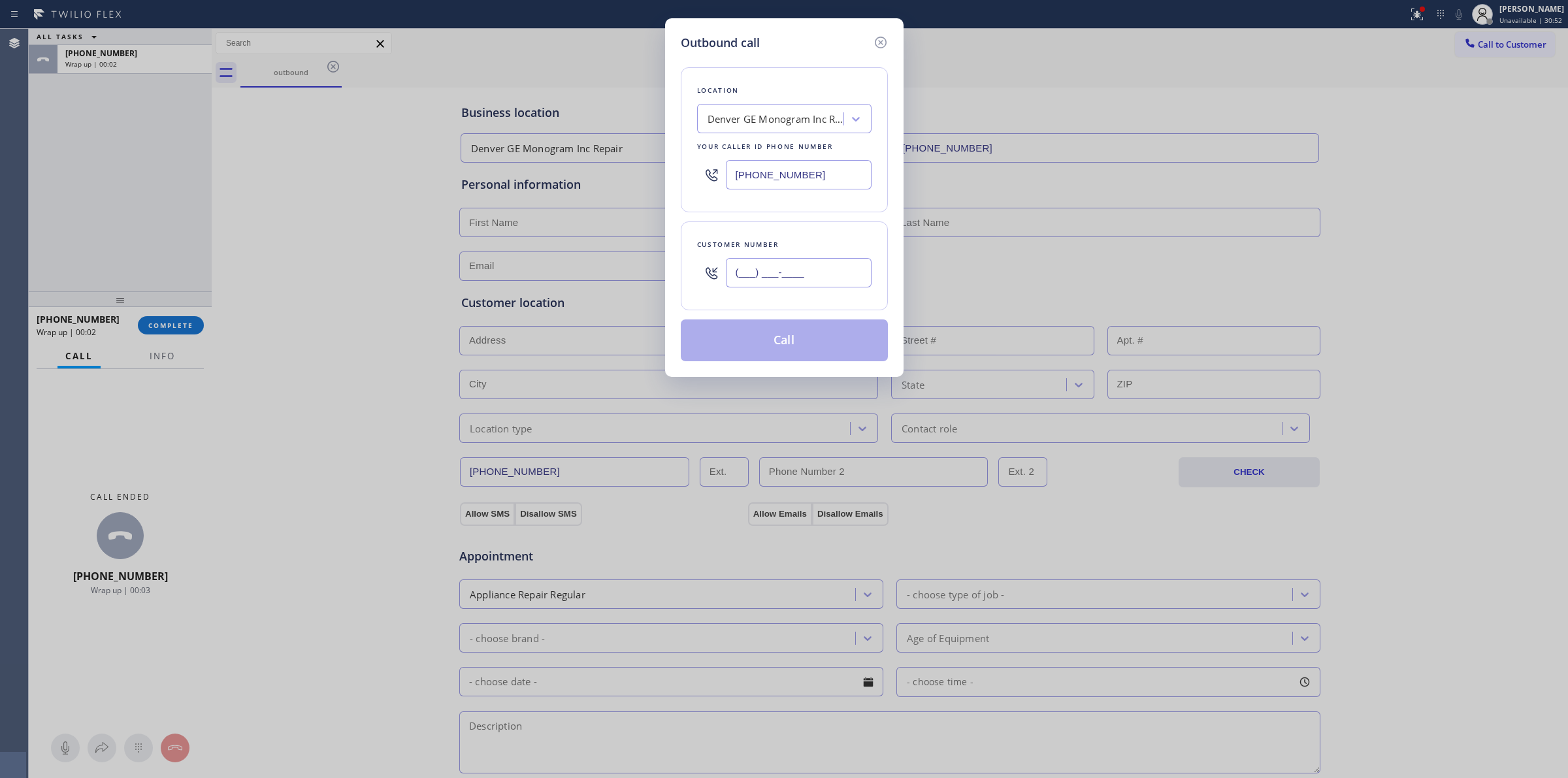
paste input "626) 770-8215"
click at [795, 285] on input "(___) ___-____" at bounding box center [798, 272] width 146 height 29
type input "[PHONE_NUMBER]"
click at [783, 113] on div "Denver GE Monogram Inc Repair" at bounding box center [776, 119] width 137 height 15
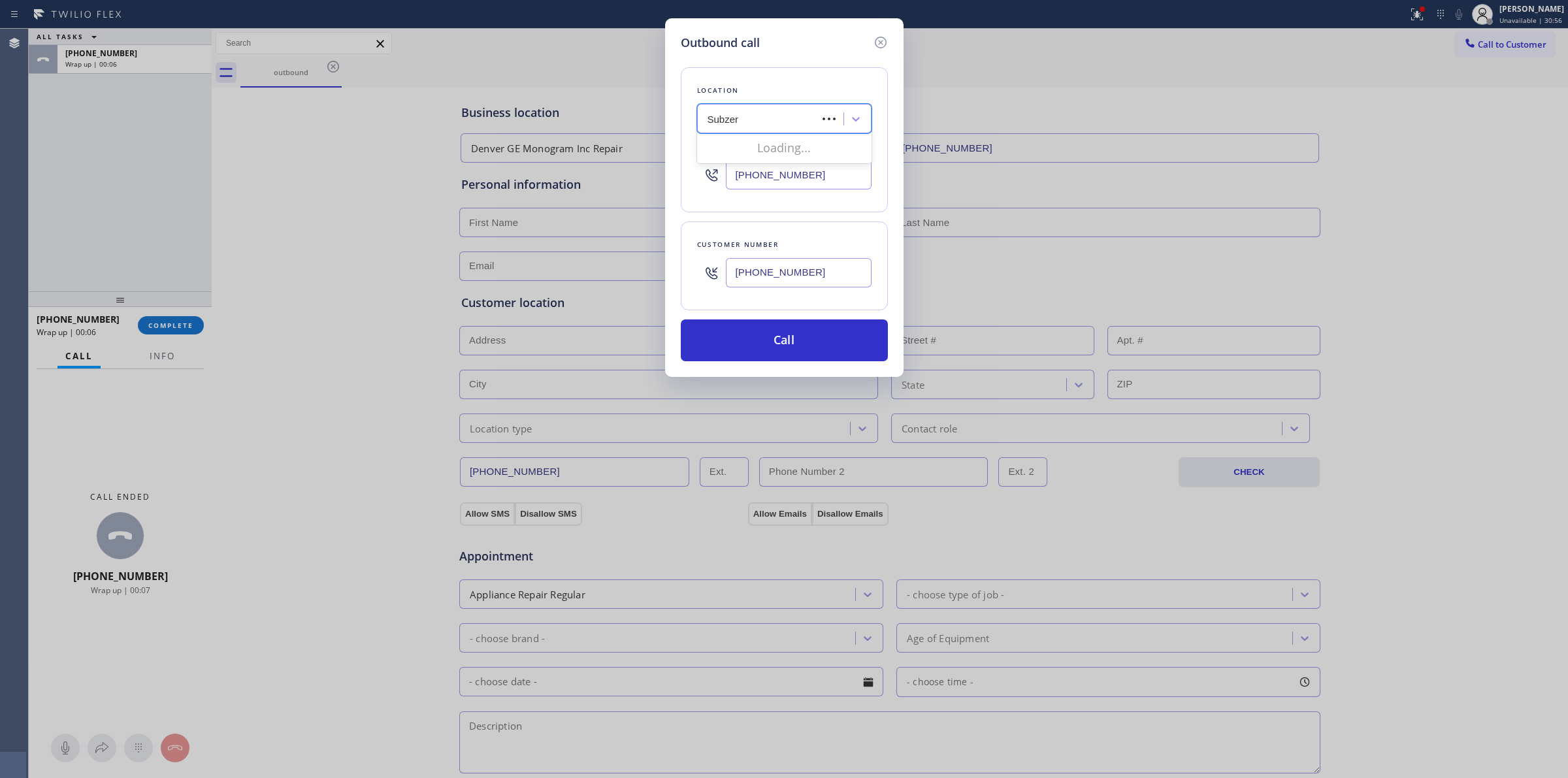
type input "Subzero"
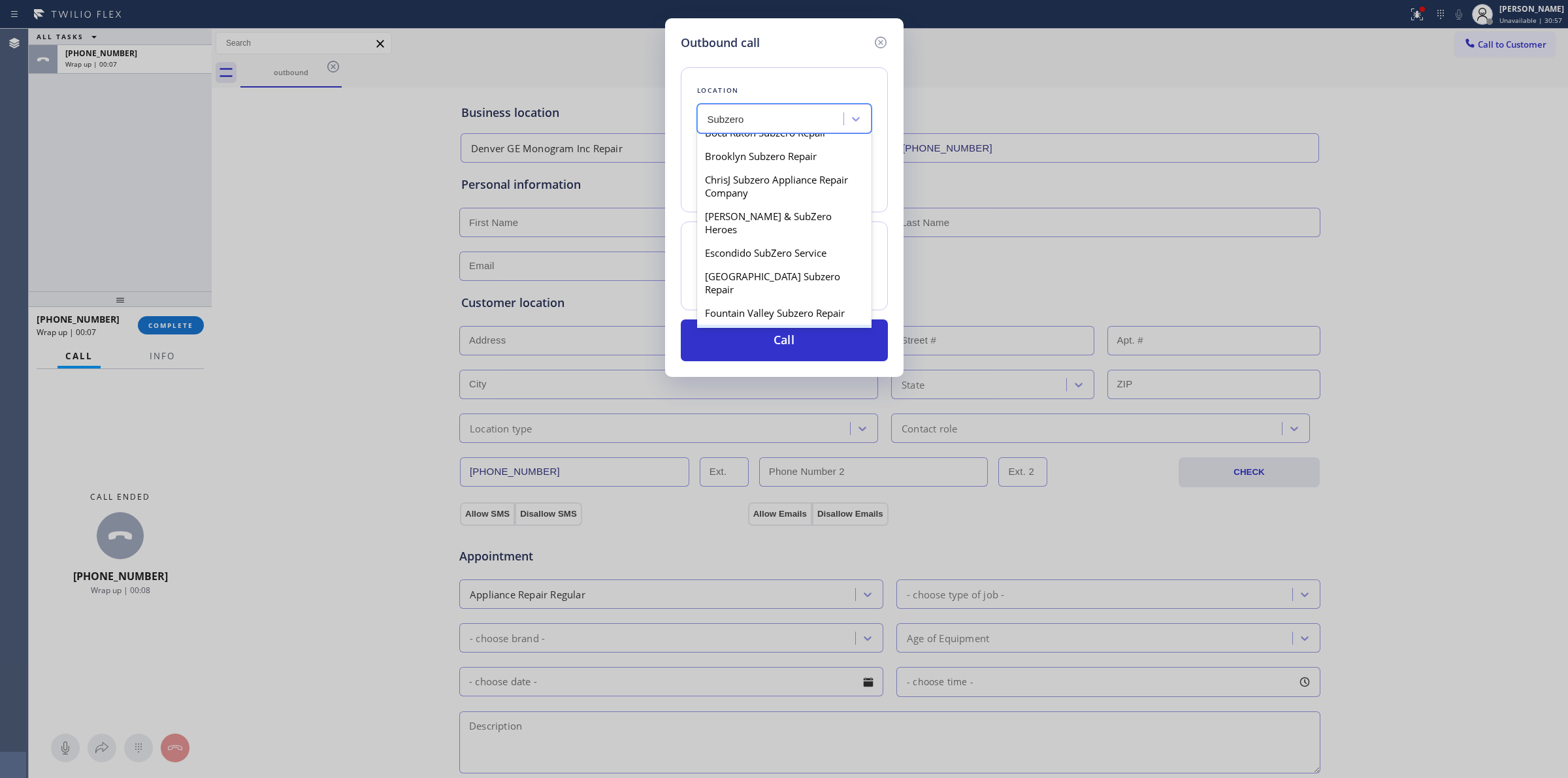
scroll to position [245, 0]
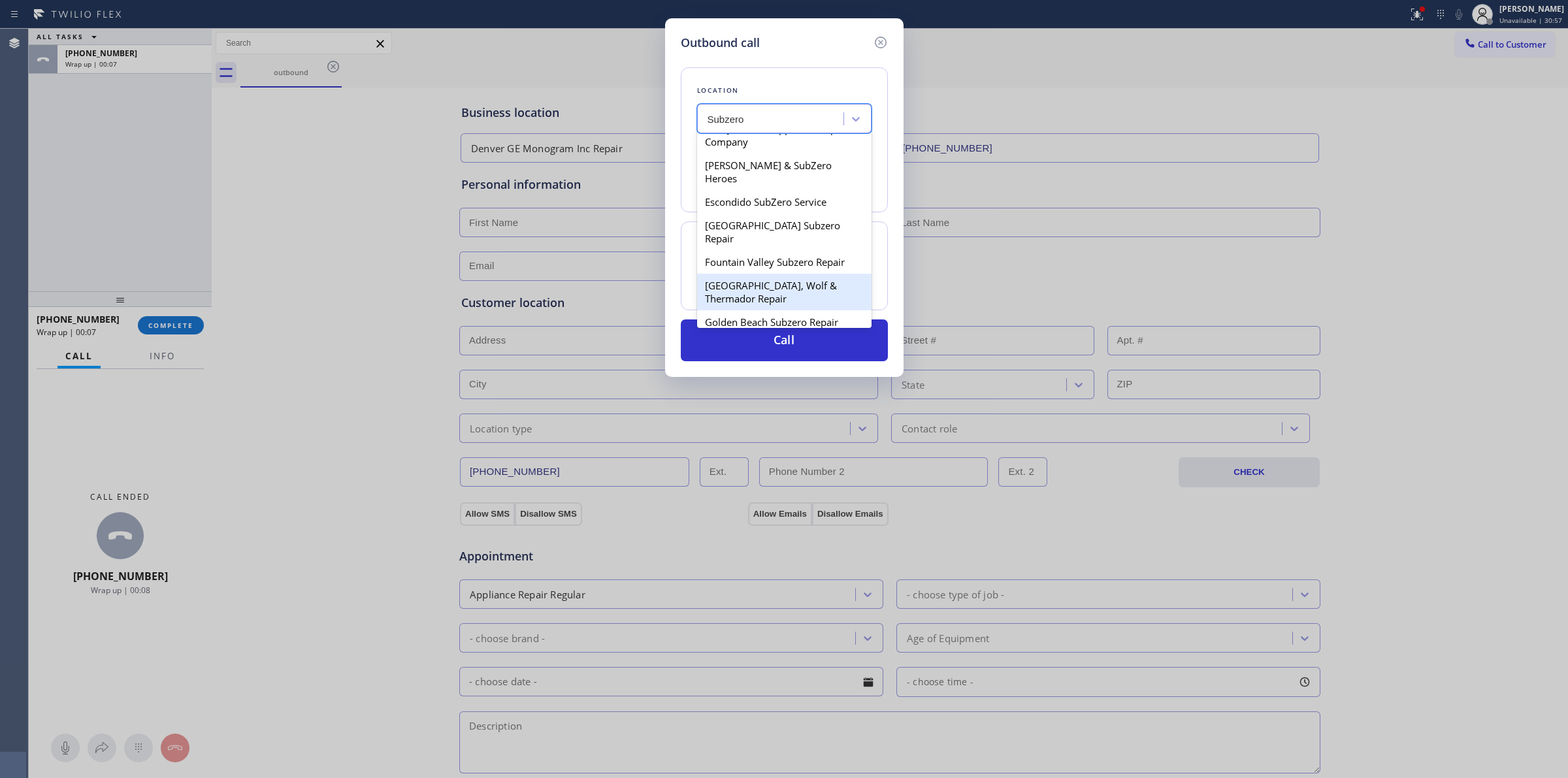
click at [780, 274] on div "[GEOGRAPHIC_DATA], Wolf & Thermador Repair" at bounding box center [784, 292] width 174 height 36
type input "[PHONE_NUMBER]"
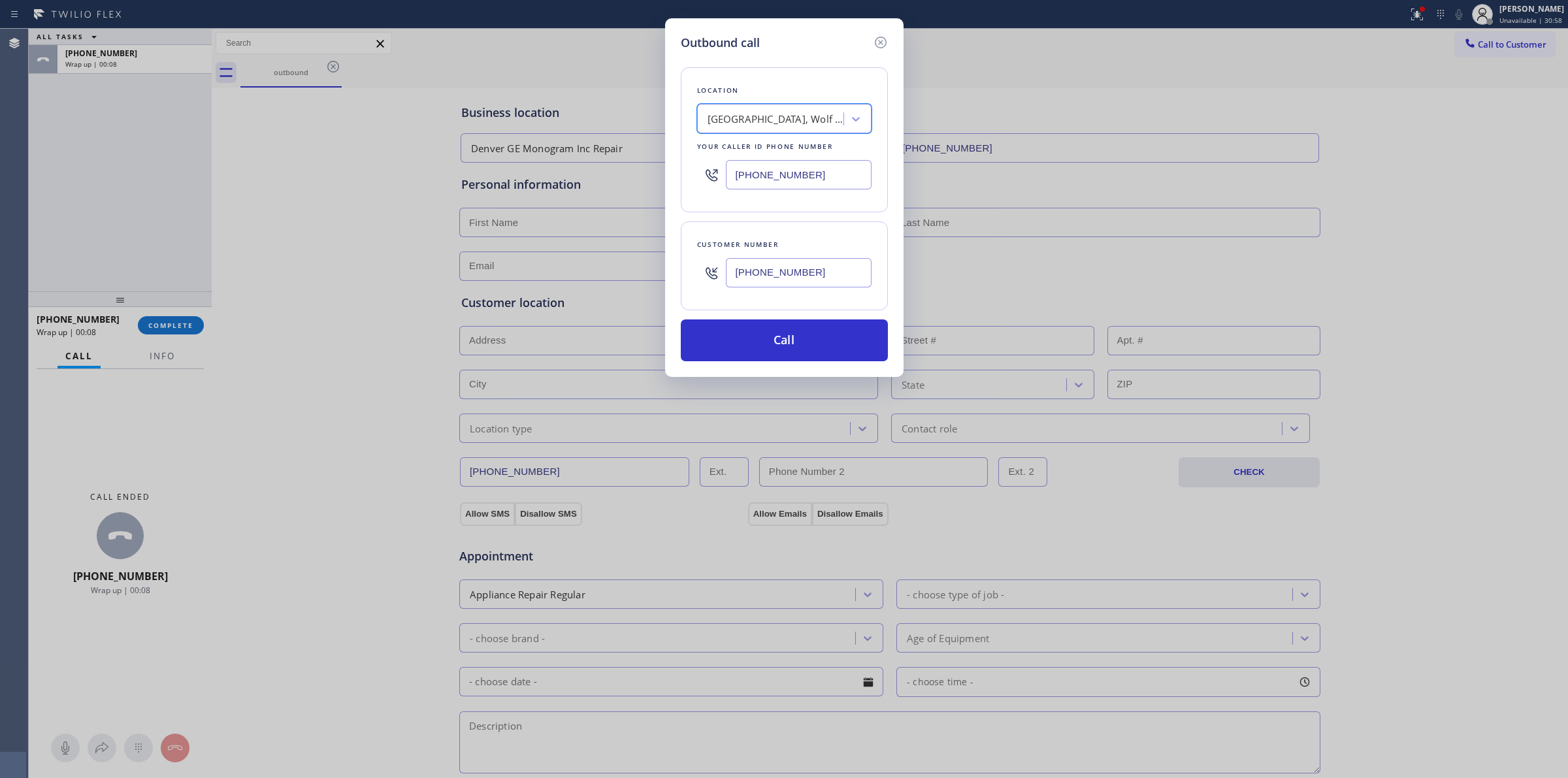
click at [771, 279] on input "[PHONE_NUMBER]" at bounding box center [798, 272] width 146 height 29
click at [752, 350] on button "Call" at bounding box center [784, 340] width 207 height 42
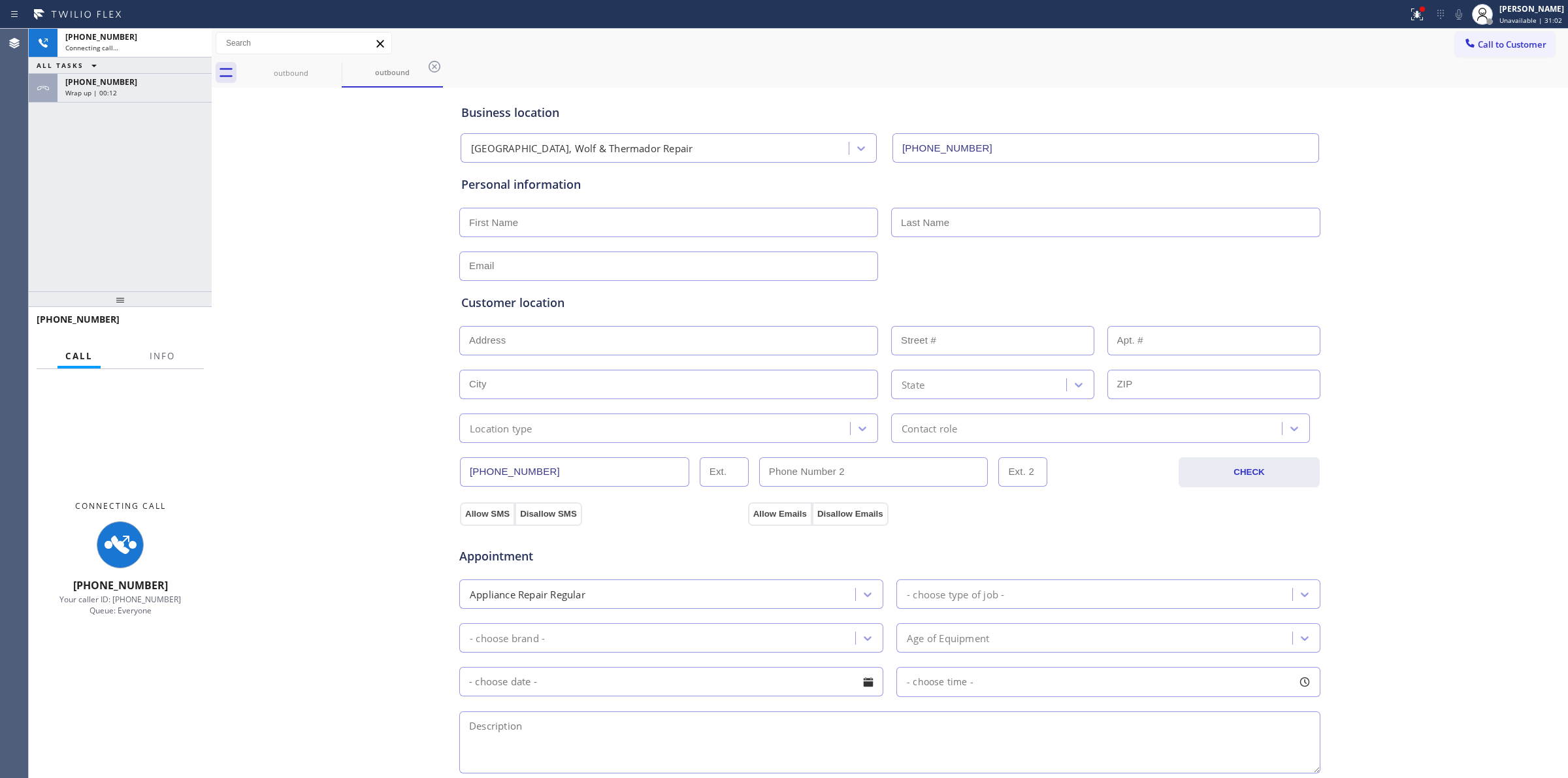
type input "[PHONE_NUMBER]"
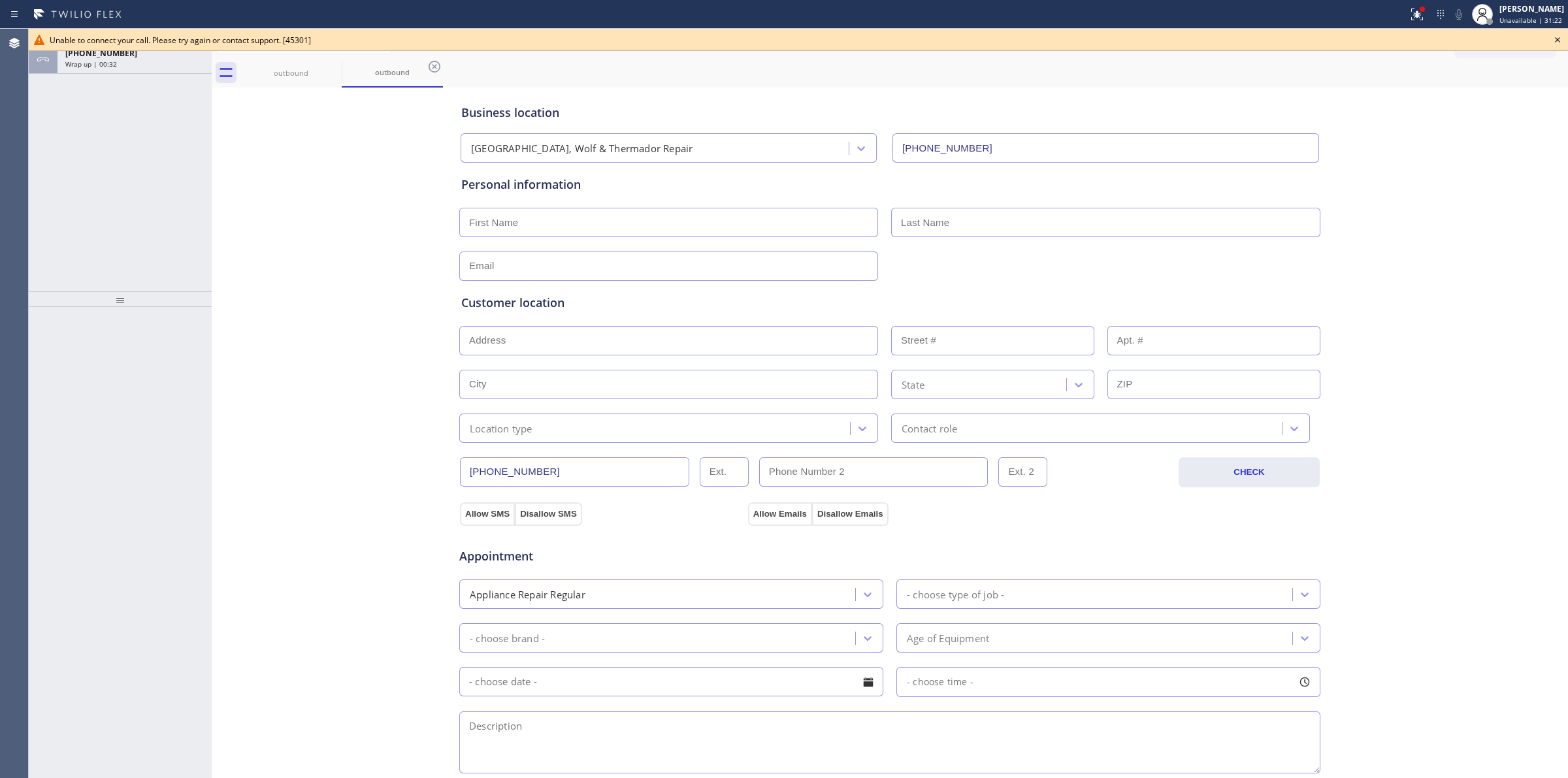
click at [146, 80] on div "ALL TASKS ALL TASKS ACTIVE TASKS TASKS IN WRAP UP [PHONE_NUMBER] Wrap up | 00:32" at bounding box center [120, 159] width 183 height 262
click at [147, 72] on div "[PHONE_NUMBER] Wrap up | 00:33" at bounding box center [132, 59] width 149 height 28
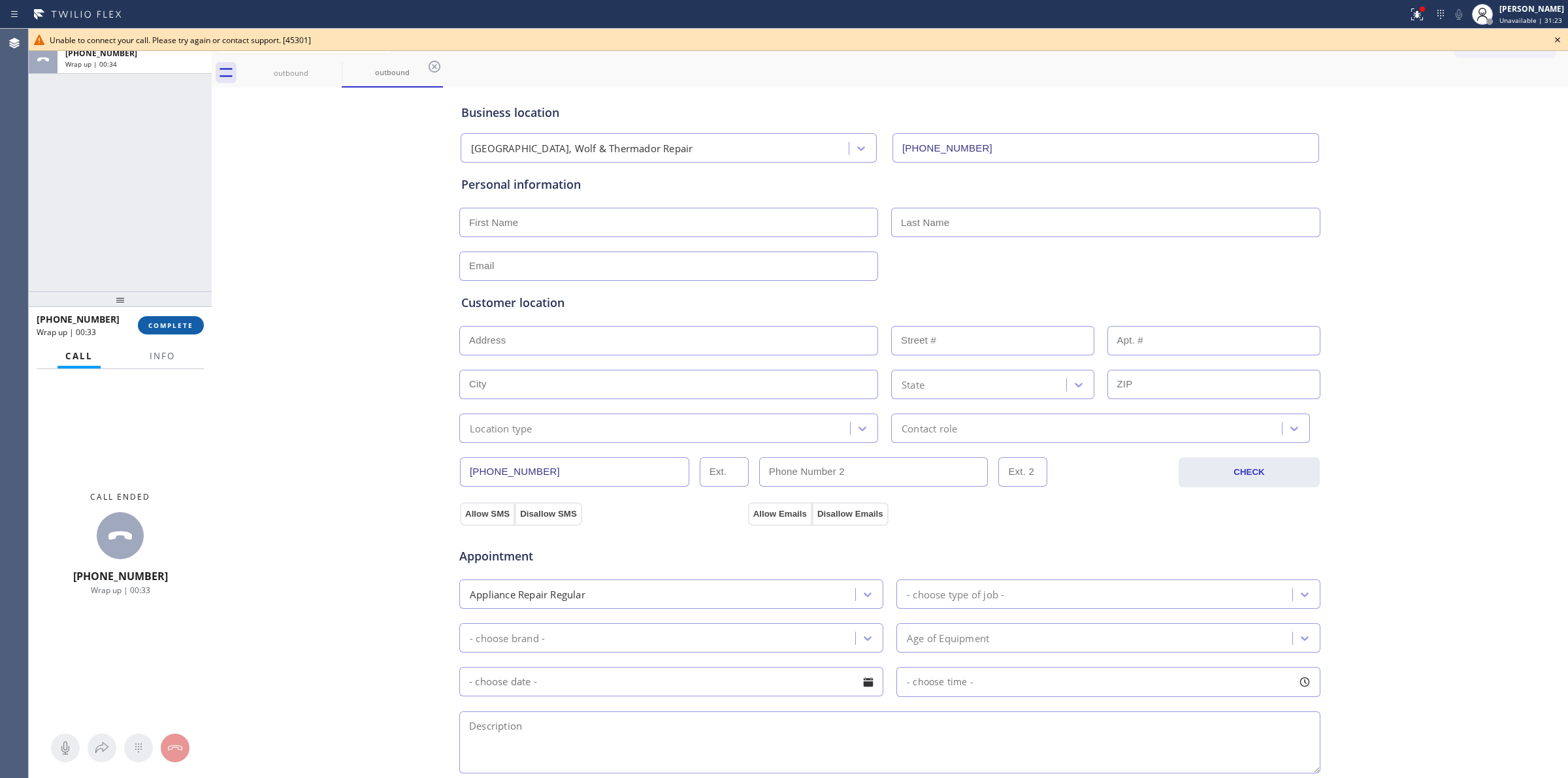
click at [180, 328] on span "COMPLETE" at bounding box center [170, 325] width 45 height 9
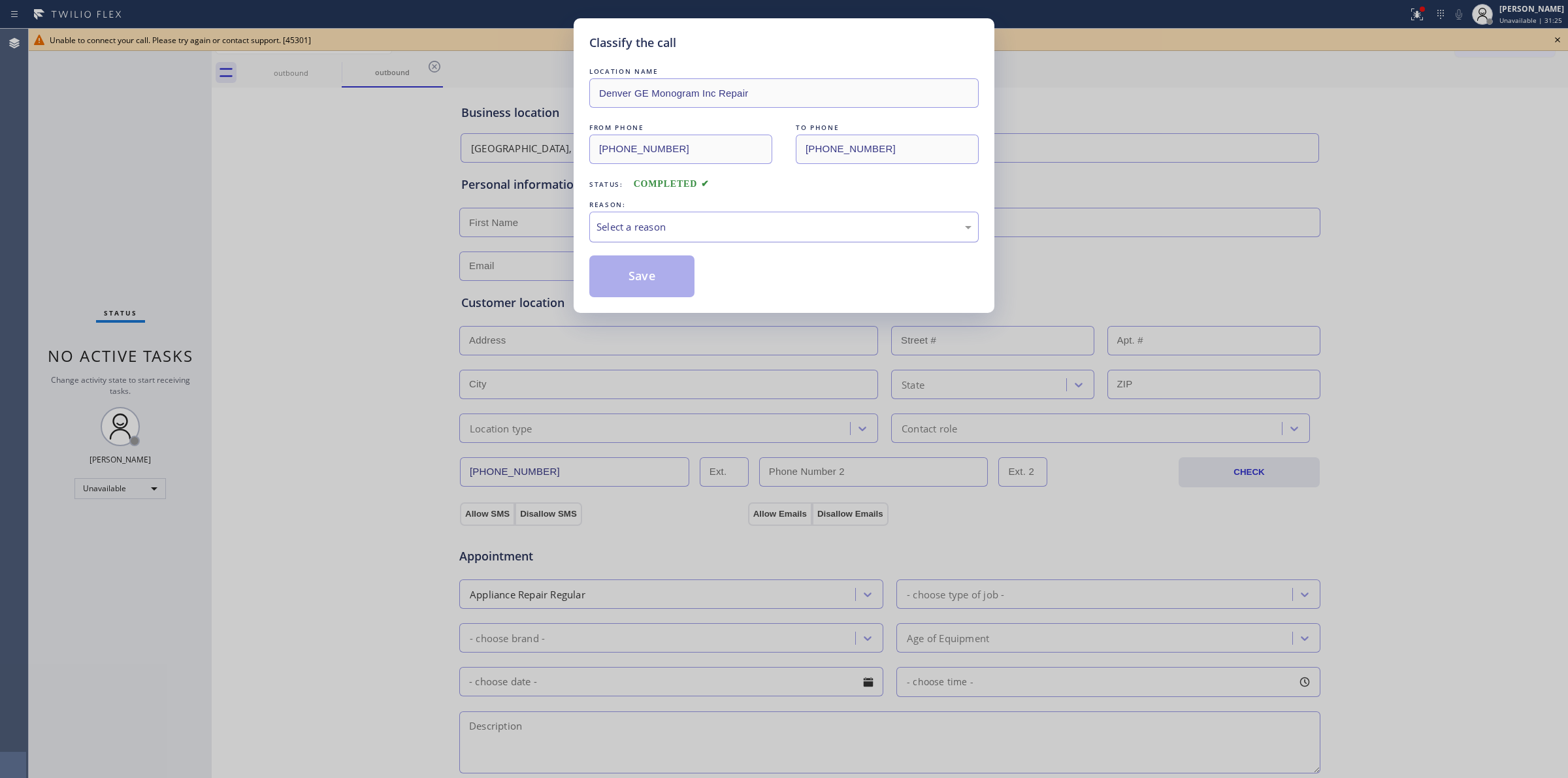
click at [719, 228] on div "Select a reason" at bounding box center [784, 227] width 375 height 15
drag, startPoint x: 692, startPoint y: 324, endPoint x: 651, endPoint y: 278, distance: 61.6
click at [645, 271] on button "Save" at bounding box center [642, 276] width 106 height 42
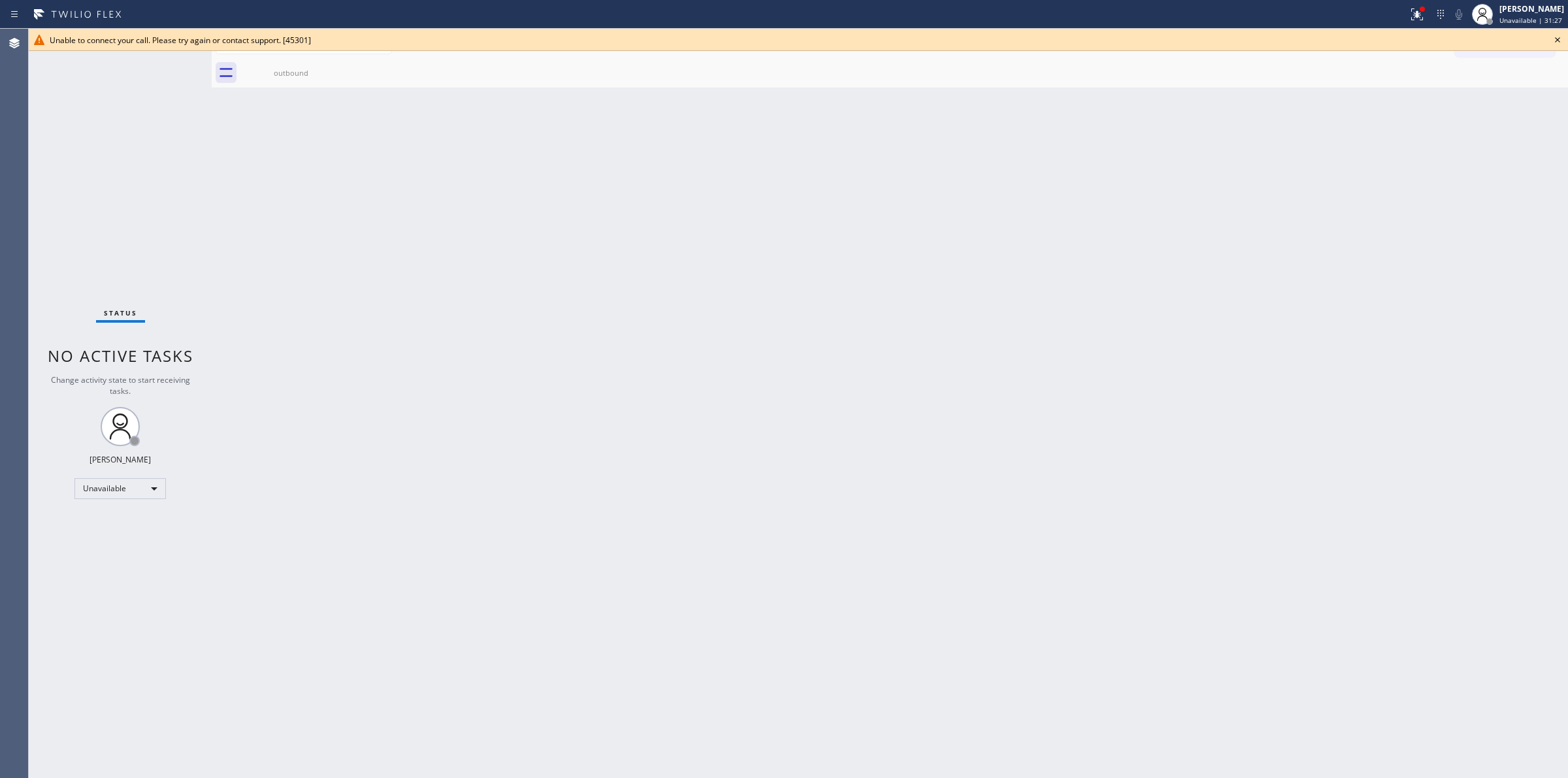
click at [1556, 46] on icon at bounding box center [1557, 40] width 16 height 16
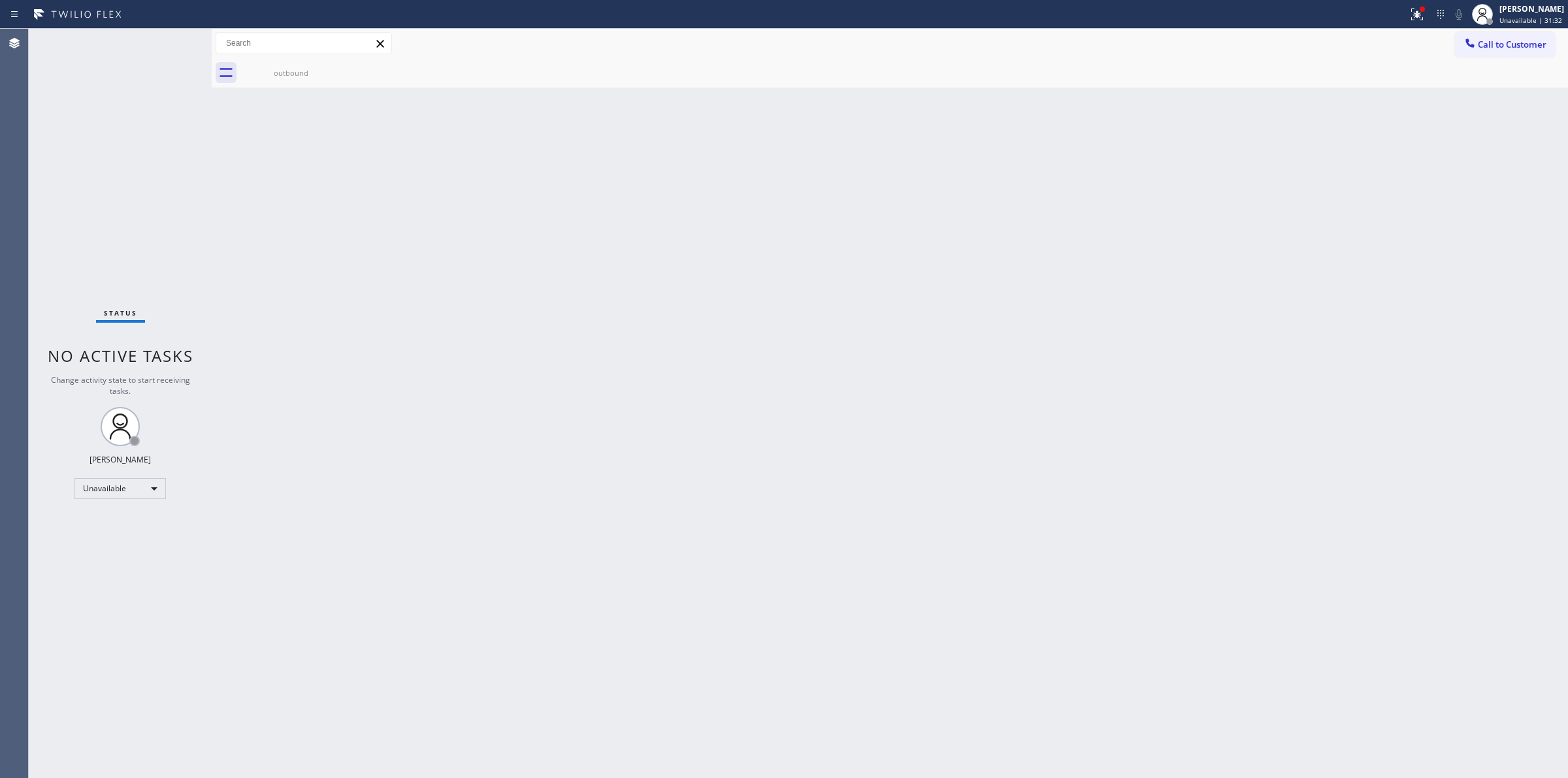
drag, startPoint x: 1105, startPoint y: 302, endPoint x: 1221, endPoint y: 206, distance: 150.6
click at [1114, 291] on div "Back to Dashboard Change Sender ID Customers Technicians Select a contact Outbo…" at bounding box center [890, 402] width 1356 height 749
click at [1492, 43] on span "Call to Customer" at bounding box center [1511, 44] width 69 height 12
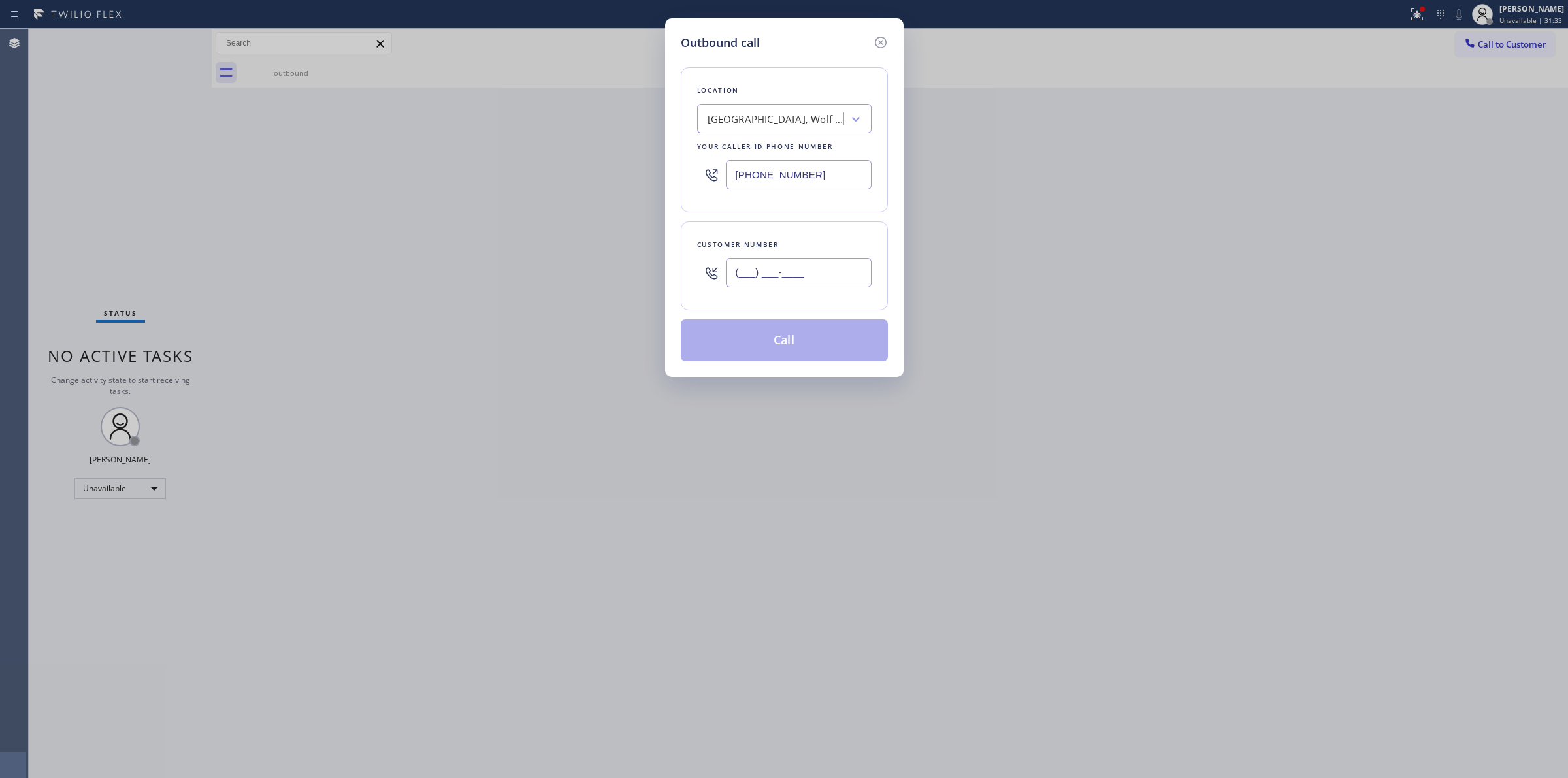
paste input "442) 223-5138"
click at [809, 284] on input "(___) ___-____" at bounding box center [798, 272] width 146 height 29
type input "[PHONE_NUMBER]"
click at [798, 132] on div "[GEOGRAPHIC_DATA], Wolf & Thermador Repair" at bounding box center [784, 118] width 174 height 29
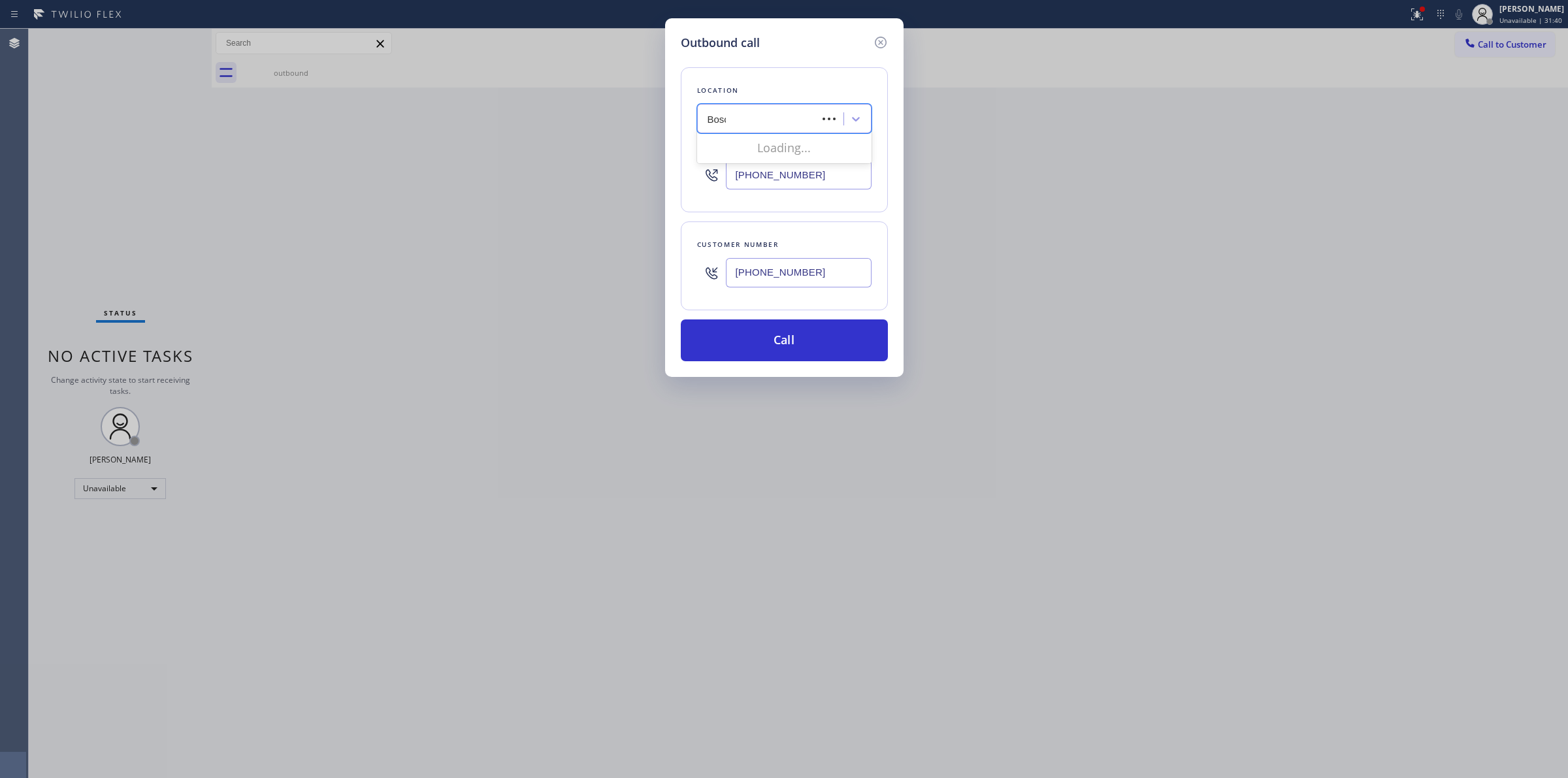
type input "Bosch"
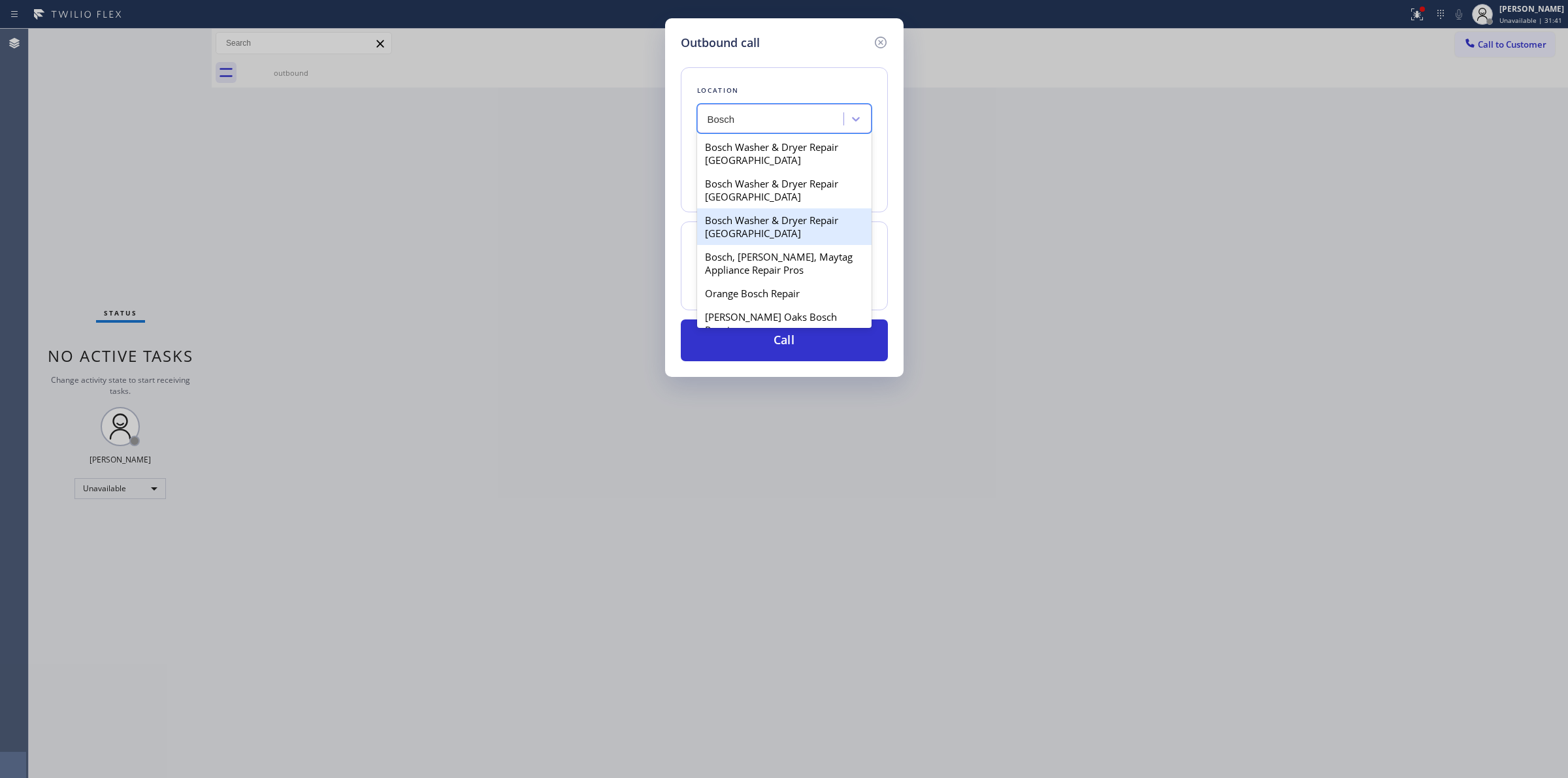
scroll to position [35, 0]
click at [753, 214] on div "Bosch Washer & Dryer Repair [GEOGRAPHIC_DATA]" at bounding box center [784, 215] width 174 height 36
type input "[PHONE_NUMBER]"
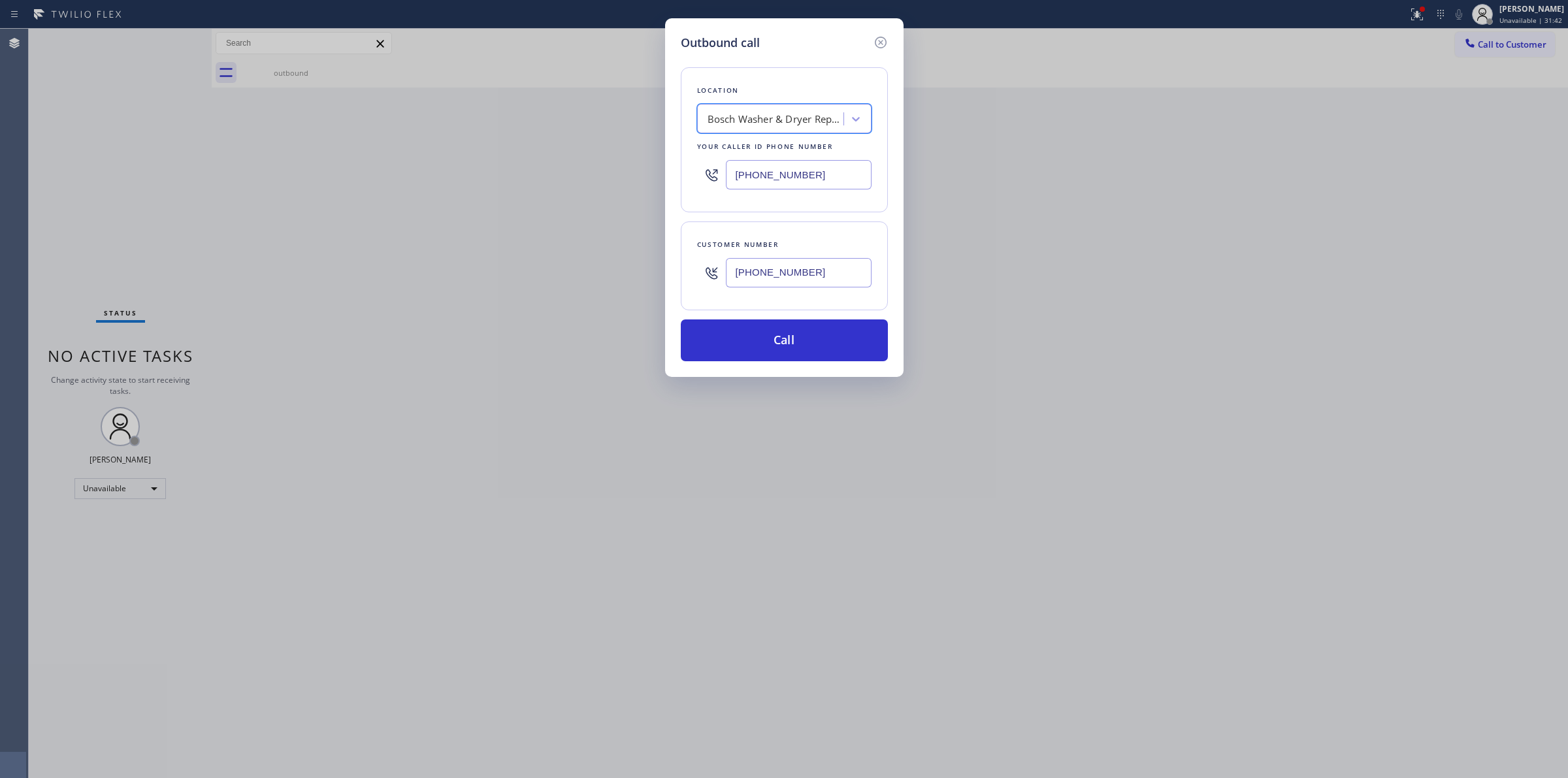
click at [776, 272] on input "[PHONE_NUMBER]" at bounding box center [798, 272] width 146 height 29
click at [774, 332] on button "Call" at bounding box center [784, 340] width 207 height 42
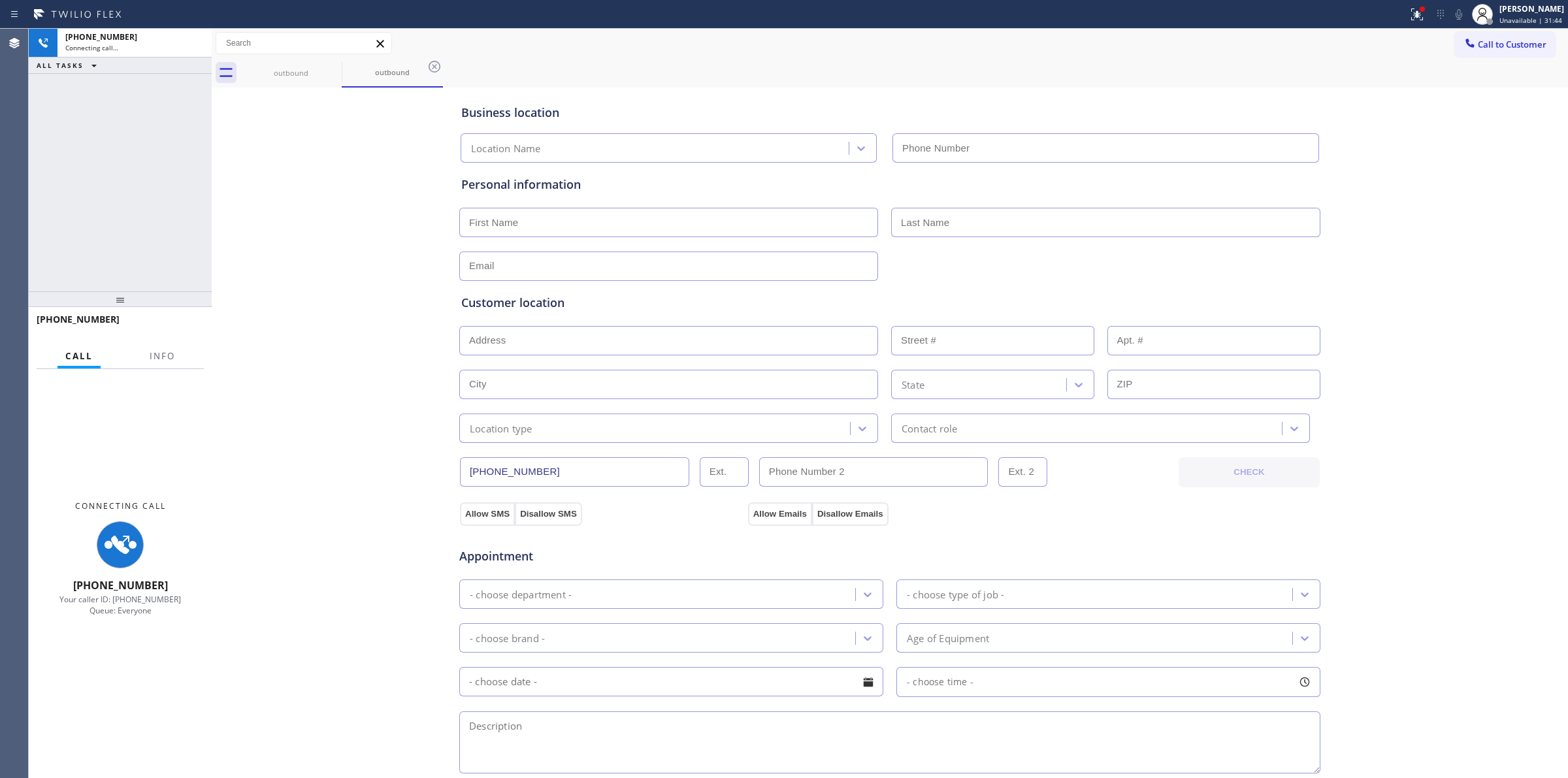
type input "[PHONE_NUMBER]"
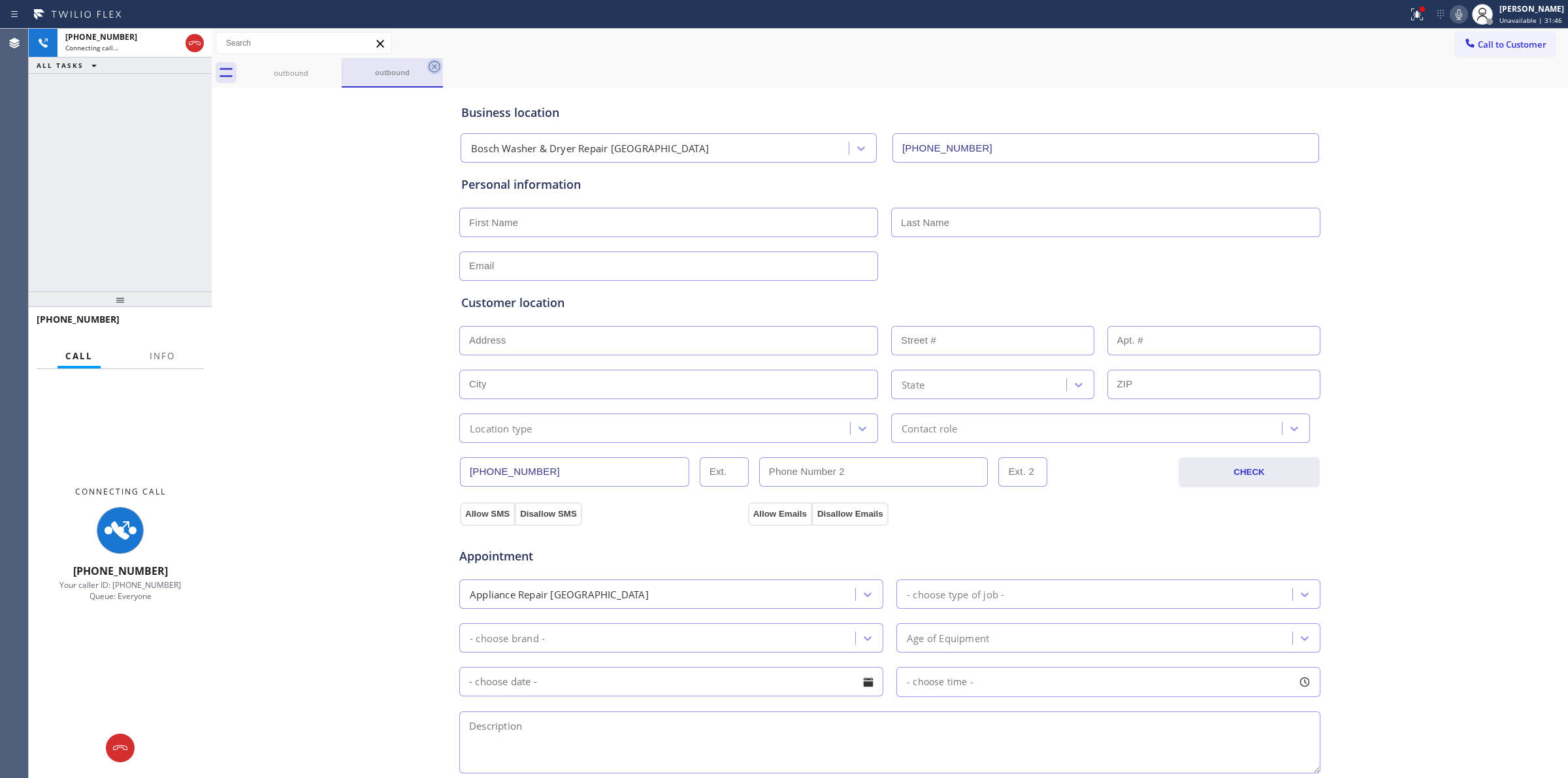
click at [311, 79] on div "outbound" at bounding box center [291, 72] width 98 height 29
click at [0, 0] on icon at bounding box center [0, 0] width 0 height 0
click at [330, 63] on icon at bounding box center [333, 67] width 16 height 16
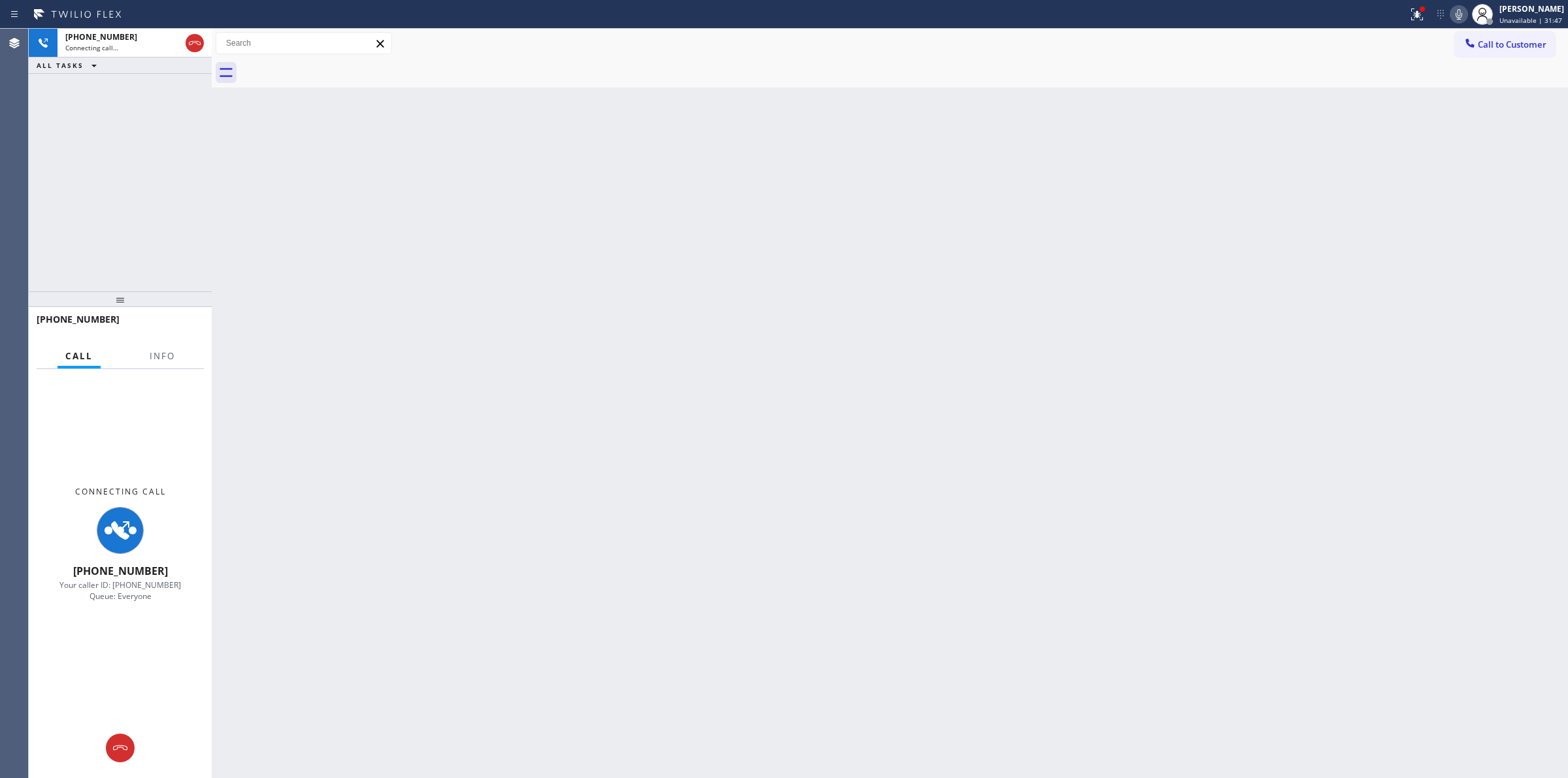
click at [1466, 13] on icon at bounding box center [1459, 14] width 16 height 16
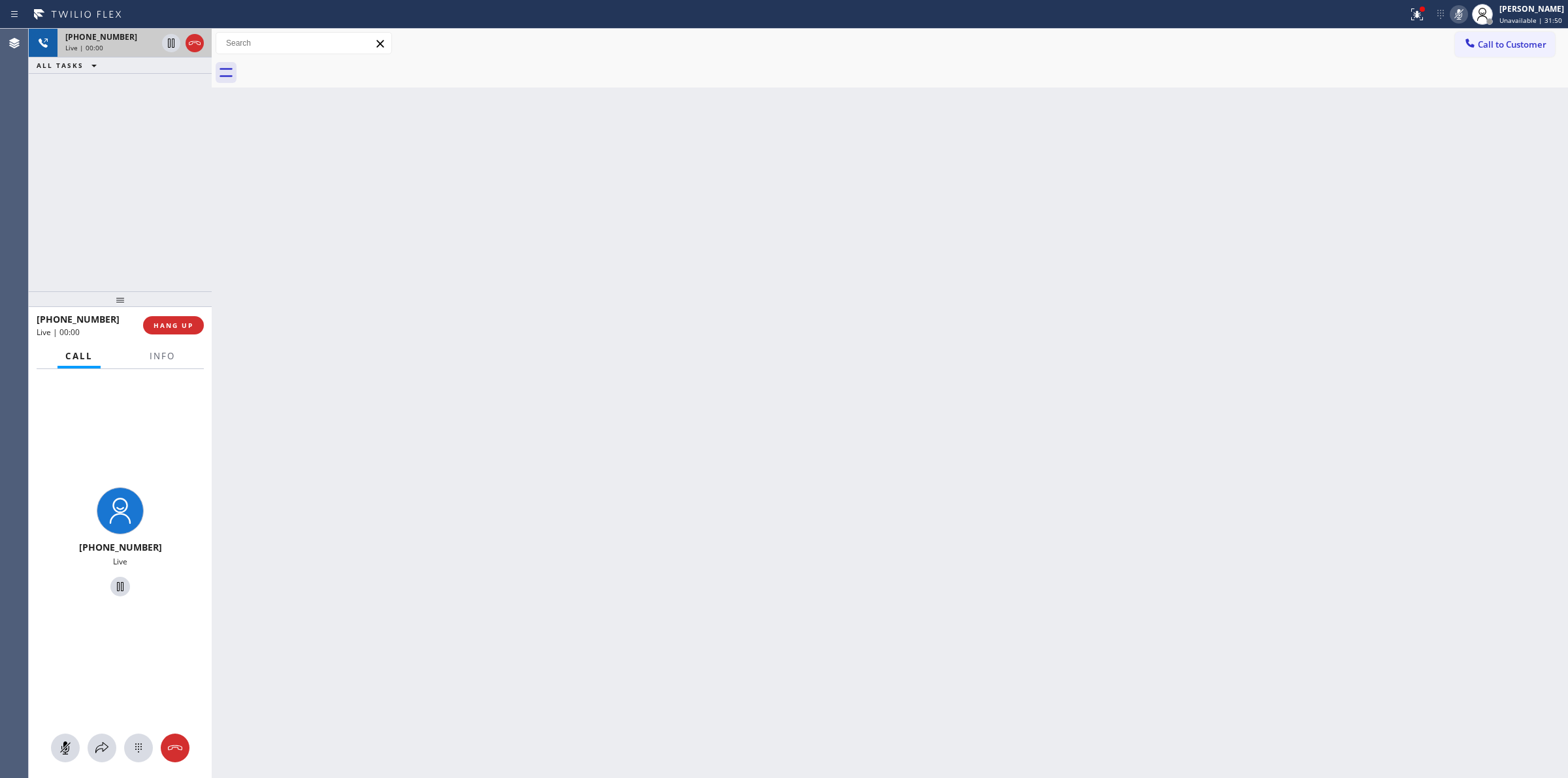
drag, startPoint x: 115, startPoint y: 46, endPoint x: 144, endPoint y: 186, distance: 143.0
click at [116, 46] on div "Live | 00:00" at bounding box center [111, 48] width 91 height 9
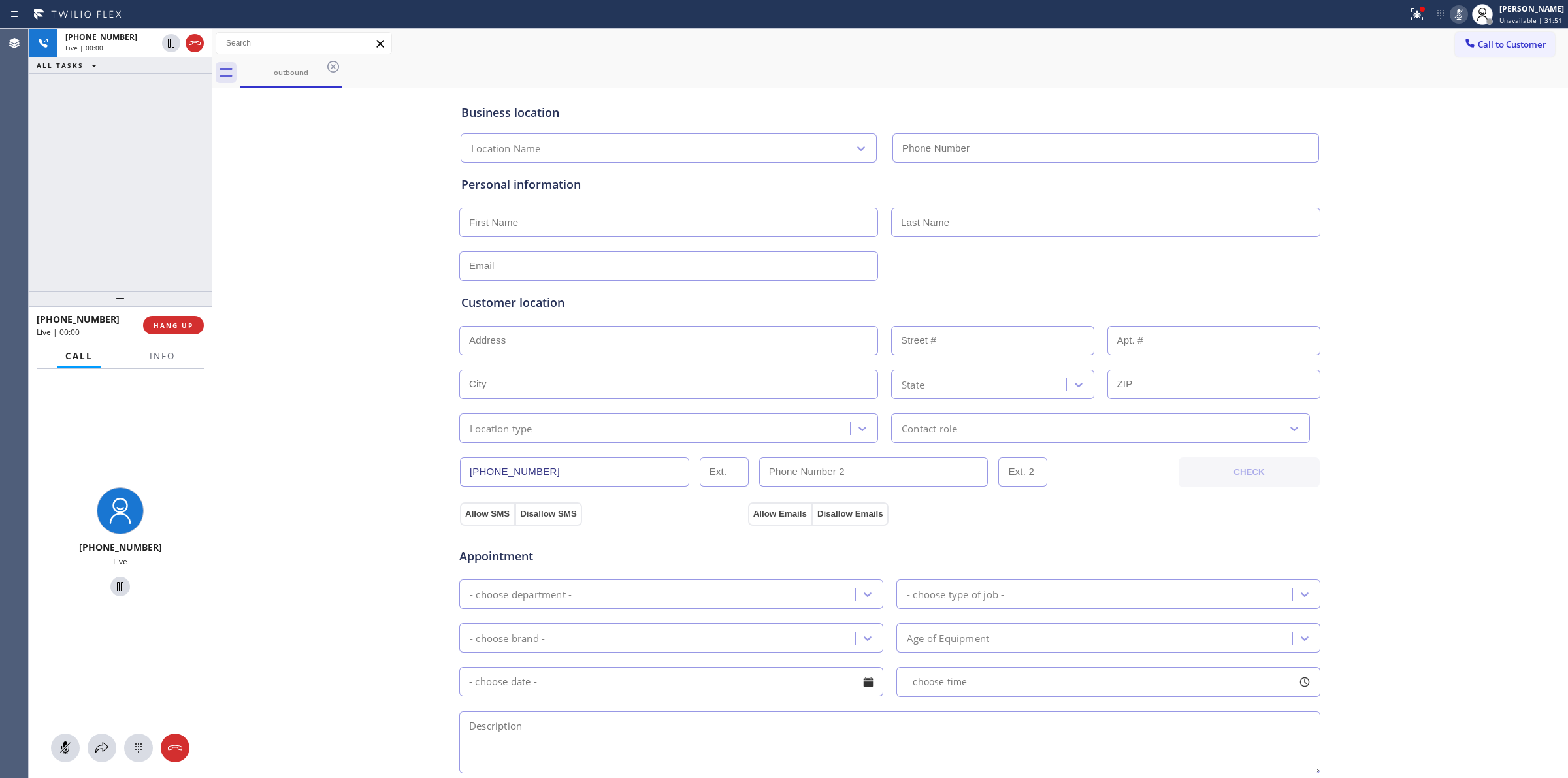
type input "[PHONE_NUMBER]"
click at [135, 752] on icon at bounding box center [139, 748] width 16 height 16
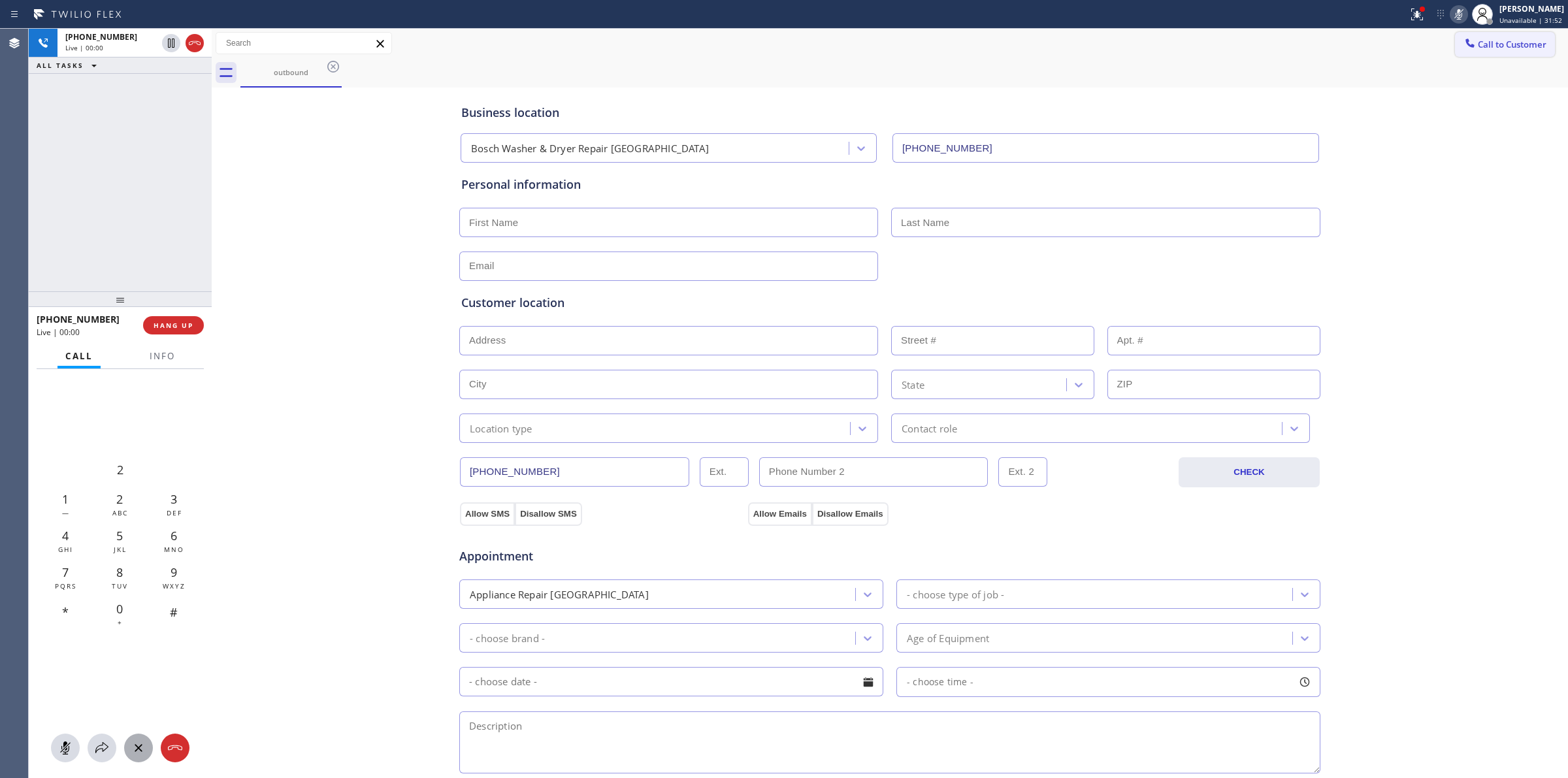
click at [1463, 49] on icon at bounding box center [1470, 43] width 13 height 13
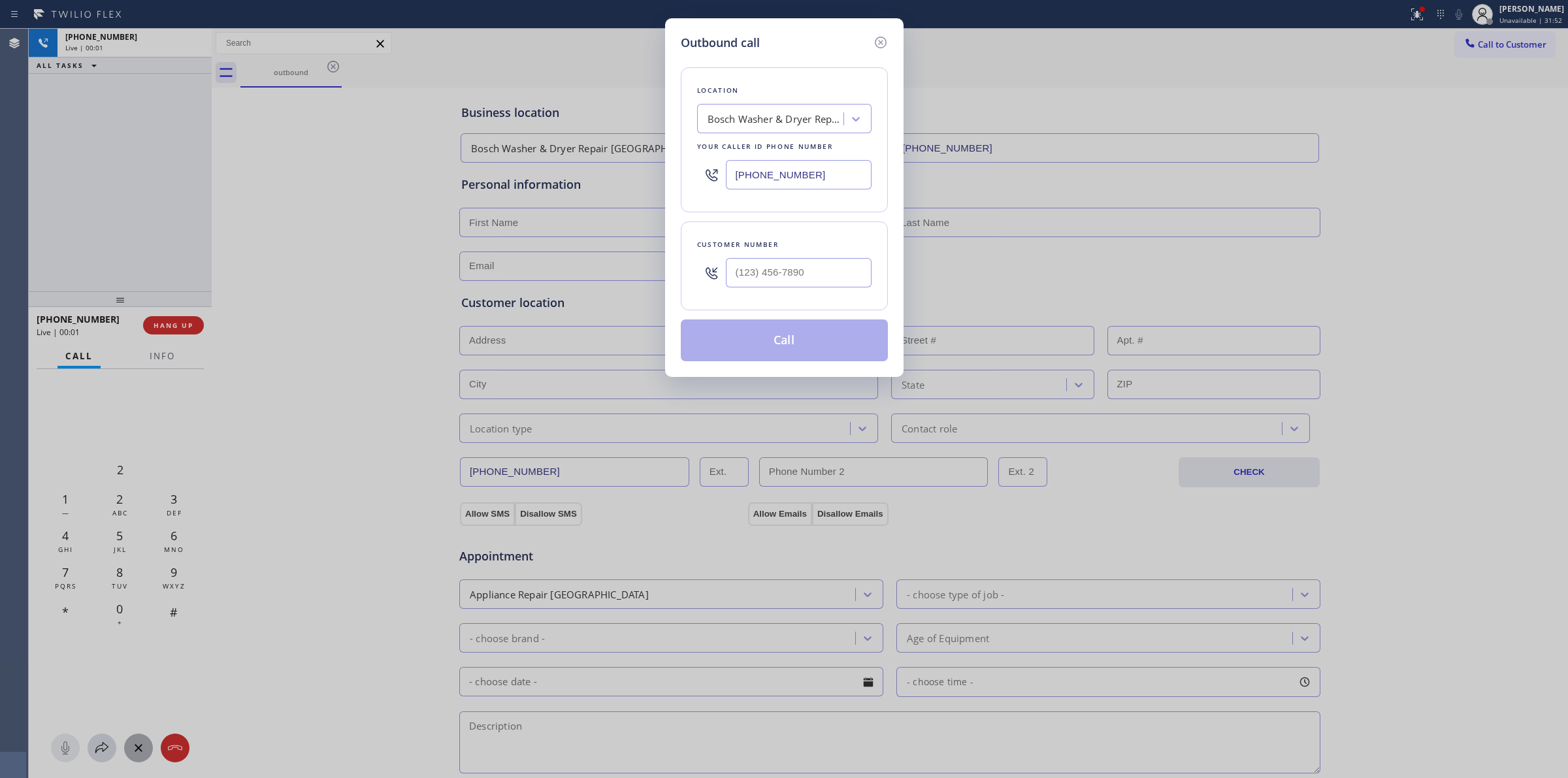
click at [802, 258] on div "Customer number" at bounding box center [784, 265] width 207 height 89
click at [795, 275] on input "(___) ___-____" at bounding box center [798, 272] width 146 height 29
paste input "442) 223-5138"
type input "[PHONE_NUMBER]"
click at [788, 339] on button "Call" at bounding box center [784, 340] width 207 height 42
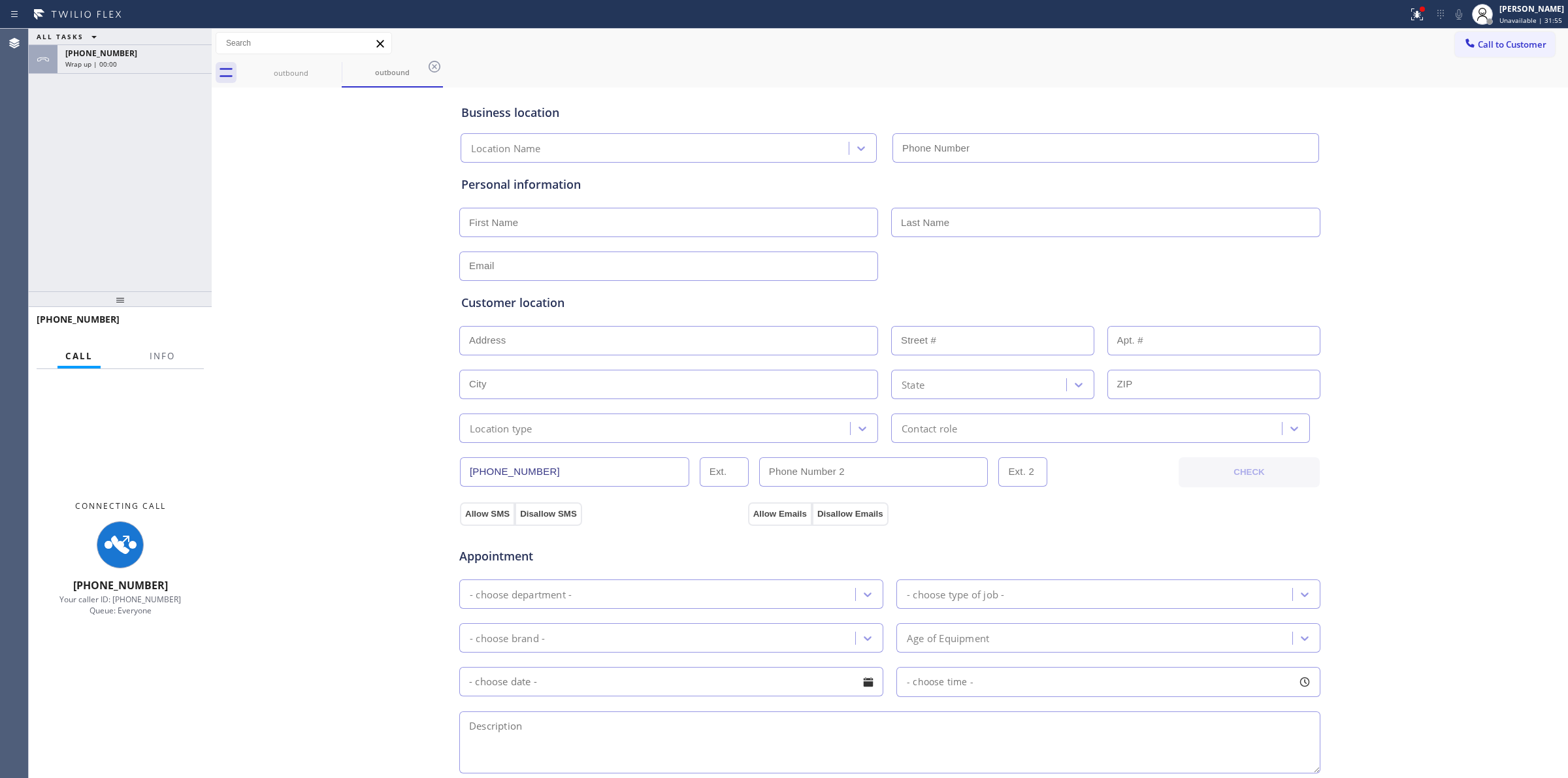
type input "[PHONE_NUMBER]"
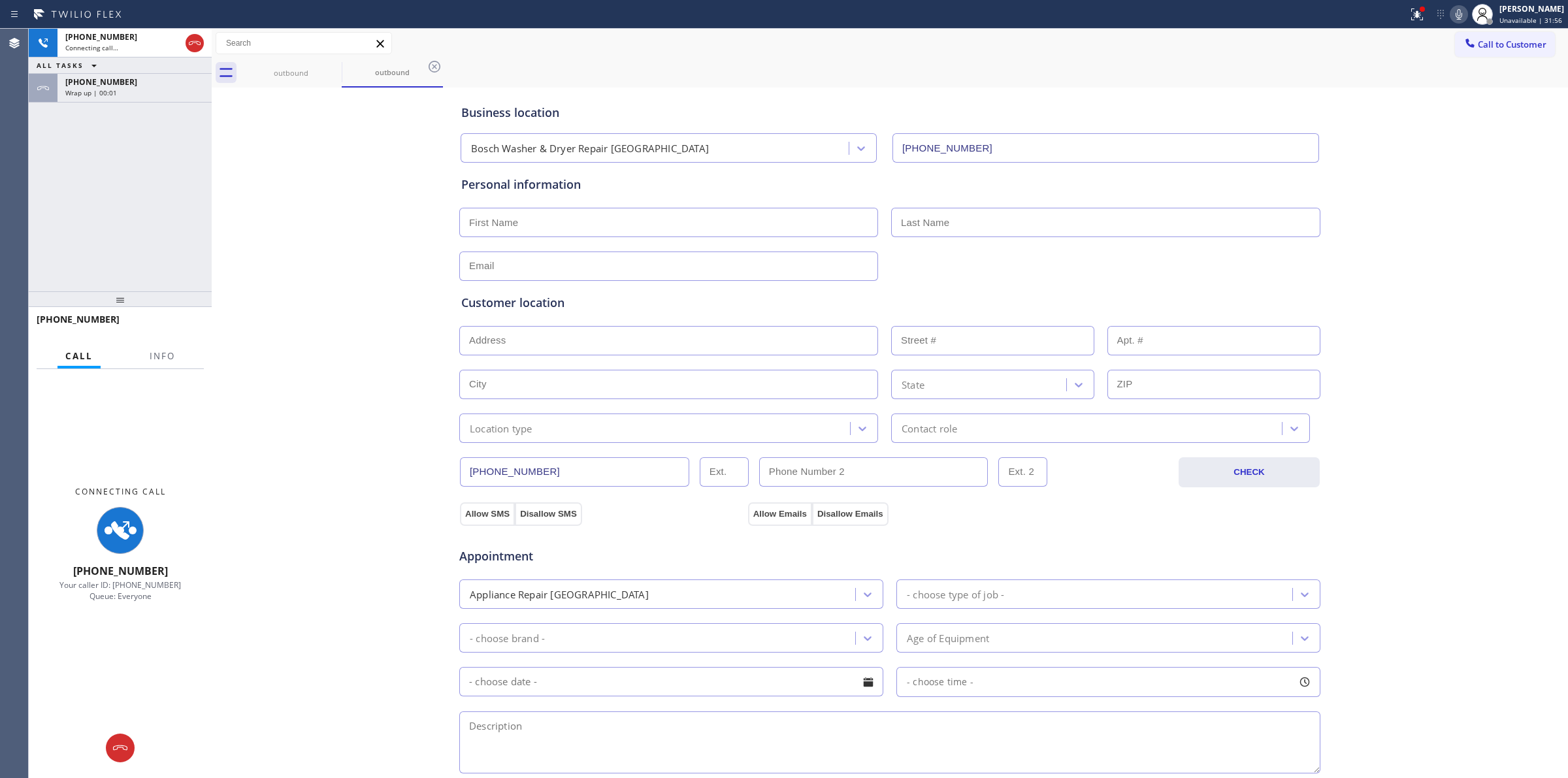
click at [117, 106] on div "[PHONE_NUMBER] Connecting call… ALL TASKS ALL TASKS ACTIVE TASKS TASKS IN WRAP …" at bounding box center [120, 159] width 183 height 262
click at [115, 90] on div "Wrap up | 00:02" at bounding box center [135, 93] width 139 height 9
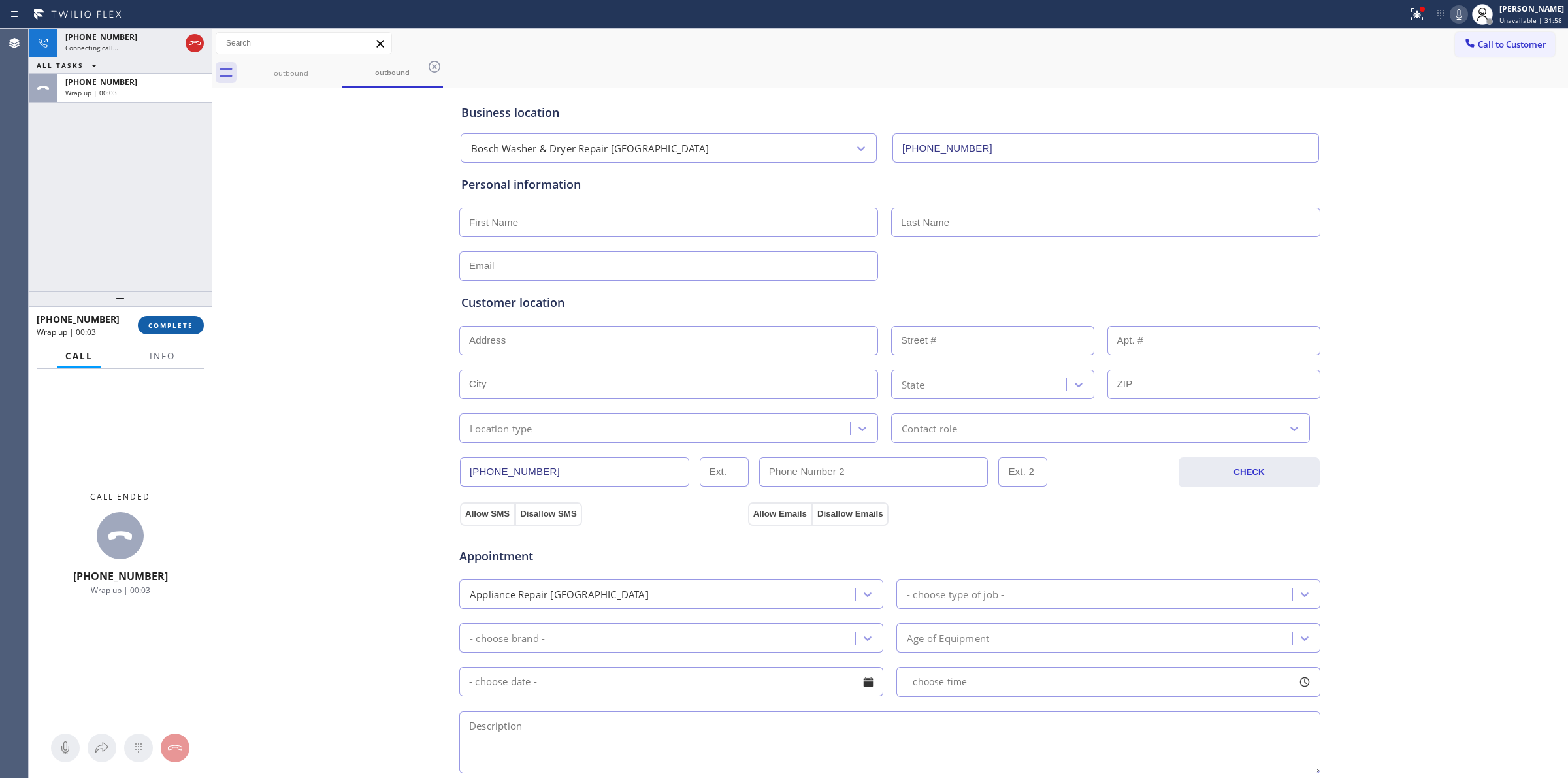
click at [174, 327] on span "COMPLETE" at bounding box center [170, 325] width 45 height 9
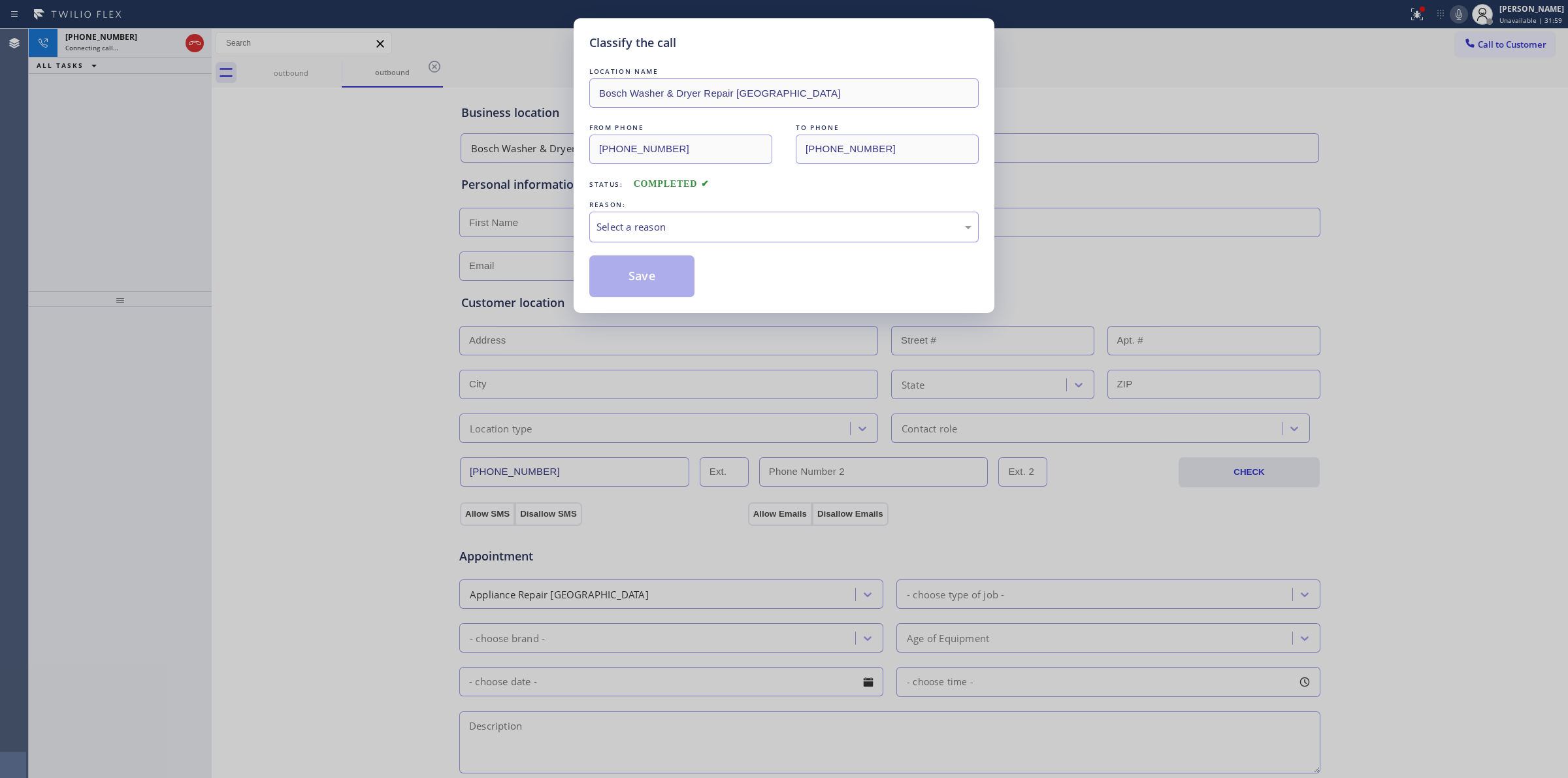
click at [761, 227] on div "Select a reason" at bounding box center [784, 227] width 375 height 15
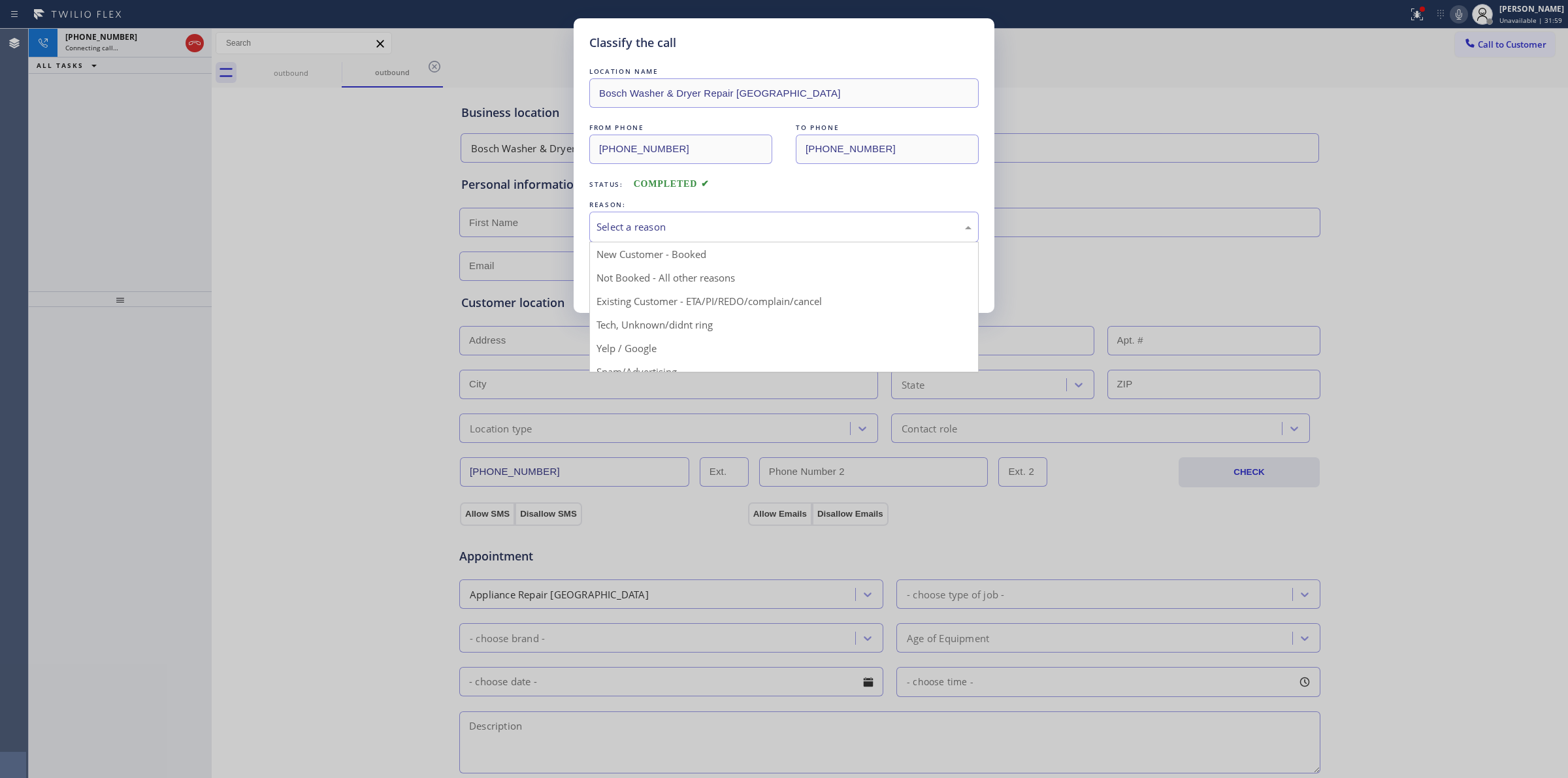
drag, startPoint x: 680, startPoint y: 328, endPoint x: 668, endPoint y: 295, distance: 35.1
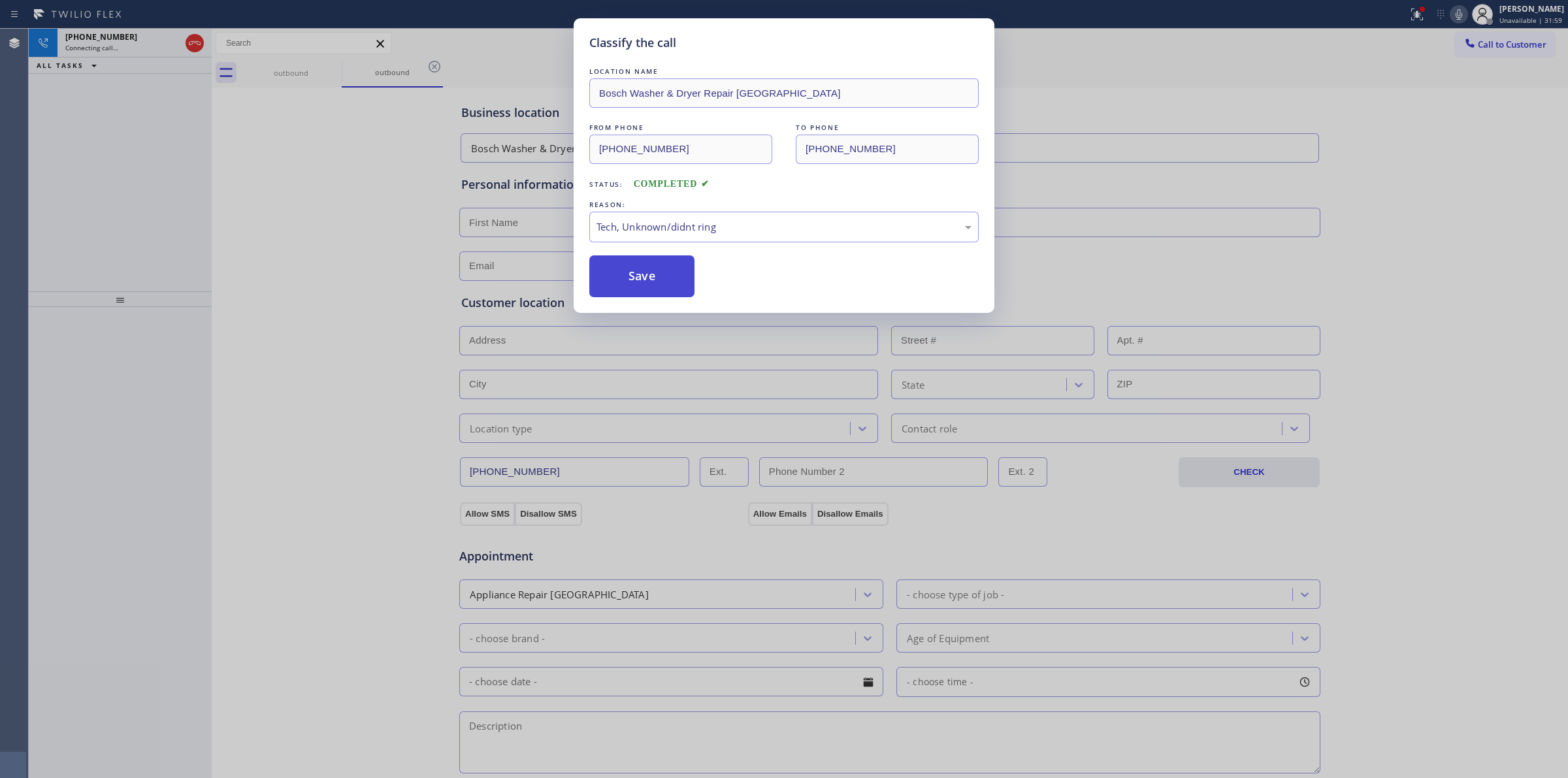
click at [661, 280] on button "Save" at bounding box center [642, 276] width 106 height 42
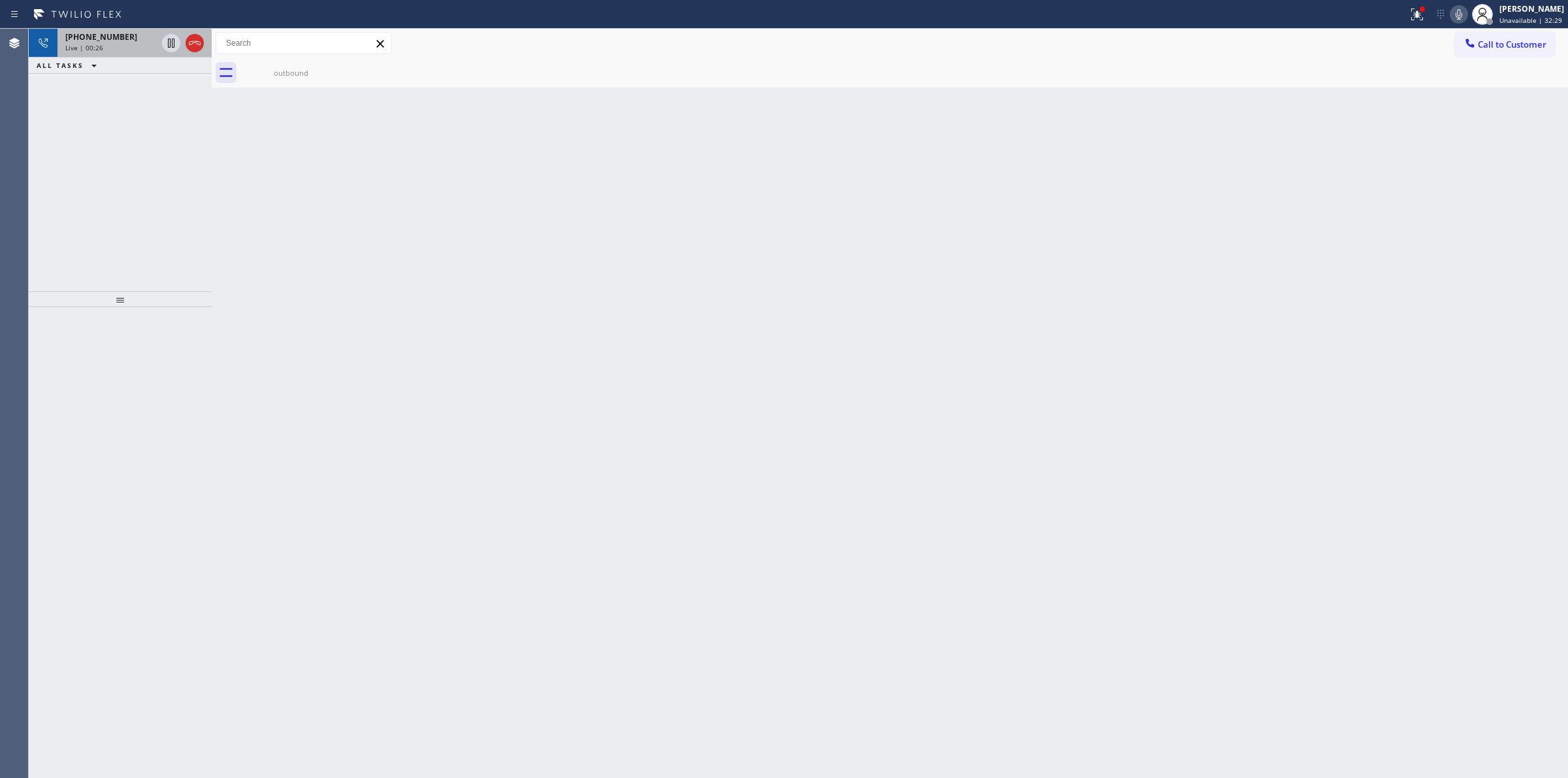
click at [119, 39] on div "[PHONE_NUMBER]" at bounding box center [111, 37] width 91 height 11
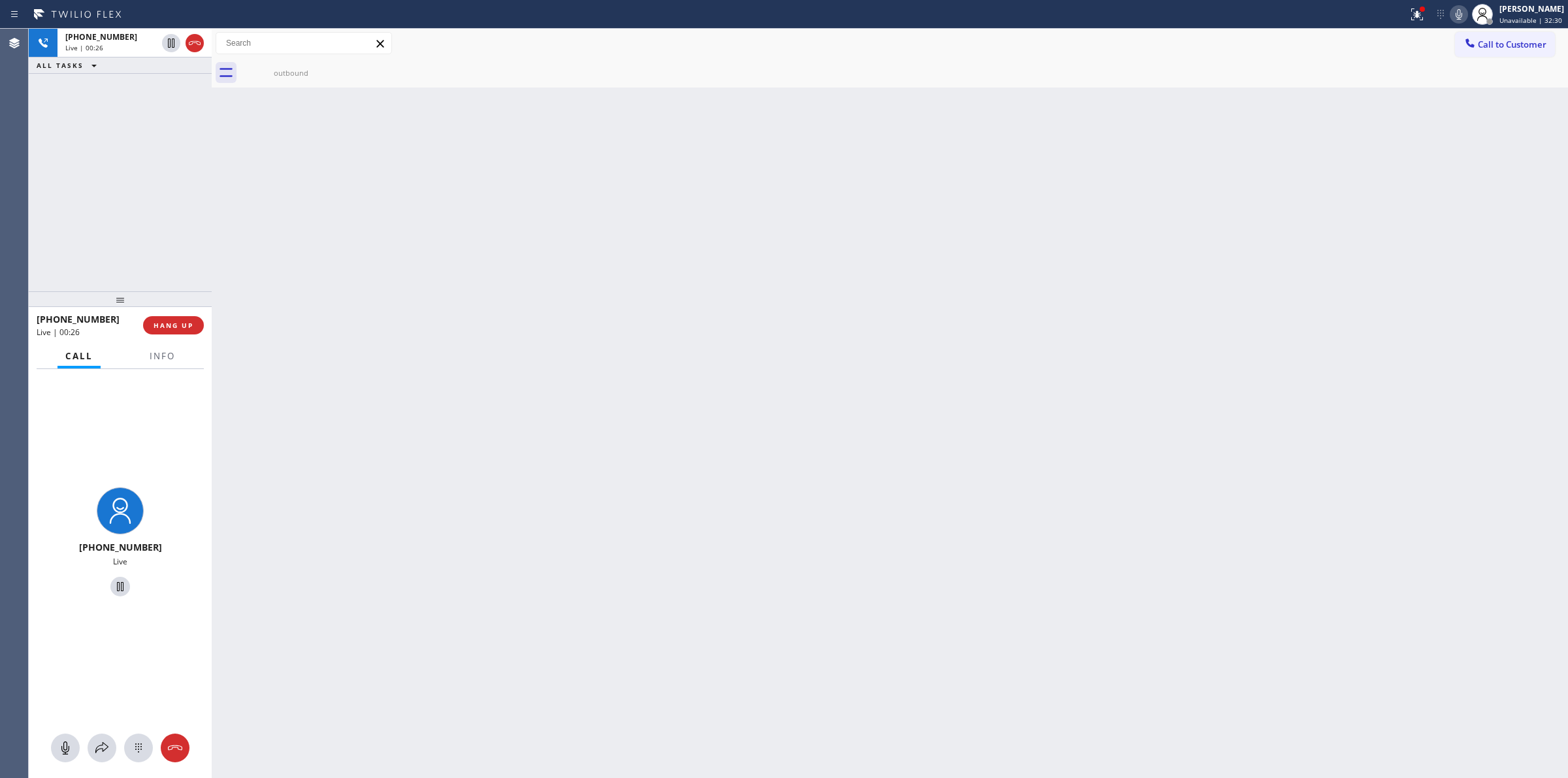
click at [124, 739] on div at bounding box center [120, 747] width 183 height 28
click at [139, 745] on icon at bounding box center [139, 748] width 6 height 9
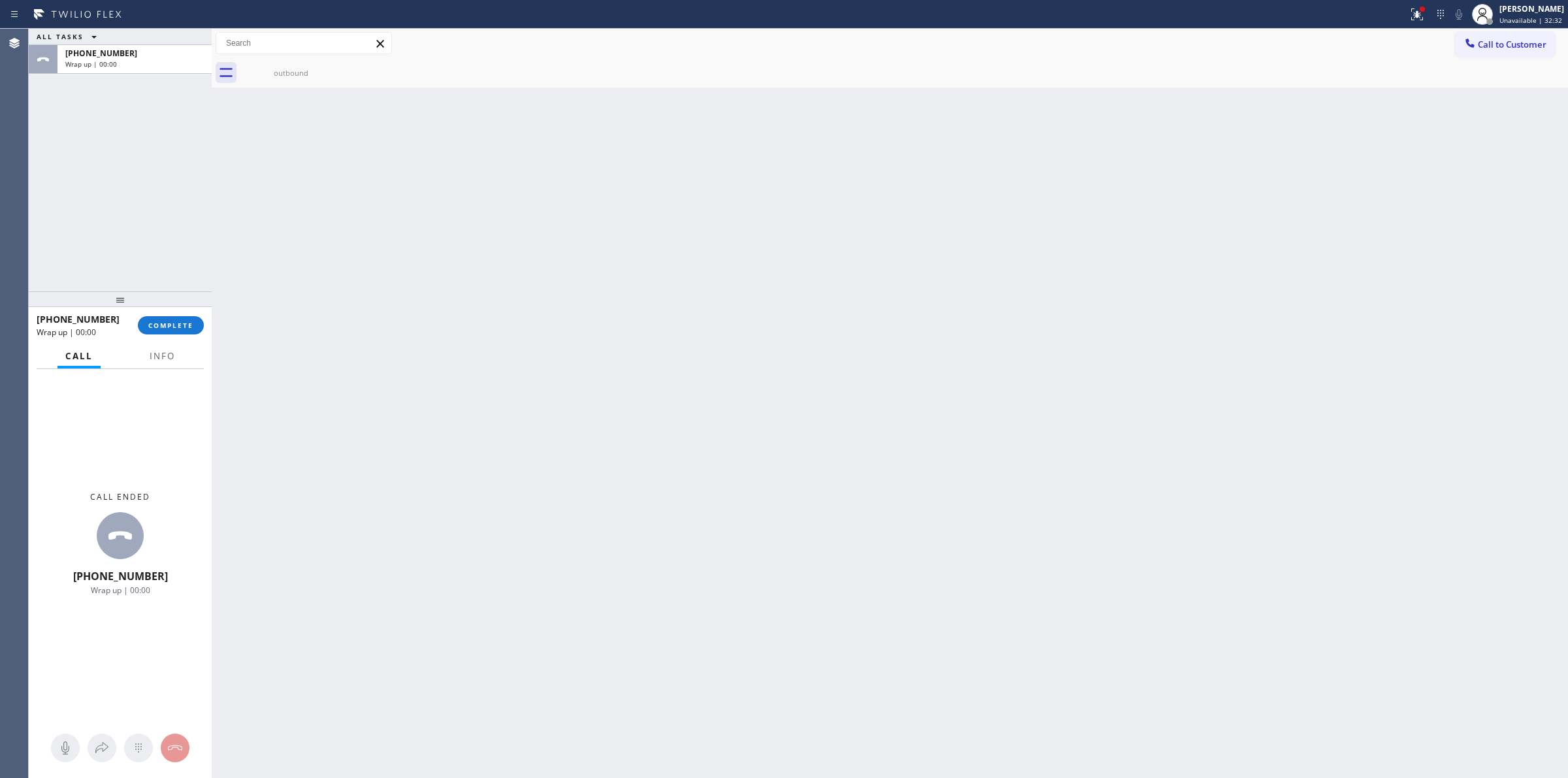
drag, startPoint x: 1486, startPoint y: 60, endPoint x: 1455, endPoint y: 63, distance: 31.1
click at [1484, 63] on div "outbound" at bounding box center [903, 72] width 1327 height 29
click at [1450, 50] on div "Call to Customer Outbound call Location Bosch Washer & Dryer Repair [GEOGRAPHIC…" at bounding box center [890, 43] width 1356 height 23
click at [1473, 43] on icon at bounding box center [1470, 43] width 13 height 13
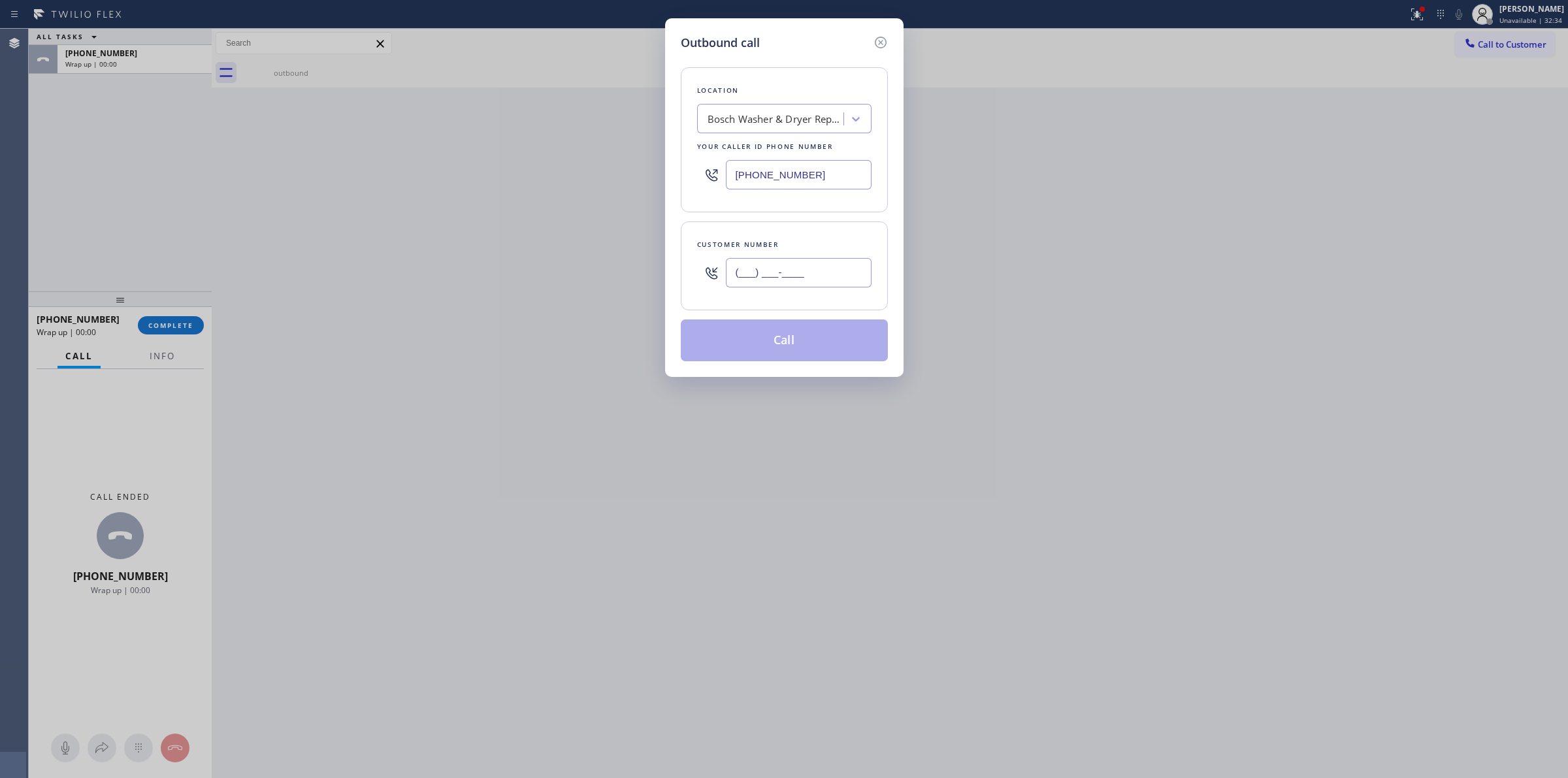
paste input "442) 223-5138"
click at [786, 269] on input "[PHONE_NUMBER]" at bounding box center [798, 272] width 146 height 29
type input "[PHONE_NUMBER]"
click at [791, 335] on button "Call" at bounding box center [784, 340] width 207 height 42
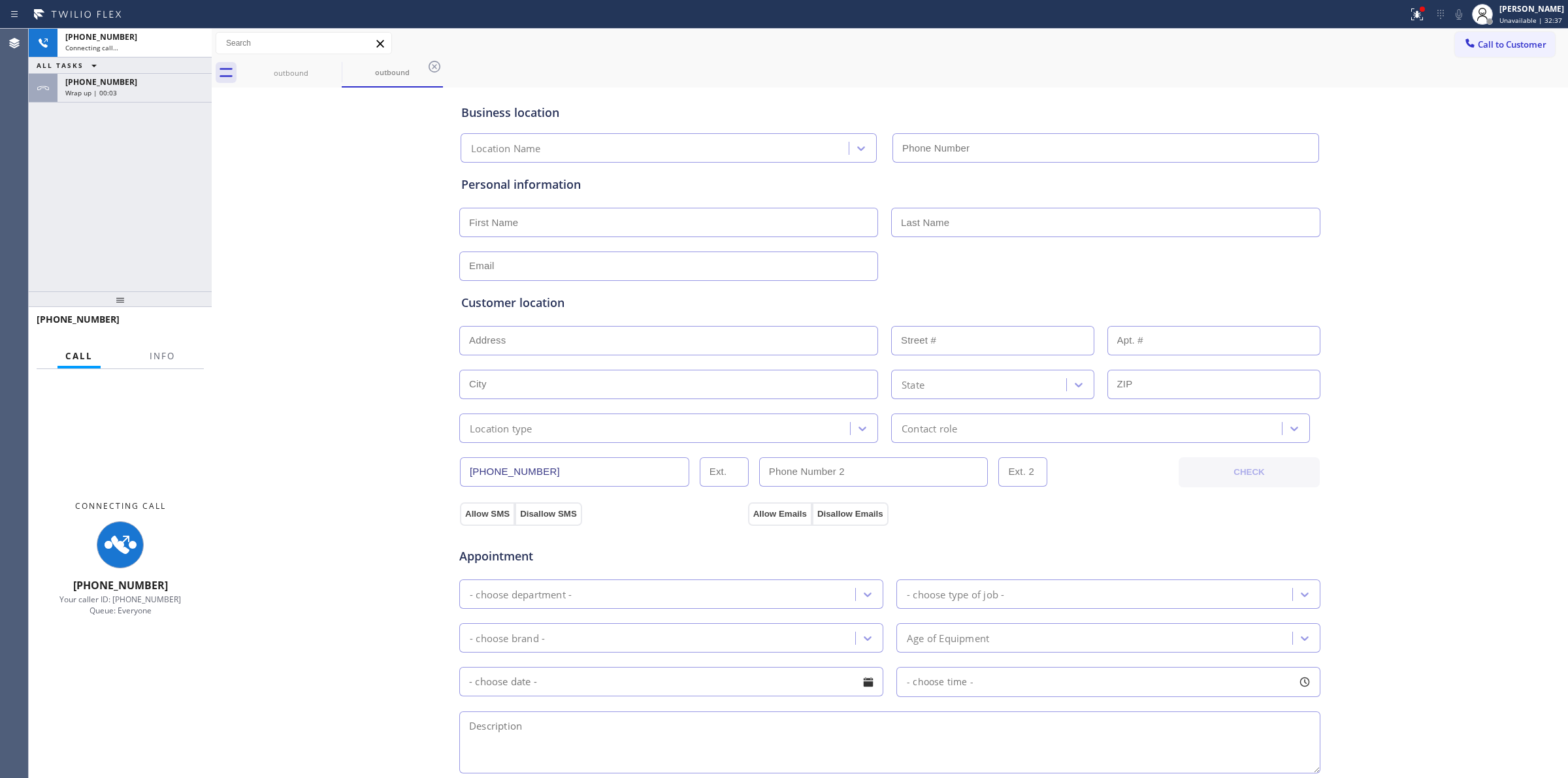
type input "[PHONE_NUMBER]"
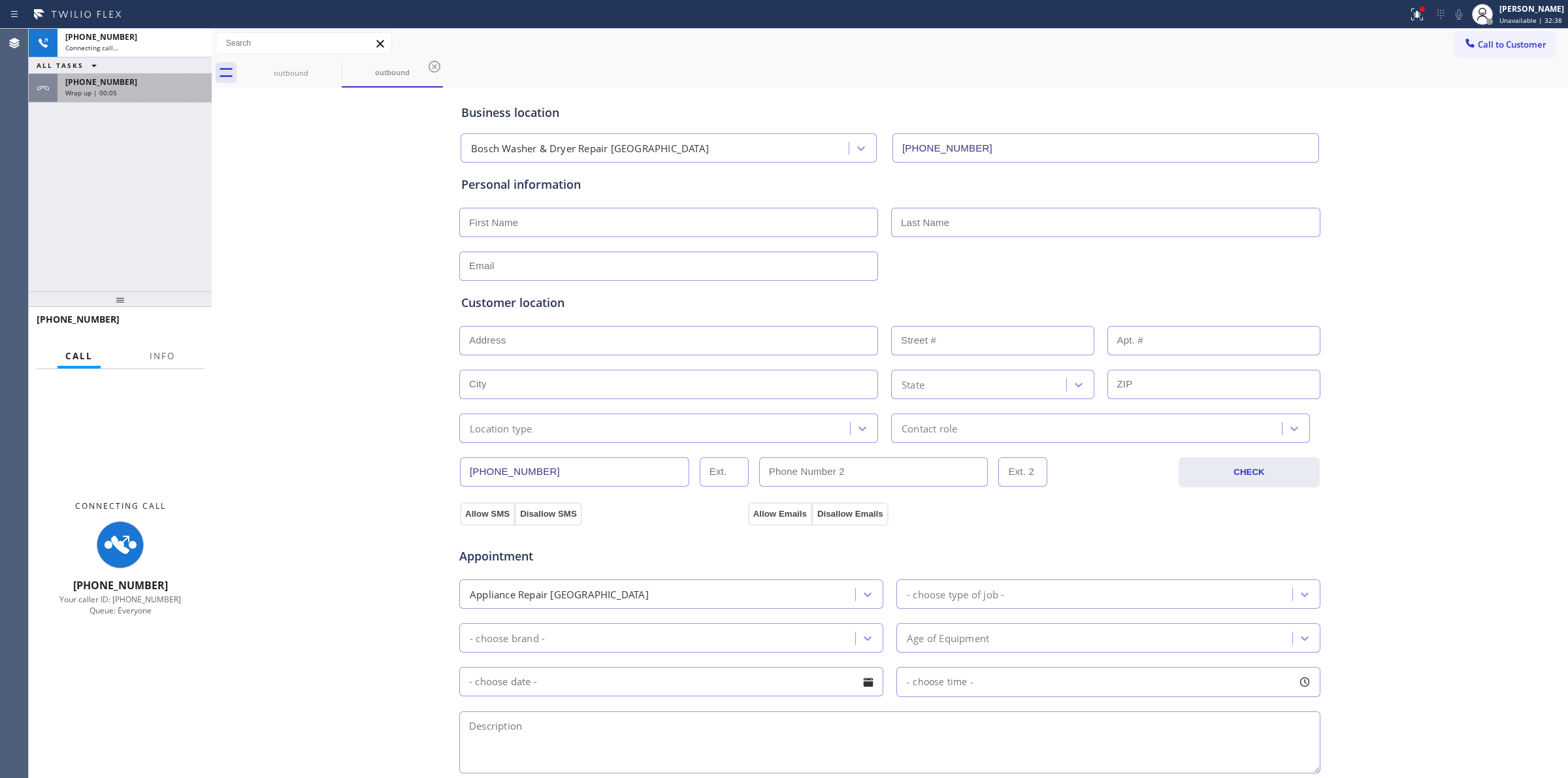
click at [139, 86] on div "[PHONE_NUMBER]" at bounding box center [135, 82] width 139 height 11
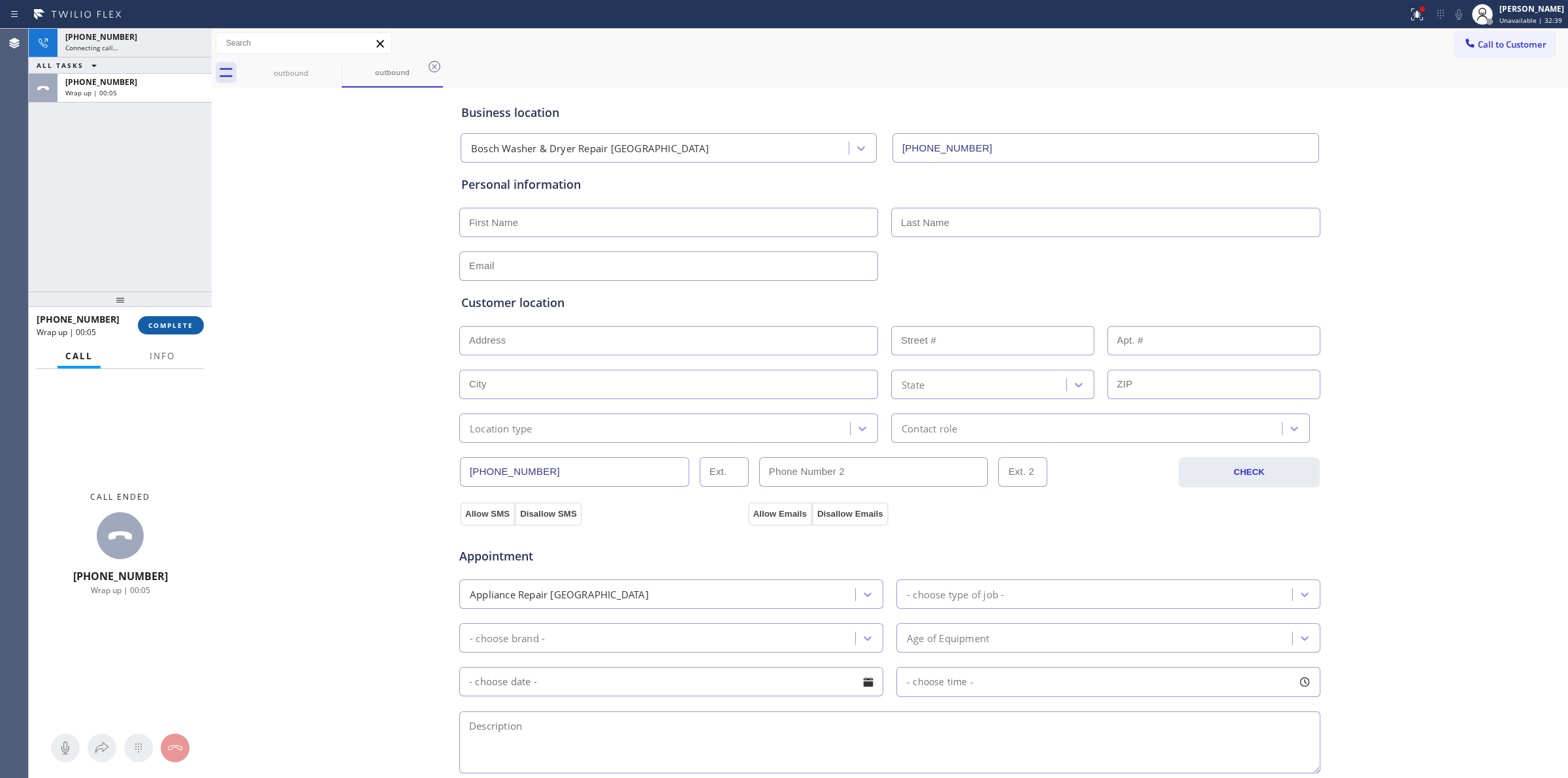
drag, startPoint x: 161, startPoint y: 310, endPoint x: 168, endPoint y: 325, distance: 16.6
click at [165, 316] on div "[PHONE_NUMBER] Wrap up | 00:05 COMPLETE" at bounding box center [120, 324] width 167 height 34
click at [171, 331] on button "COMPLETE" at bounding box center [171, 324] width 66 height 18
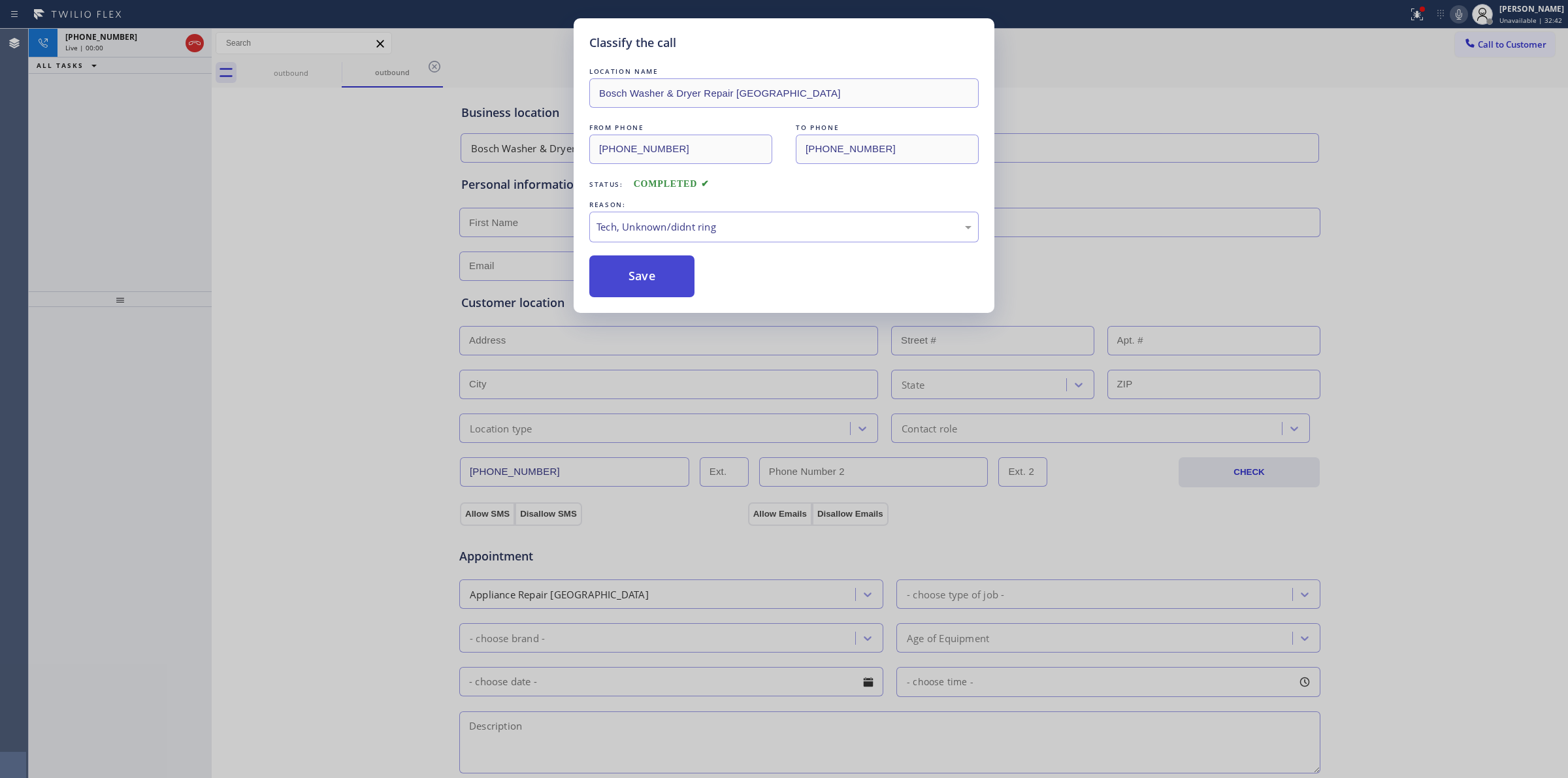
drag, startPoint x: 628, startPoint y: 261, endPoint x: 688, endPoint y: 269, distance: 60.5
click at [628, 260] on button "Save" at bounding box center [642, 276] width 106 height 42
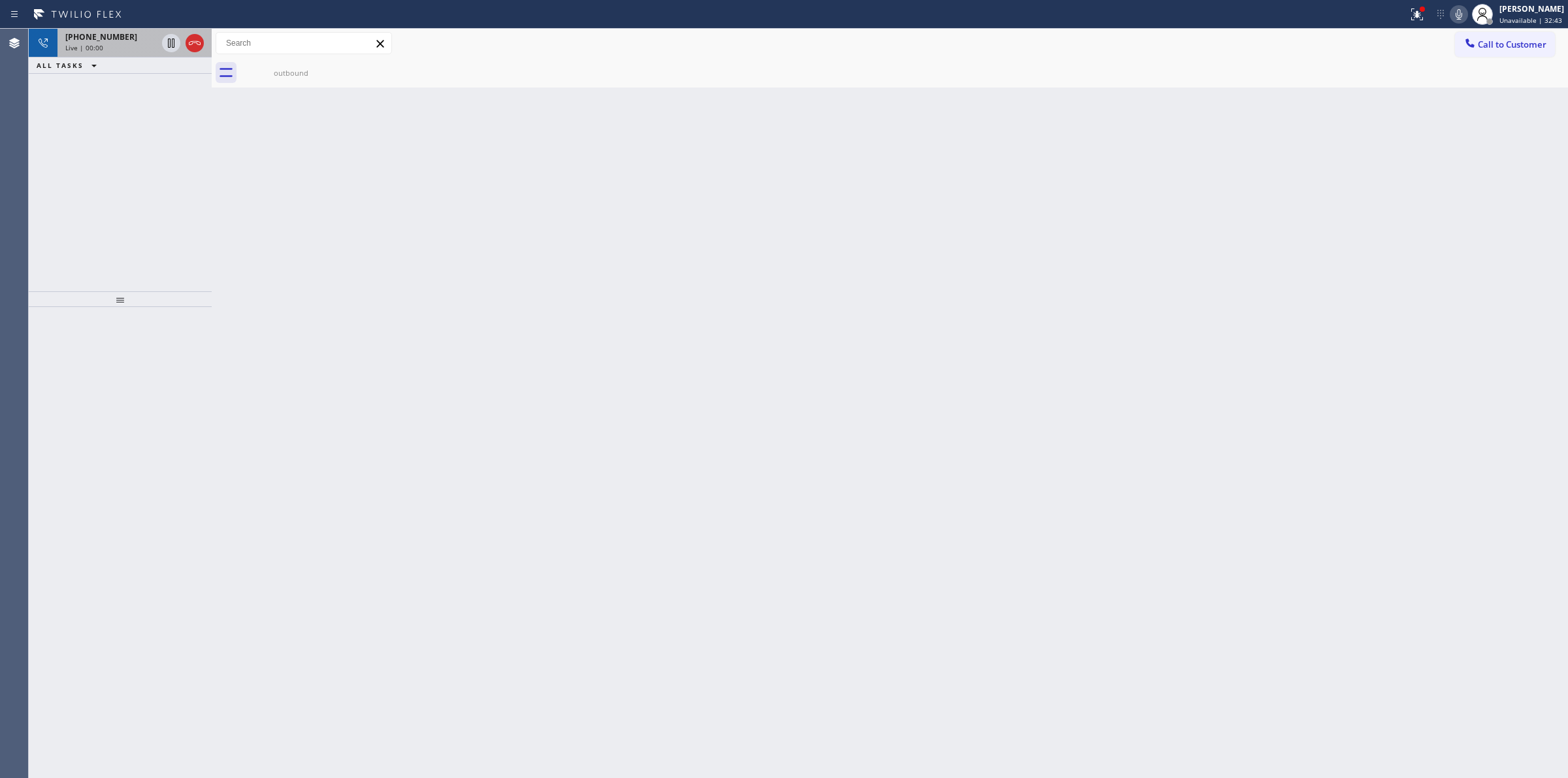
click at [112, 46] on div "Live | 00:00" at bounding box center [111, 48] width 91 height 9
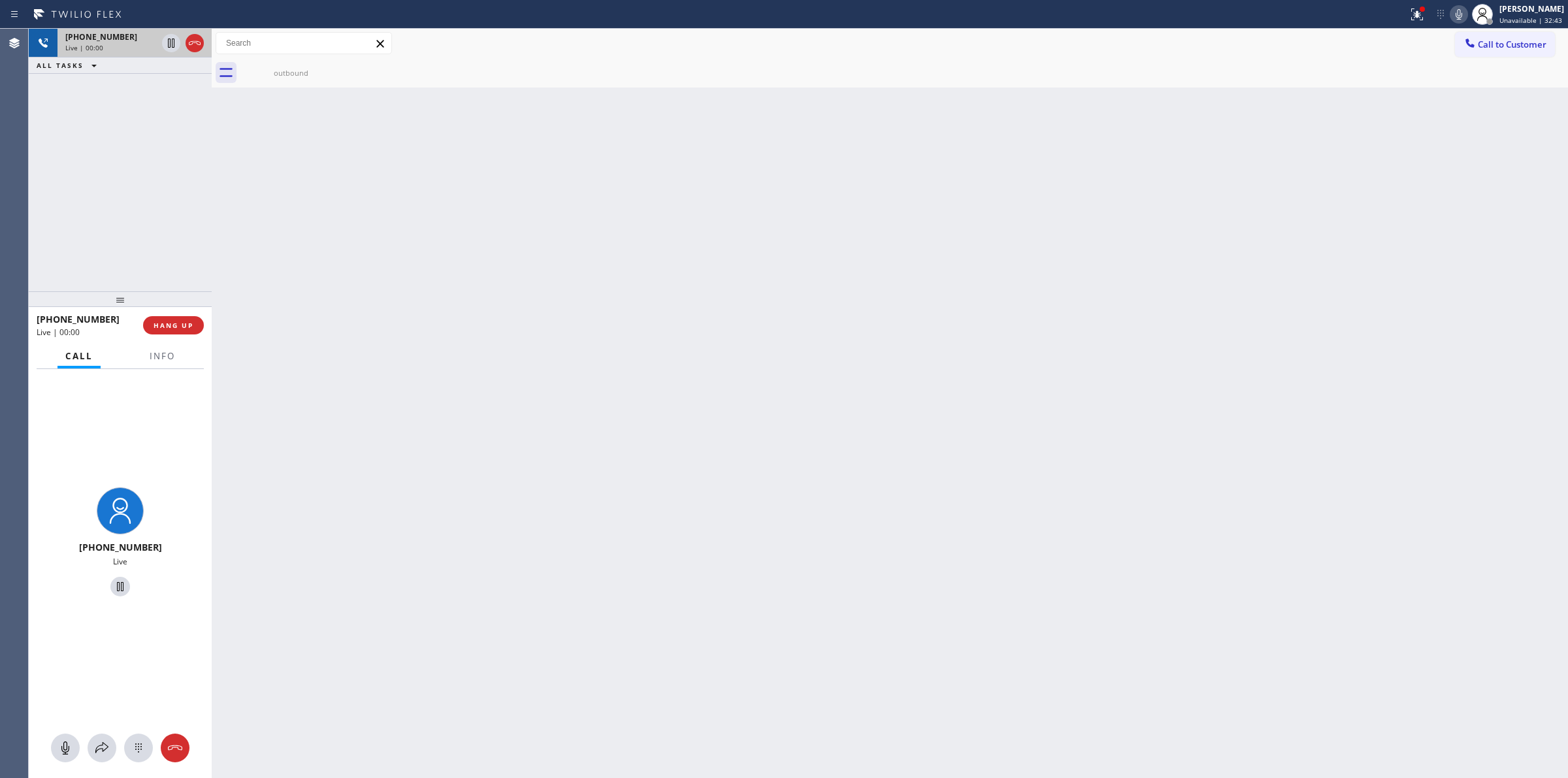
click at [113, 46] on div "Live | 00:00" at bounding box center [111, 48] width 91 height 9
click at [137, 748] on icon at bounding box center [139, 748] width 16 height 16
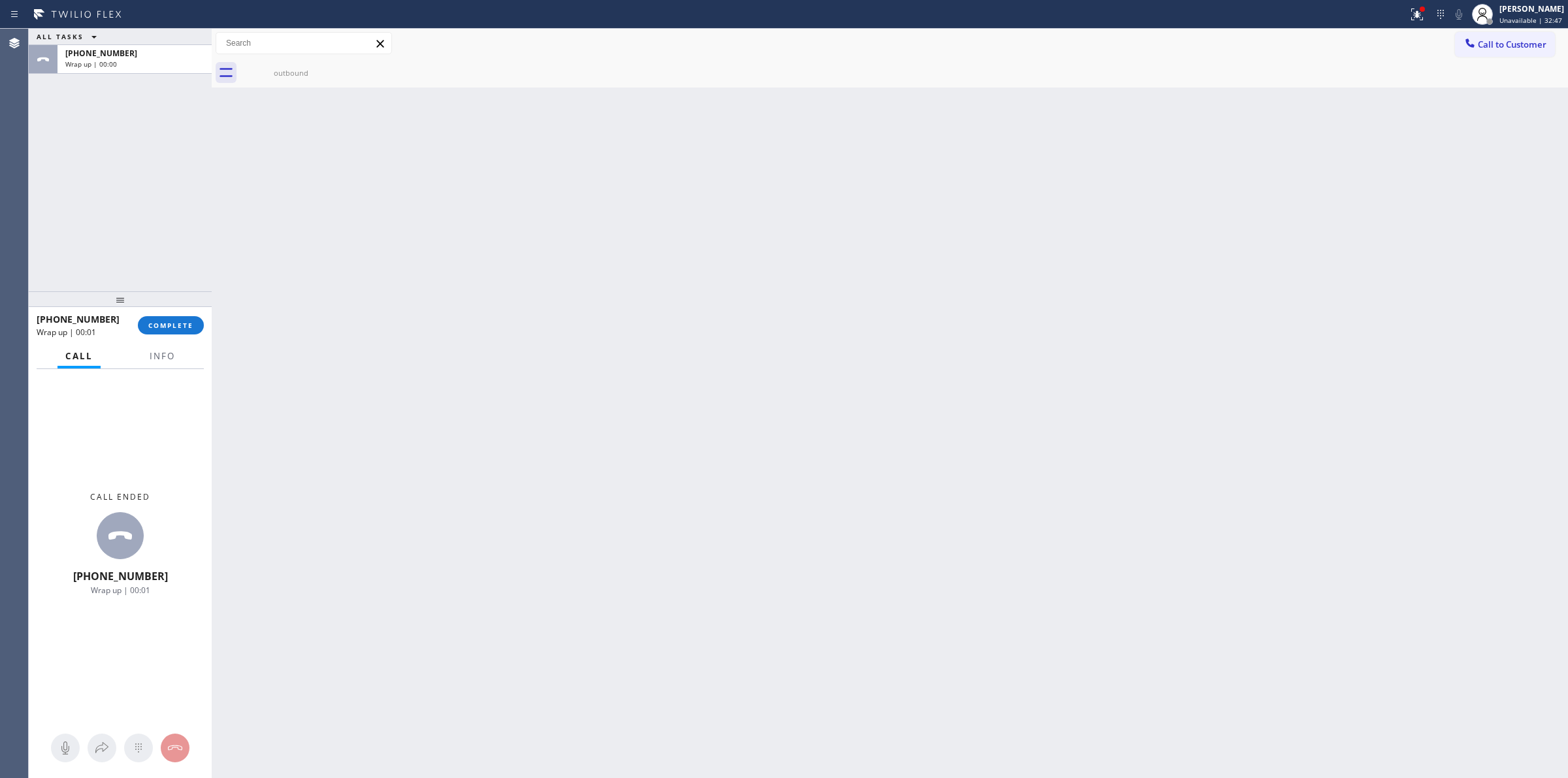
drag, startPoint x: 1121, startPoint y: 312, endPoint x: 1205, endPoint y: 201, distance: 139.2
click at [1125, 304] on div "Back to Dashboard Change Sender ID Customers Technicians Select a contact Outbo…" at bounding box center [890, 402] width 1356 height 749
click at [1481, 39] on span "Call to Customer" at bounding box center [1511, 44] width 69 height 12
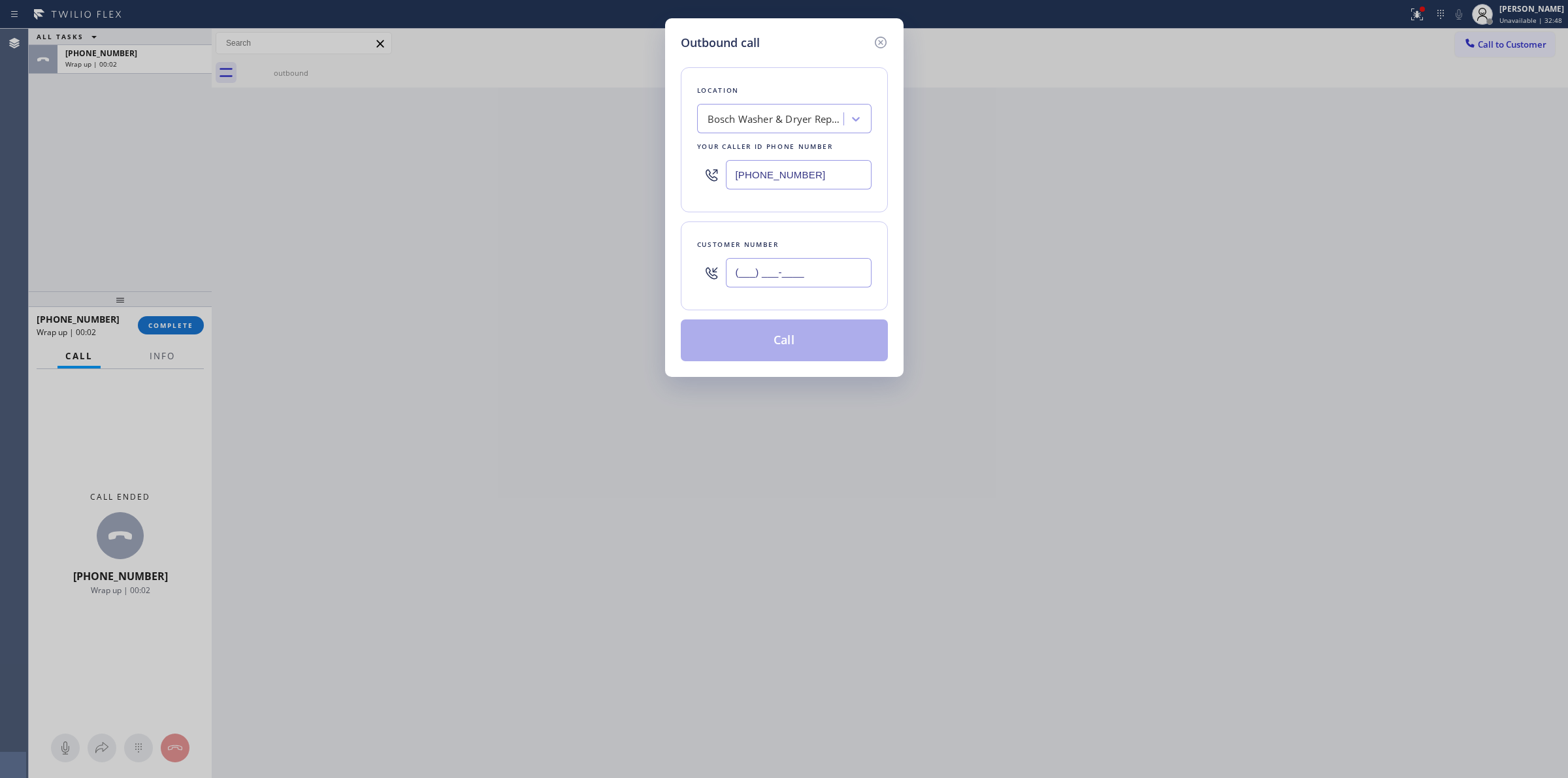
drag, startPoint x: 830, startPoint y: 284, endPoint x: 829, endPoint y: 277, distance: 7.1
click at [829, 282] on input "(___) ___-____" at bounding box center [798, 272] width 146 height 29
paste input "989) 459-0616"
type input "[PHONE_NUMBER]"
click at [802, 114] on div "Bosch Washer & Dryer Repair [GEOGRAPHIC_DATA]" at bounding box center [776, 119] width 137 height 15
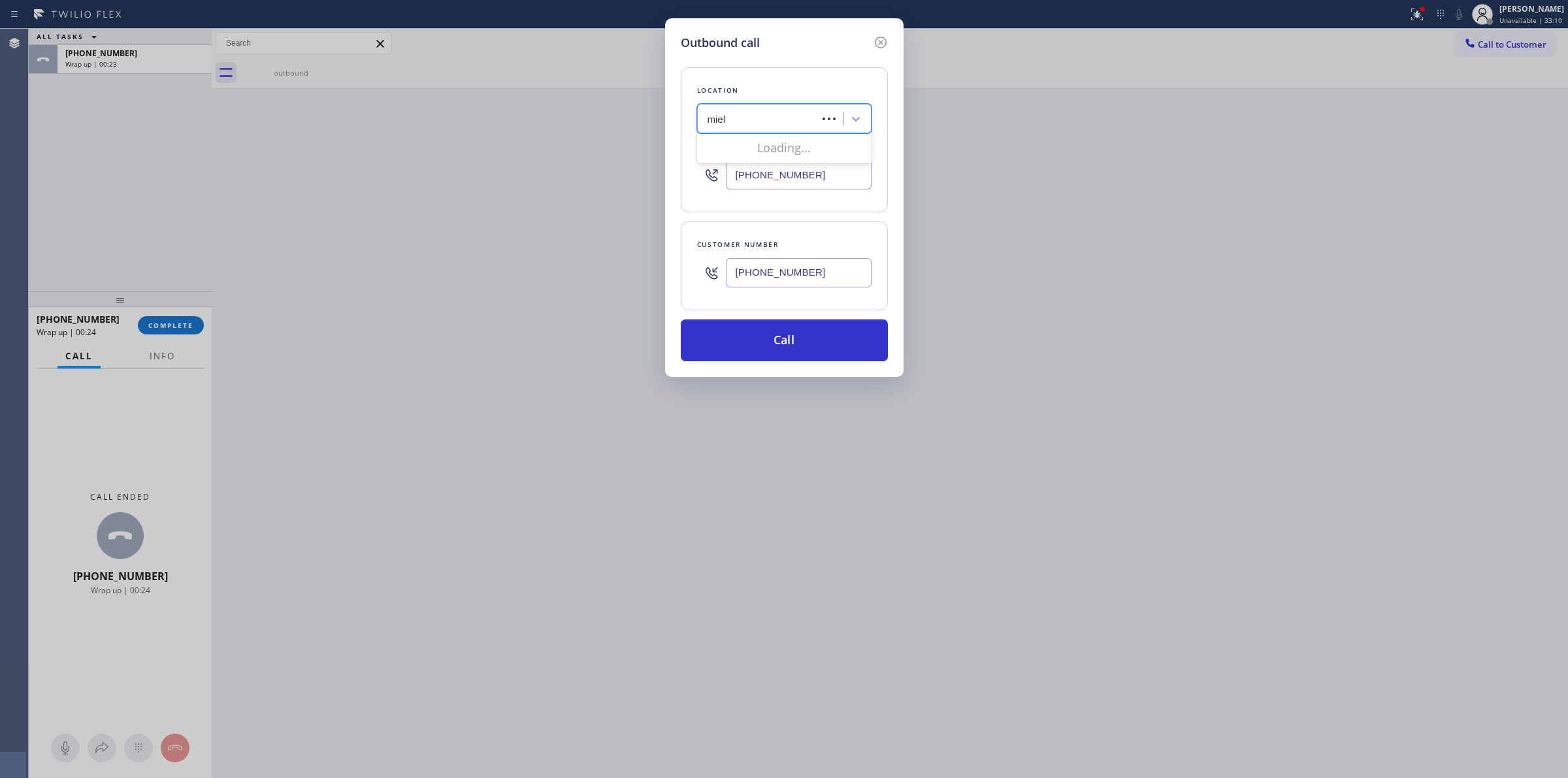
type input "miele"
click at [762, 163] on div "Heights Miele Appliance Repair" at bounding box center [784, 170] width 174 height 24
type input "[PHONE_NUMBER]"
click at [765, 265] on input "[PHONE_NUMBER]" at bounding box center [798, 272] width 146 height 29
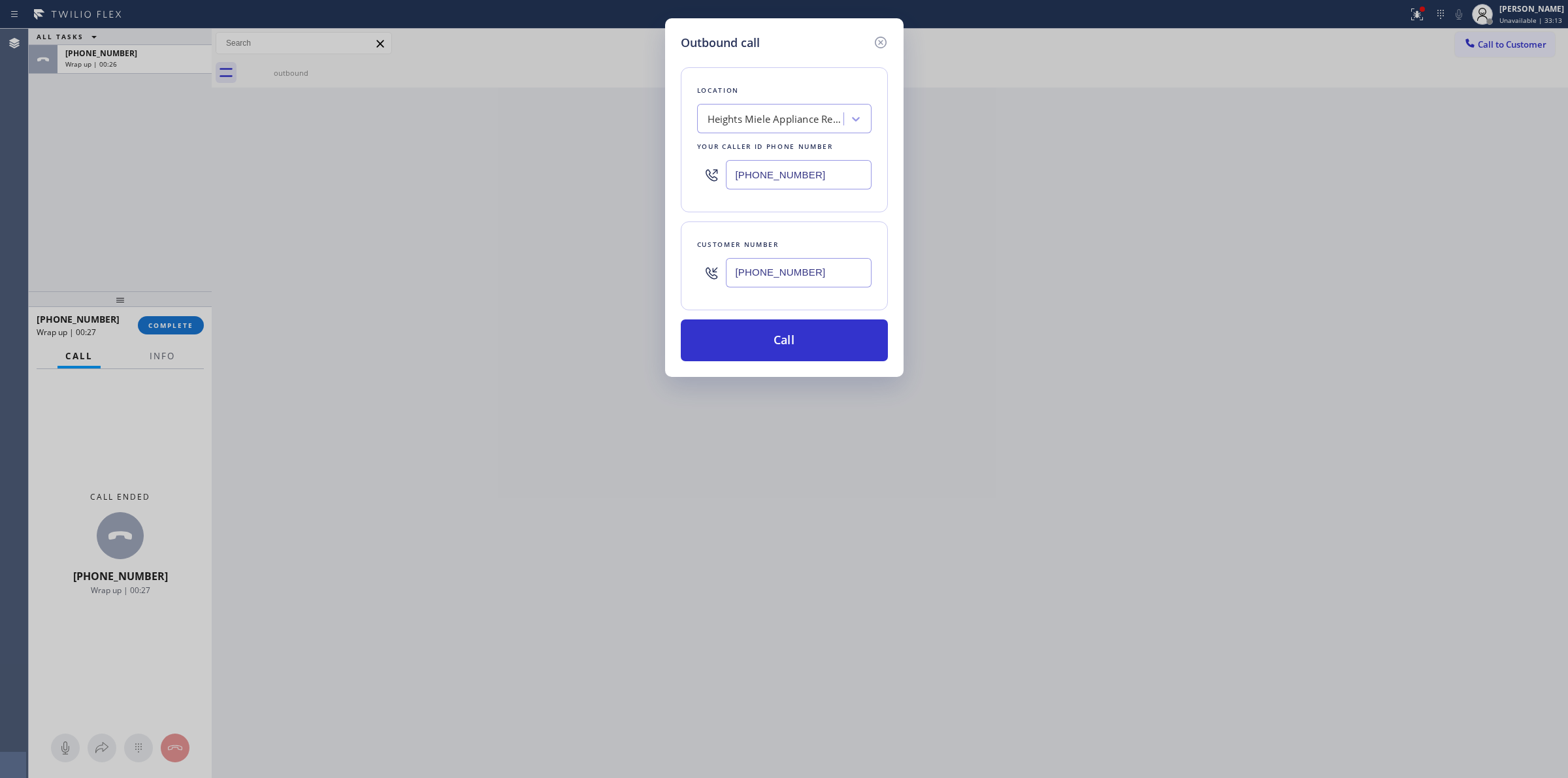
click at [765, 265] on input "[PHONE_NUMBER]" at bounding box center [798, 272] width 146 height 29
click at [753, 350] on button "Call" at bounding box center [784, 340] width 207 height 42
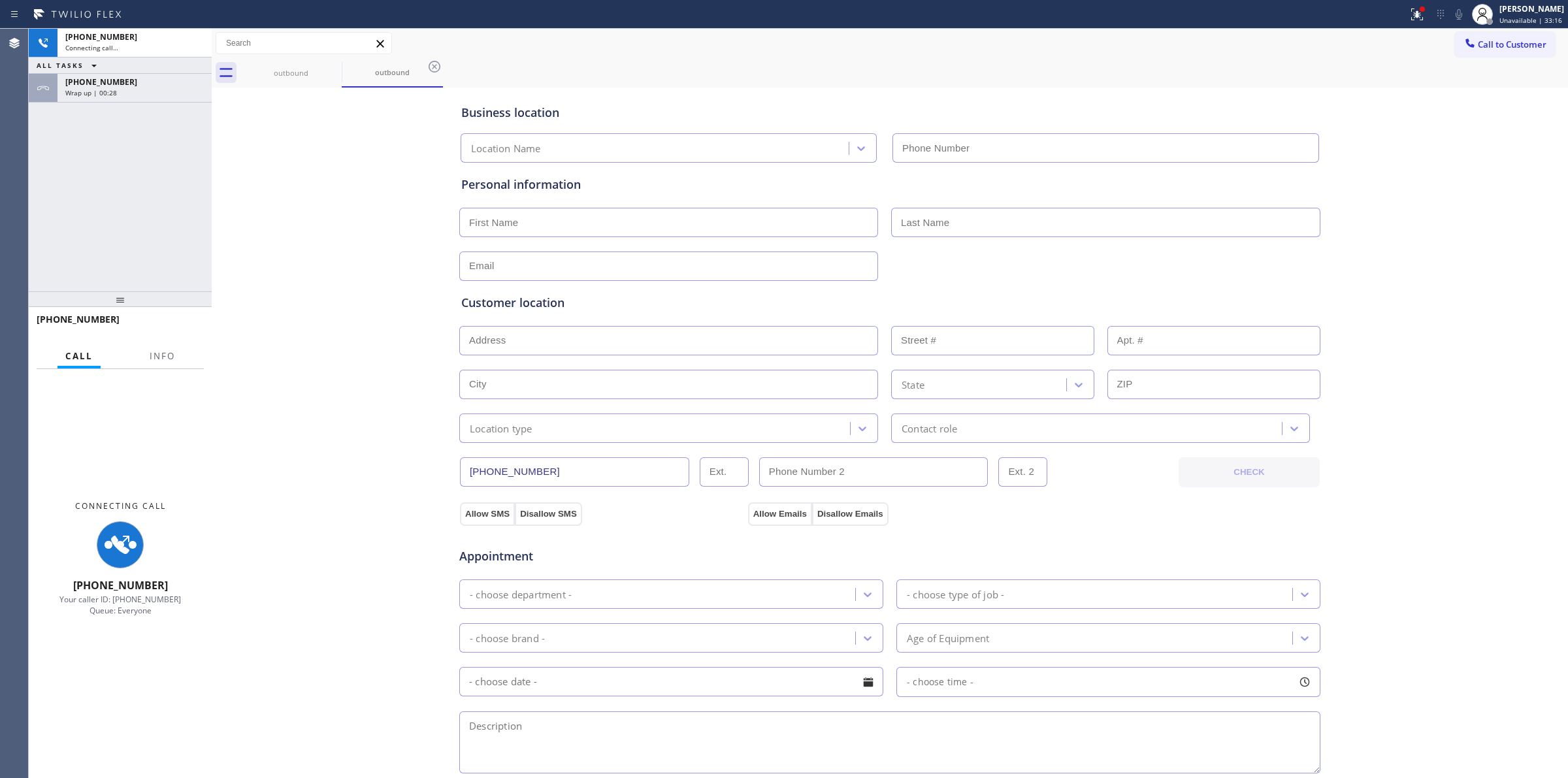
type input "[PHONE_NUMBER]"
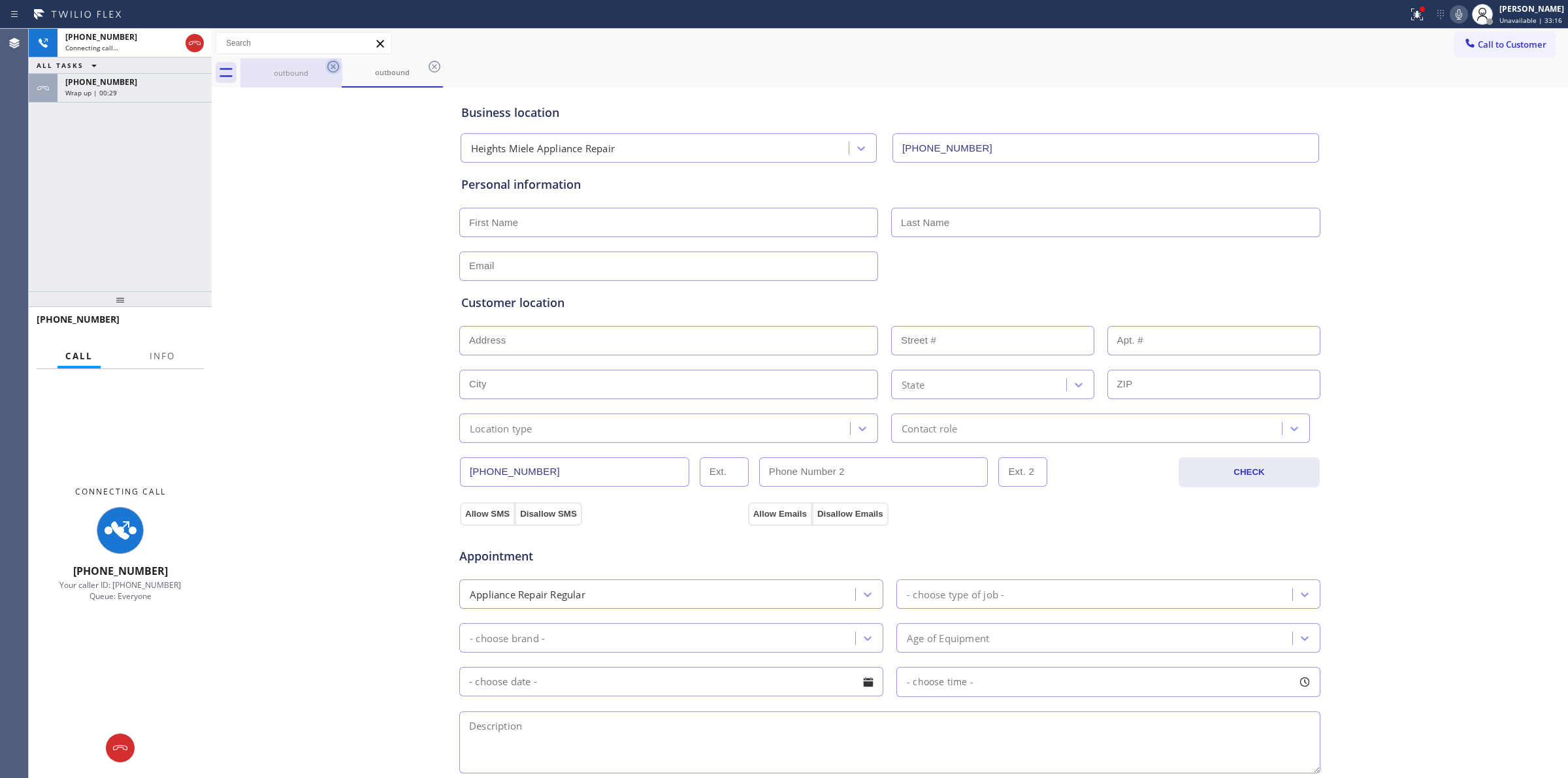
drag, startPoint x: 313, startPoint y: 69, endPoint x: 331, endPoint y: 66, distance: 18.2
click at [312, 68] on div "outbound" at bounding box center [291, 72] width 98 height 9
click at [331, 66] on icon at bounding box center [333, 67] width 16 height 16
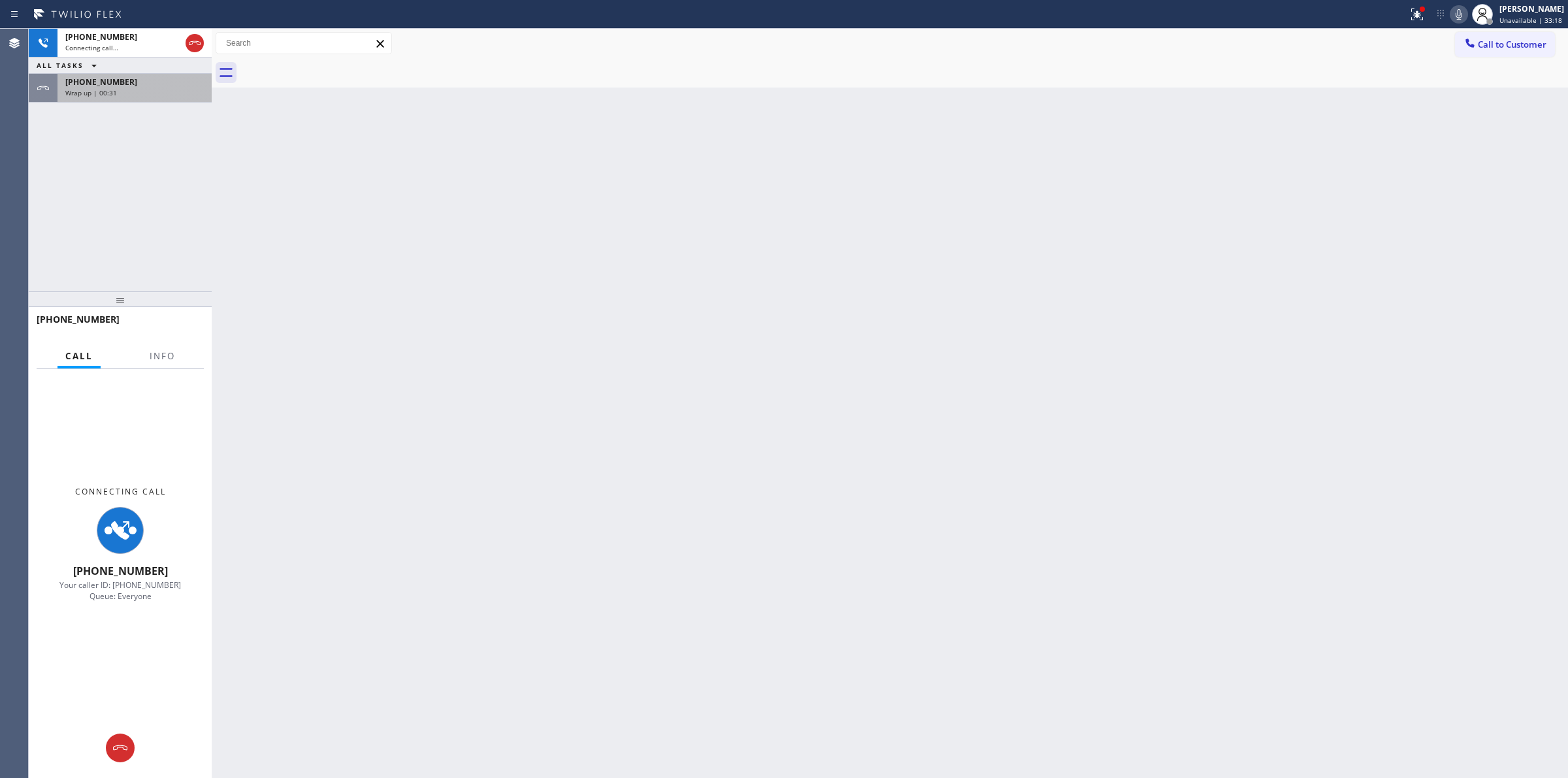
click at [194, 97] on div "[PHONE_NUMBER] Wrap up | 00:31" at bounding box center [132, 88] width 149 height 28
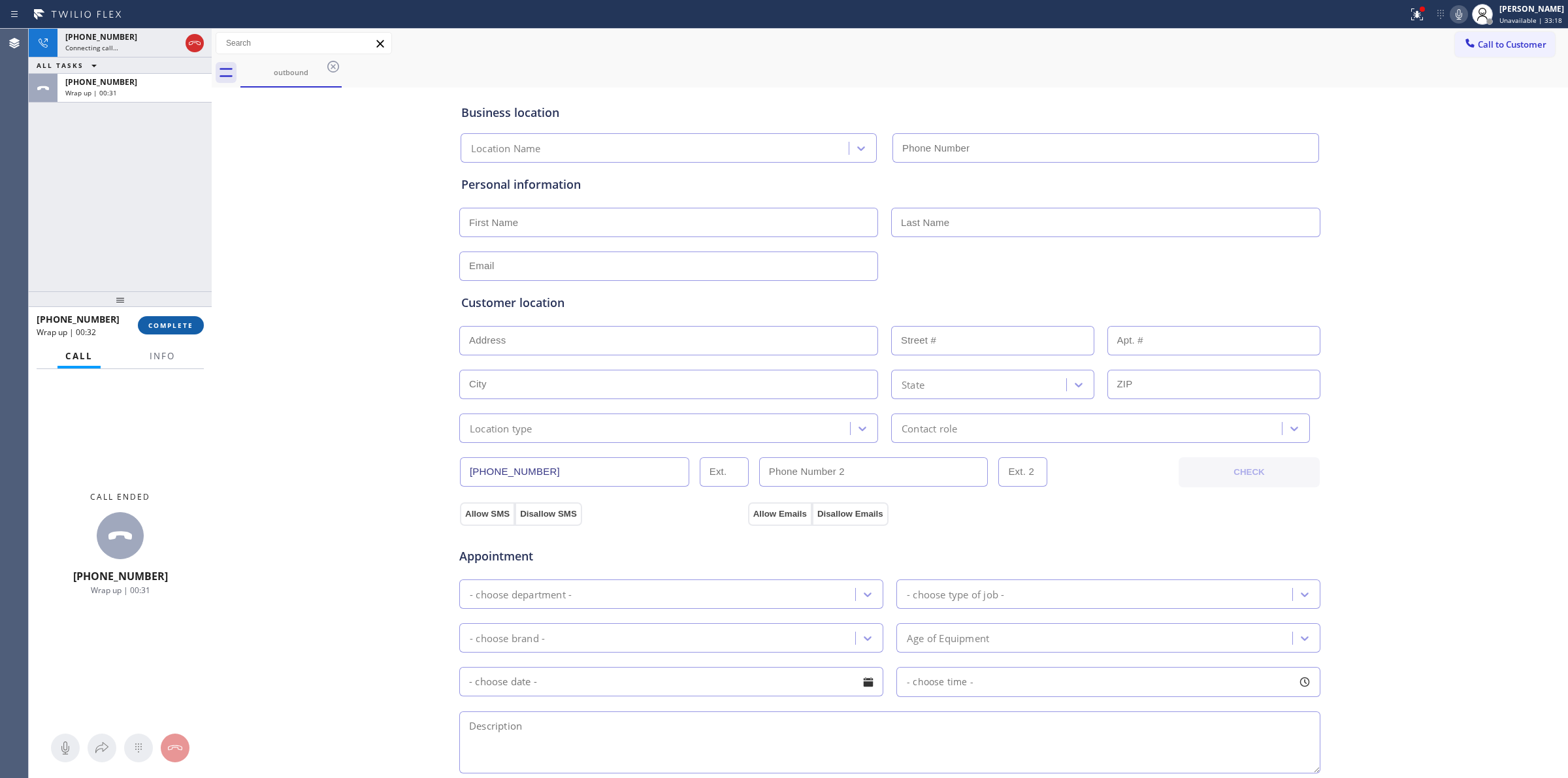
click at [170, 330] on button "COMPLETE" at bounding box center [171, 324] width 66 height 18
type input "[PHONE_NUMBER]"
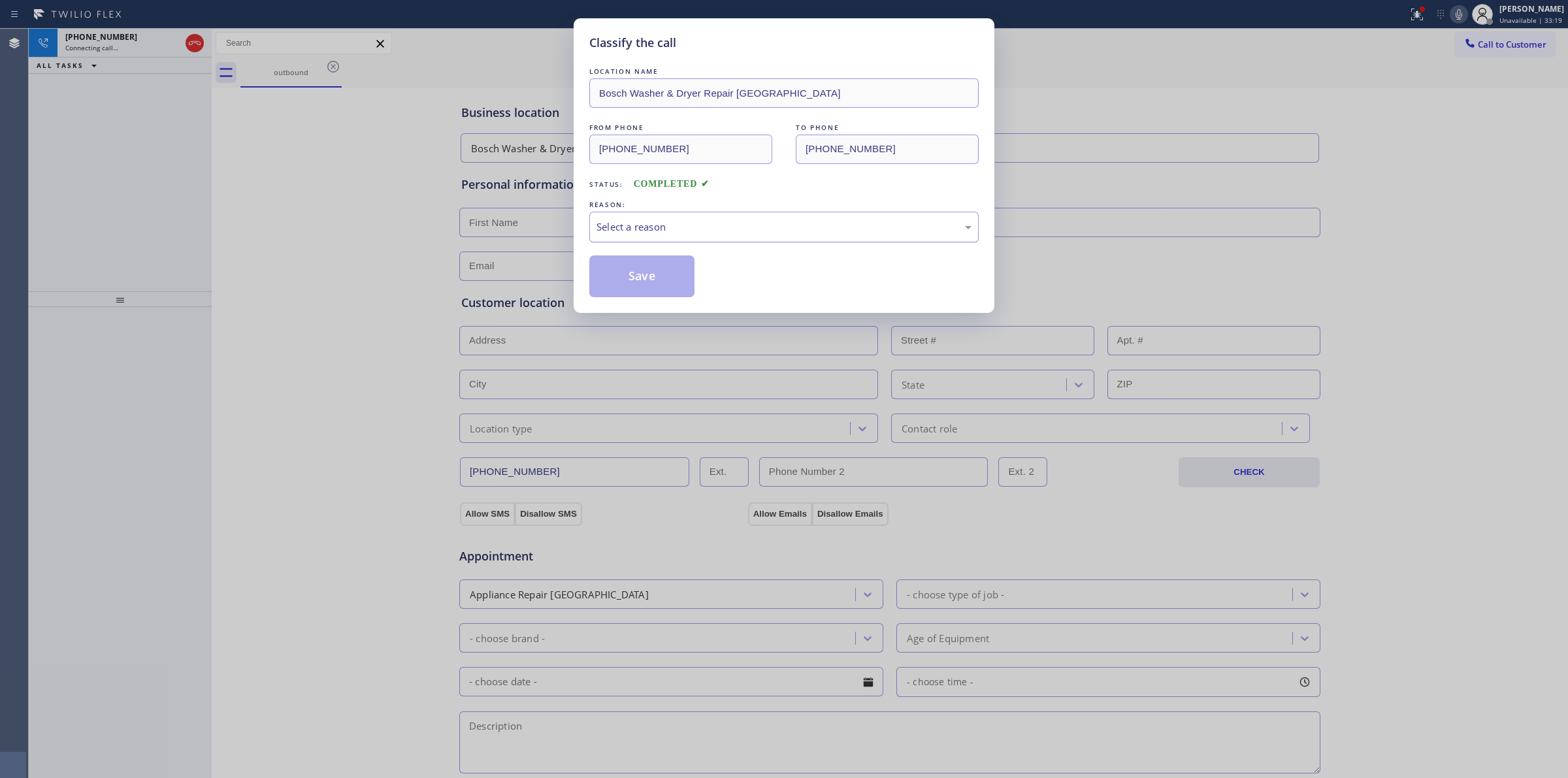
click at [686, 220] on div "Select a reason" at bounding box center [784, 227] width 375 height 15
click at [666, 283] on button "Save" at bounding box center [642, 276] width 106 height 42
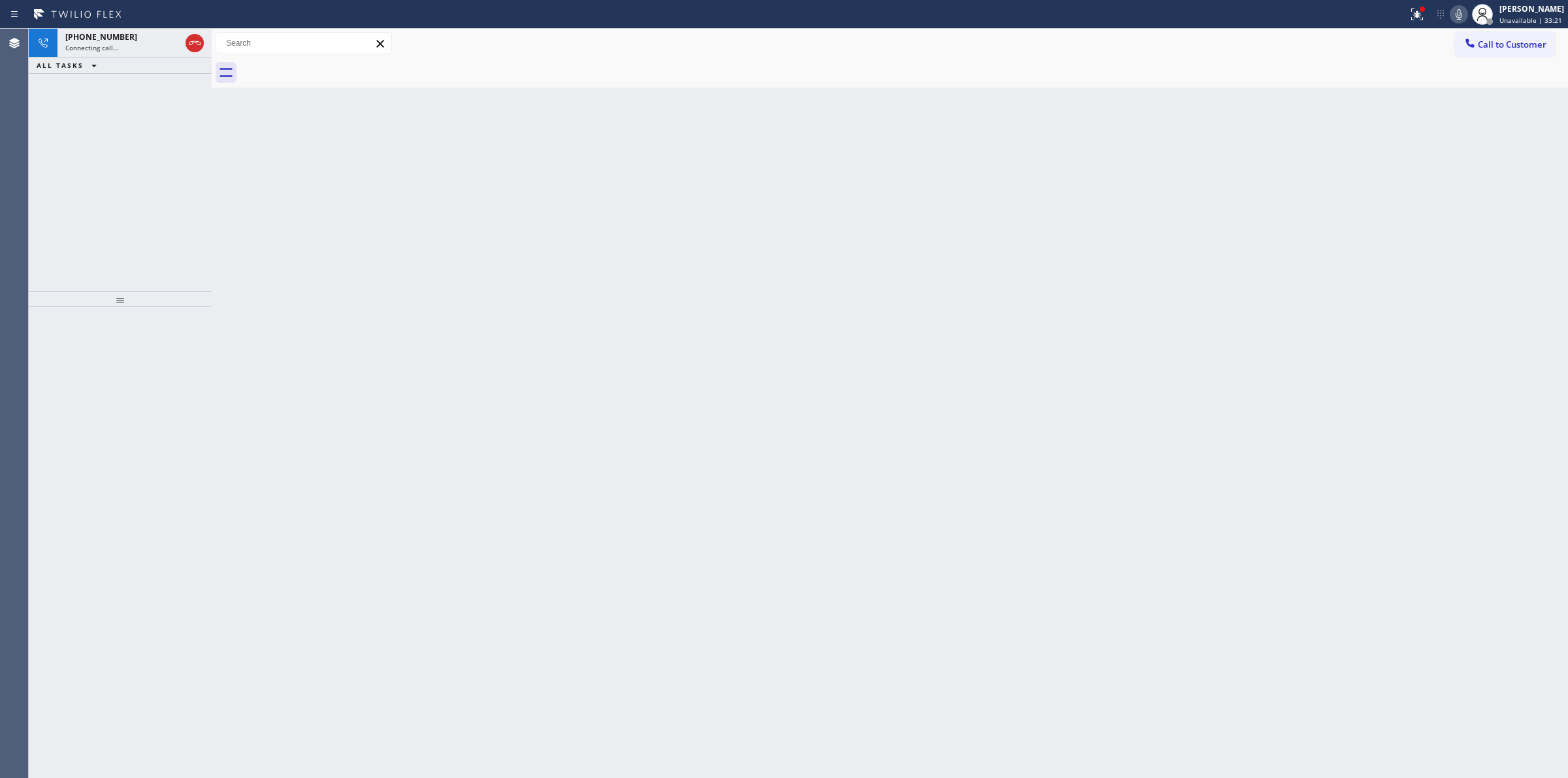
click at [1461, 17] on icon at bounding box center [1459, 14] width 6 height 10
click at [125, 41] on div "[PHONE_NUMBER]" at bounding box center [123, 37] width 115 height 11
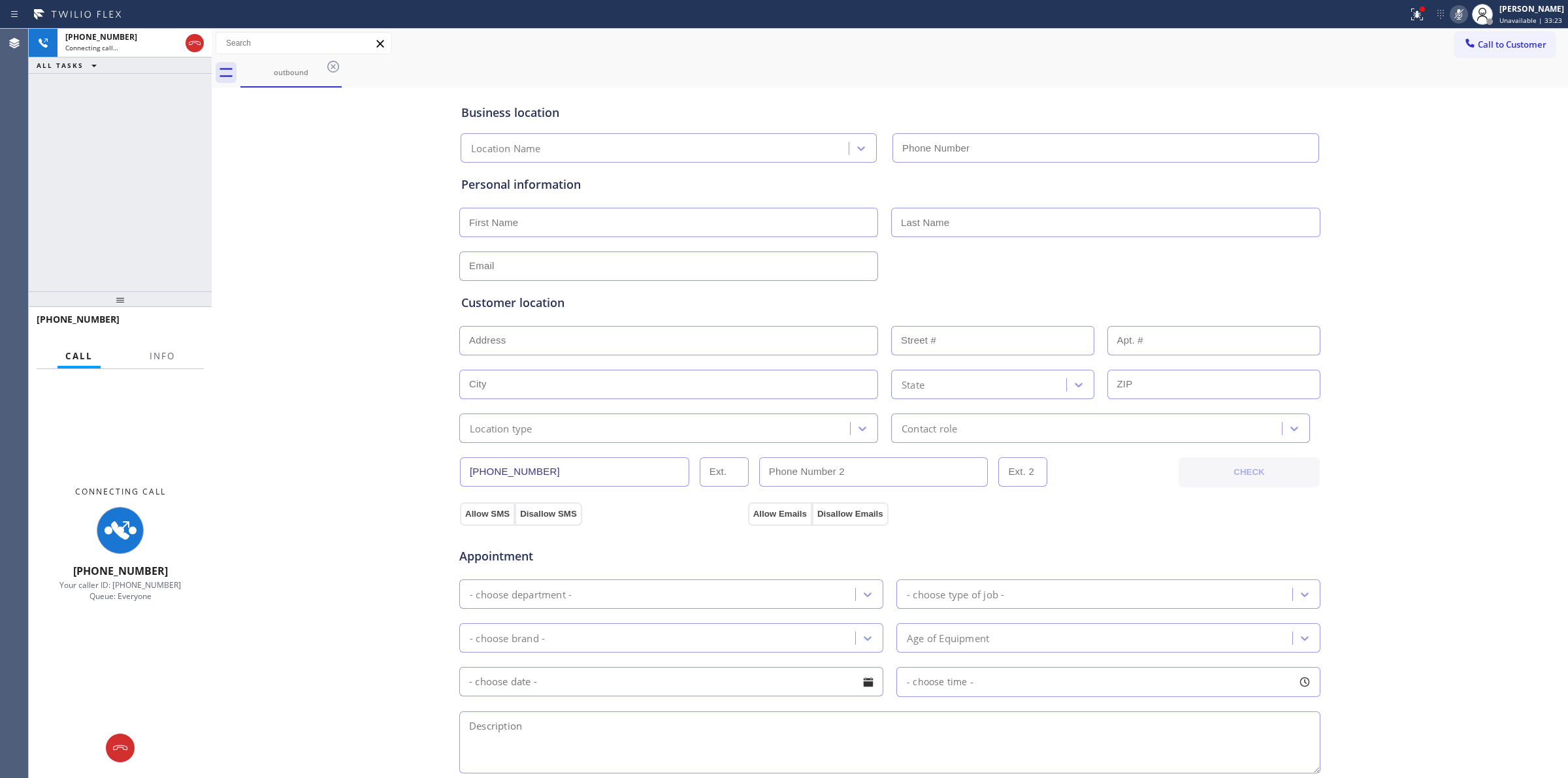
type input "[PHONE_NUMBER]"
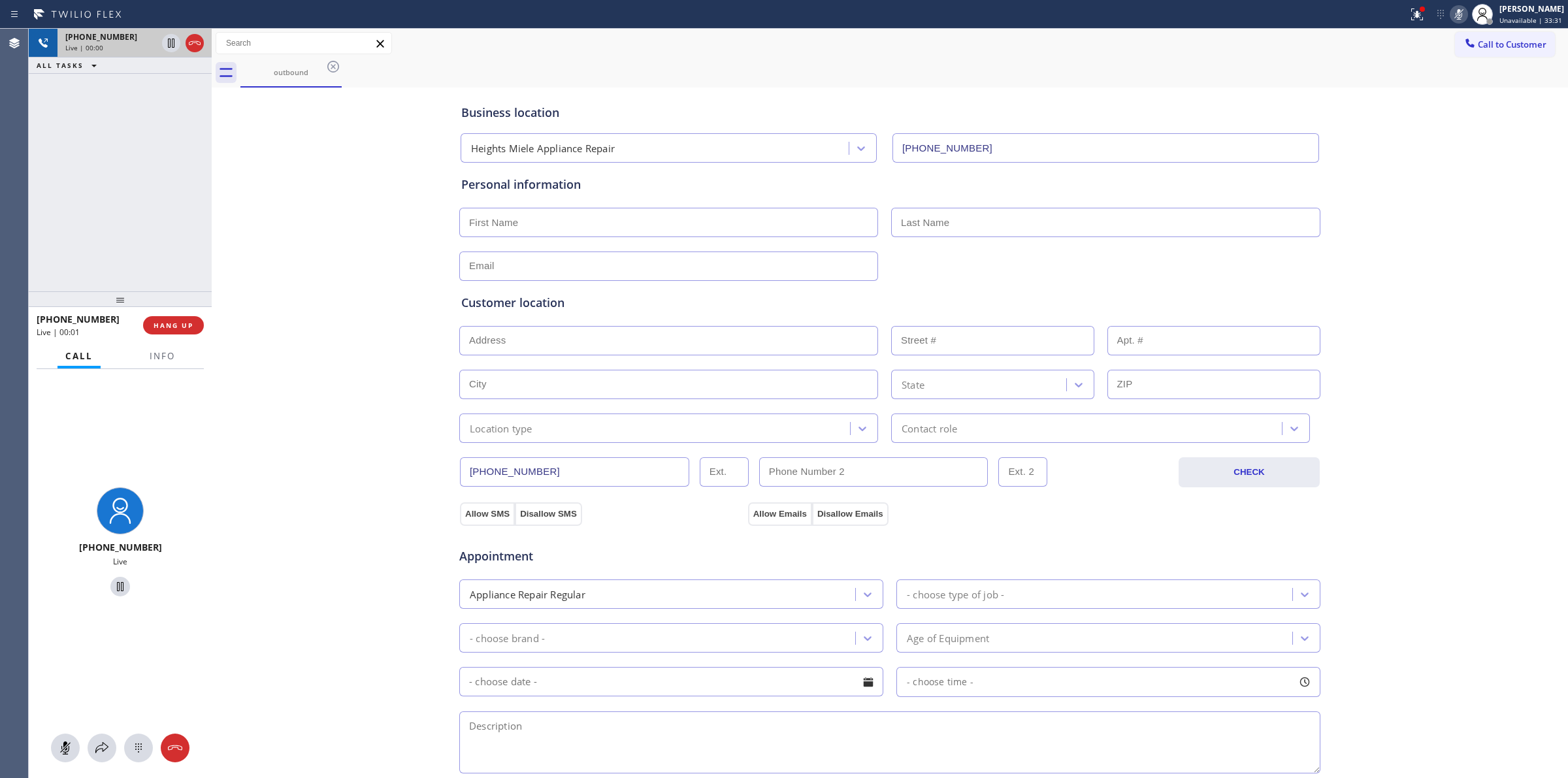
click at [131, 38] on div "[PHONE_NUMBER]" at bounding box center [111, 37] width 91 height 11
click at [128, 753] on div at bounding box center [139, 748] width 28 height 16
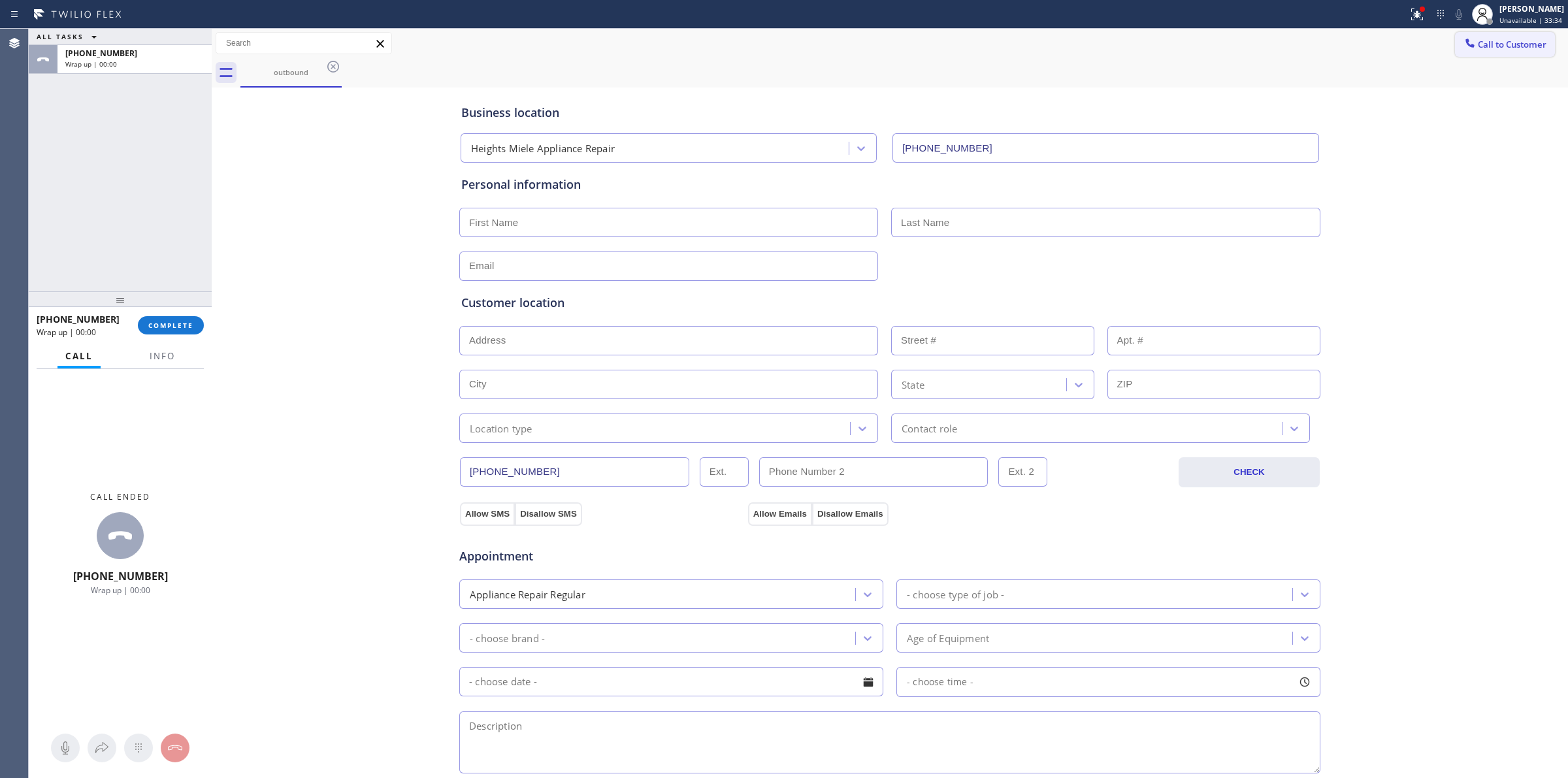
click at [1470, 37] on button "Call to Customer" at bounding box center [1504, 45] width 100 height 25
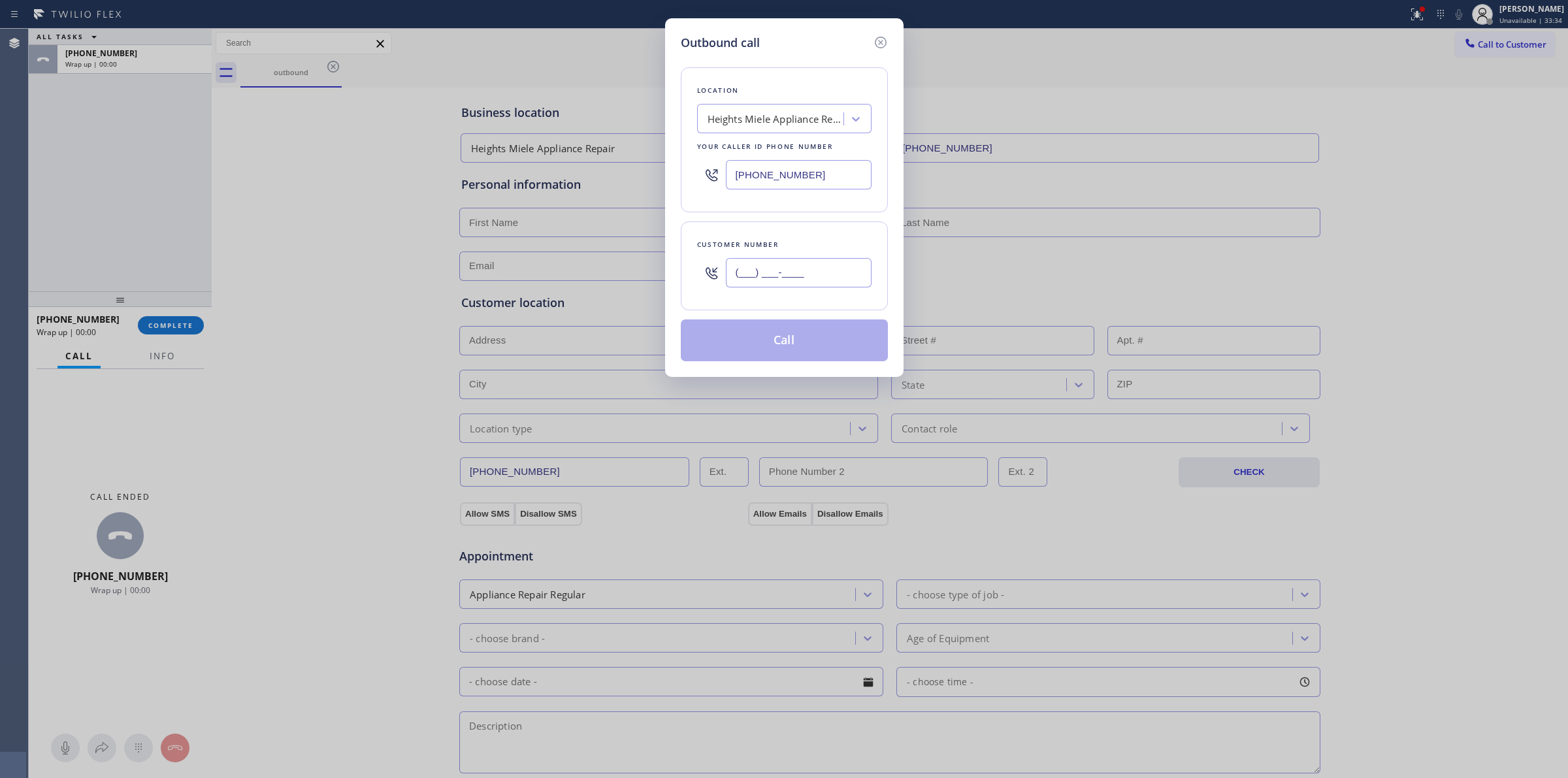
click at [854, 286] on input "(___) ___-____" at bounding box center [798, 272] width 146 height 29
paste input "989) 459-0616"
type input "[PHONE_NUMBER]"
click at [791, 343] on button "Call" at bounding box center [784, 340] width 207 height 42
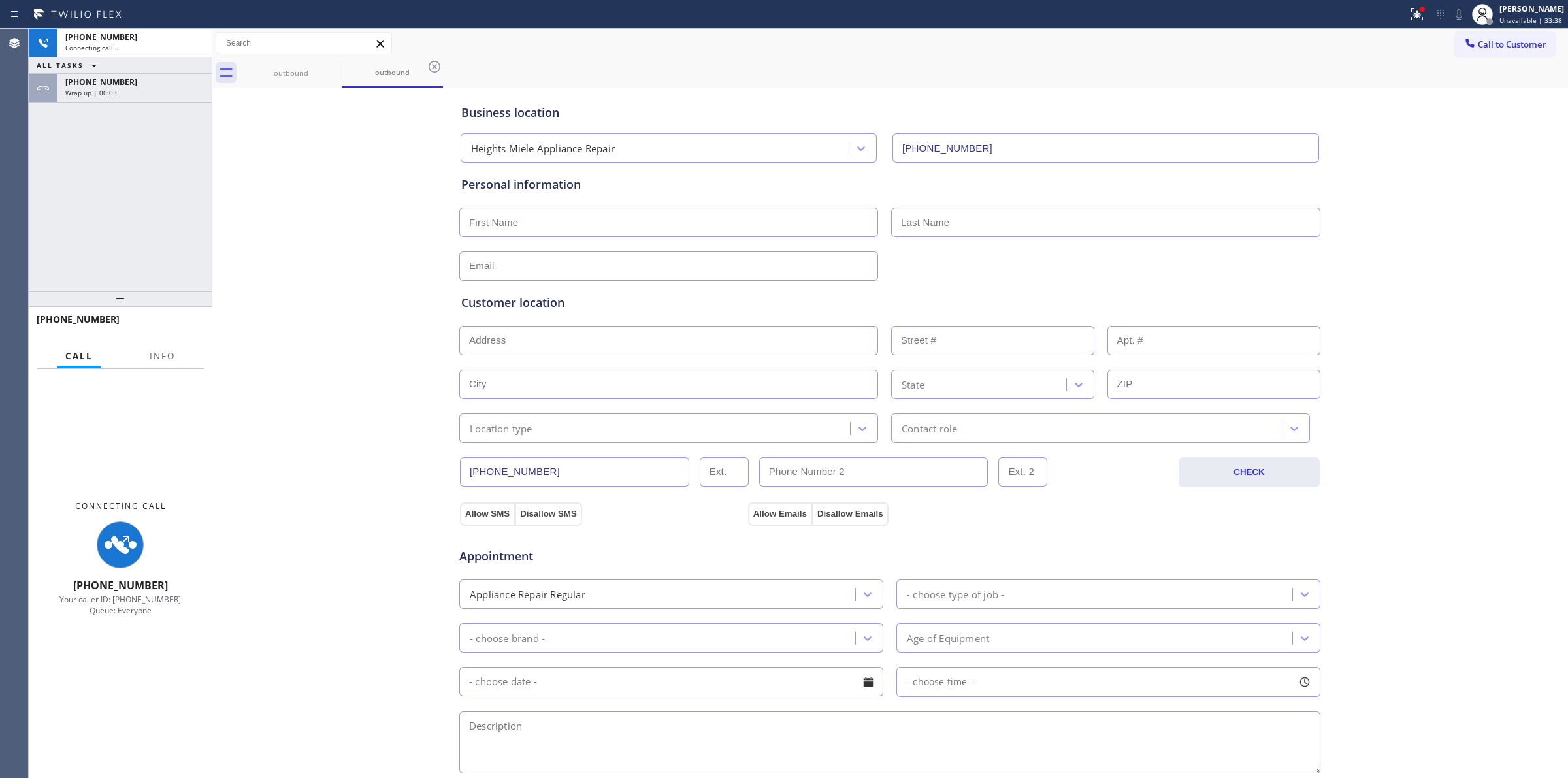
type input "[PHONE_NUMBER]"
click at [1493, 70] on div "outbound outbound" at bounding box center [903, 72] width 1327 height 29
click at [1465, 21] on icon at bounding box center [1459, 14] width 16 height 16
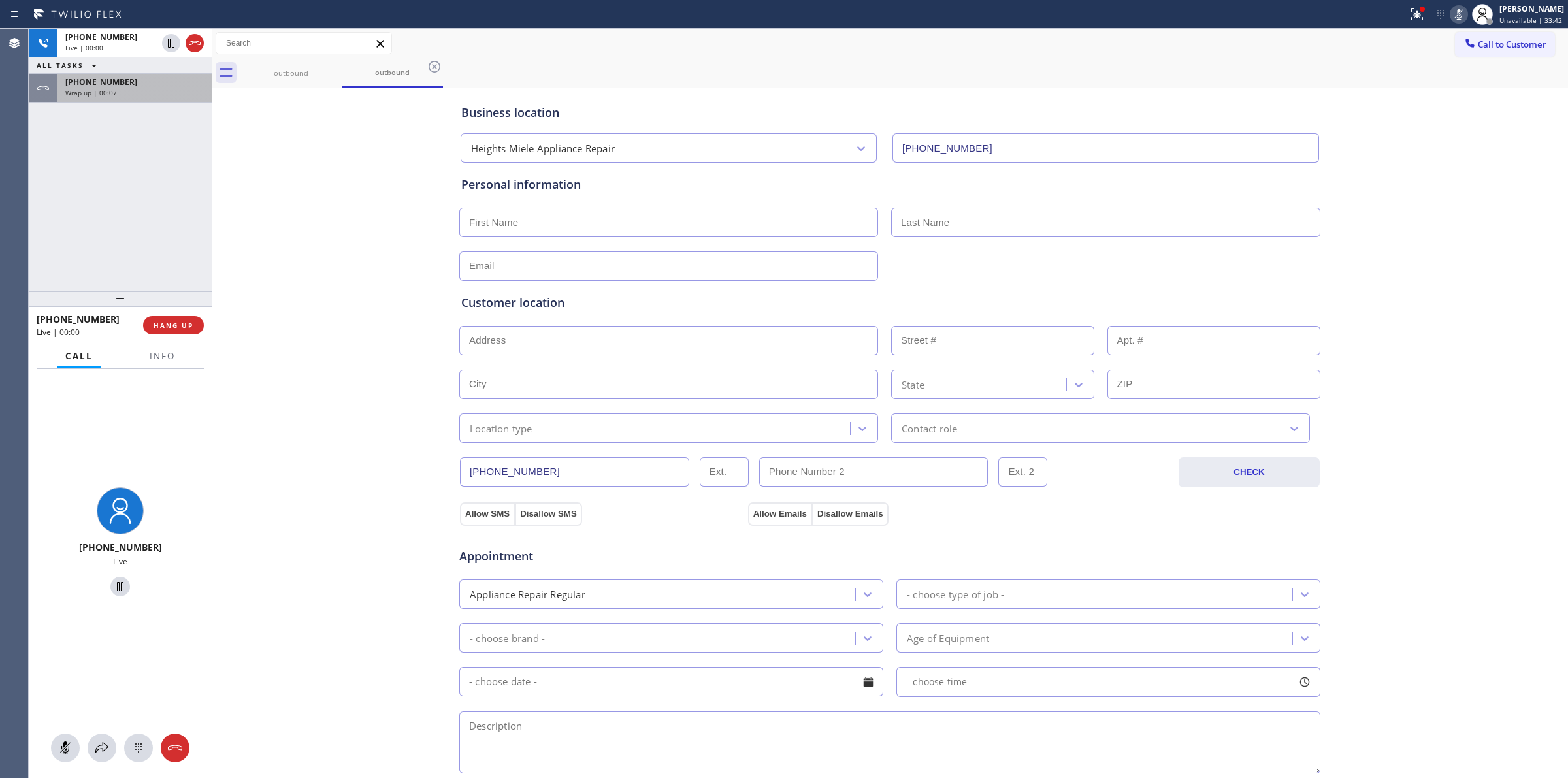
click at [150, 97] on div "[PHONE_NUMBER] Wrap up | 00:07" at bounding box center [132, 88] width 149 height 28
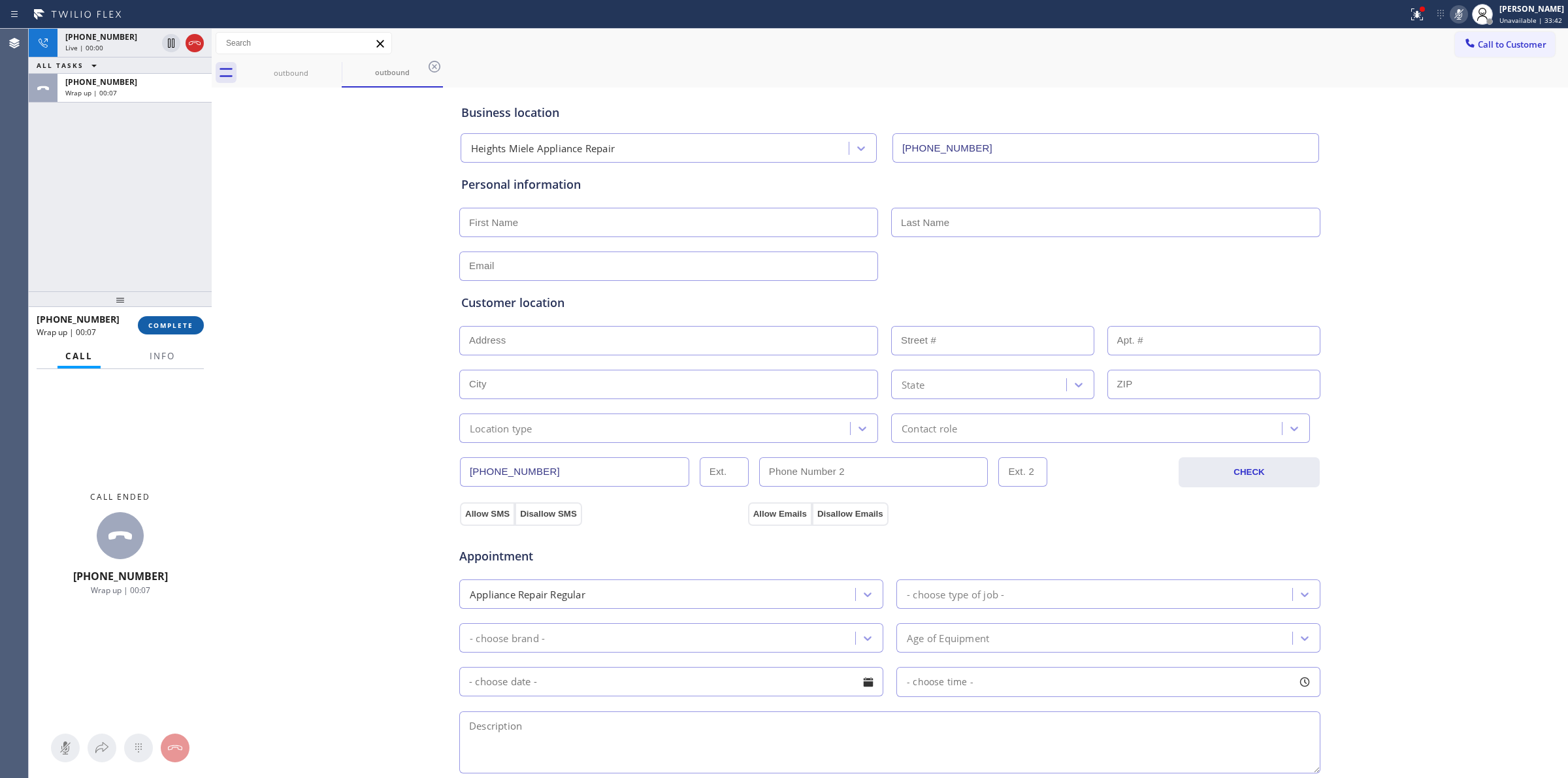
click at [174, 316] on button "COMPLETE" at bounding box center [171, 324] width 66 height 18
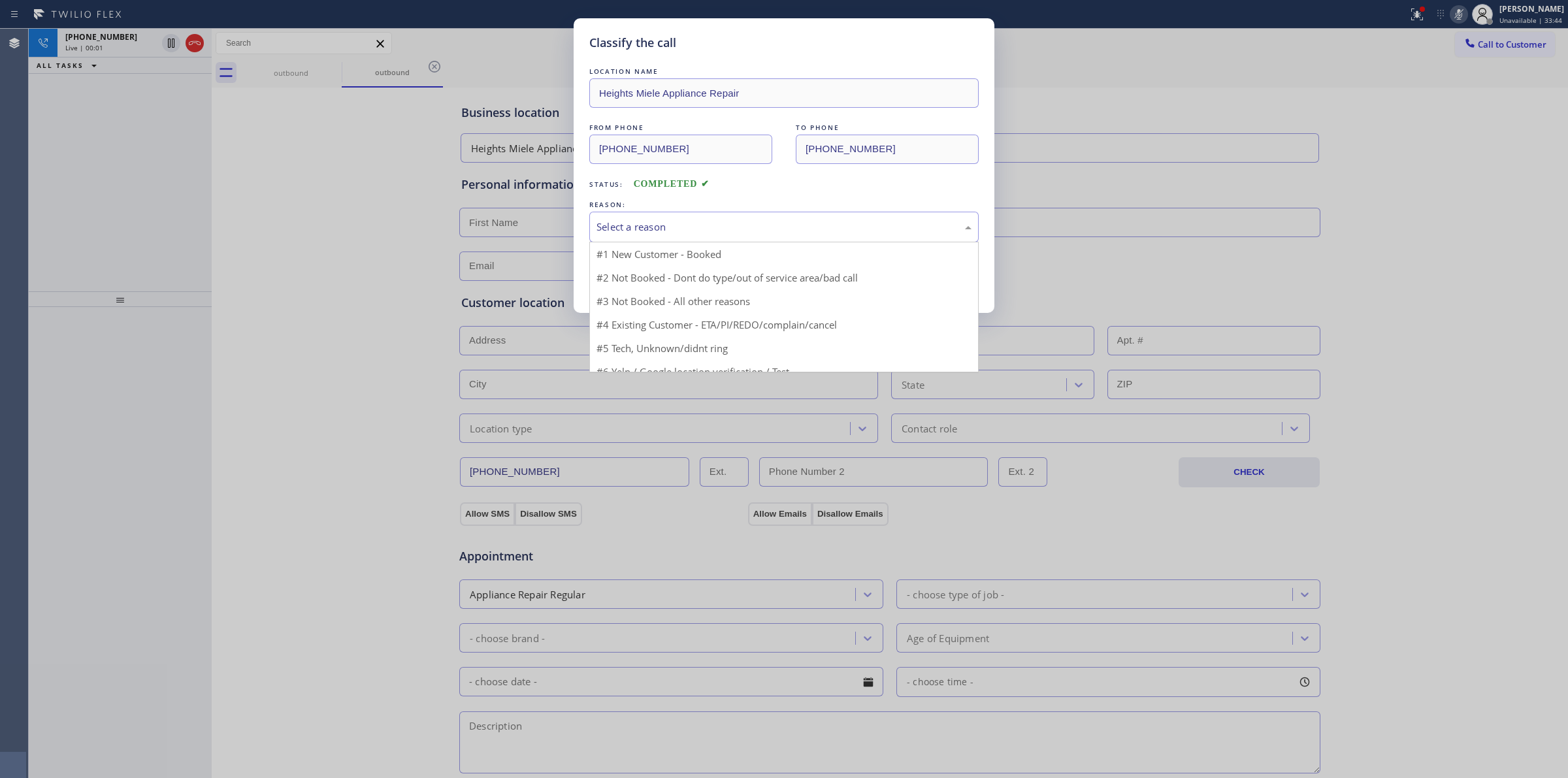
click at [684, 233] on div "Select a reason" at bounding box center [784, 227] width 375 height 15
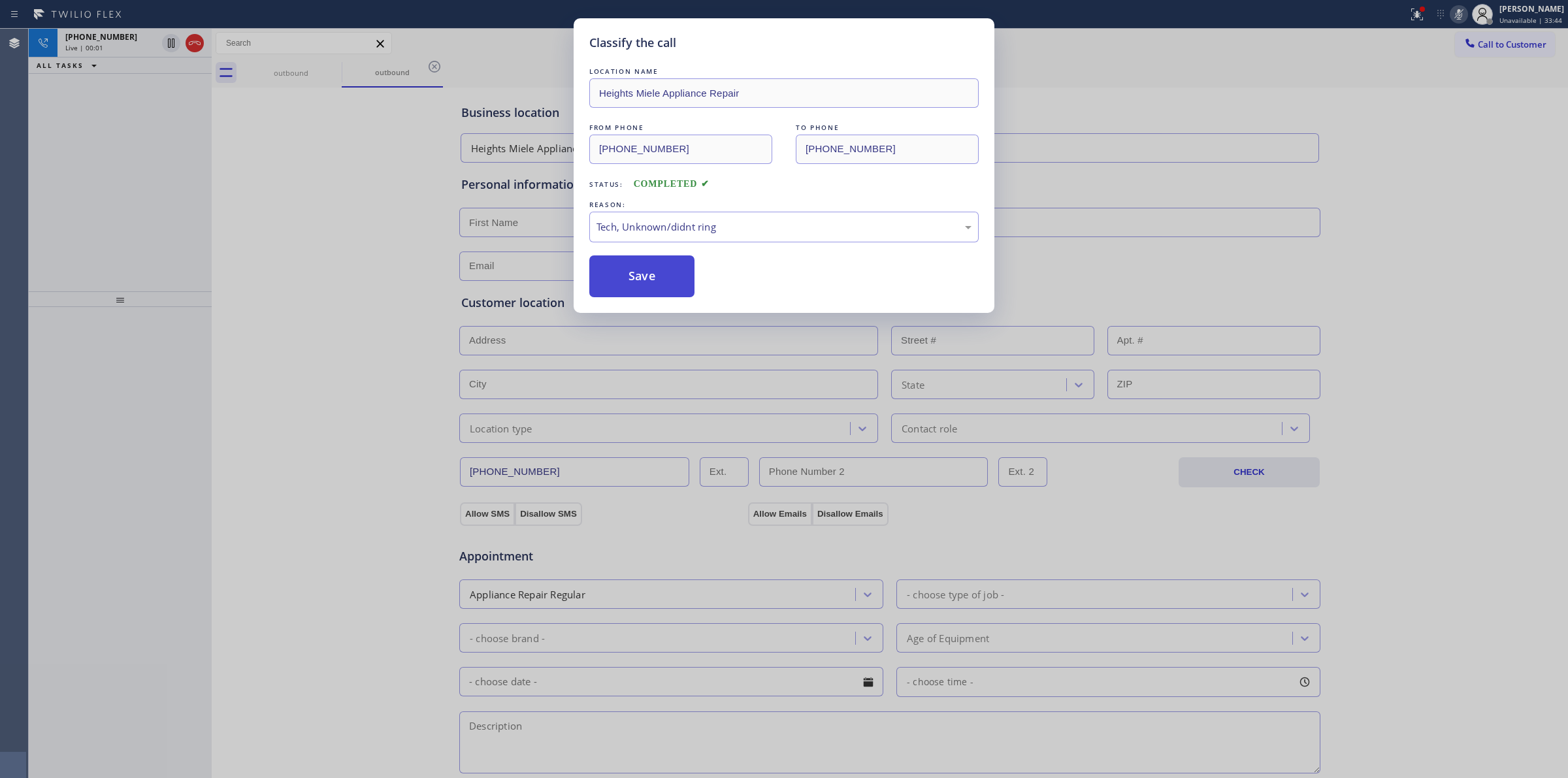
click at [640, 277] on button "Save" at bounding box center [642, 276] width 106 height 42
click at [121, 41] on div "[PHONE_NUMBER]" at bounding box center [111, 37] width 91 height 11
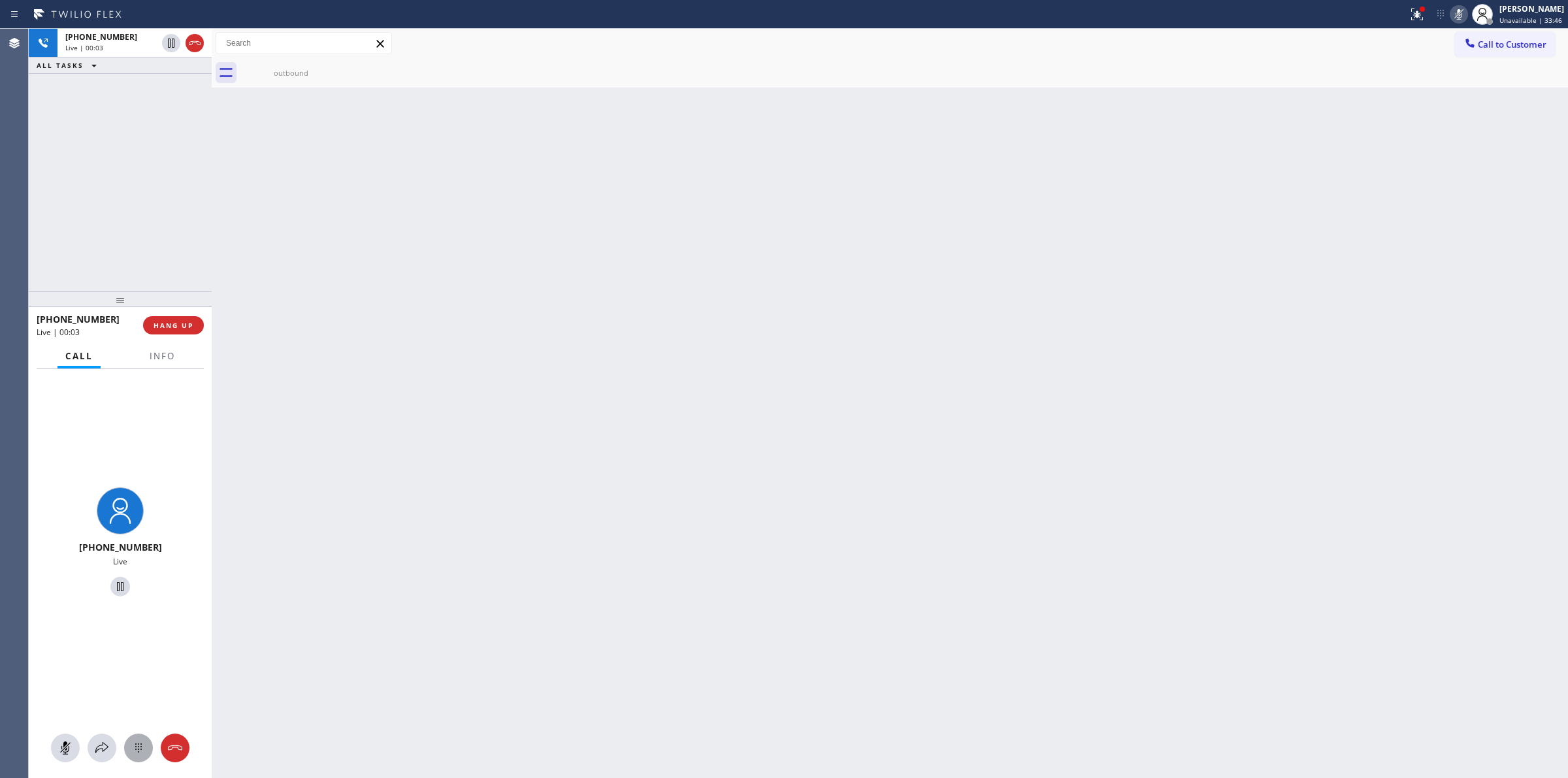
click at [143, 755] on icon at bounding box center [139, 748] width 16 height 16
click at [1477, 47] on span "Call to Customer" at bounding box center [1511, 44] width 69 height 12
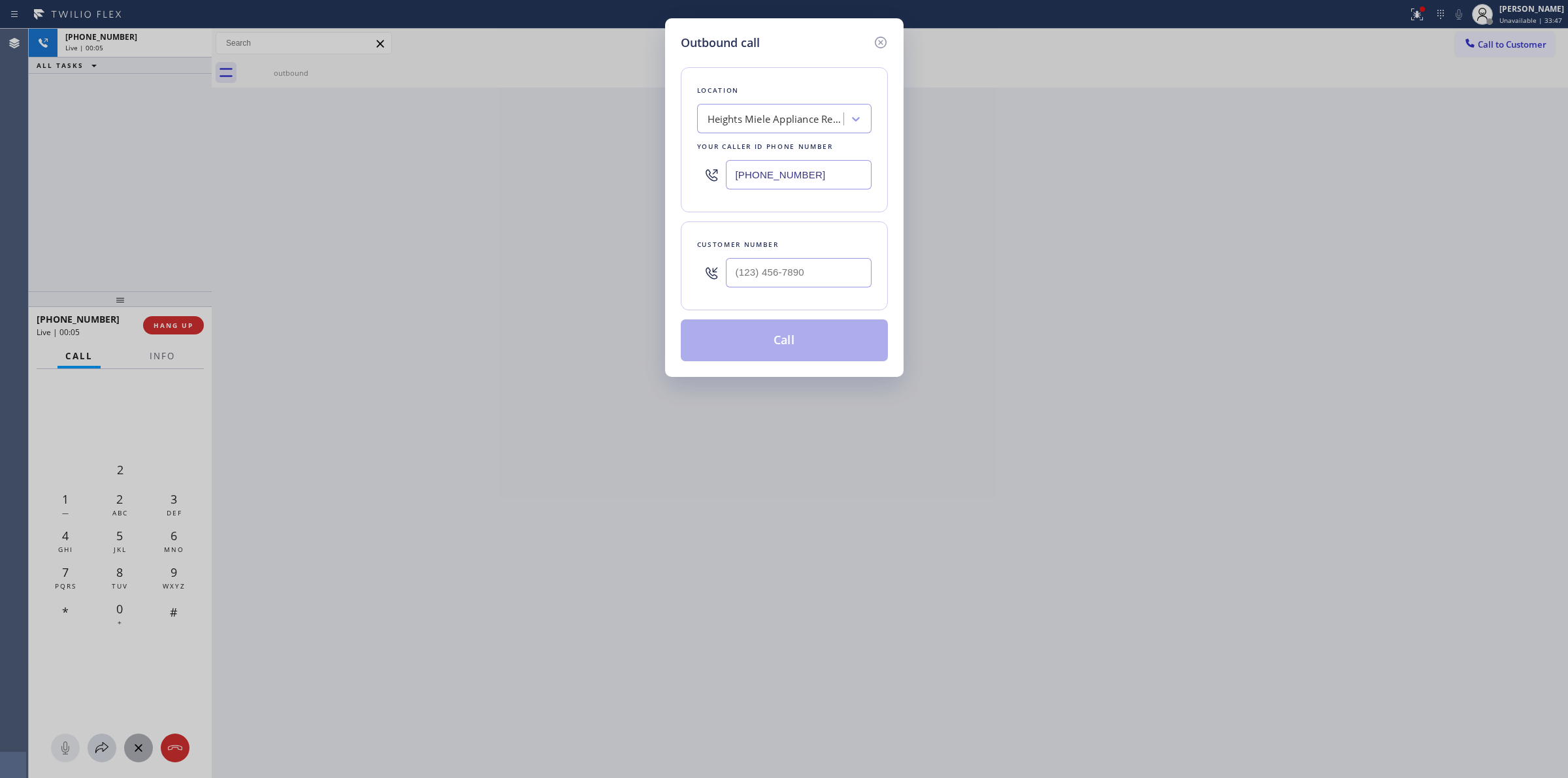
drag, startPoint x: 795, startPoint y: 243, endPoint x: 791, endPoint y: 249, distance: 7.2
click at [792, 245] on div "Customer number" at bounding box center [784, 265] width 207 height 89
click at [788, 255] on div at bounding box center [798, 272] width 146 height 43
paste input "989) 459-0616"
click at [783, 271] on input "(___) ___-____" at bounding box center [798, 272] width 146 height 29
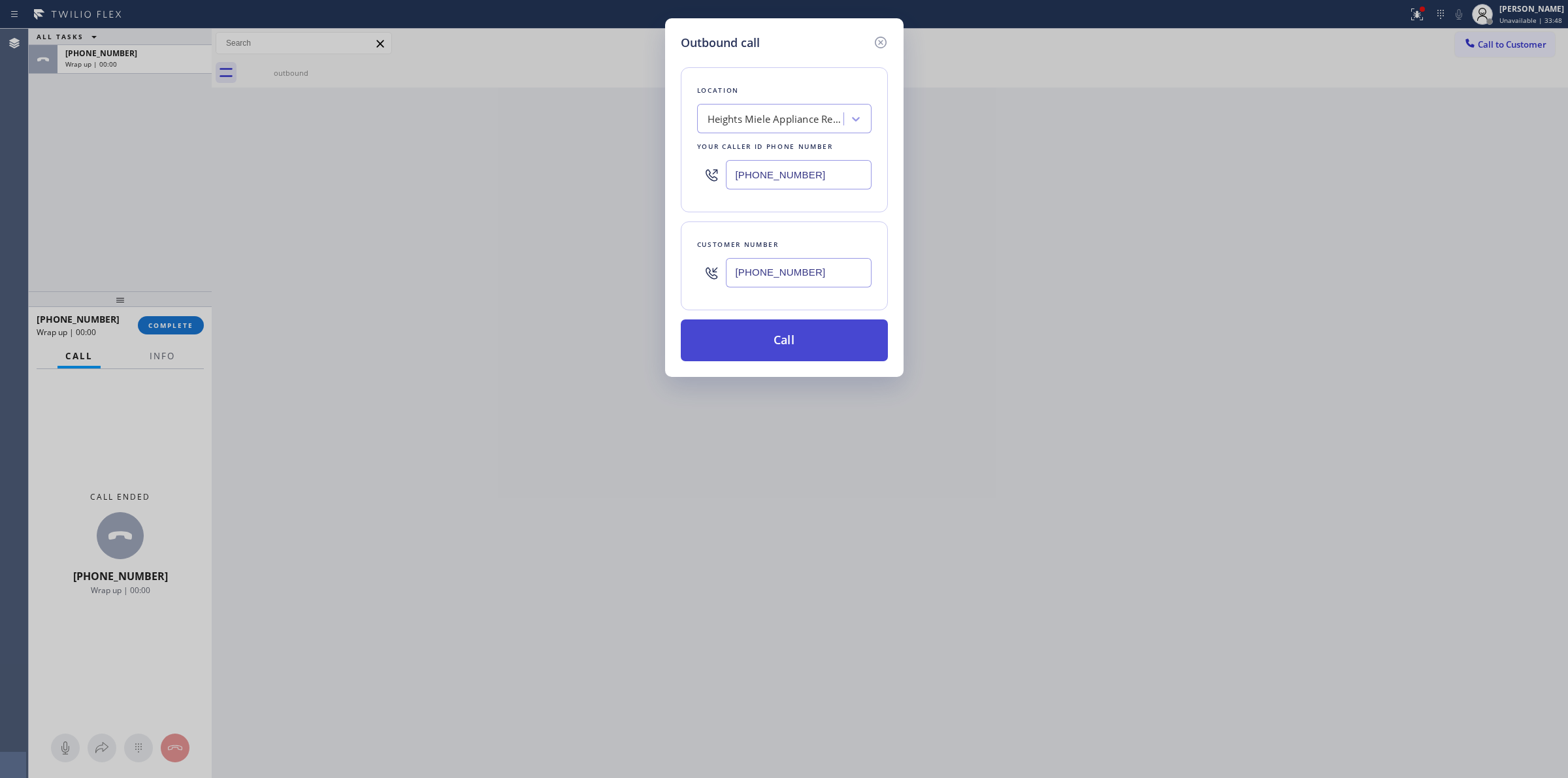
type input "[PHONE_NUMBER]"
click at [774, 336] on button "Call" at bounding box center [784, 340] width 207 height 42
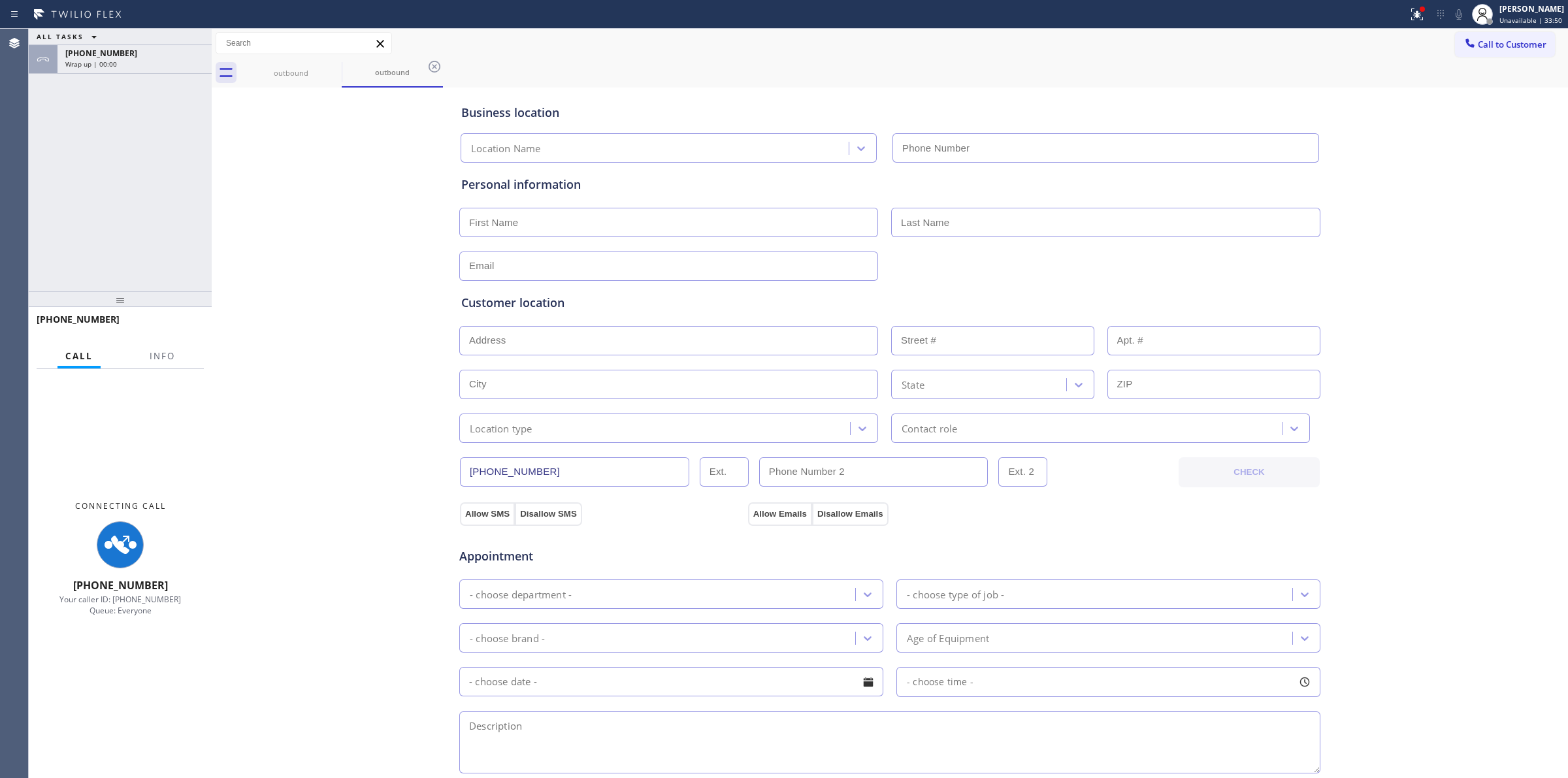
type input "[PHONE_NUMBER]"
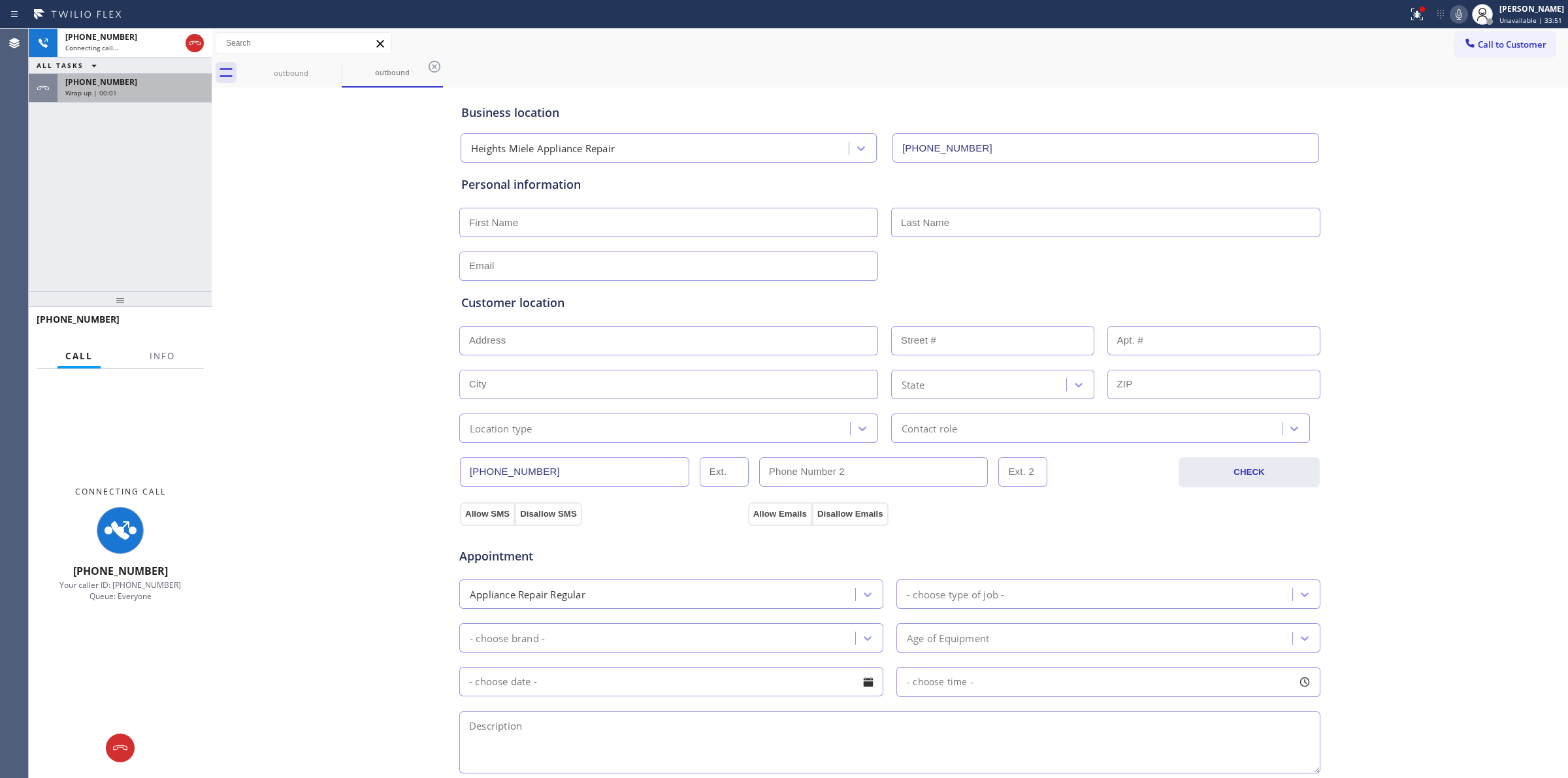
click at [155, 88] on div "Wrap up | 00:01" at bounding box center [135, 93] width 139 height 9
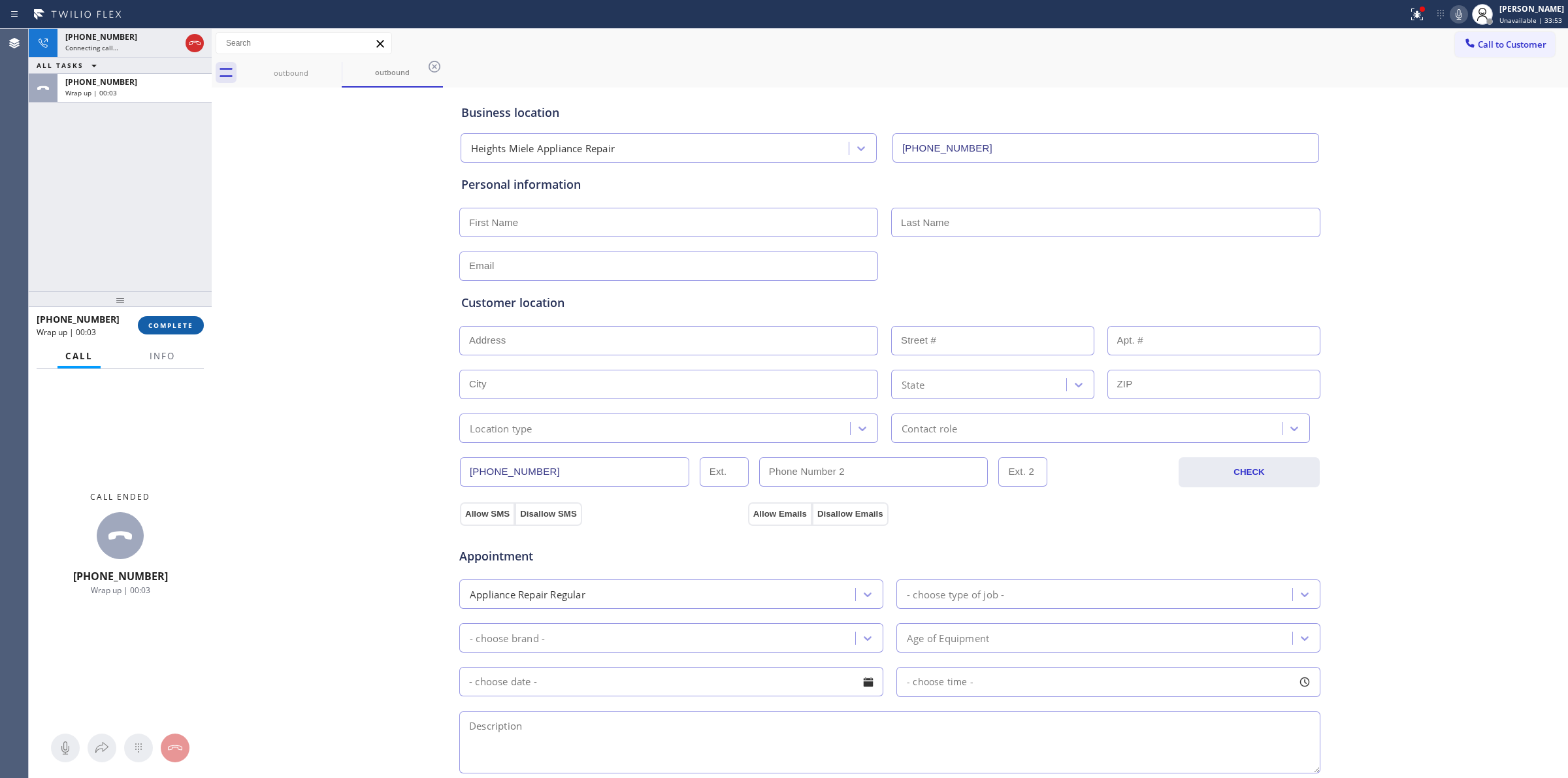
click at [178, 320] on span "COMPLETE" at bounding box center [170, 325] width 45 height 9
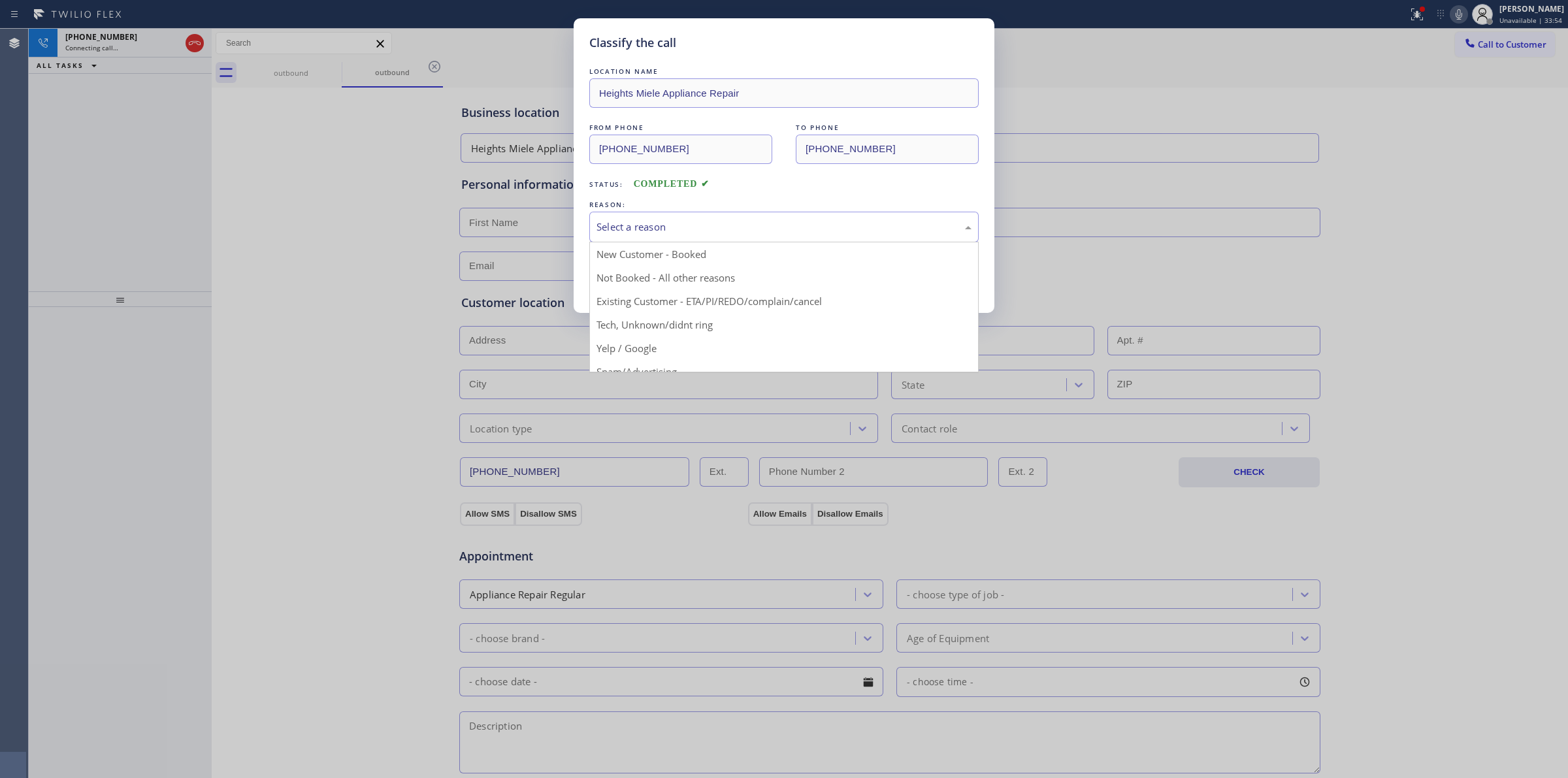
click at [684, 232] on div "Select a reason" at bounding box center [784, 227] width 375 height 15
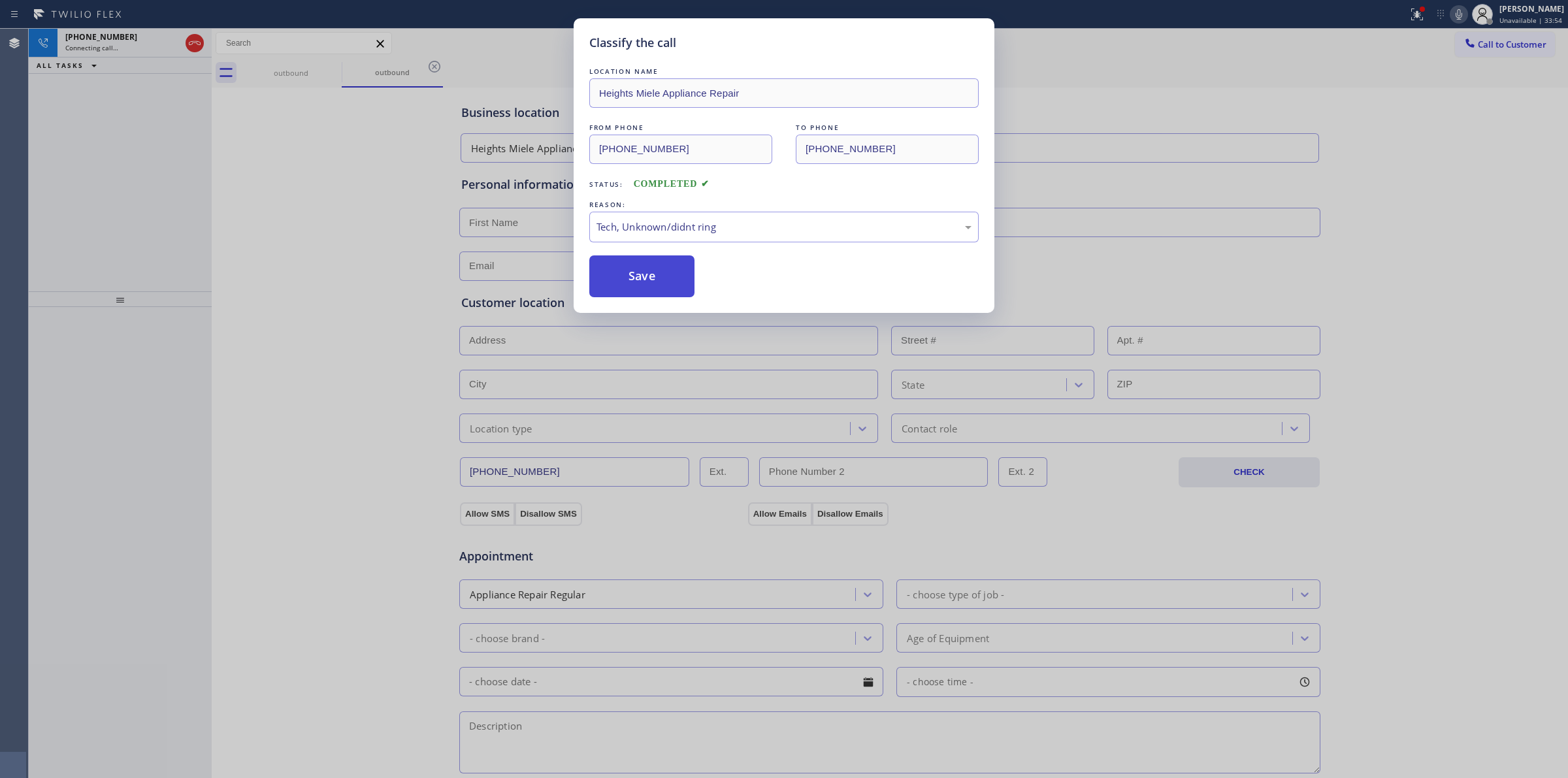
click at [639, 285] on button "Save" at bounding box center [642, 276] width 106 height 42
click at [342, 72] on div "outbound" at bounding box center [392, 72] width 102 height 29
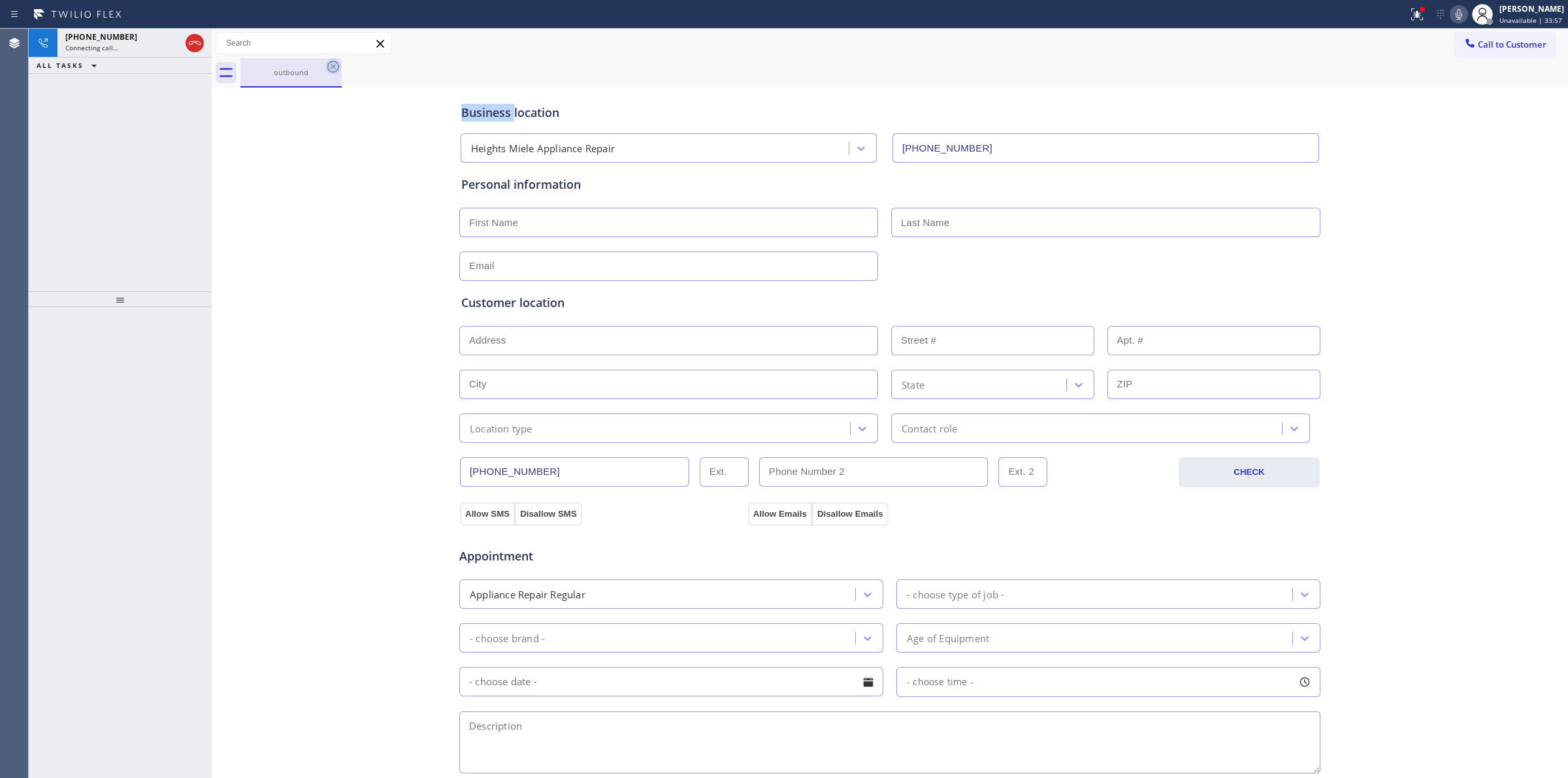
click at [332, 70] on icon at bounding box center [333, 67] width 16 height 16
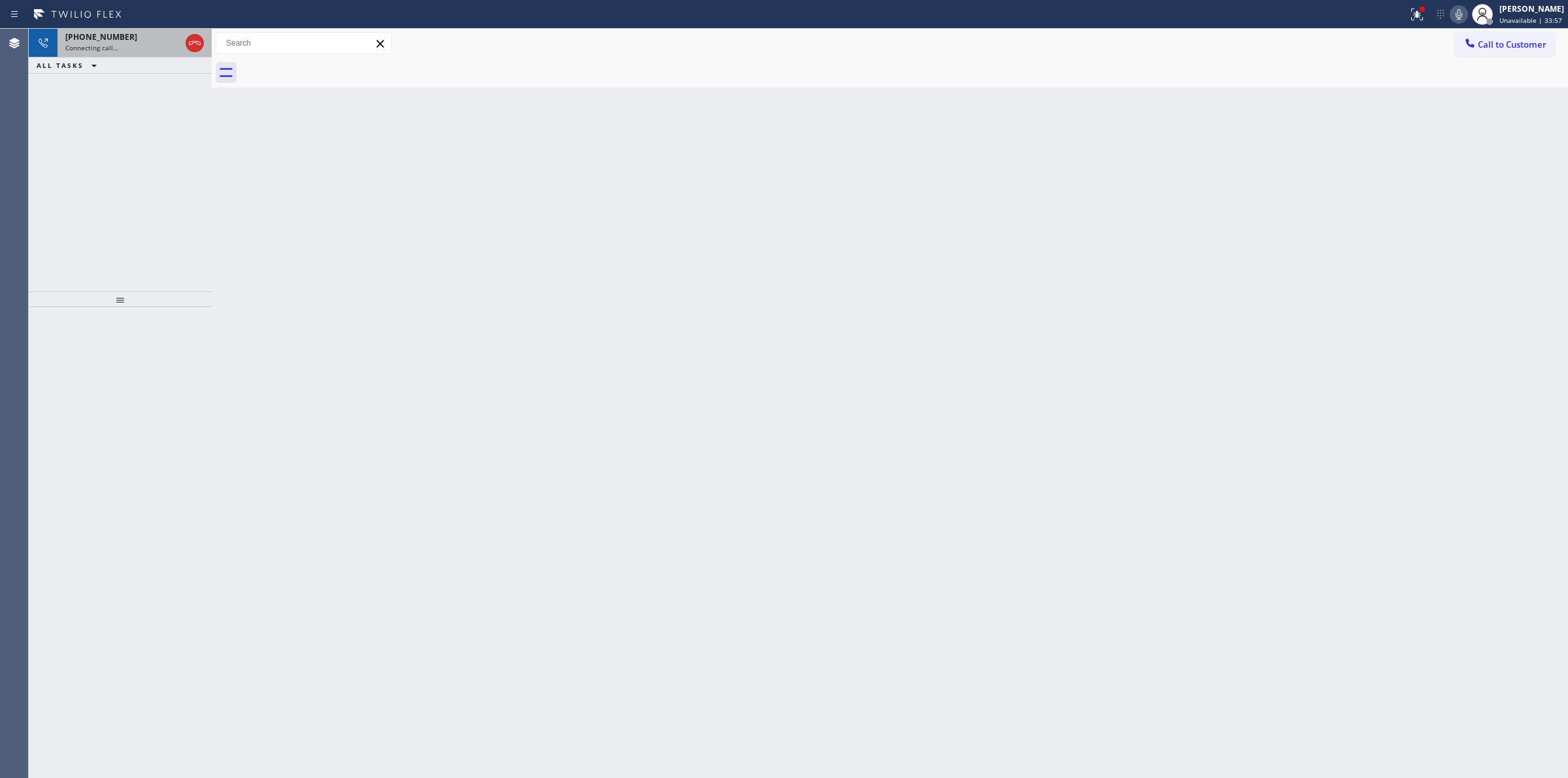
click at [117, 36] on span "[PHONE_NUMBER]" at bounding box center [101, 37] width 72 height 11
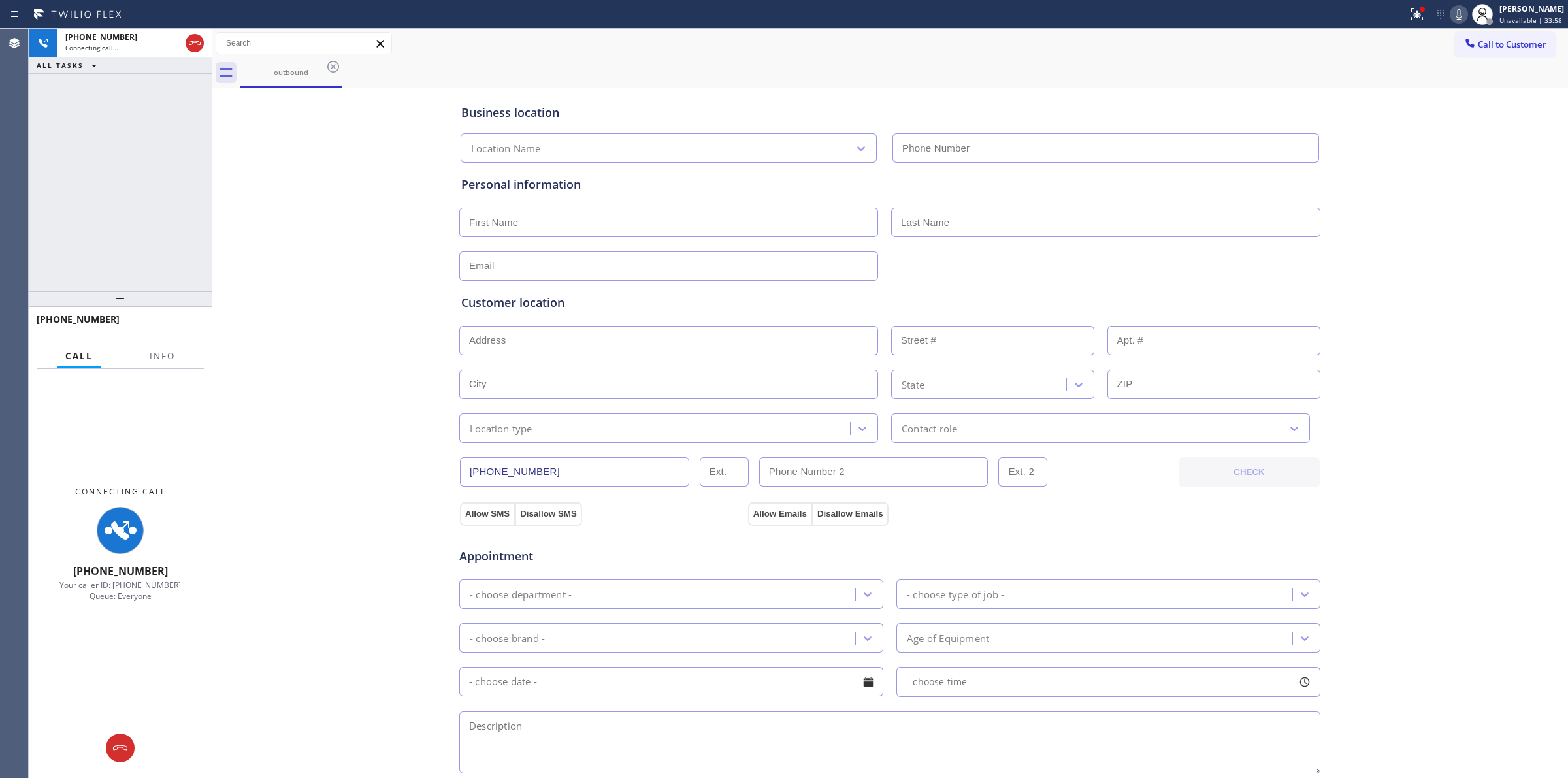
click at [1461, 14] on icon at bounding box center [1459, 14] width 6 height 10
type input "[PHONE_NUMBER]"
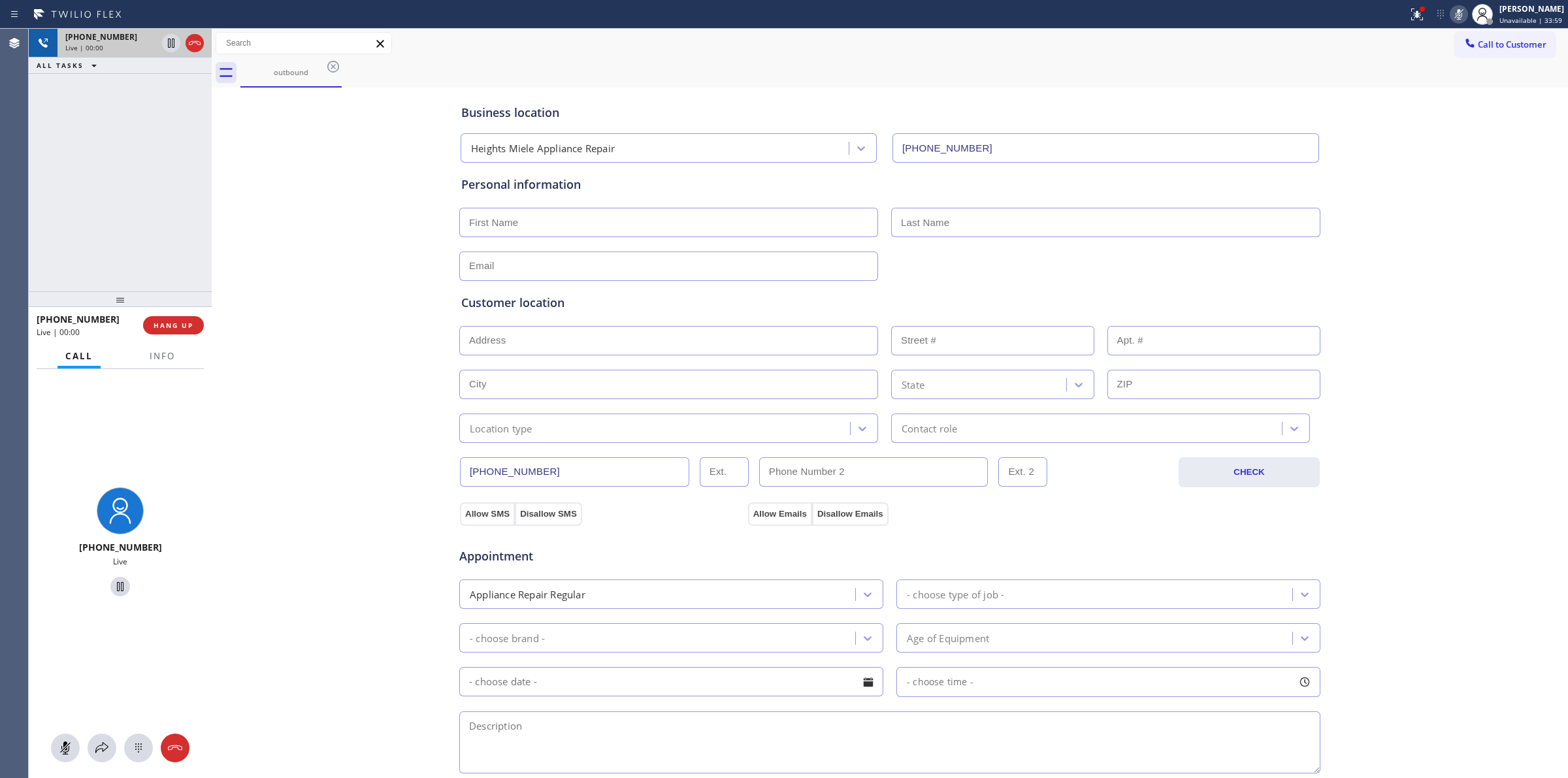
click at [134, 43] on div "Live | 00:00" at bounding box center [111, 48] width 91 height 9
click at [144, 739] on button at bounding box center [139, 747] width 28 height 28
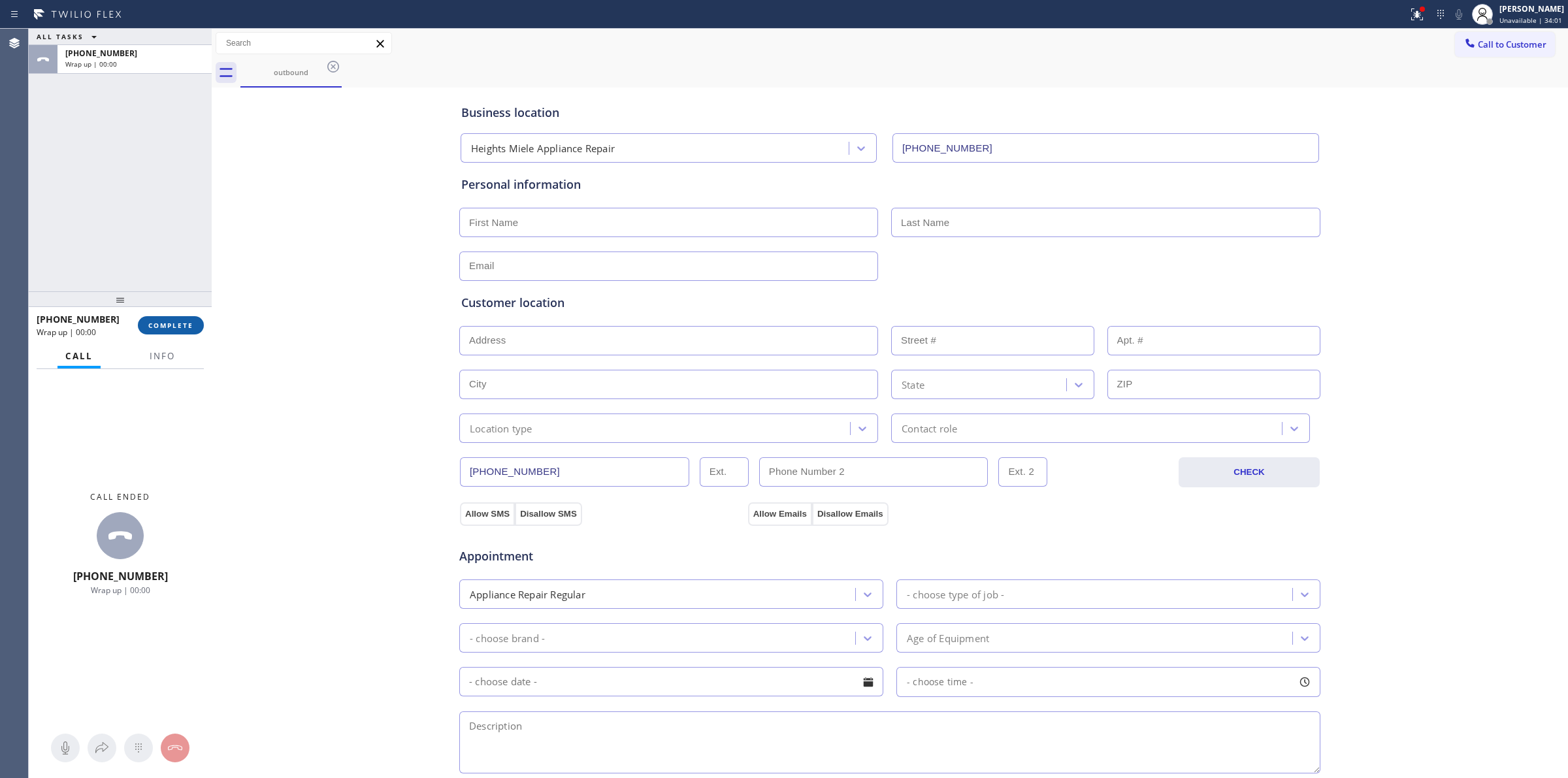
click at [181, 328] on span "COMPLETE" at bounding box center [170, 325] width 45 height 9
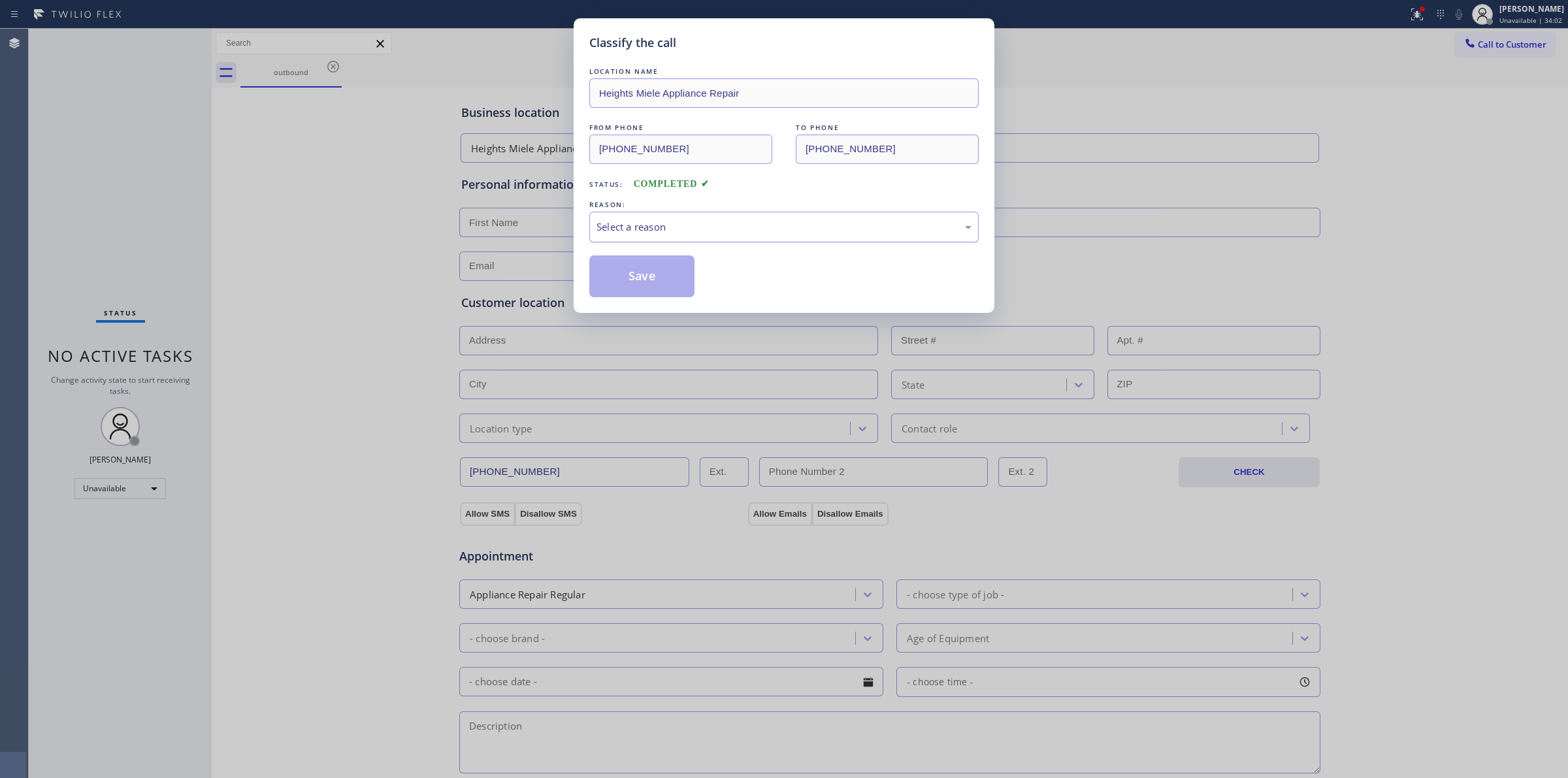
click at [695, 224] on div "Select a reason" at bounding box center [784, 227] width 375 height 15
drag, startPoint x: 677, startPoint y: 317, endPoint x: 655, endPoint y: 270, distance: 51.9
click at [655, 270] on button "Save" at bounding box center [642, 276] width 106 height 42
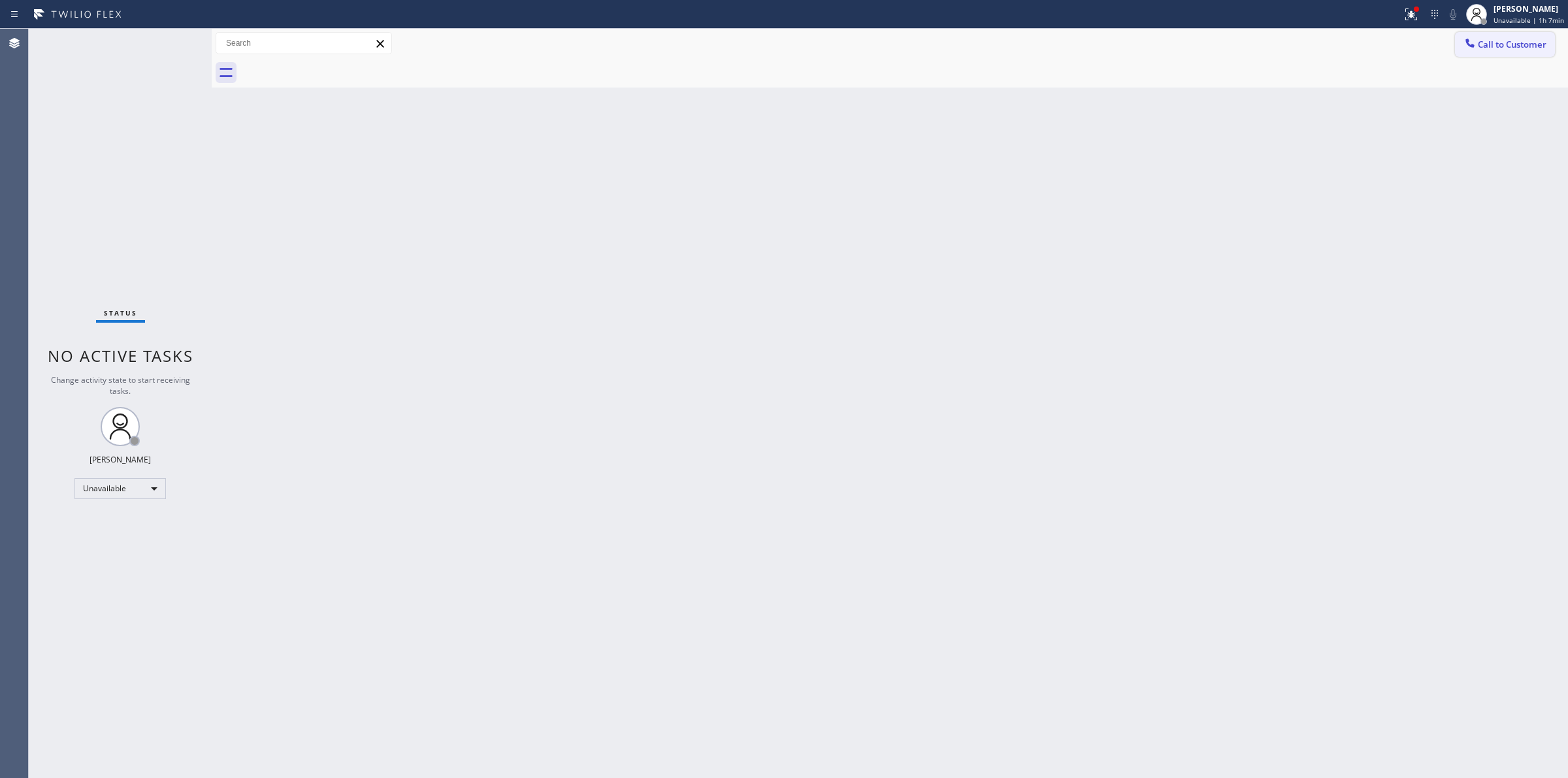
click at [1511, 47] on span "Call to Customer" at bounding box center [1511, 44] width 69 height 12
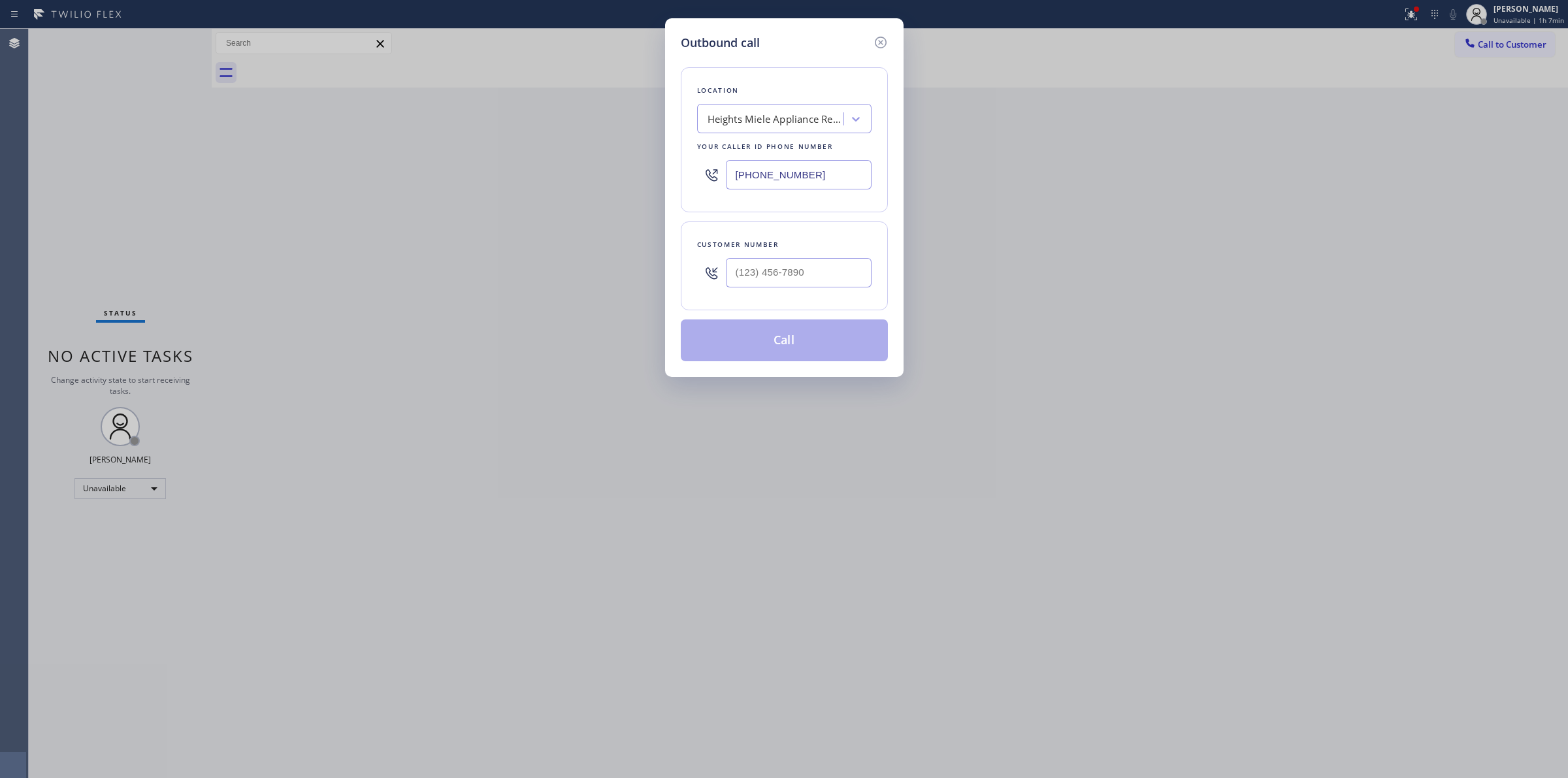
paste input "800-5688"
drag, startPoint x: 814, startPoint y: 172, endPoint x: 584, endPoint y: 172, distance: 230.0
click at [584, 172] on div "Outbound call Location Heights [GEOGRAPHIC_DATA] Appliance Repair Your caller i…" at bounding box center [784, 389] width 1568 height 778
paste input "800) 568-8664"
type input "[PHONE_NUMBER]"
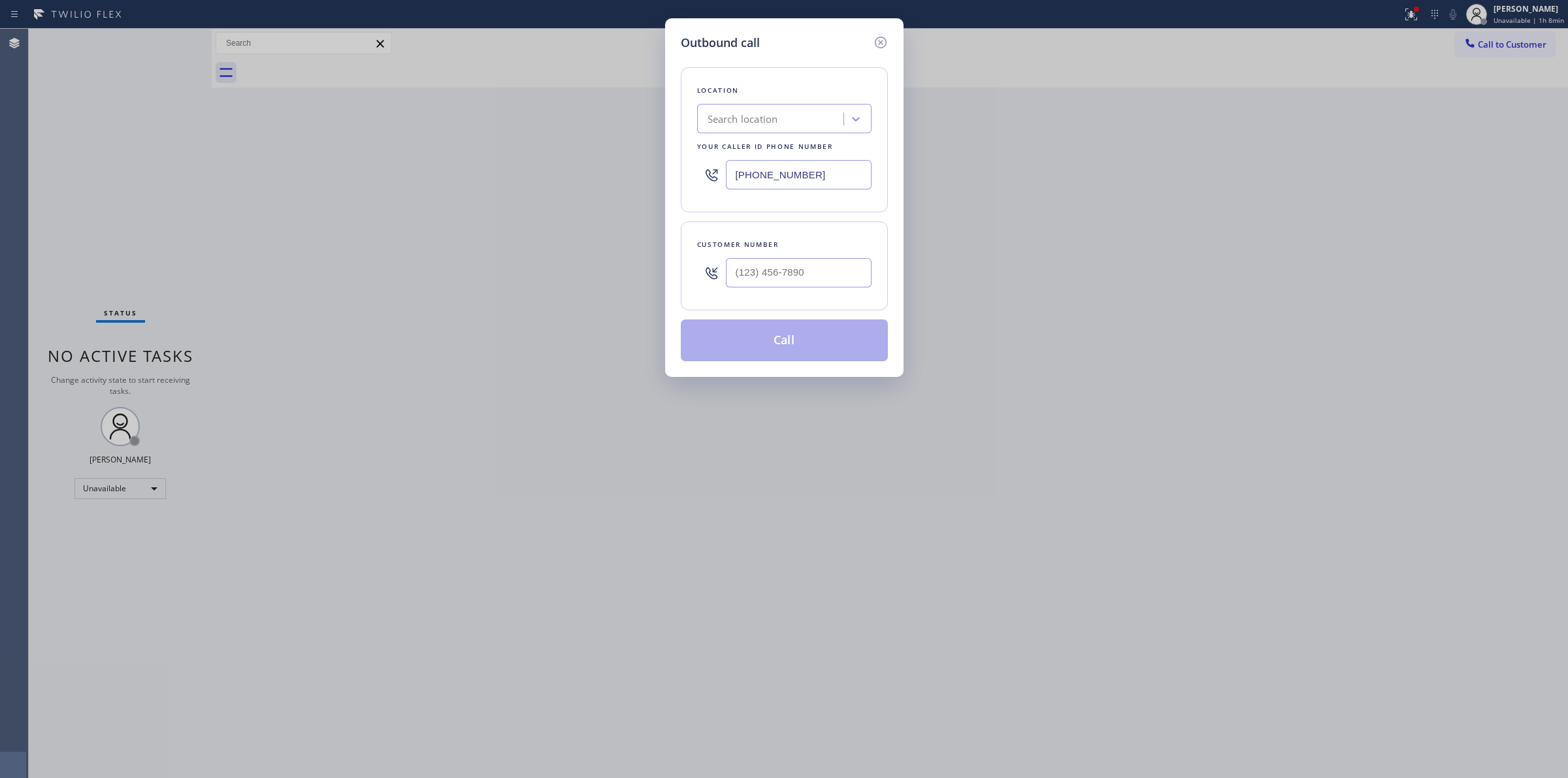
click at [752, 85] on div "Location" at bounding box center [784, 90] width 174 height 13
paste input "Electricians Service Team"
type input "Electricians Service Team"
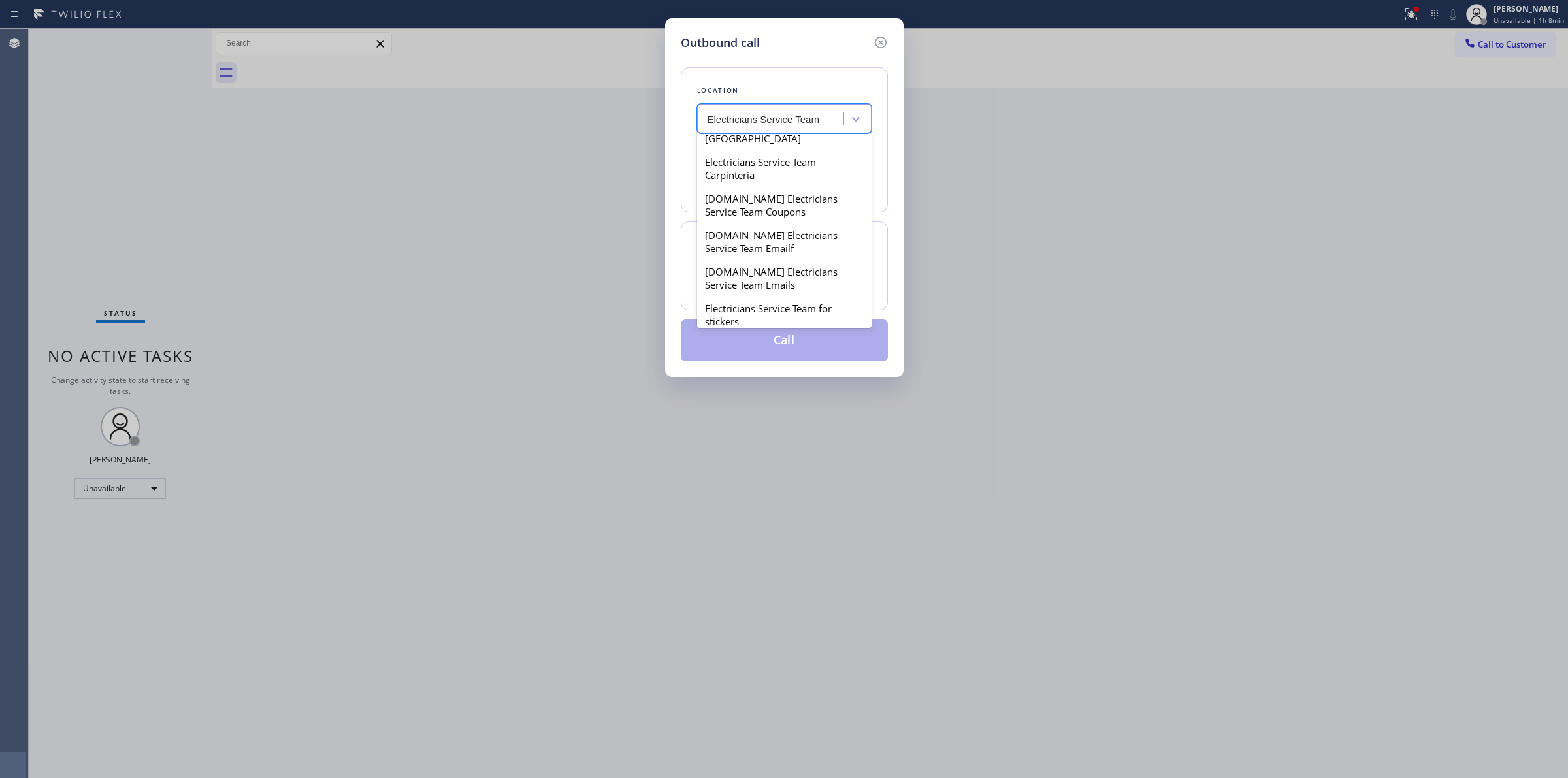
scroll to position [163, 0]
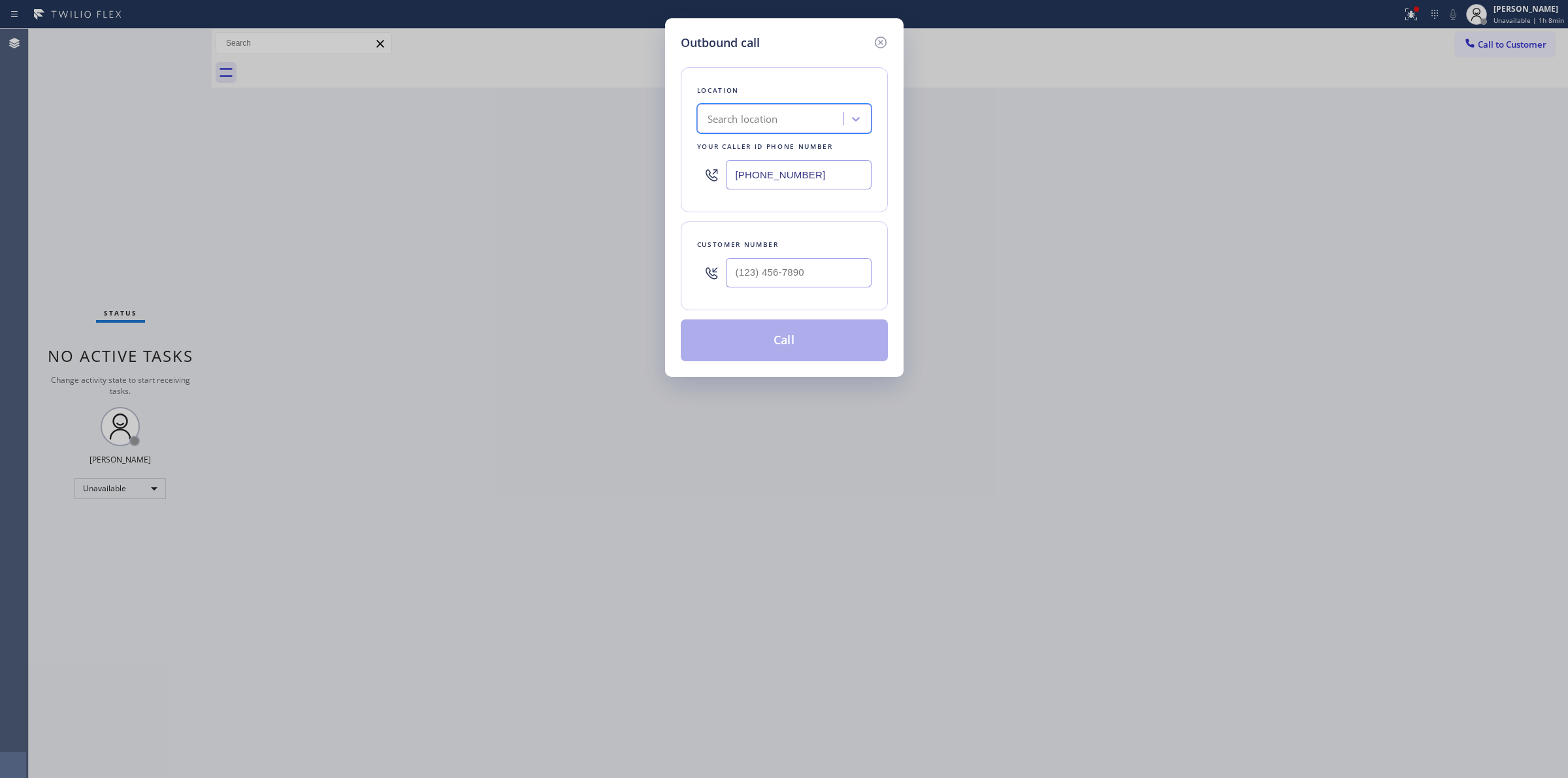
click at [748, 125] on div "Search location" at bounding box center [772, 119] width 143 height 23
click at [750, 123] on div "Search location" at bounding box center [743, 119] width 71 height 15
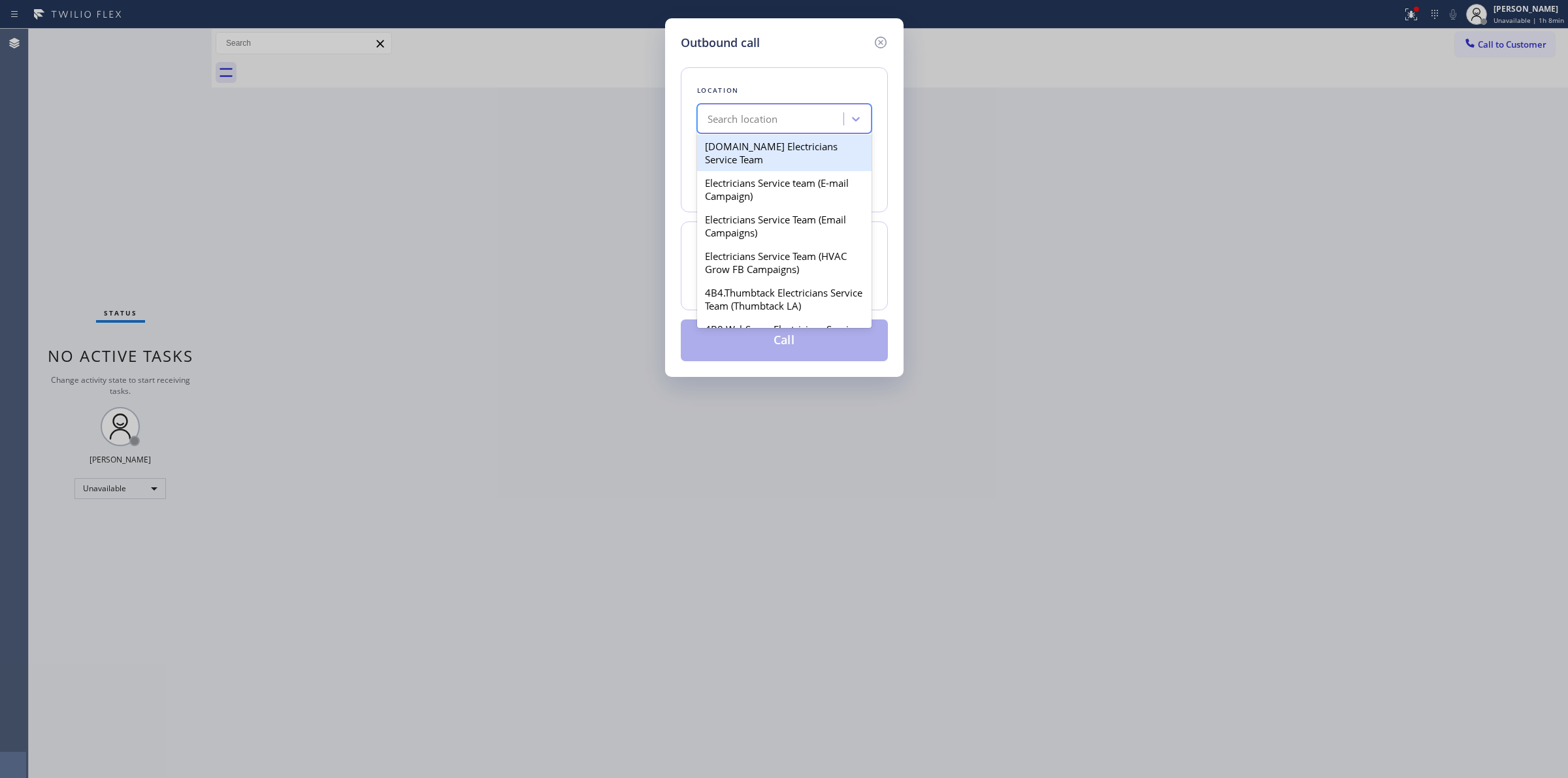
paste input "Electricians Service Team"
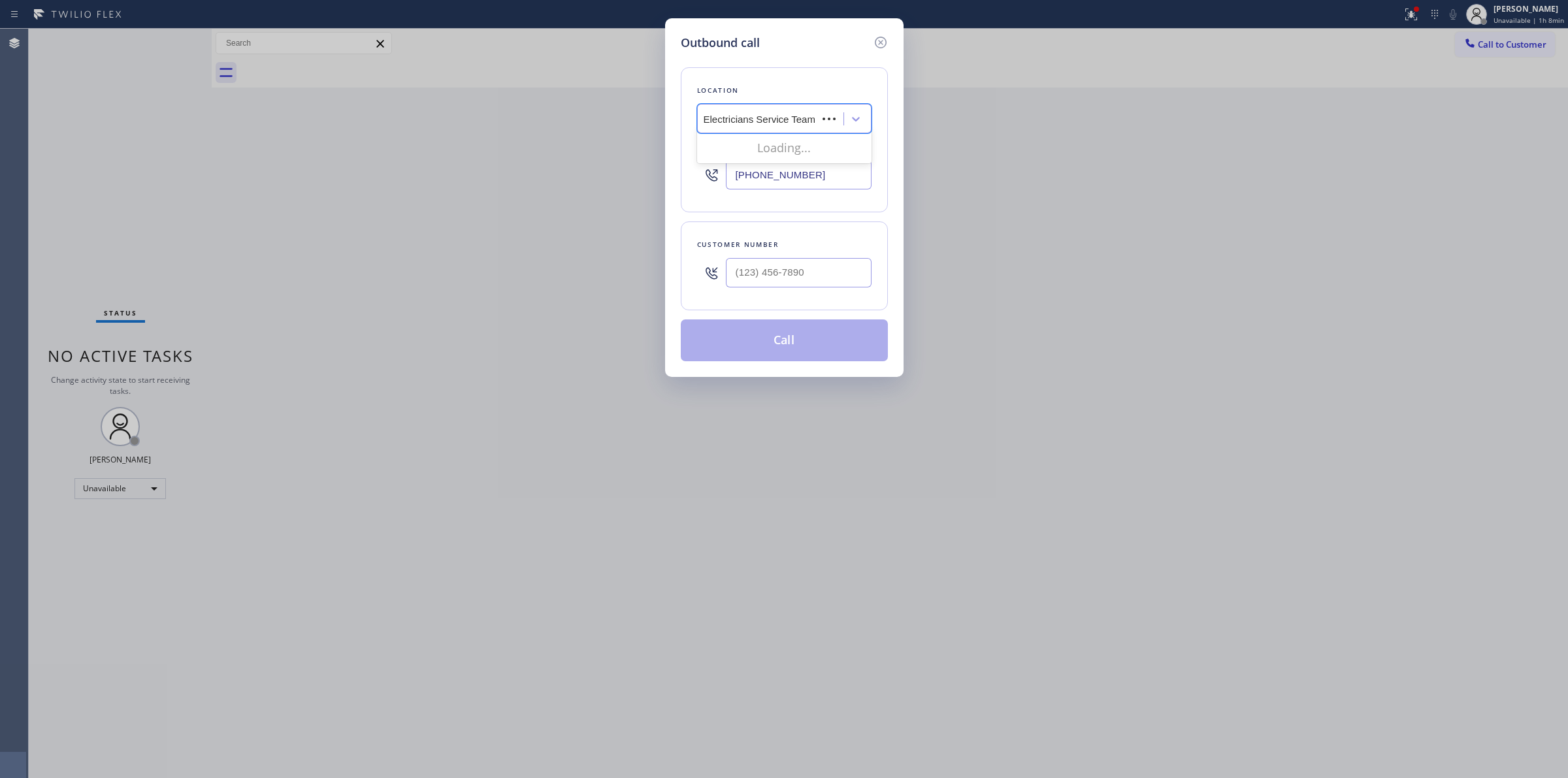
click at [752, 118] on input "Electricians Service Team" at bounding box center [759, 119] width 113 height 11
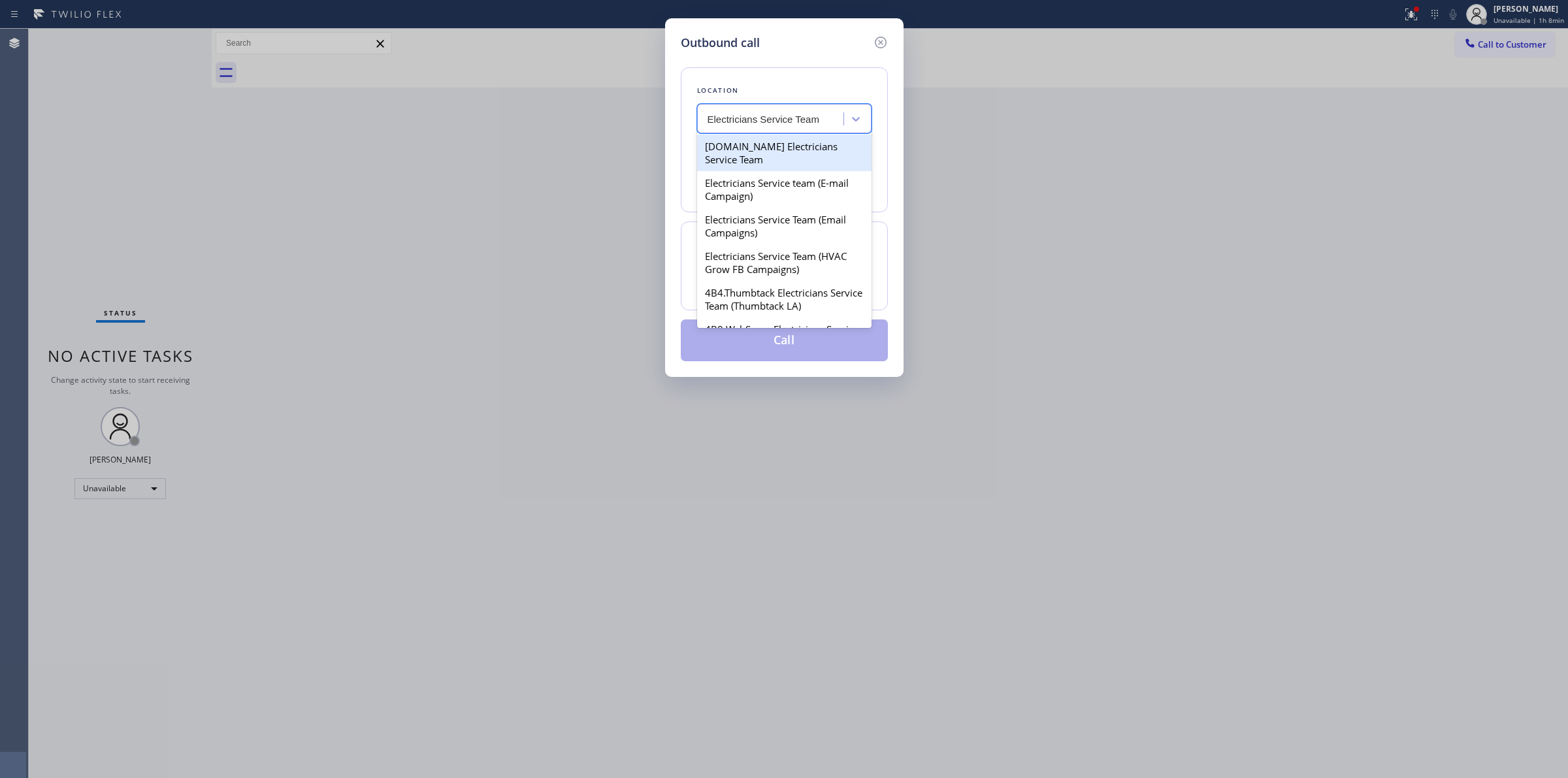
scroll to position [0, 0]
type input "Electrician Service Team"
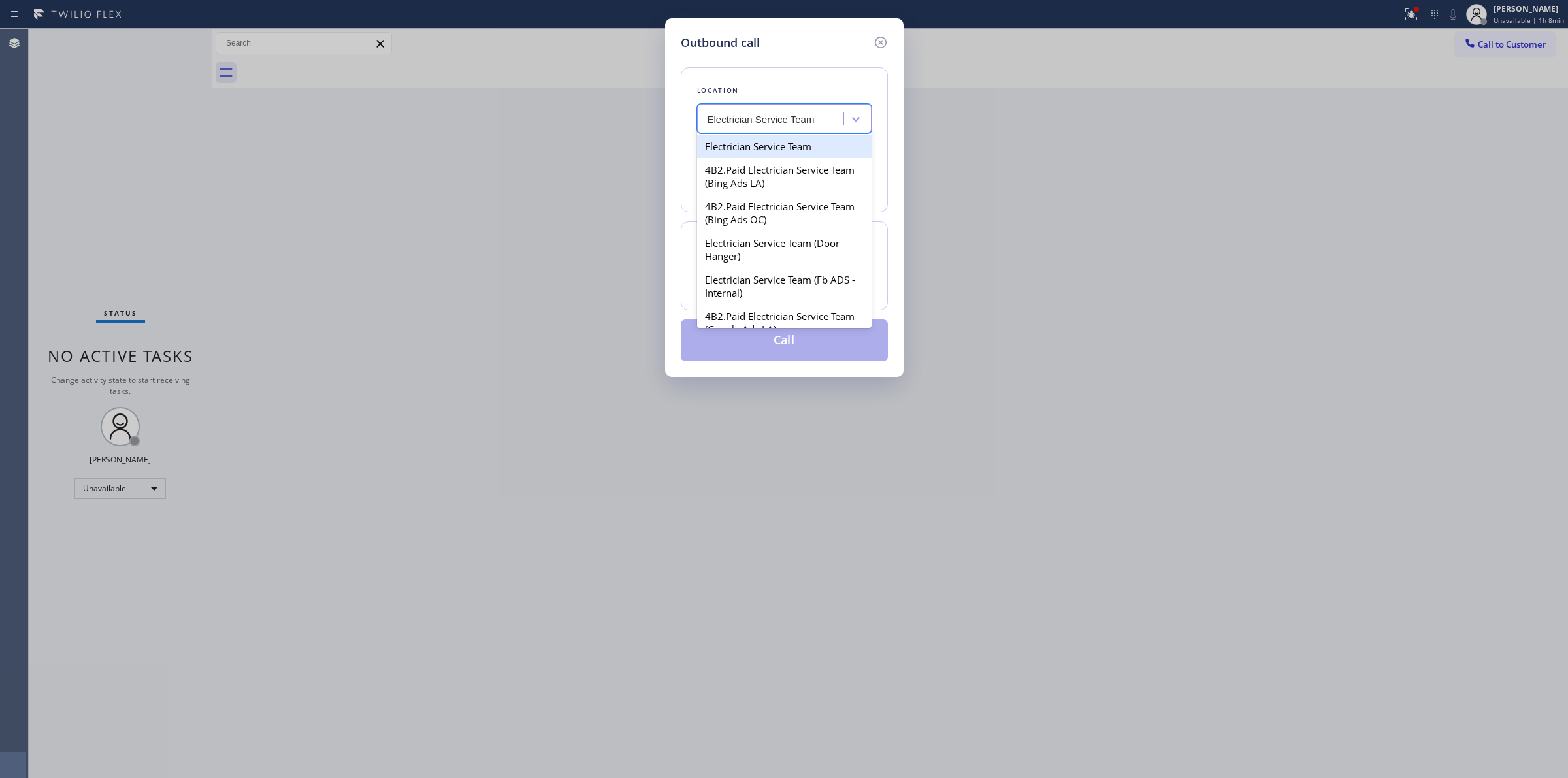
click at [765, 147] on div "Electrician Service Team" at bounding box center [784, 146] width 174 height 24
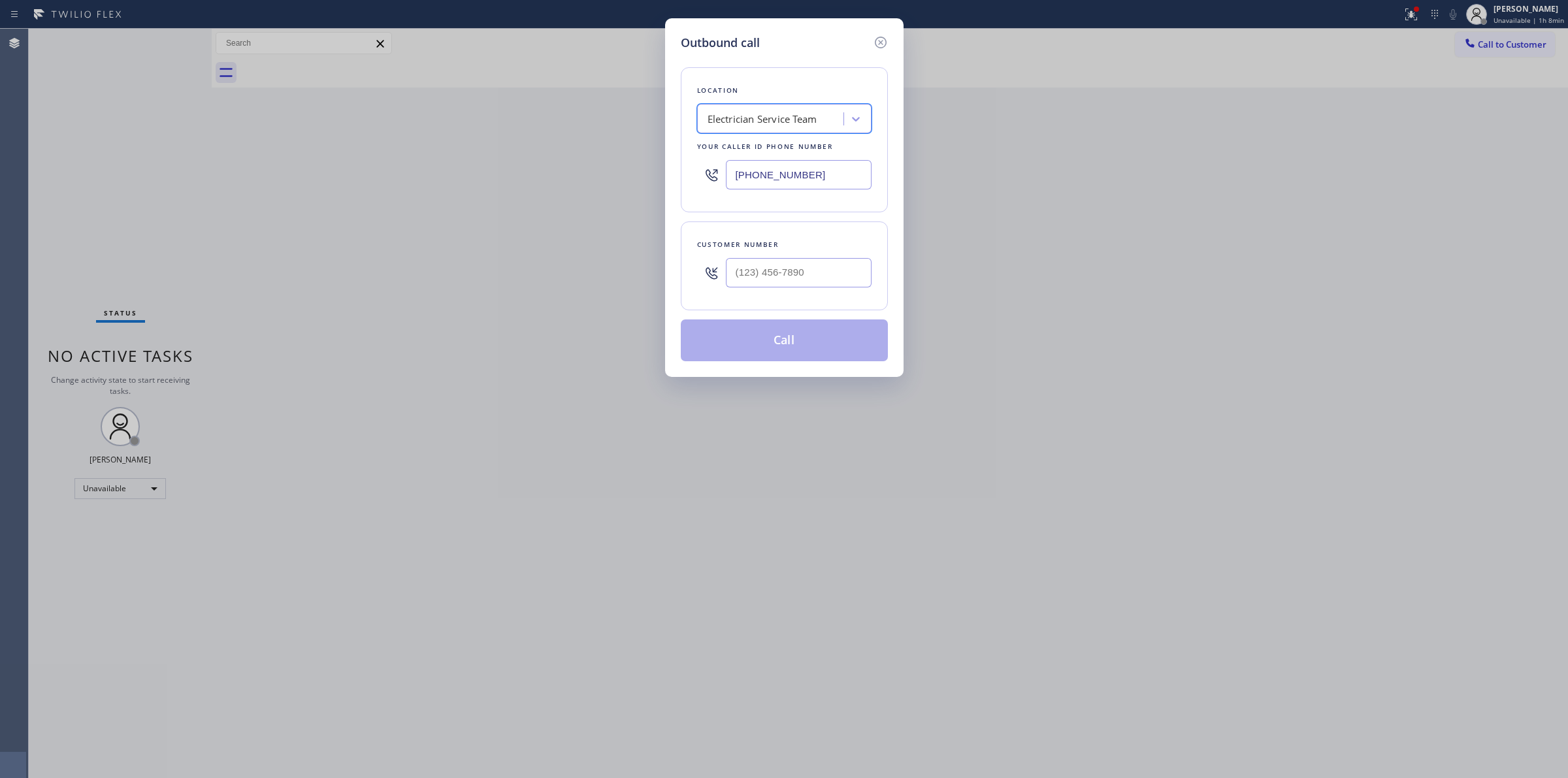
click at [827, 122] on div "Electrician Service Team" at bounding box center [772, 119] width 143 height 23
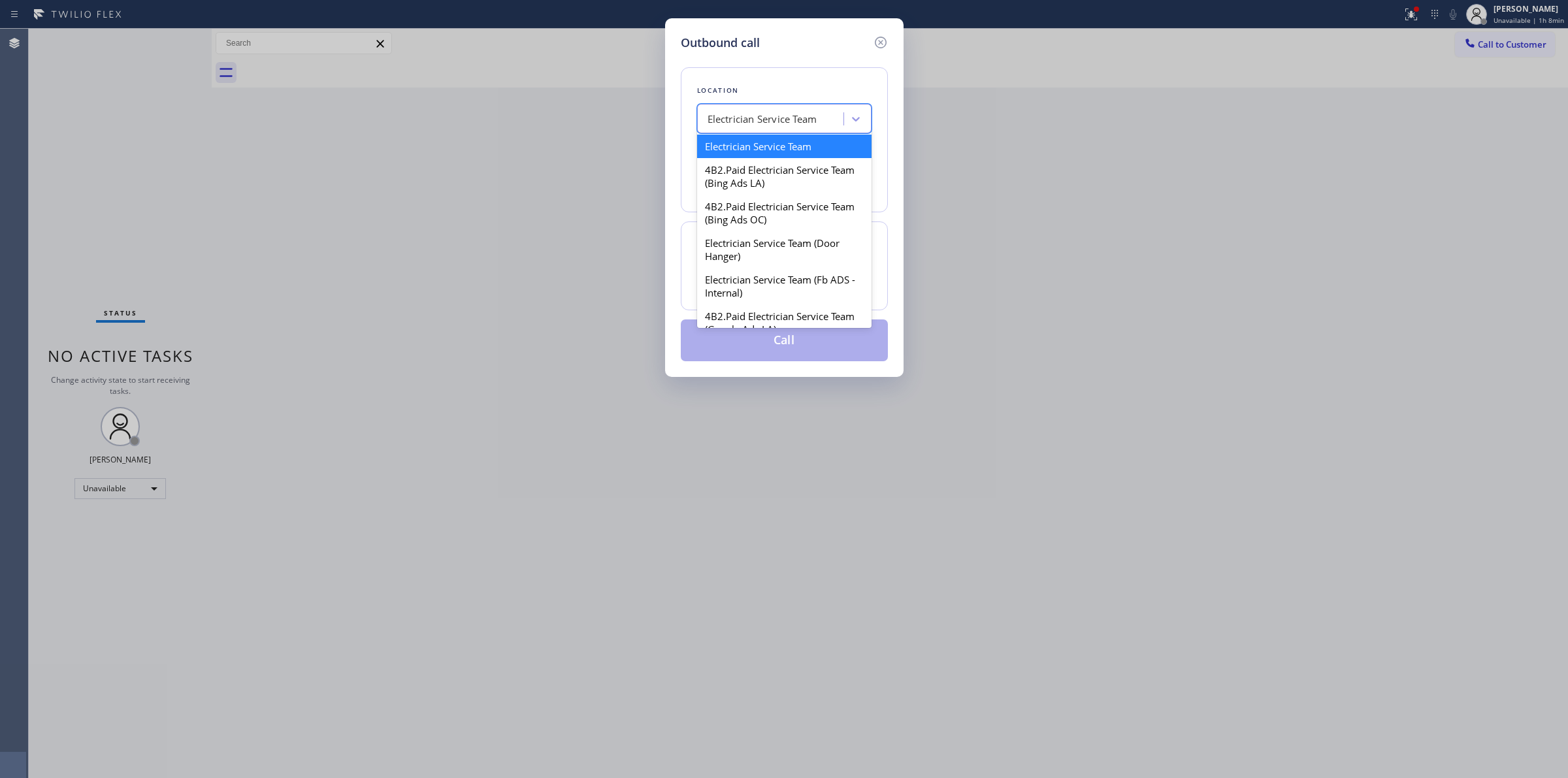
click at [758, 122] on div "Electrician Service Team" at bounding box center [762, 119] width 109 height 15
click at [752, 120] on div "Electrician Service Team" at bounding box center [762, 119] width 109 height 15
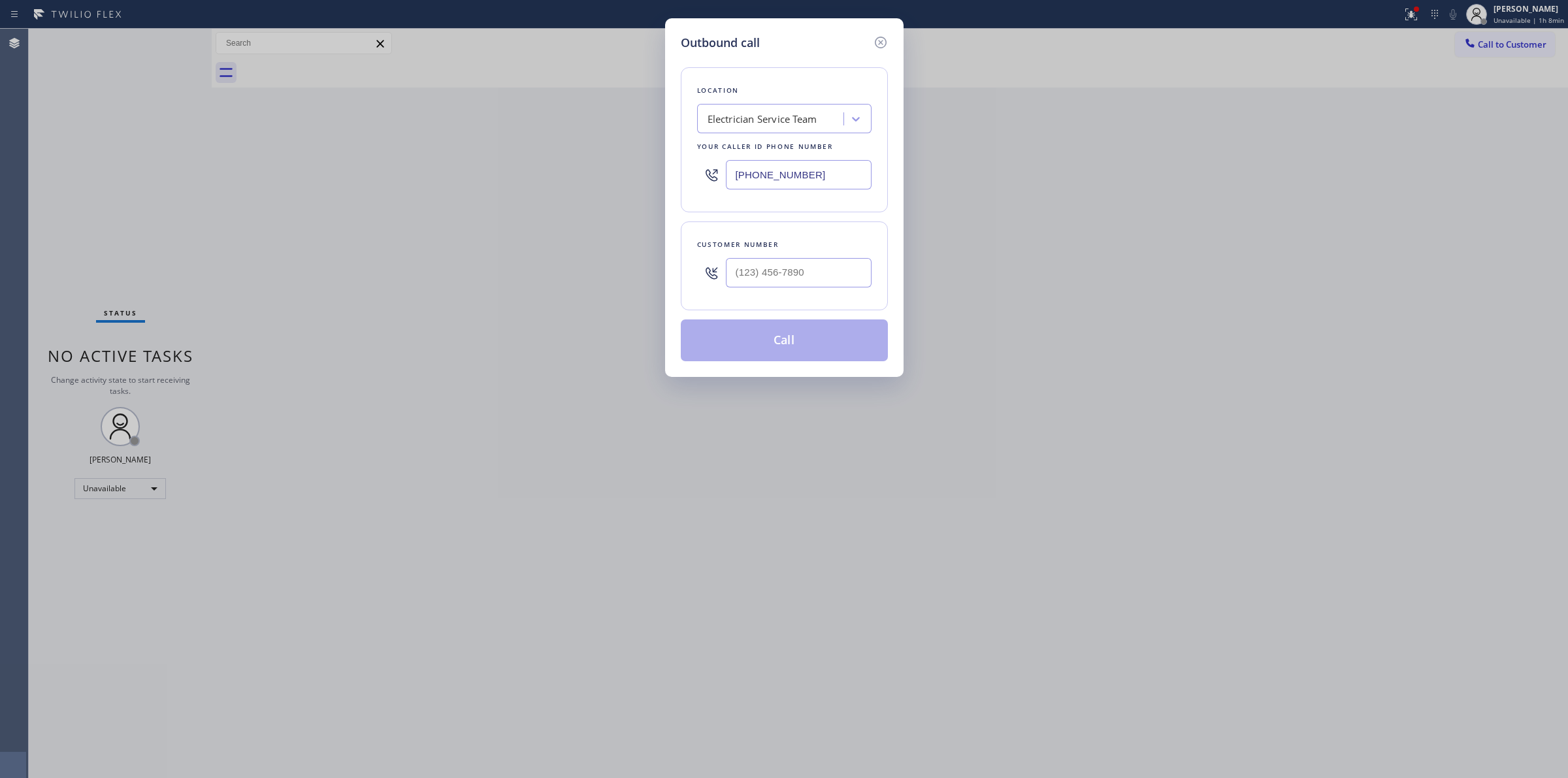
drag, startPoint x: 814, startPoint y: 167, endPoint x: 717, endPoint y: 169, distance: 97.0
click at [717, 169] on div "[PHONE_NUMBER]" at bounding box center [784, 175] width 174 height 43
paste input "800) 568-8664"
type input "[PHONE_NUMBER]"
click at [880, 46] on icon at bounding box center [880, 43] width 16 height 16
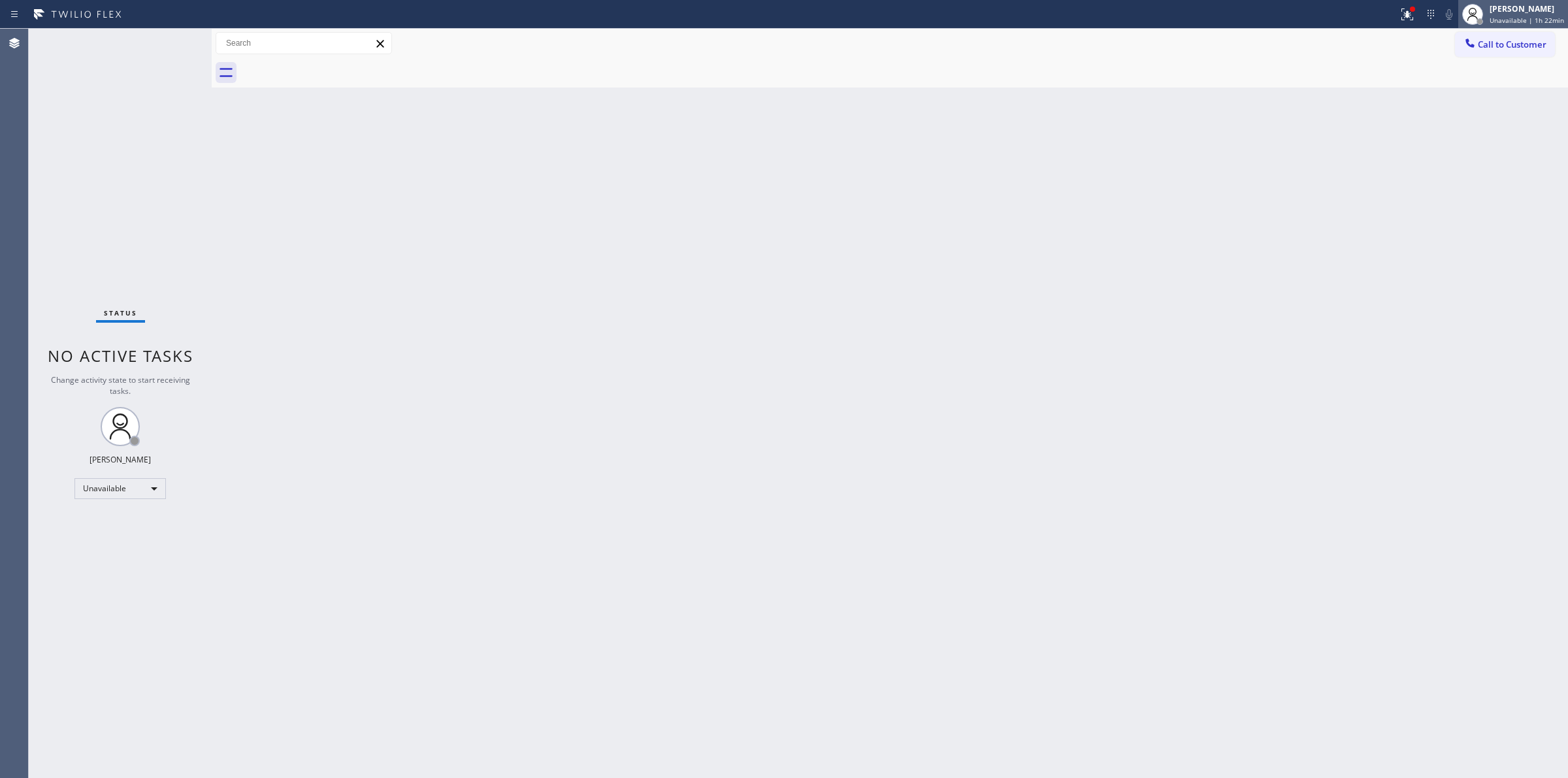
click at [1524, 10] on div "[PERSON_NAME]" at bounding box center [1526, 9] width 75 height 11
click at [1480, 98] on button "Break" at bounding box center [1503, 103] width 131 height 17
click at [1496, 9] on div at bounding box center [1482, 14] width 28 height 28
click at [1488, 90] on button "Unavailable" at bounding box center [1503, 87] width 131 height 17
